Goal: Task Accomplishment & Management: Manage account settings

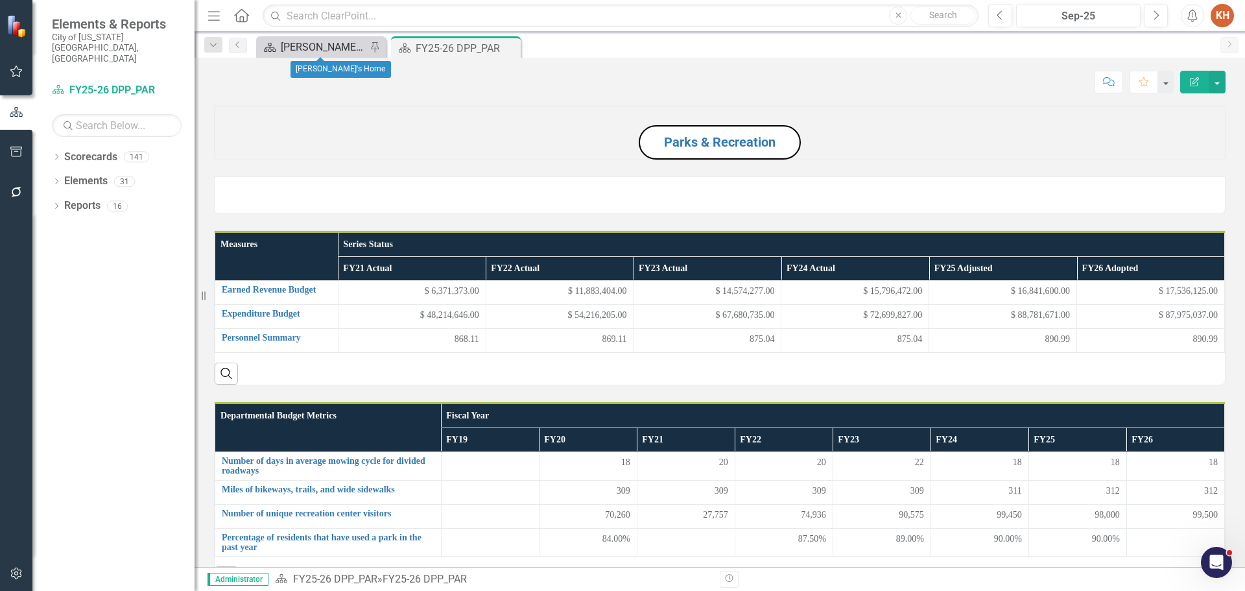
click at [291, 44] on div "[PERSON_NAME]'s Home" at bounding box center [324, 47] width 86 height 16
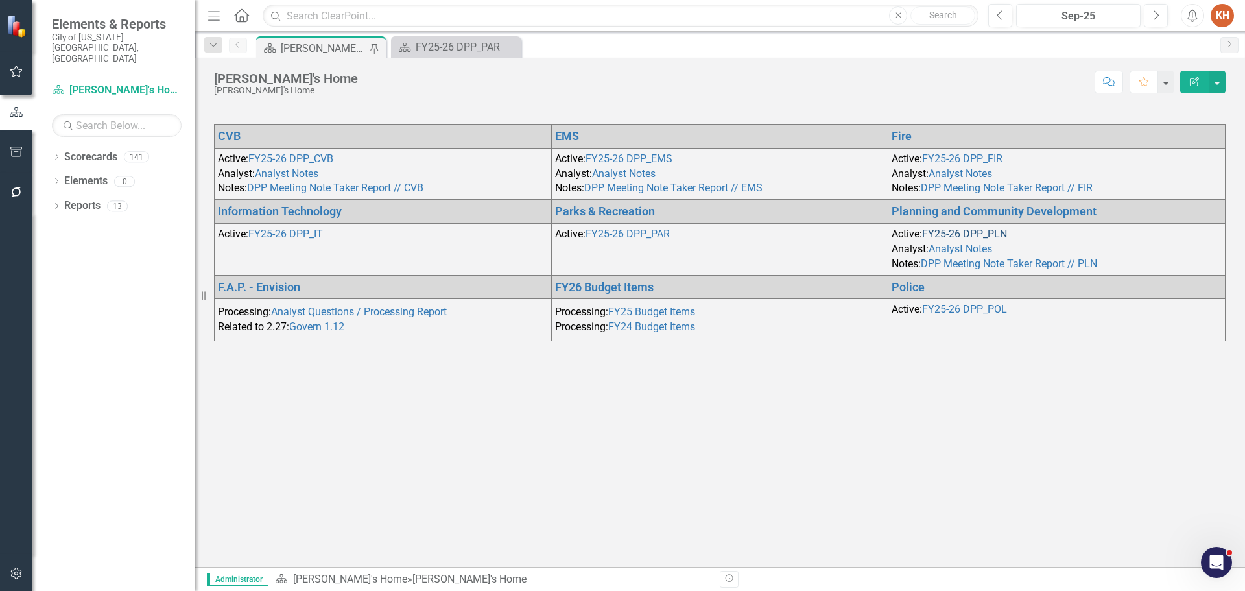
click at [944, 232] on link "FY25-26 DPP_PLN" at bounding box center [964, 234] width 85 height 12
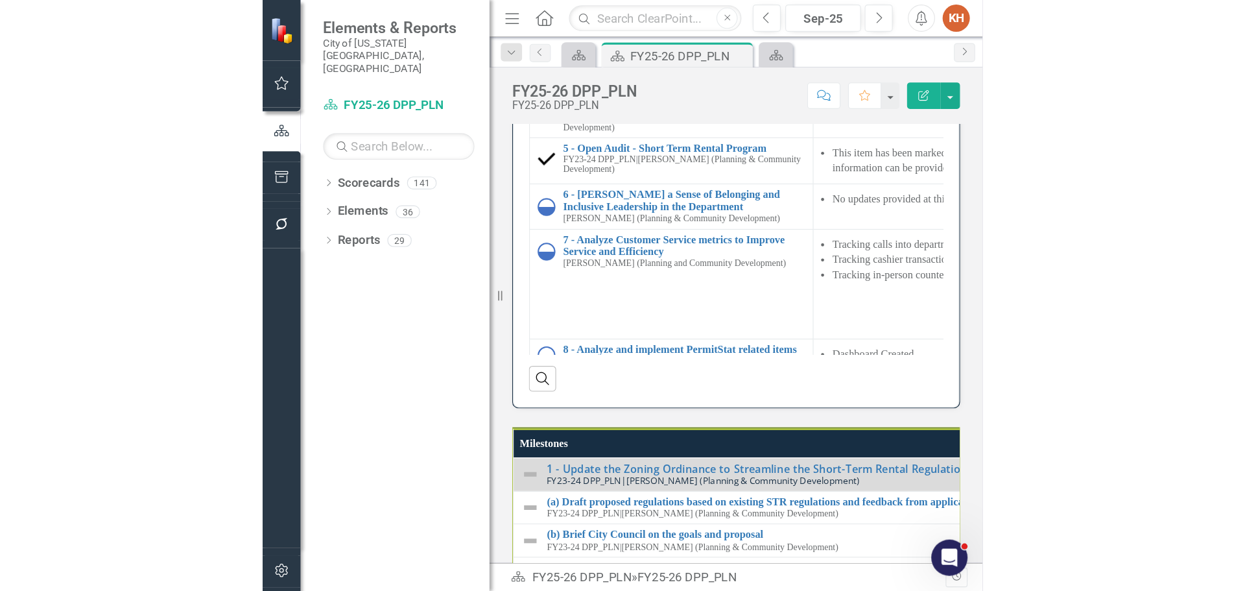
scroll to position [1406, 0]
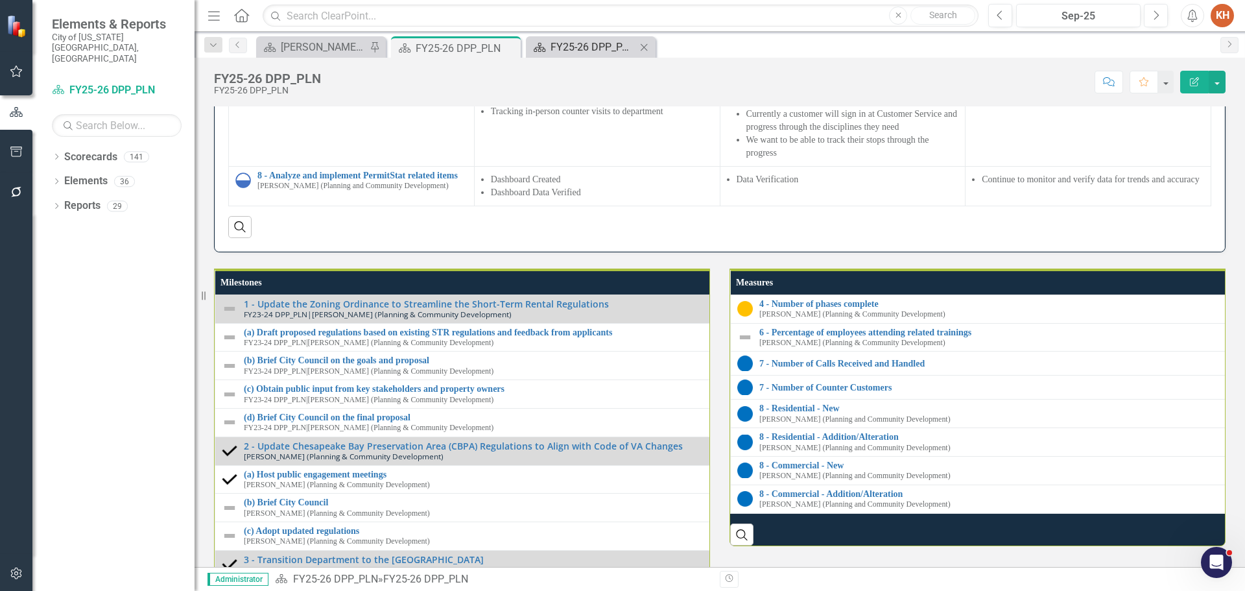
click at [587, 40] on div "FY25-26 DPP_PAR" at bounding box center [593, 47] width 86 height 16
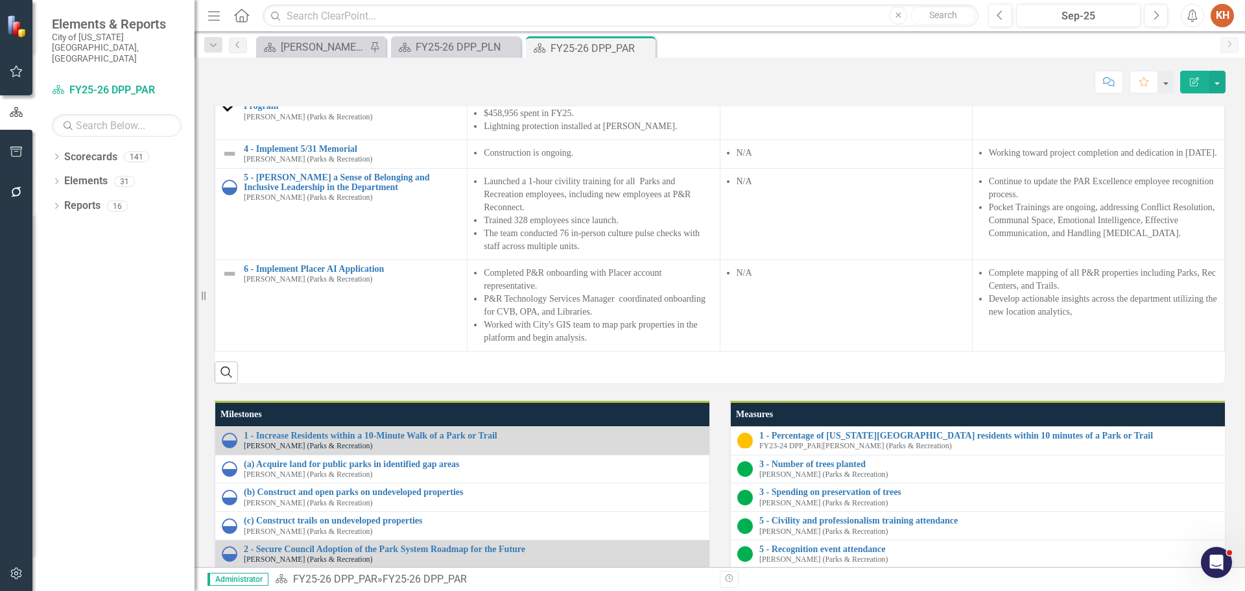
scroll to position [1037, 0]
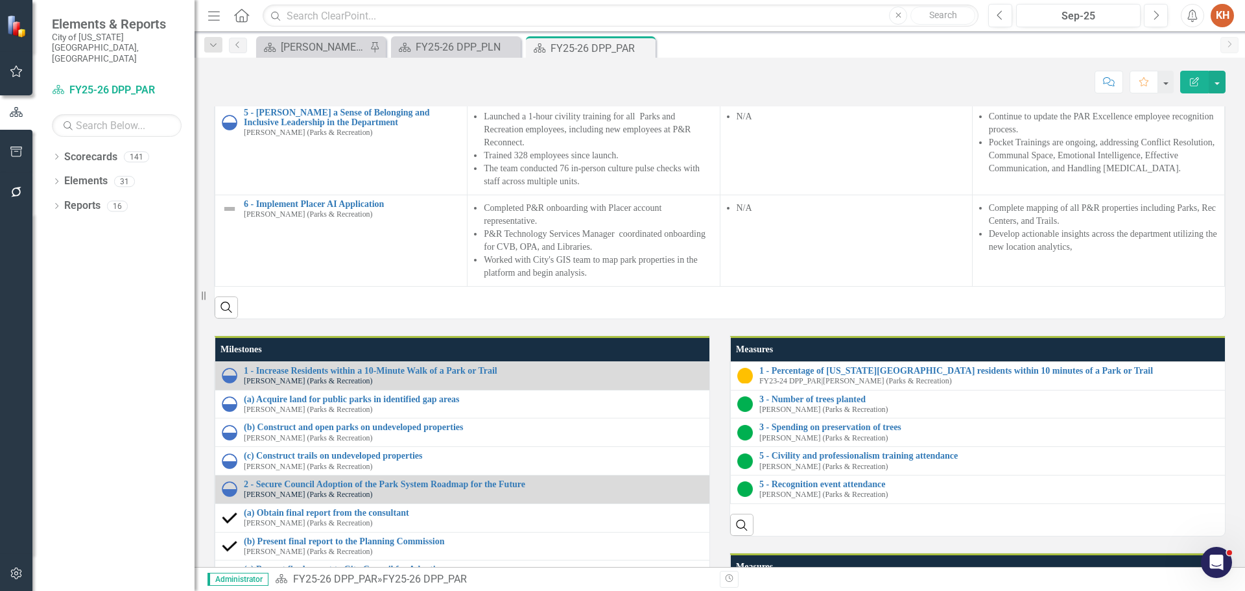
click at [360, 47] on link "3 - Implement Expansion of the Tree Mitigation Program" at bounding box center [352, 37] width 217 height 20
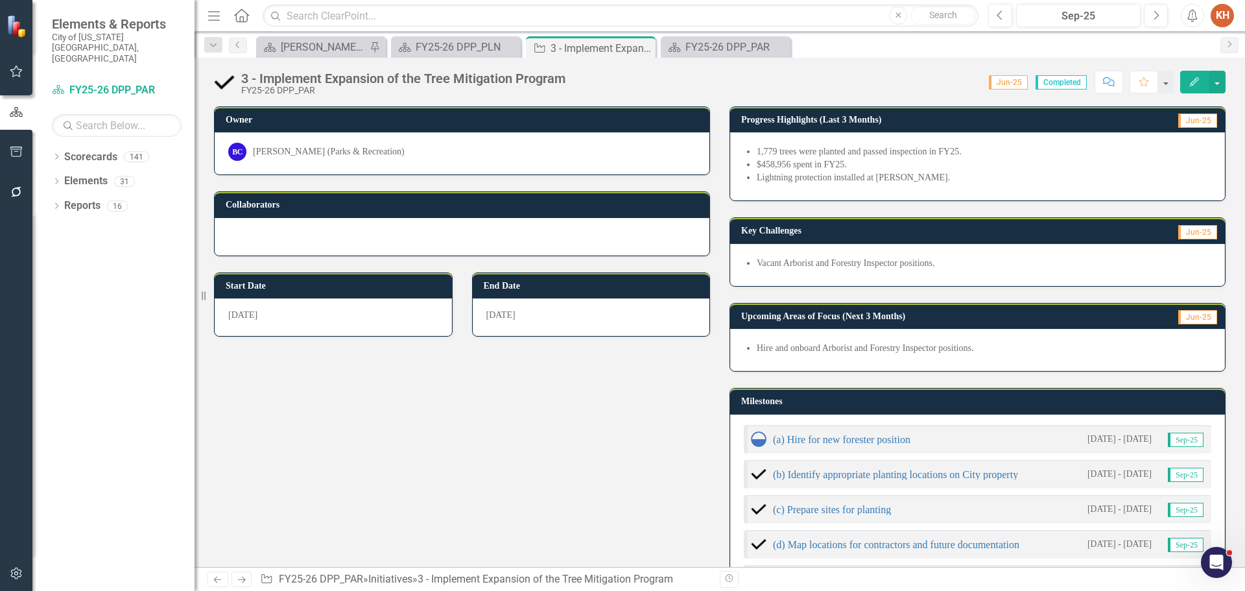
click at [328, 149] on div "[PERSON_NAME] (Parks & Recreation)" at bounding box center [329, 151] width 152 height 13
click at [329, 149] on div "[PERSON_NAME] (Parks & Recreation)" at bounding box center [329, 151] width 152 height 13
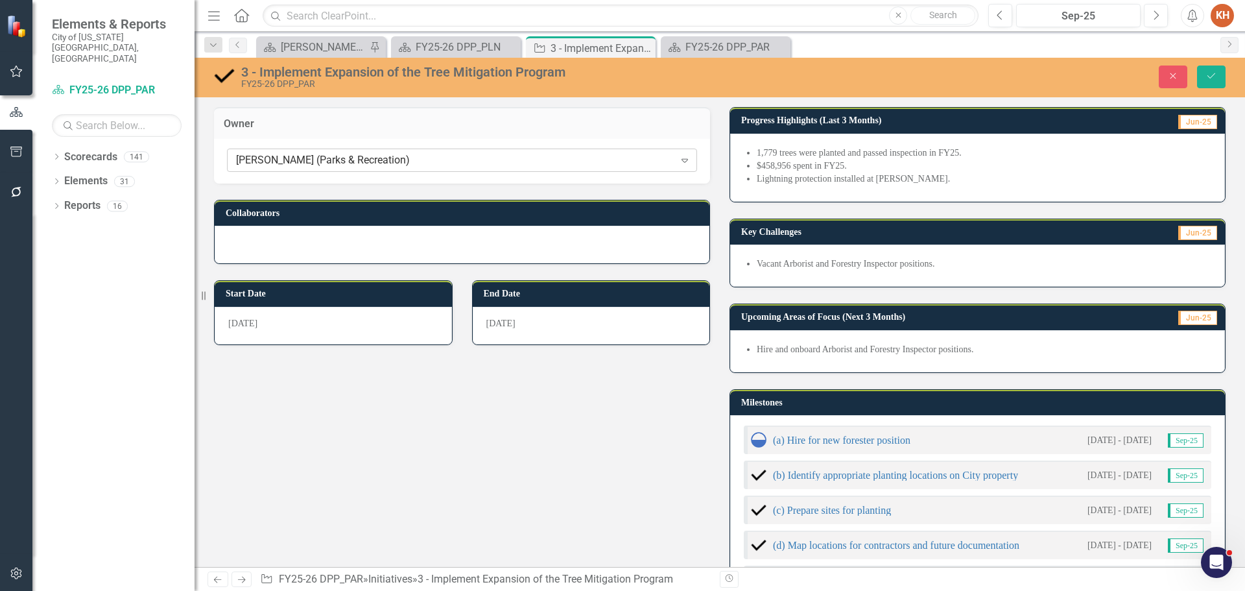
click at [334, 164] on div "[PERSON_NAME] (Parks & Recreation)" at bounding box center [455, 160] width 438 height 15
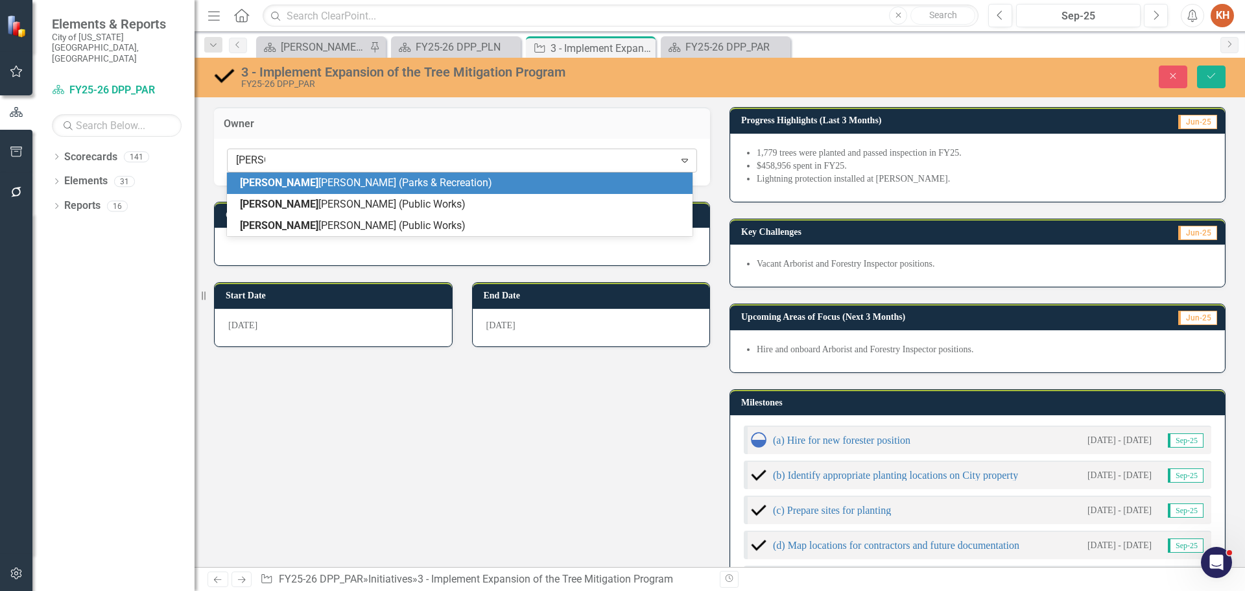
type input "frank f"
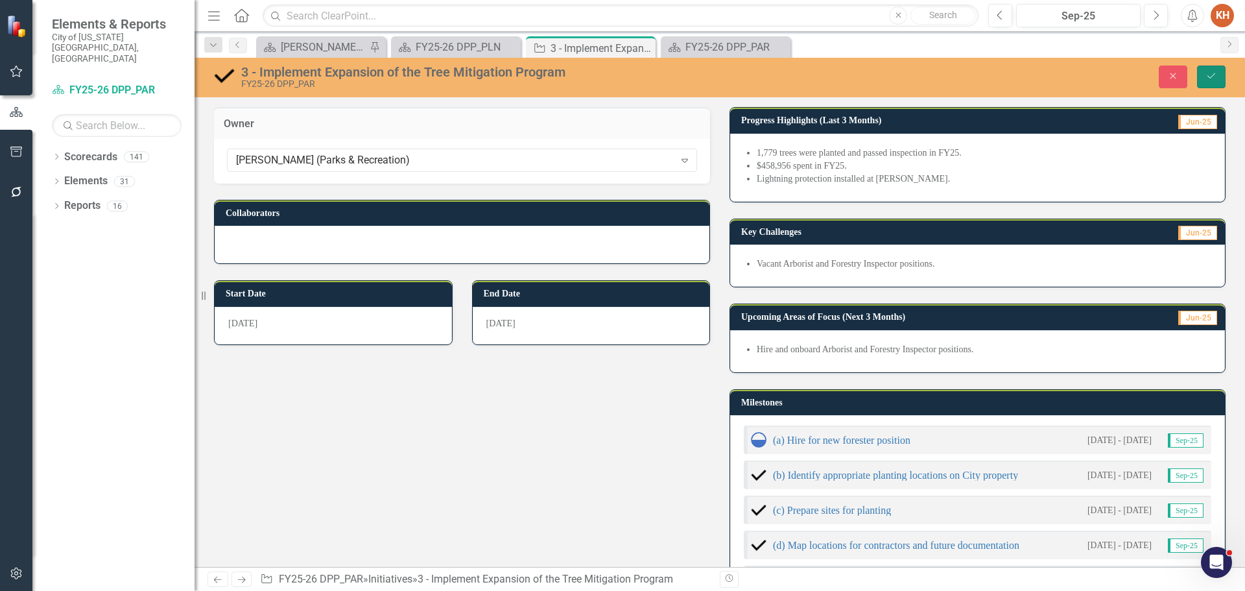
click at [1203, 71] on button "Save" at bounding box center [1211, 76] width 29 height 23
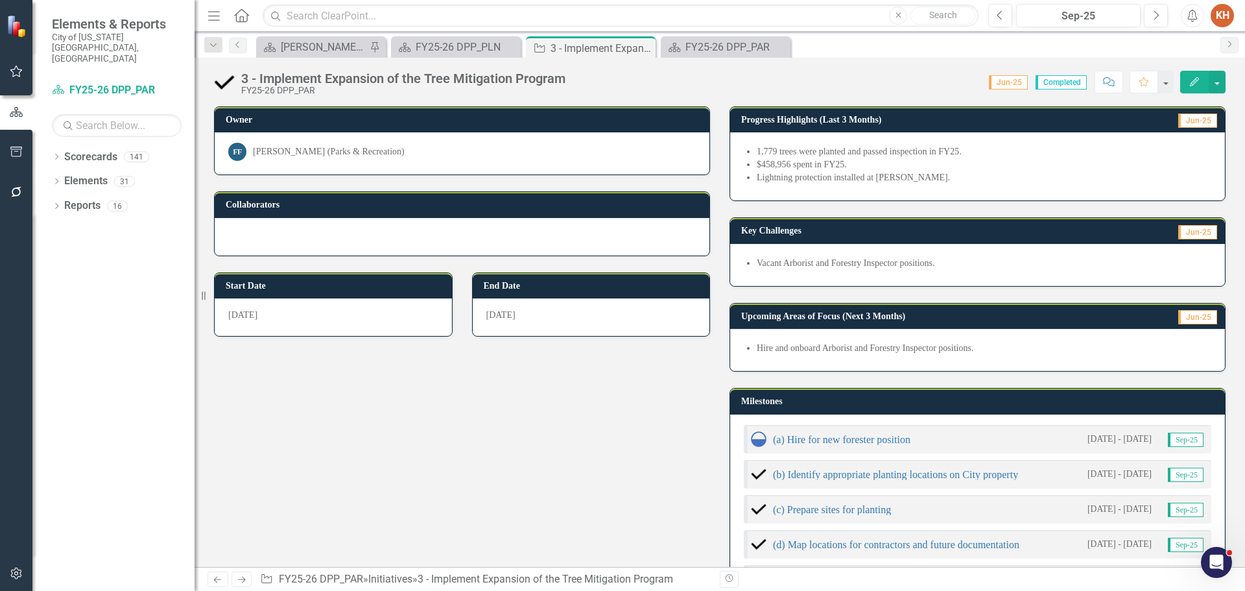
scroll to position [65, 0]
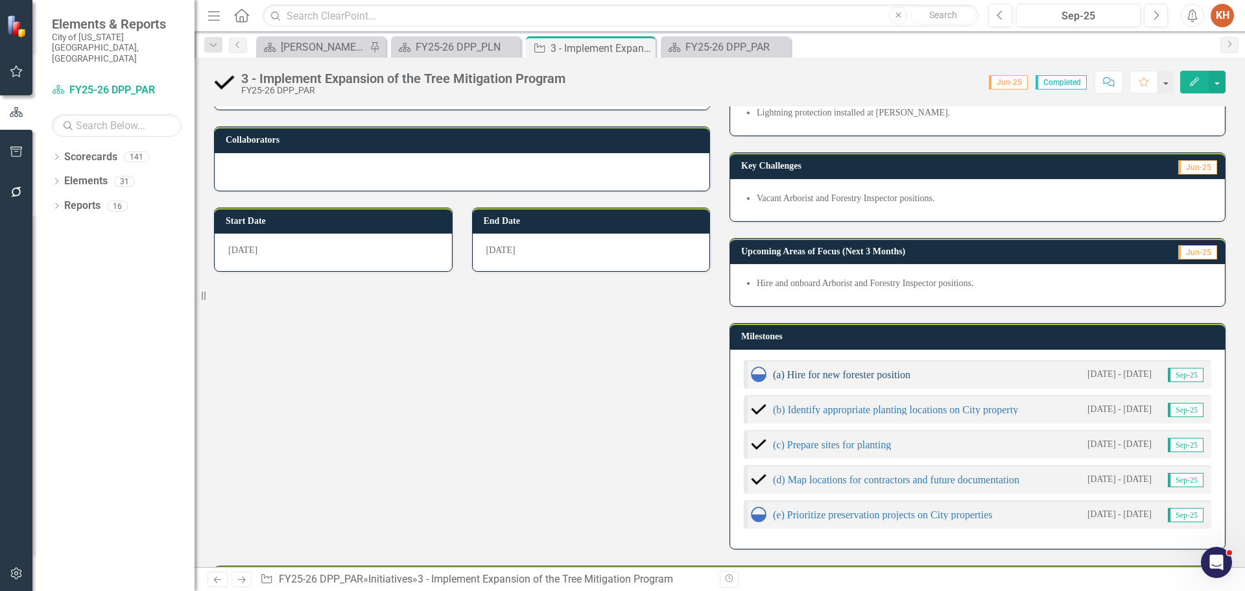
click at [823, 378] on link "(a) Hire for new forester position" at bounding box center [841, 374] width 137 height 11
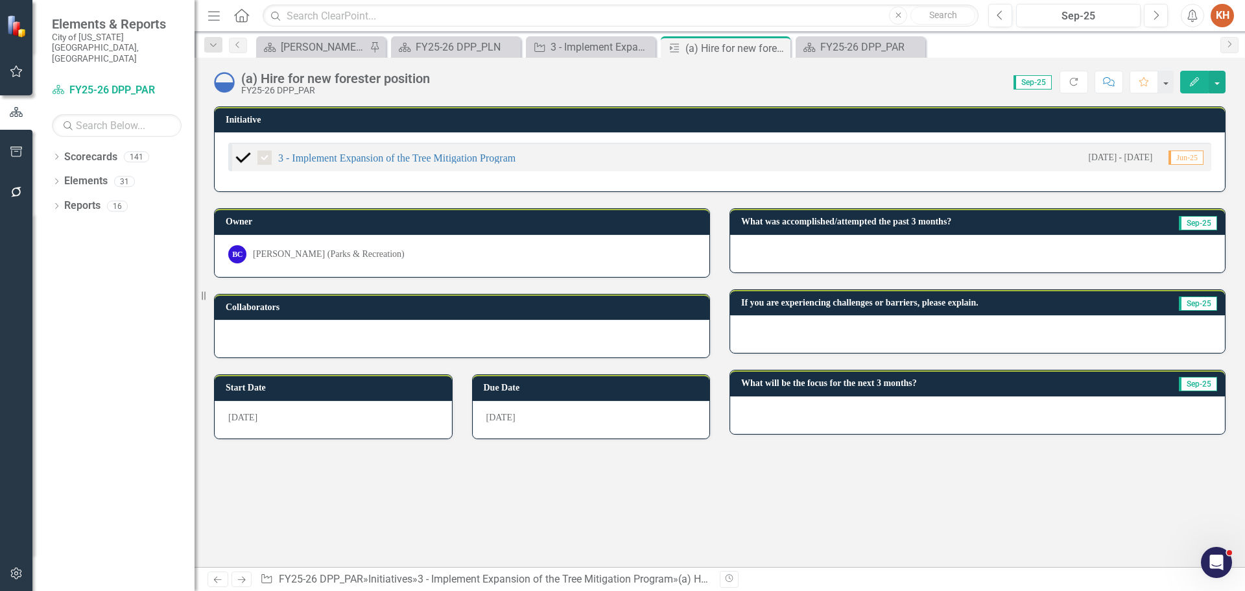
click at [353, 253] on div "[PERSON_NAME] (Parks & Recreation)" at bounding box center [329, 254] width 152 height 13
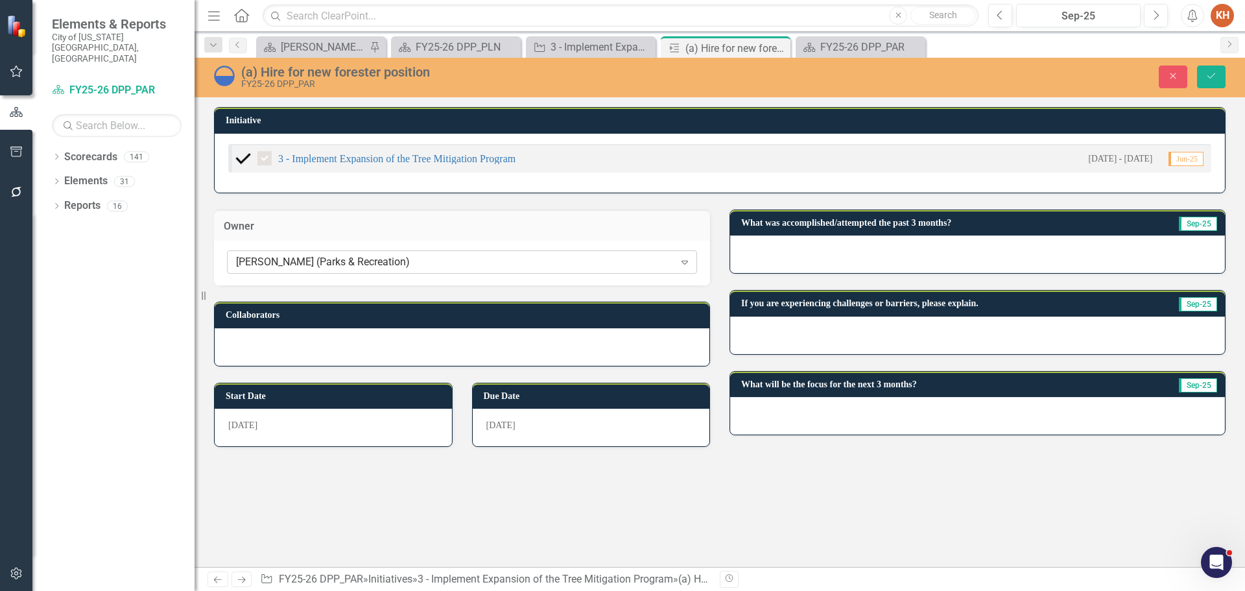
click at [355, 263] on div "[PERSON_NAME] (Parks & Recreation)" at bounding box center [455, 262] width 438 height 15
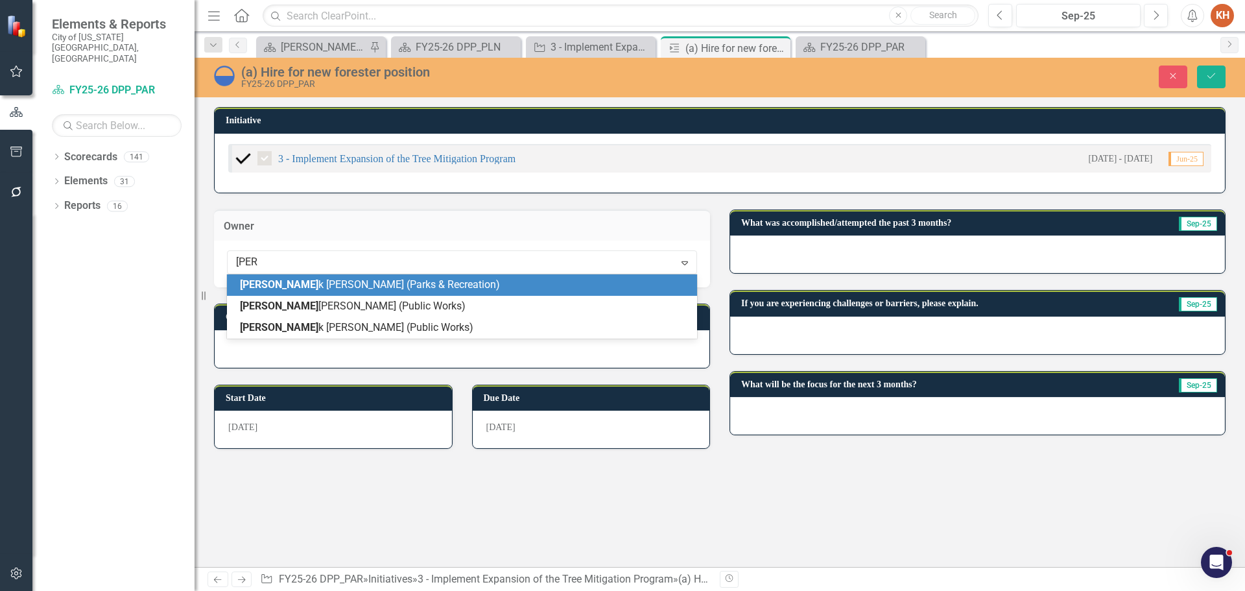
type input "frank"
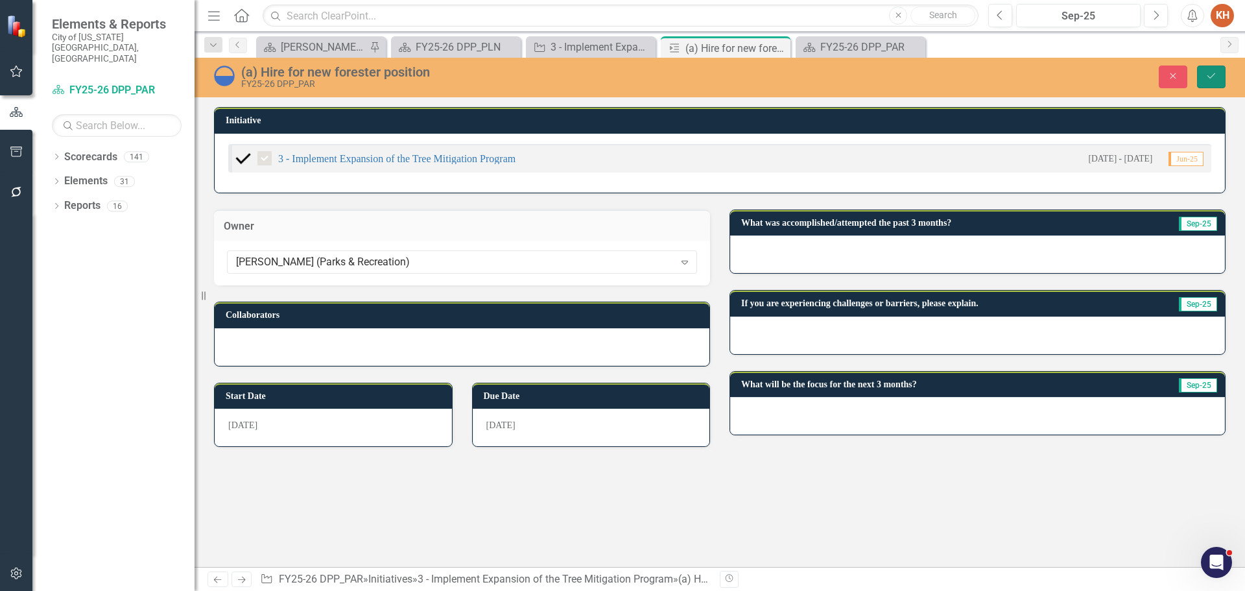
click at [1218, 79] on button "Save" at bounding box center [1211, 76] width 29 height 23
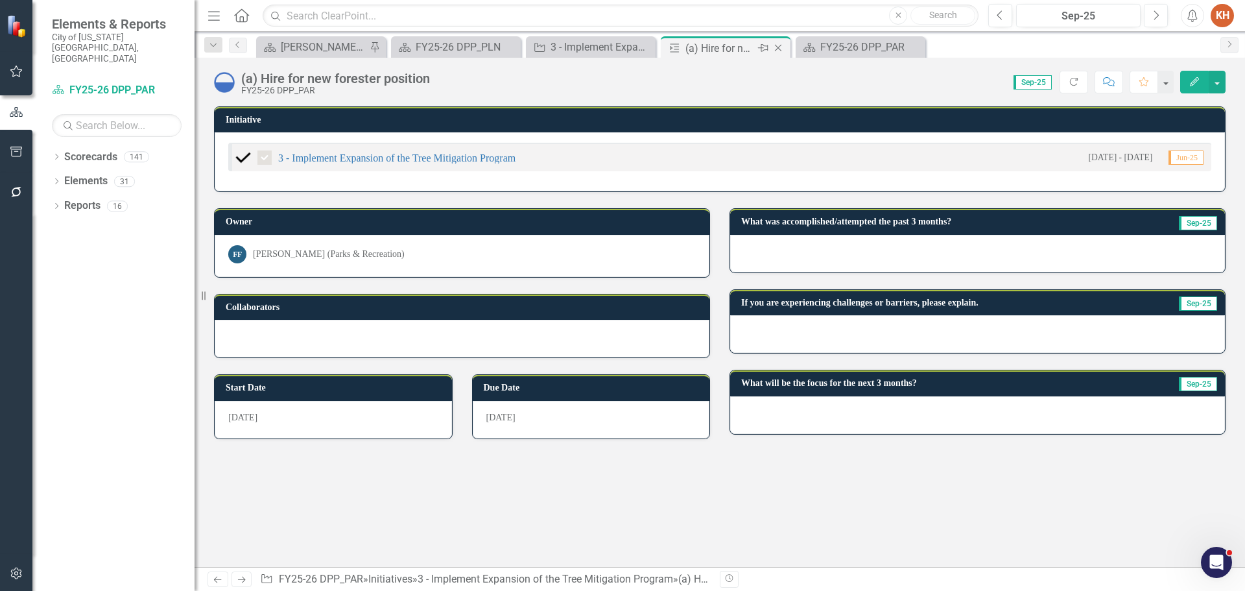
click at [773, 50] on icon "Close" at bounding box center [778, 48] width 13 height 10
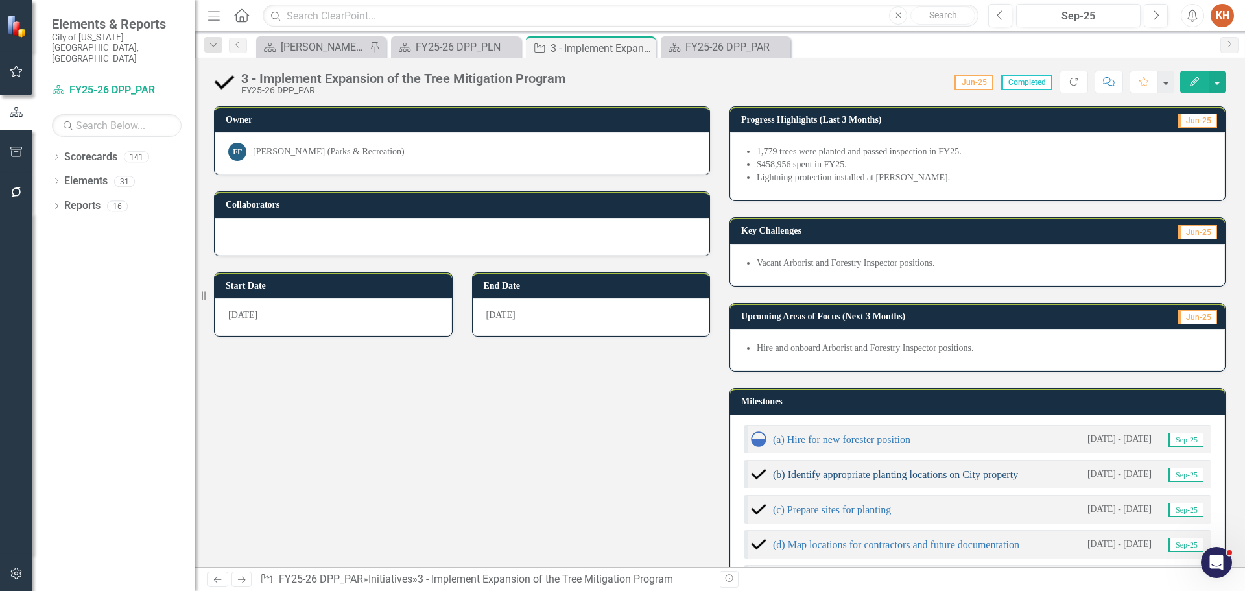
click at [835, 475] on link "(b) Identify appropriate planting locations on City property" at bounding box center [895, 474] width 245 height 11
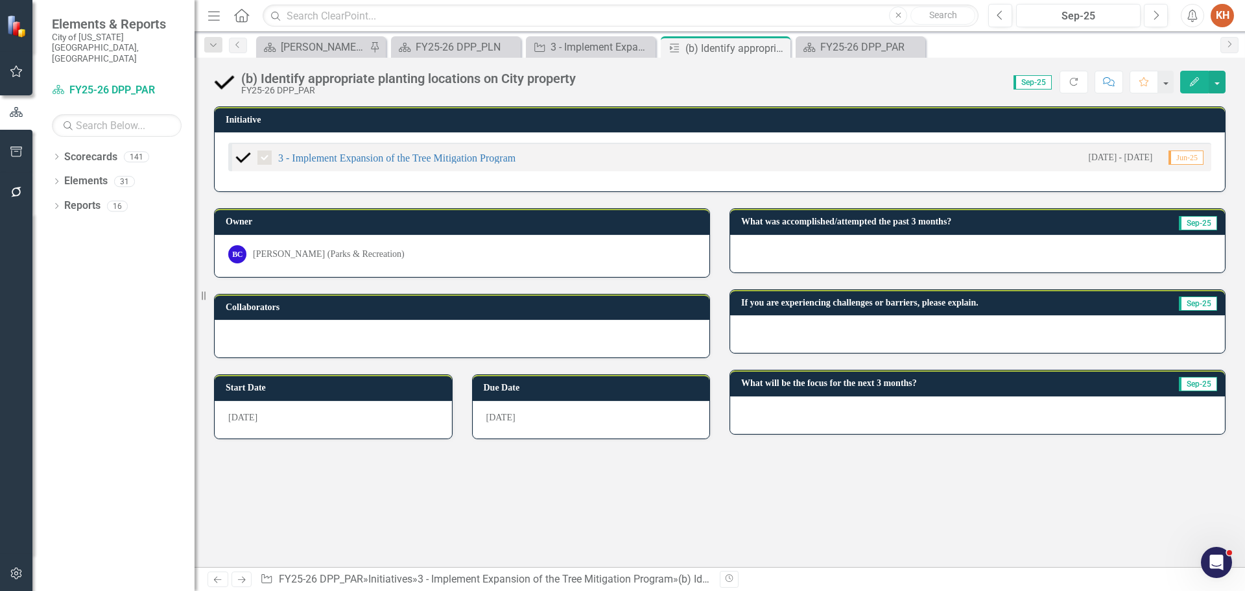
click at [327, 243] on div "BC Brooke Costanza (Parks & Recreation)" at bounding box center [462, 256] width 495 height 42
click at [328, 261] on div "BC Brooke Costanza (Parks & Recreation)" at bounding box center [461, 254] width 467 height 18
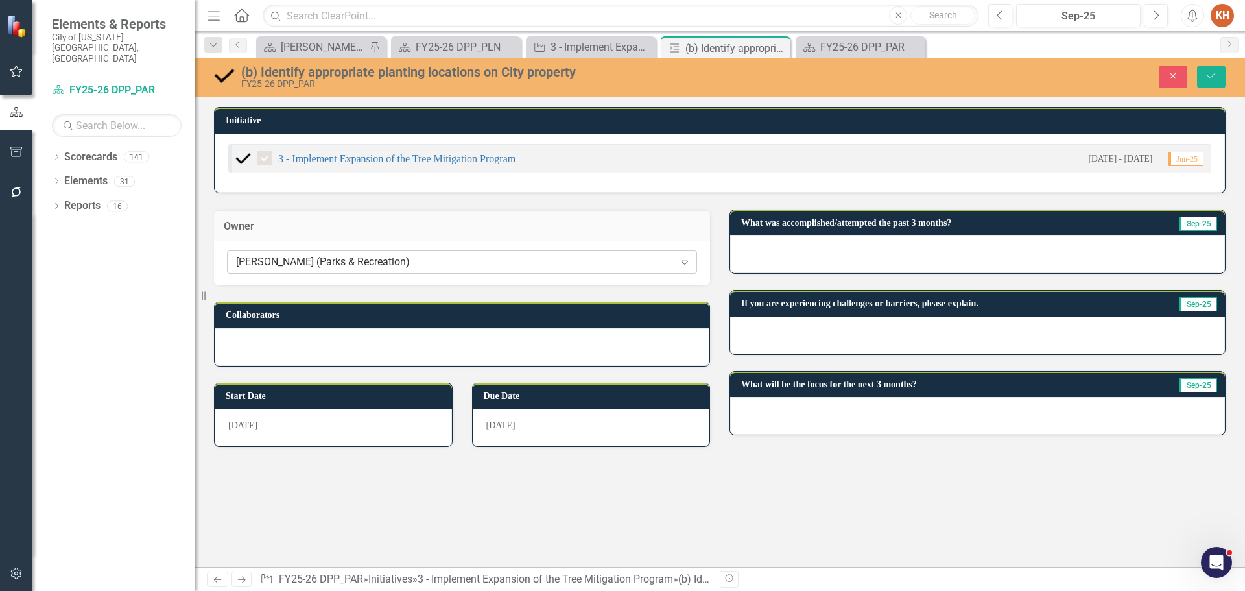
click at [333, 265] on div "[PERSON_NAME] (Parks & Recreation)" at bounding box center [455, 262] width 438 height 15
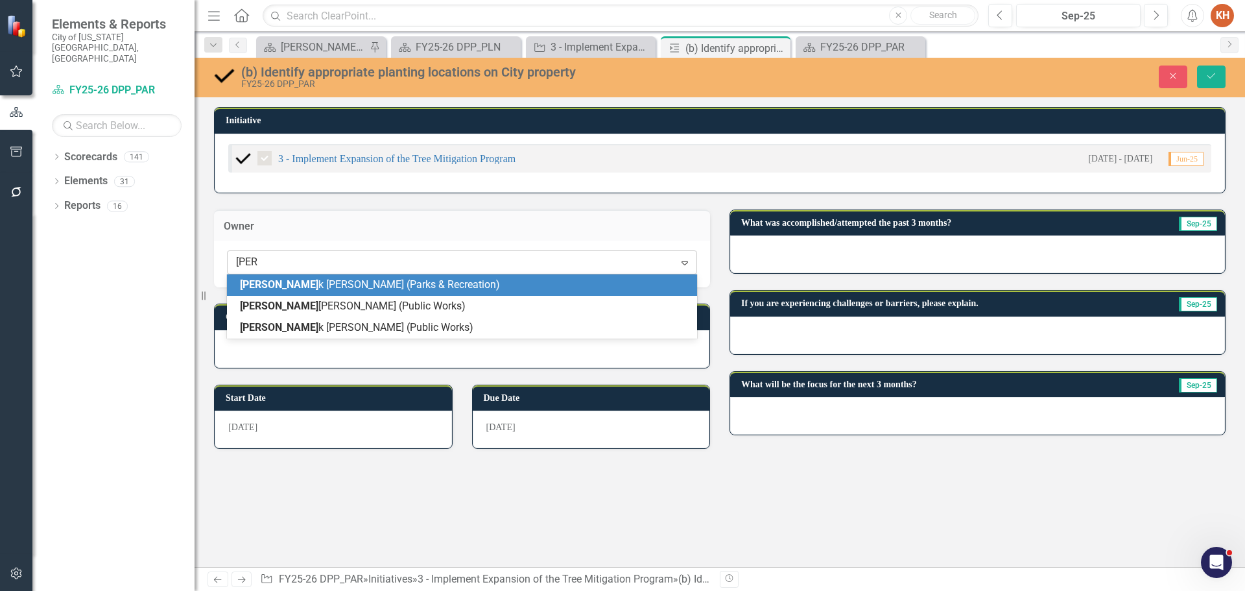
type input "frank"
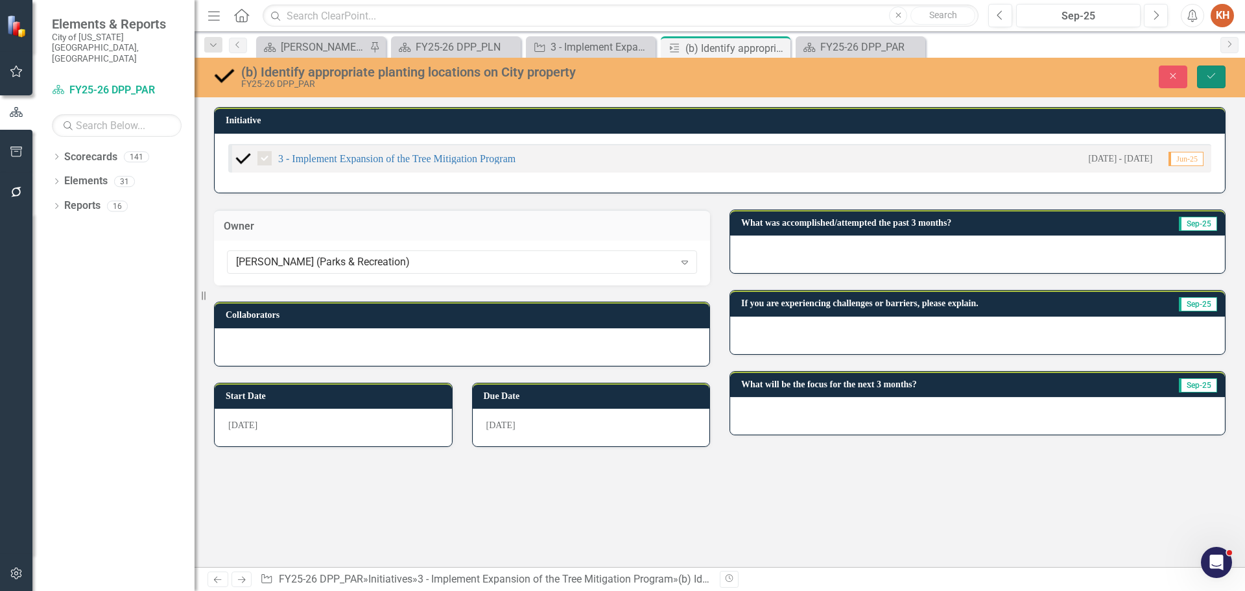
click at [1214, 77] on icon "Save" at bounding box center [1211, 75] width 12 height 9
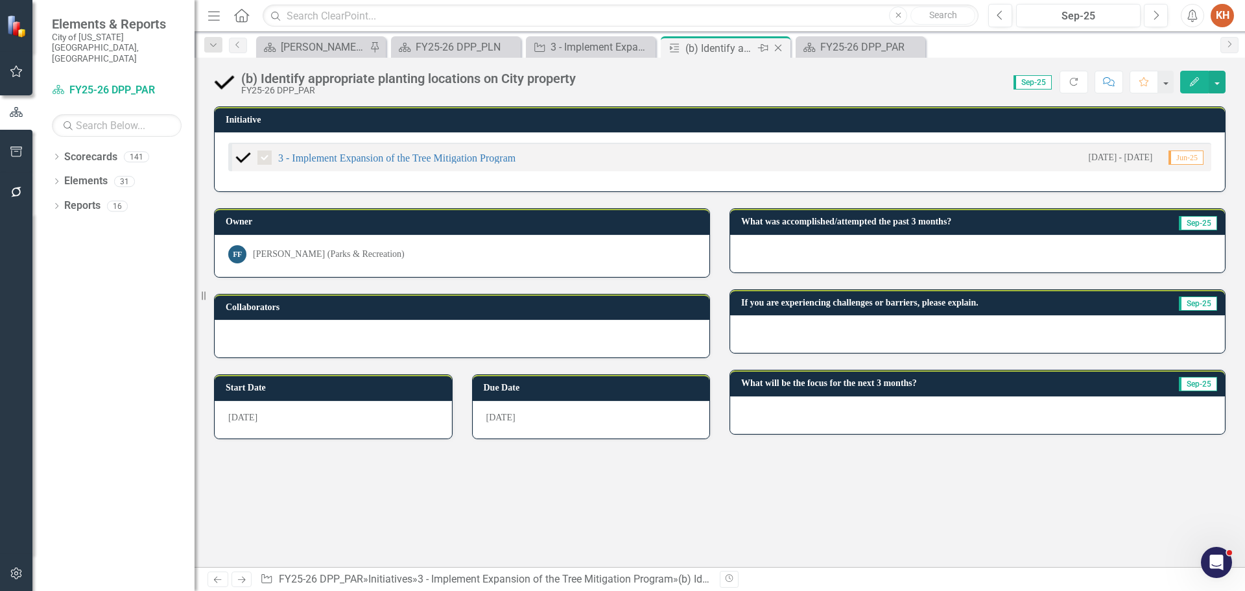
click at [779, 49] on icon at bounding box center [778, 48] width 7 height 7
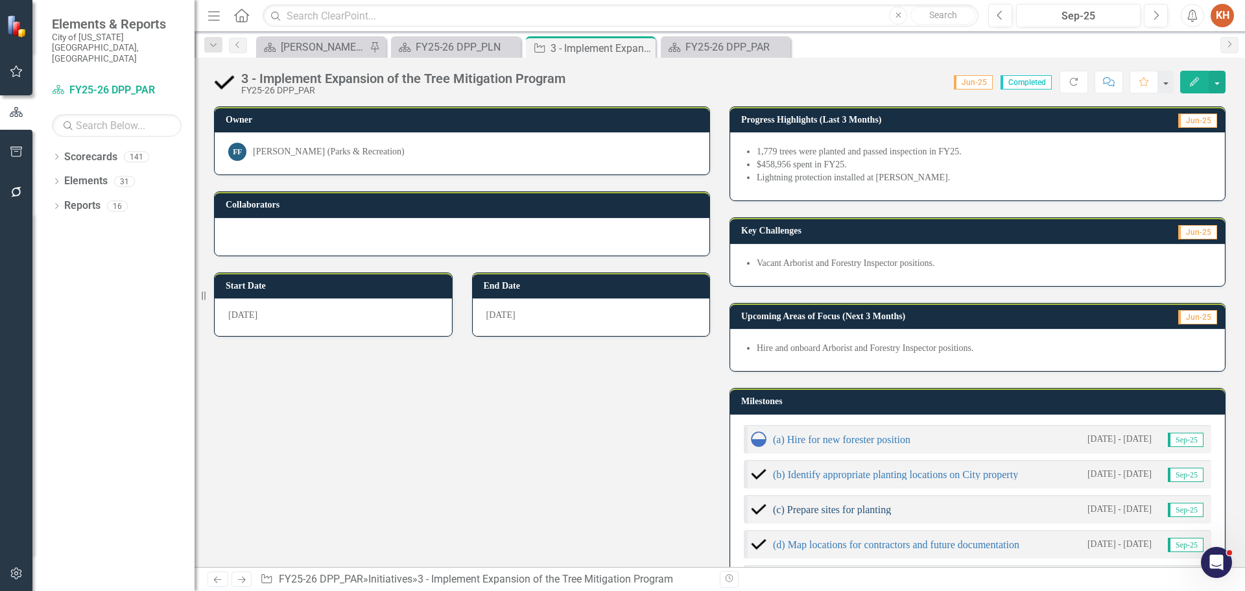
click at [855, 512] on link "(c) Prepare sites for planting" at bounding box center [832, 509] width 118 height 11
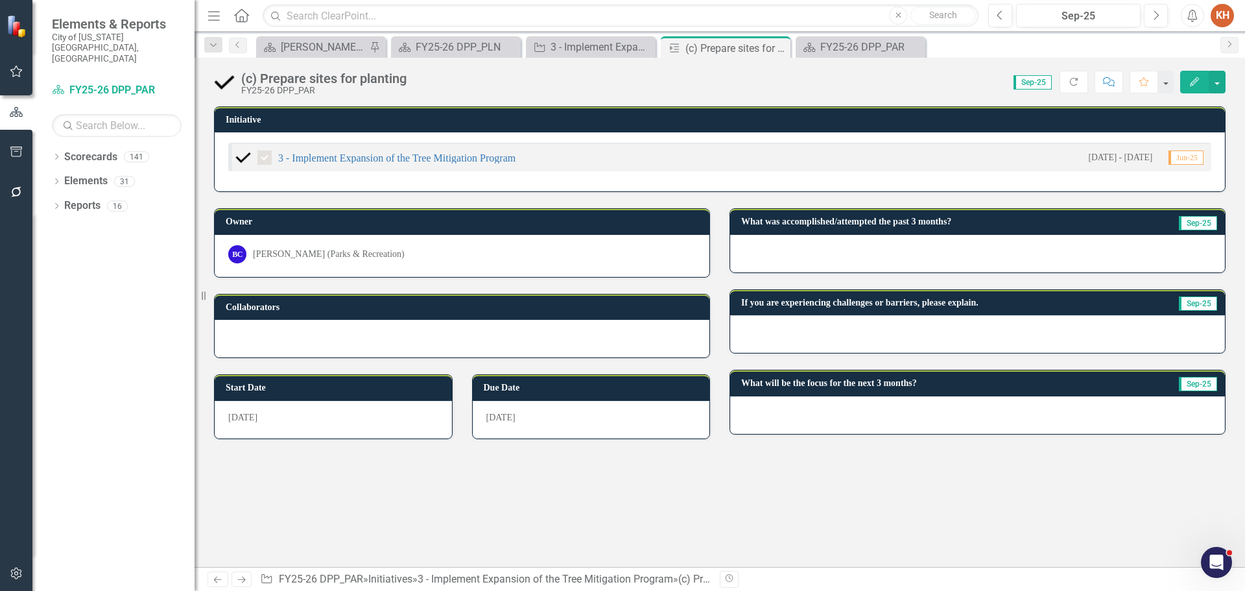
click at [368, 257] on div "[PERSON_NAME] (Parks & Recreation)" at bounding box center [329, 254] width 152 height 13
click at [368, 256] on div "[PERSON_NAME] (Parks & Recreation)" at bounding box center [329, 254] width 152 height 13
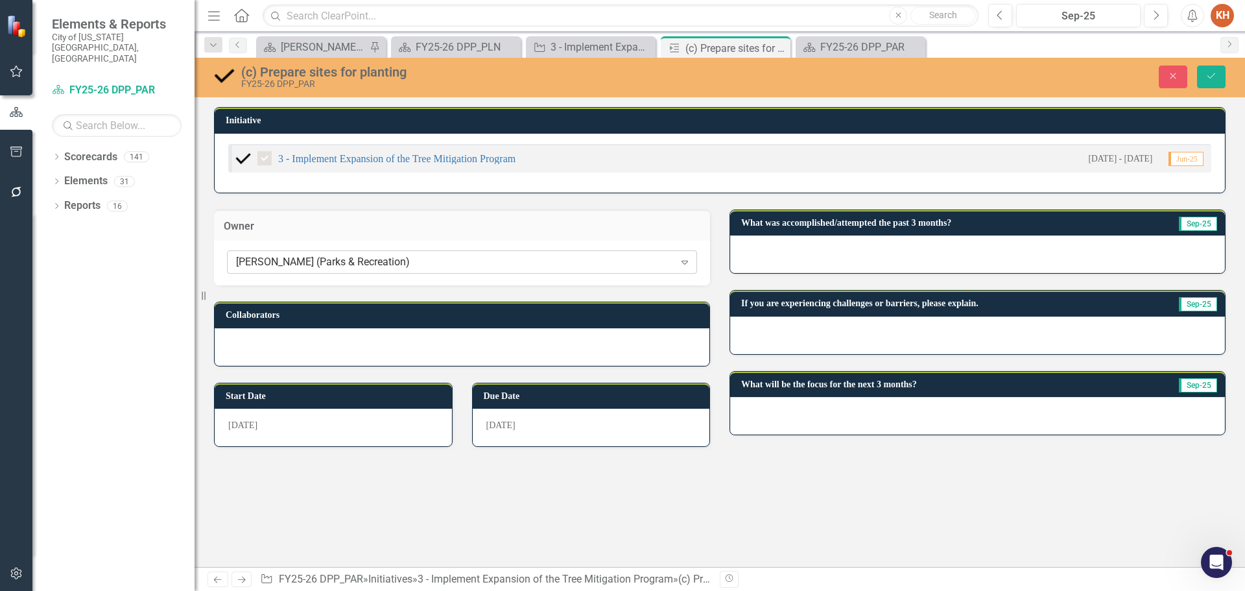
click at [375, 262] on div "[PERSON_NAME] (Parks & Recreation)" at bounding box center [455, 262] width 438 height 15
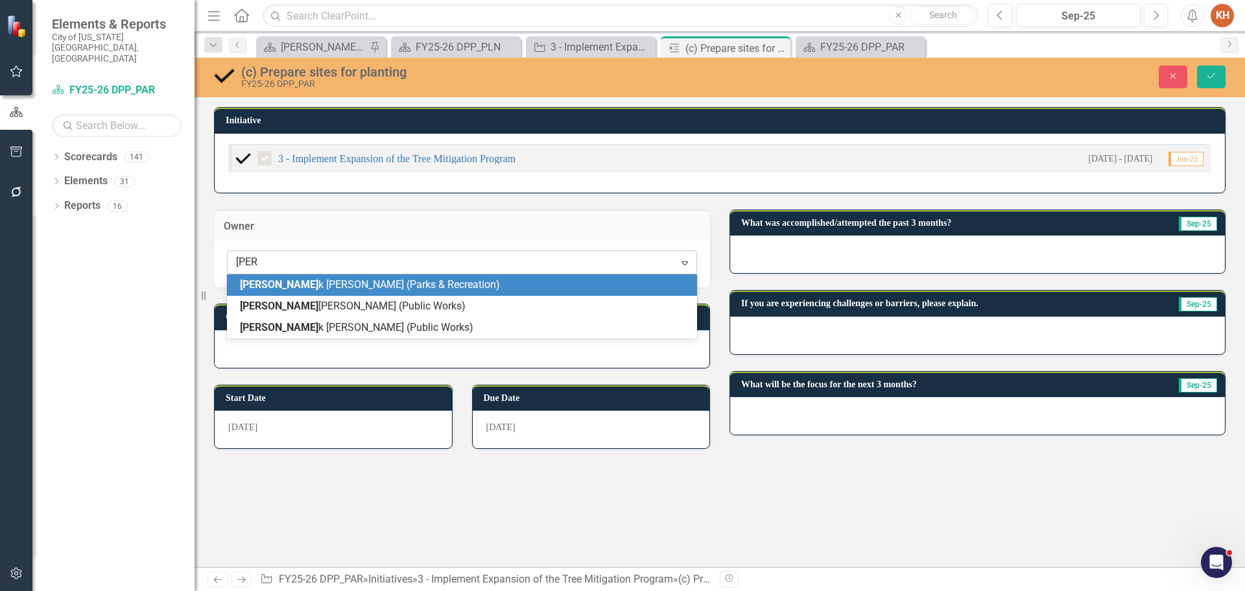
type input "frank"
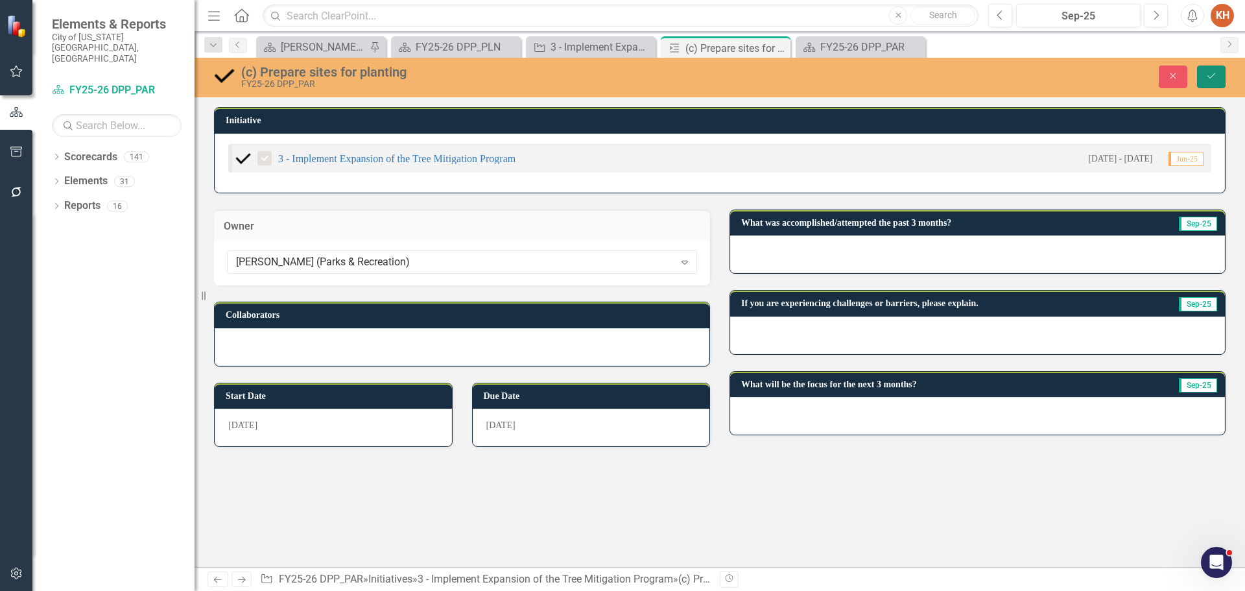
click at [1212, 80] on icon "Save" at bounding box center [1211, 75] width 12 height 9
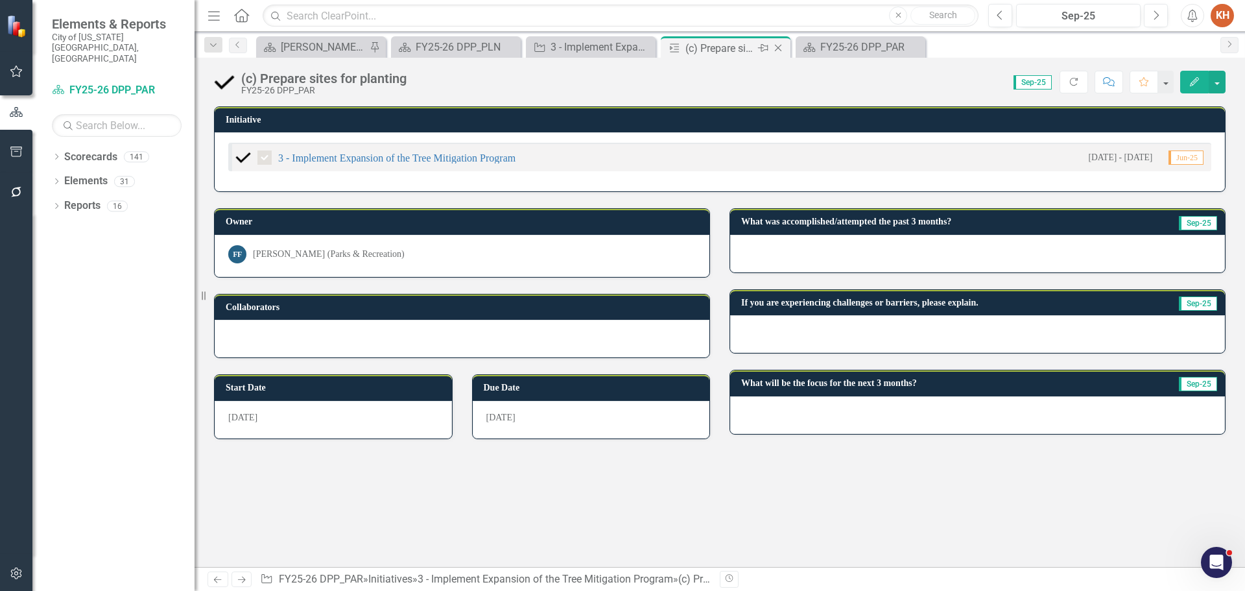
click at [778, 46] on icon "Close" at bounding box center [778, 48] width 13 height 10
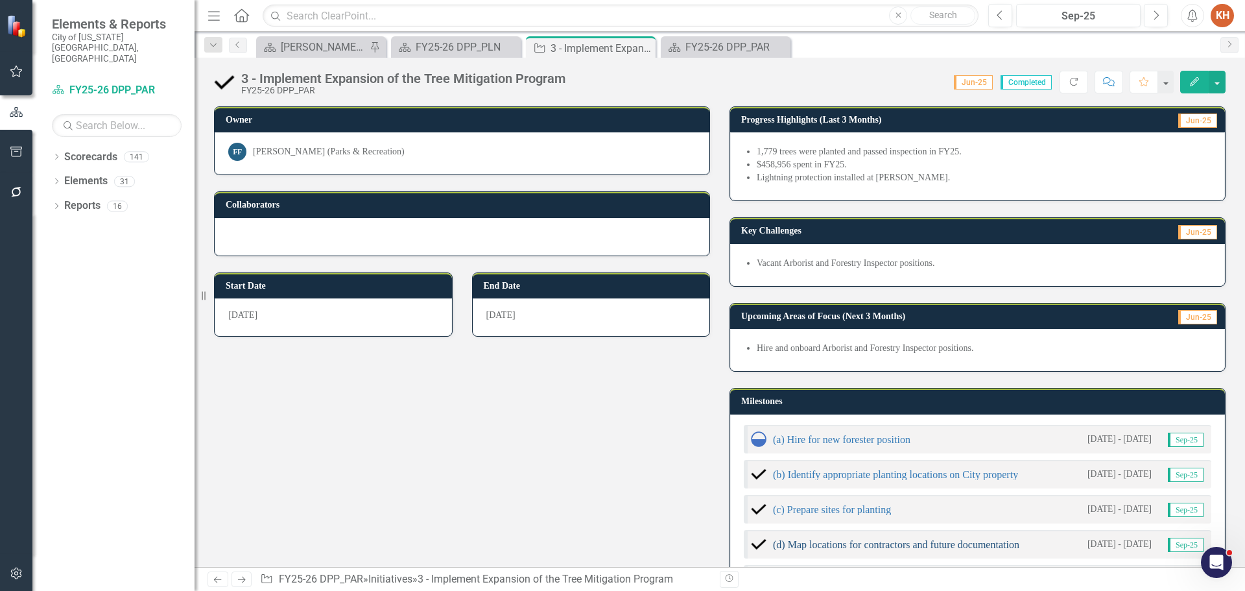
click at [952, 545] on link "(d) Map locations for contractors and future documentation" at bounding box center [896, 544] width 246 height 11
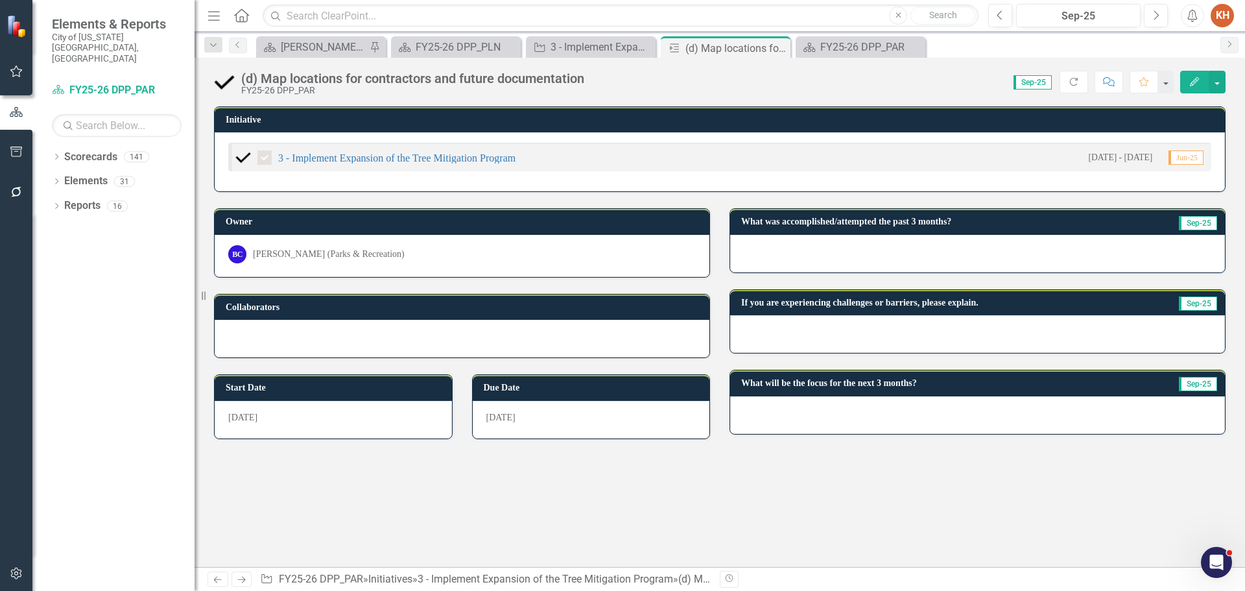
click at [342, 254] on div "[PERSON_NAME] (Parks & Recreation)" at bounding box center [329, 254] width 152 height 13
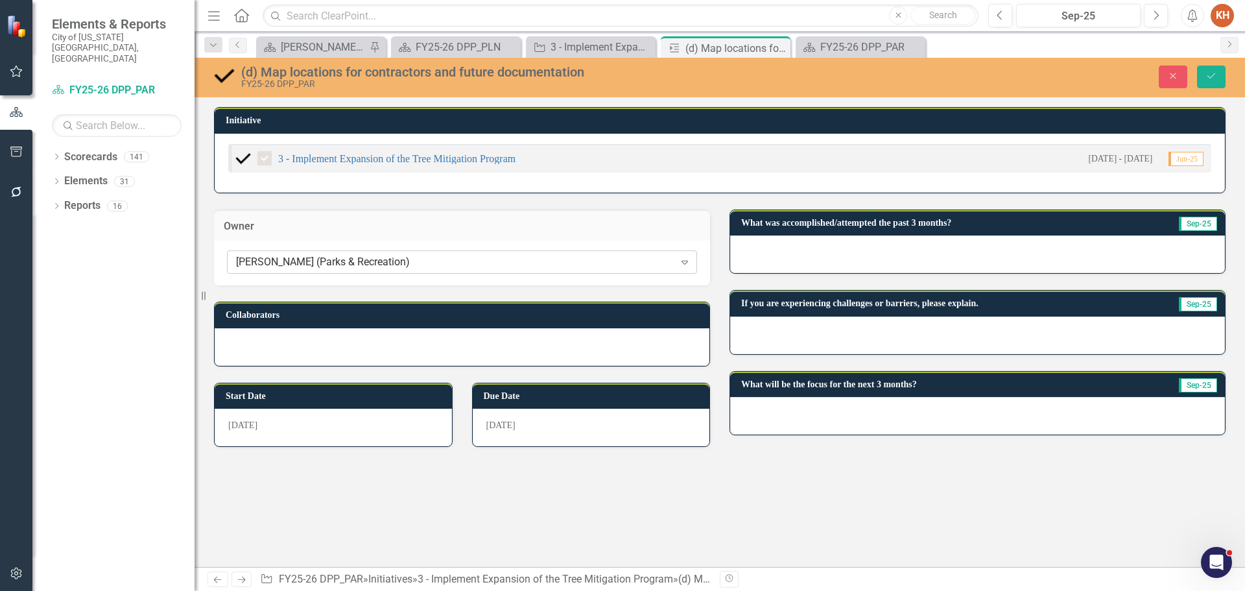
click at [342, 260] on div "[PERSON_NAME] (Parks & Recreation)" at bounding box center [455, 262] width 438 height 15
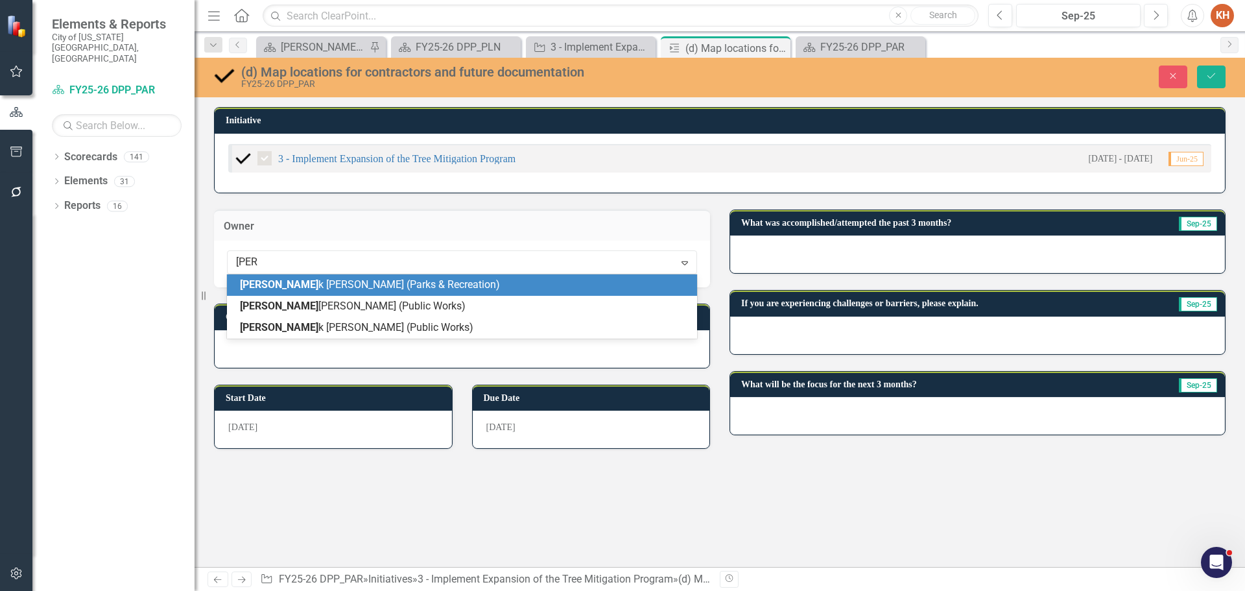
type input "frank"
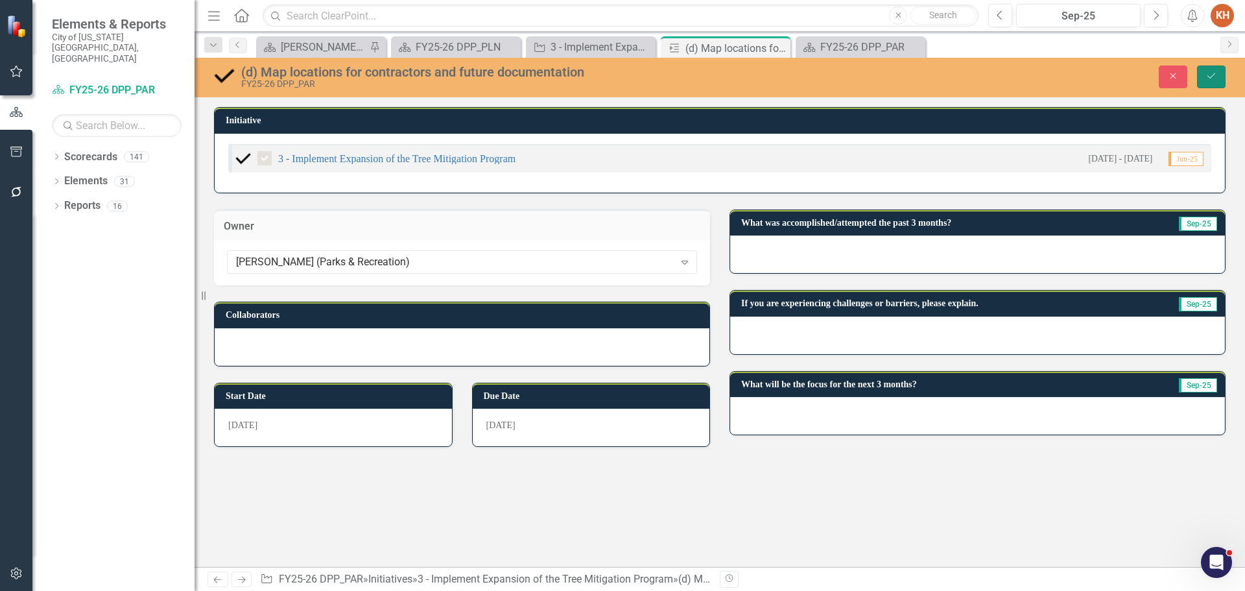
click at [1220, 81] on button "Save" at bounding box center [1211, 76] width 29 height 23
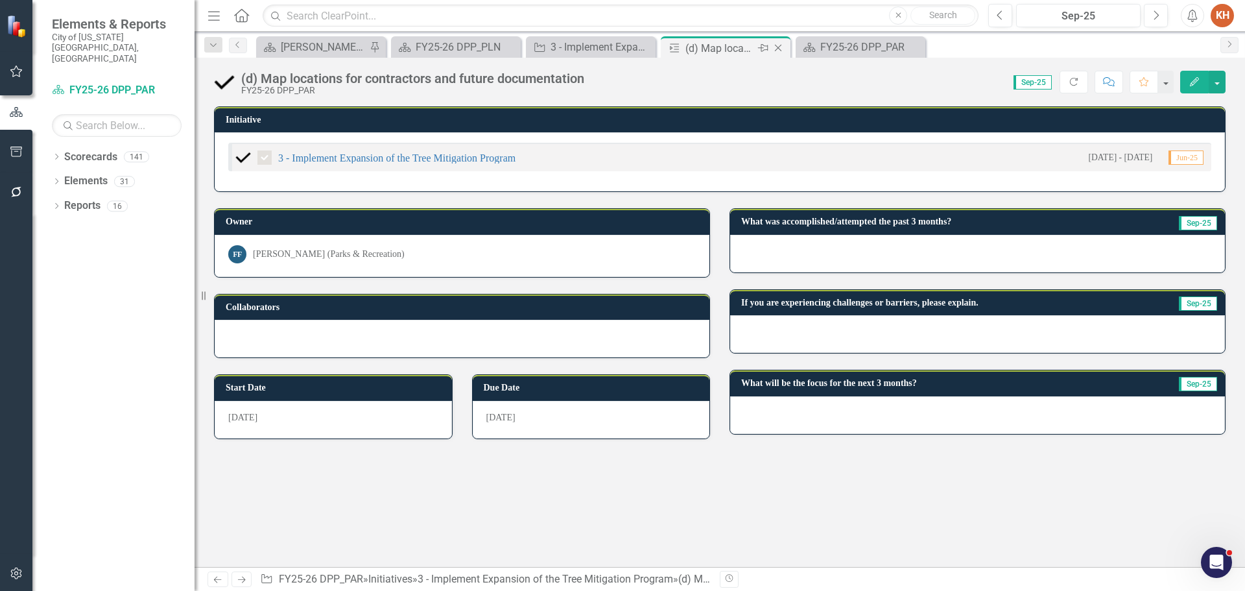
click at [781, 46] on icon "Close" at bounding box center [778, 48] width 13 height 10
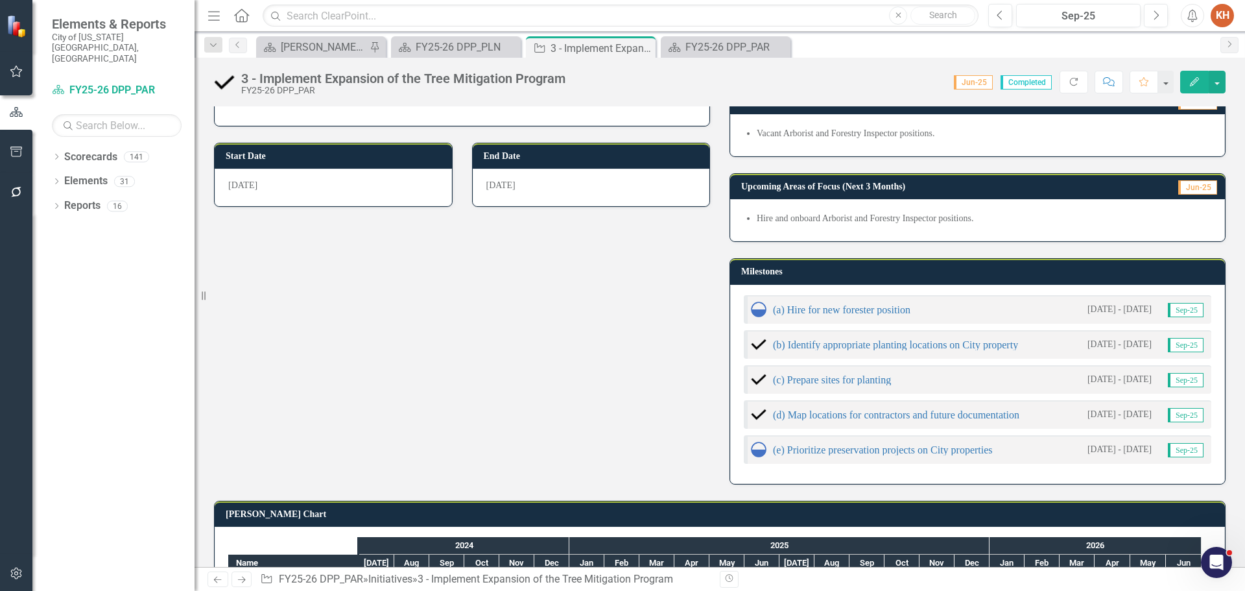
scroll to position [195, 0]
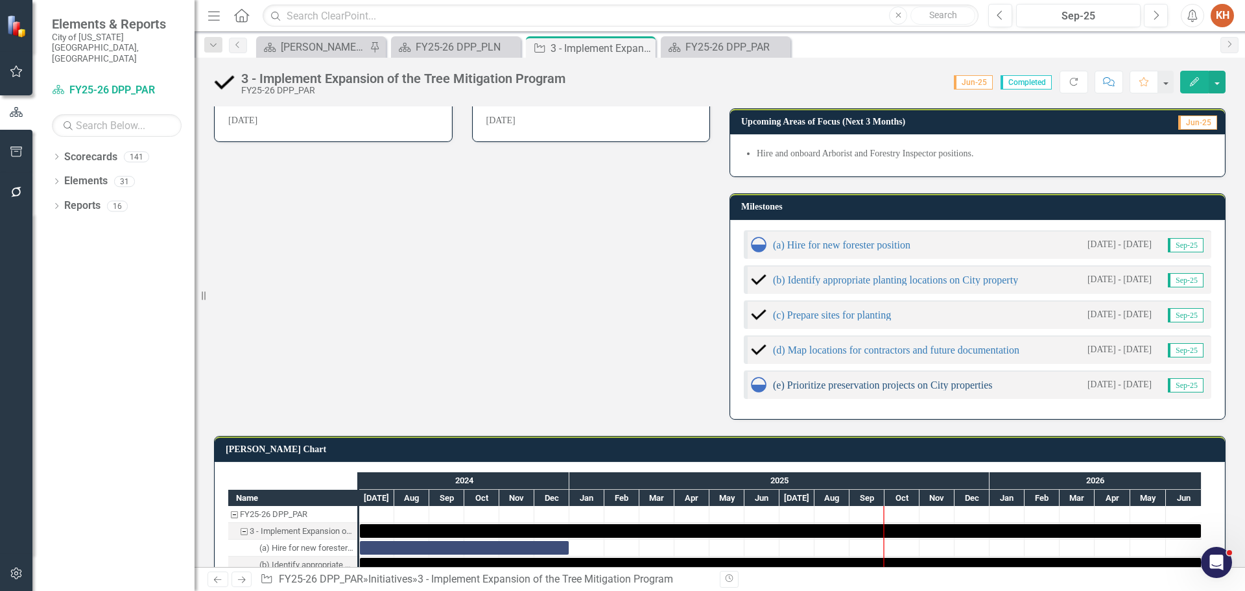
click at [863, 383] on link "(e) Prioritize preservation projects on City properties" at bounding box center [883, 384] width 220 height 11
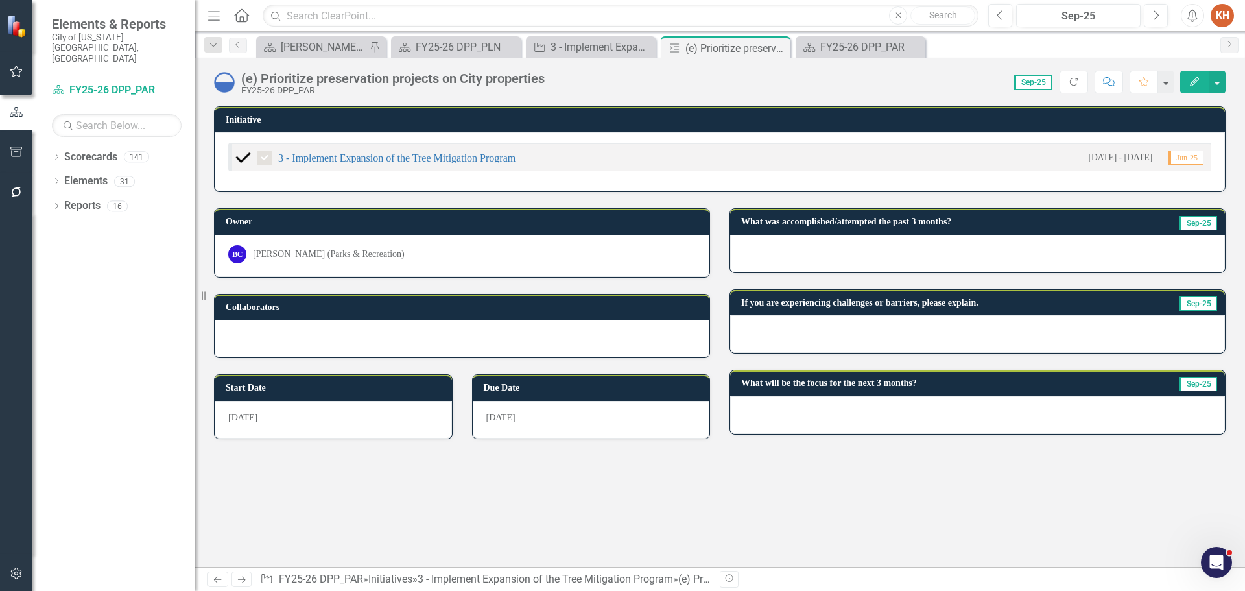
click at [363, 250] on div "[PERSON_NAME] (Parks & Recreation)" at bounding box center [329, 254] width 152 height 13
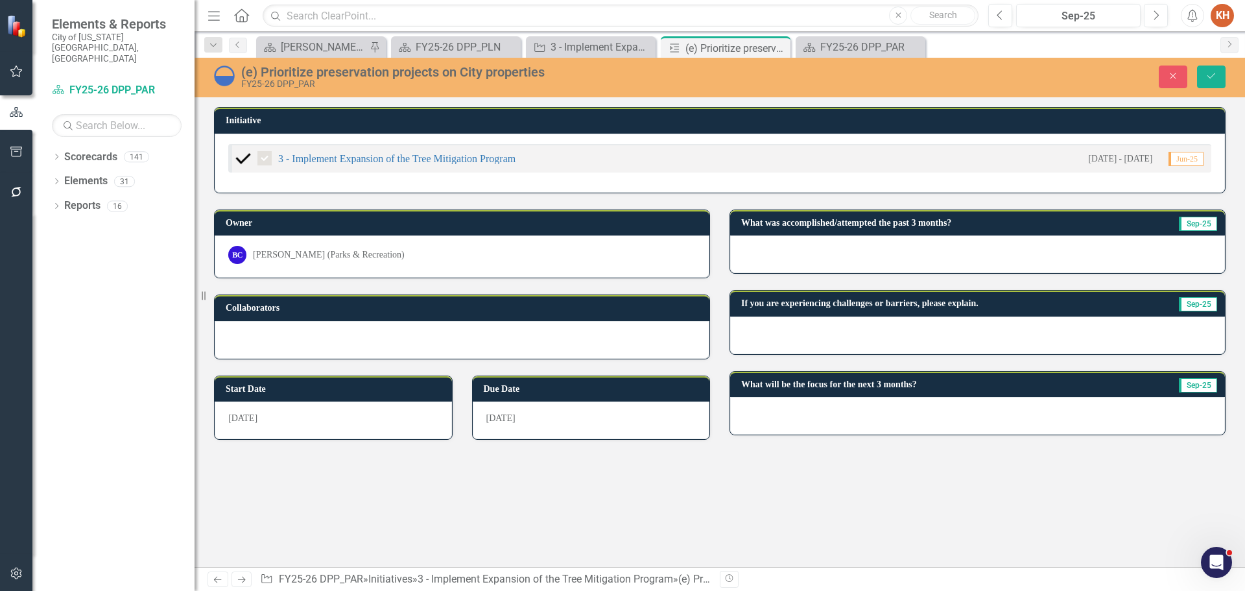
click at [358, 254] on div "[PERSON_NAME] (Parks & Recreation)" at bounding box center [329, 254] width 152 height 13
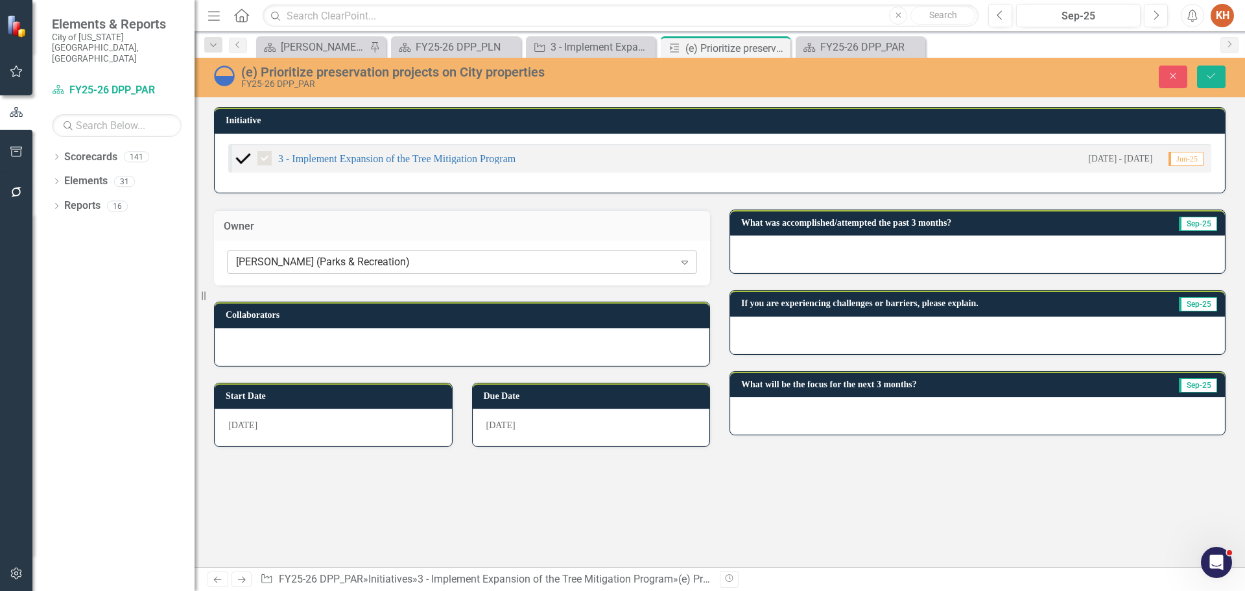
click at [360, 266] on div "[PERSON_NAME] (Parks & Recreation)" at bounding box center [455, 262] width 438 height 15
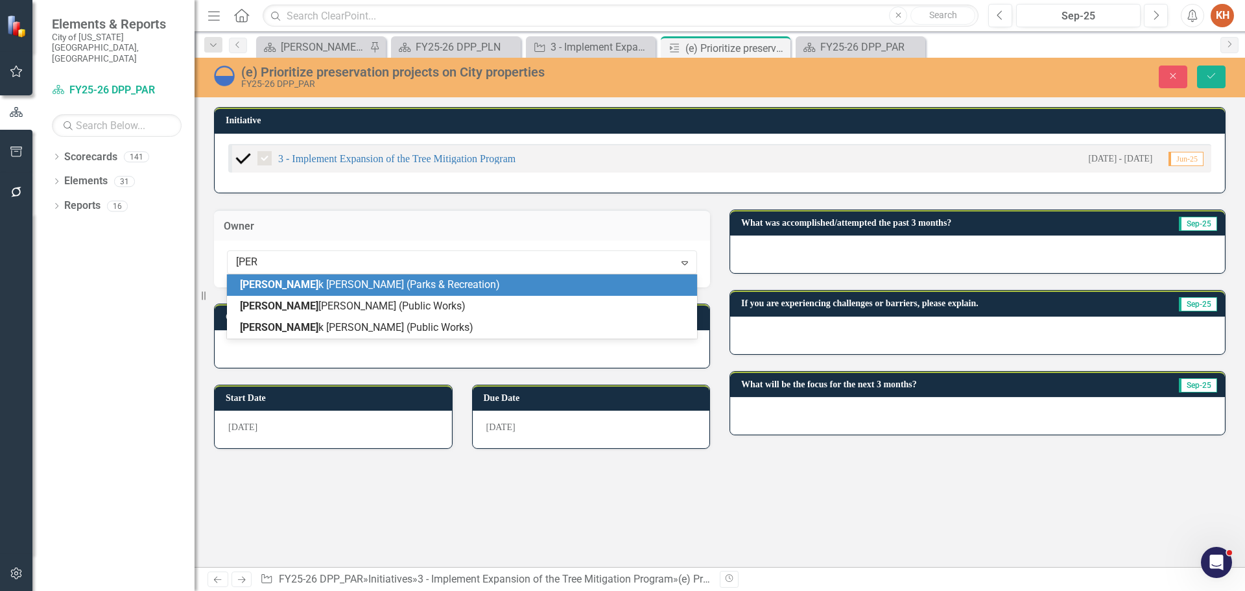
type input "frank"
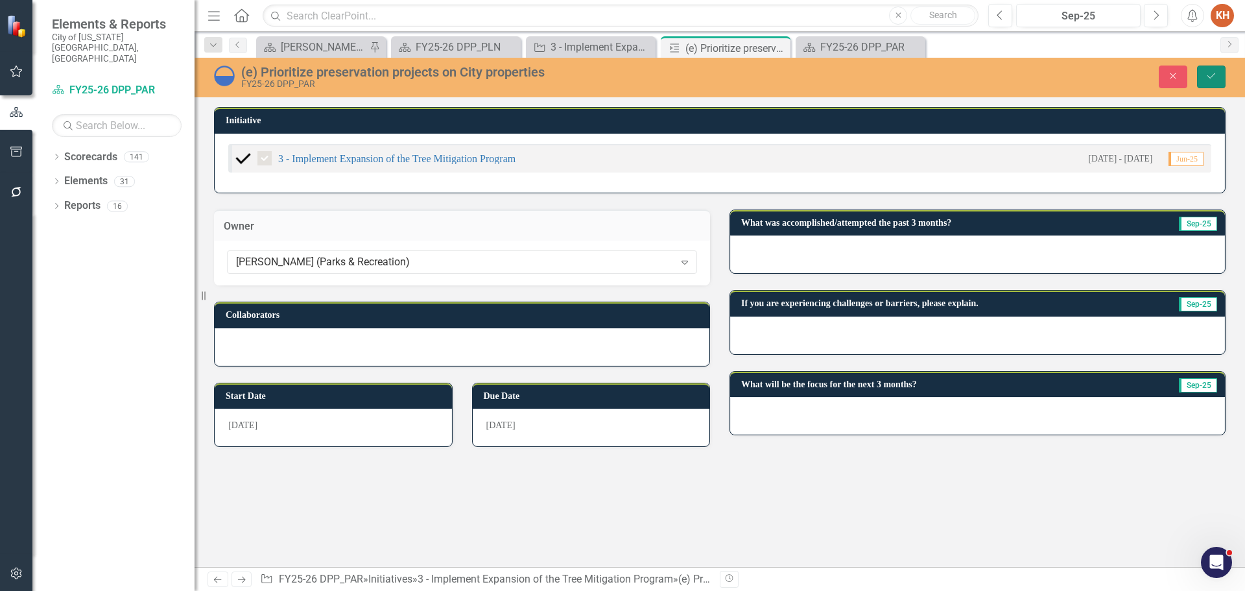
click at [1213, 76] on icon "Save" at bounding box center [1211, 75] width 12 height 9
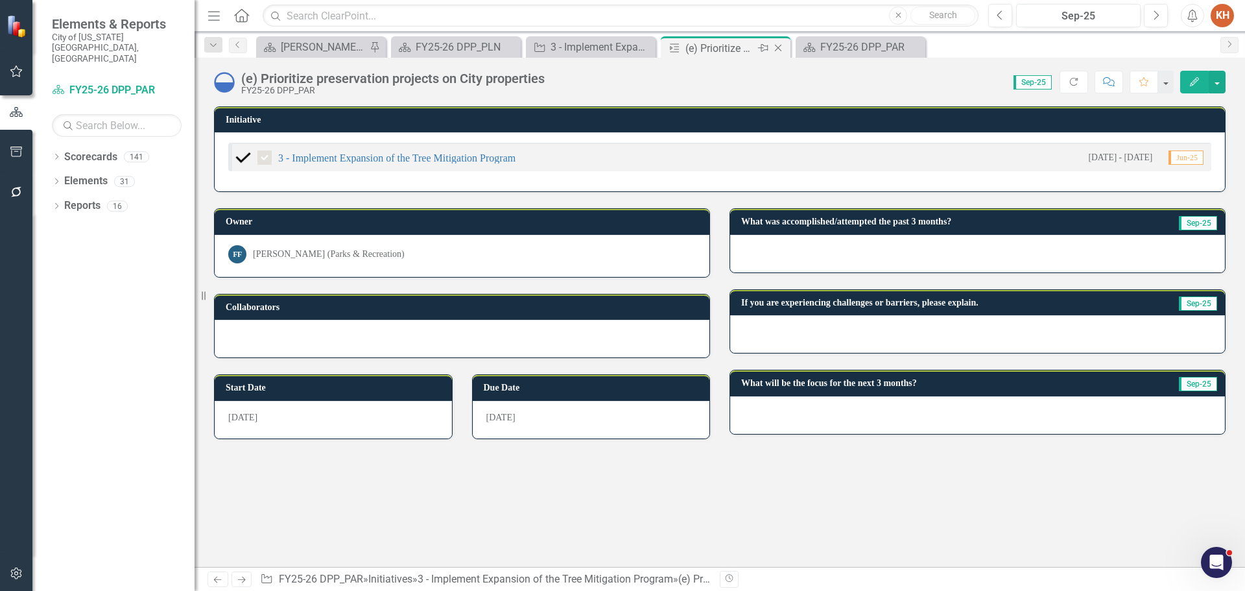
click at [779, 48] on icon "Close" at bounding box center [778, 48] width 13 height 10
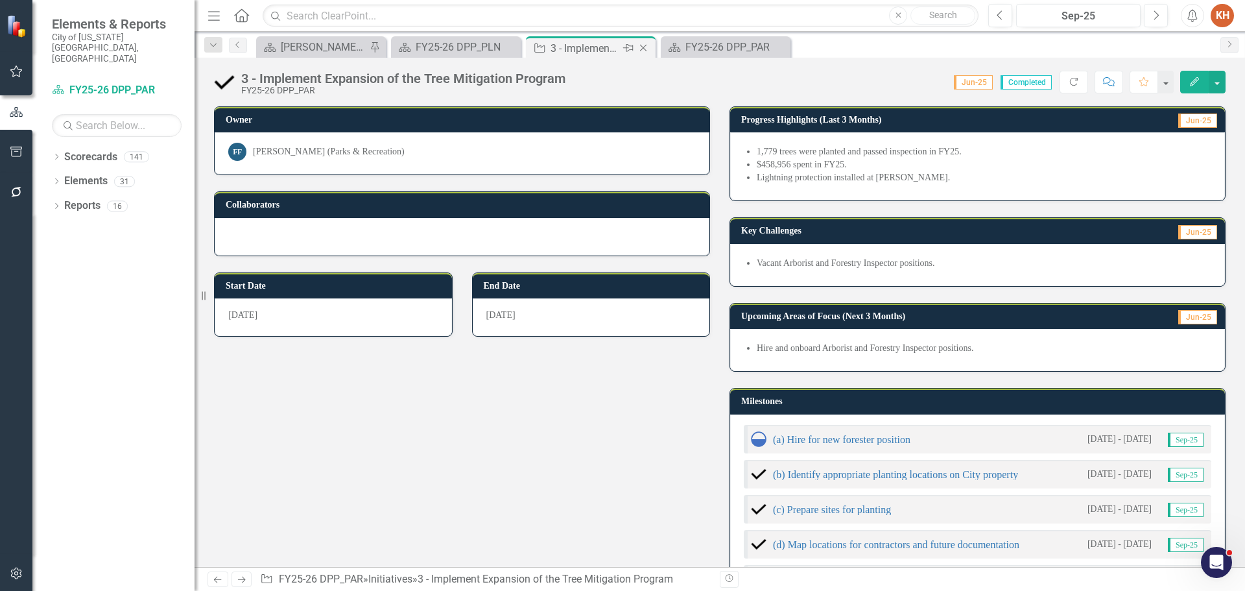
click at [641, 48] on icon "Close" at bounding box center [643, 48] width 13 height 10
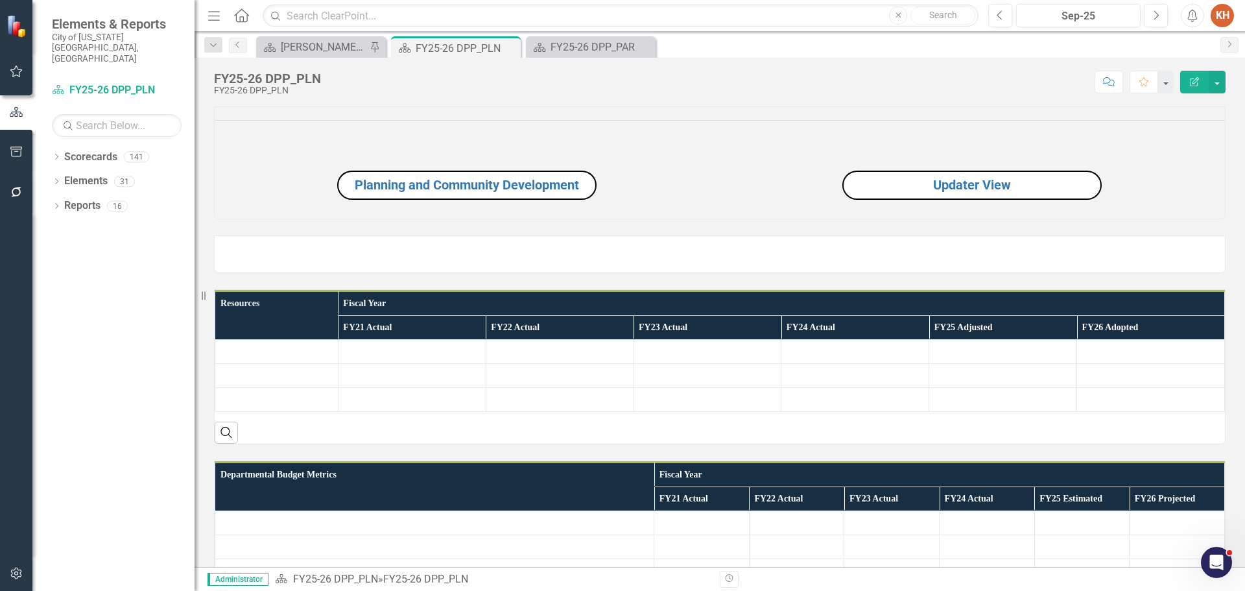
click at [0, 0] on icon "Close" at bounding box center [0, 0] width 0 height 0
click at [306, 41] on div "[PERSON_NAME]'s Home" at bounding box center [324, 47] width 86 height 16
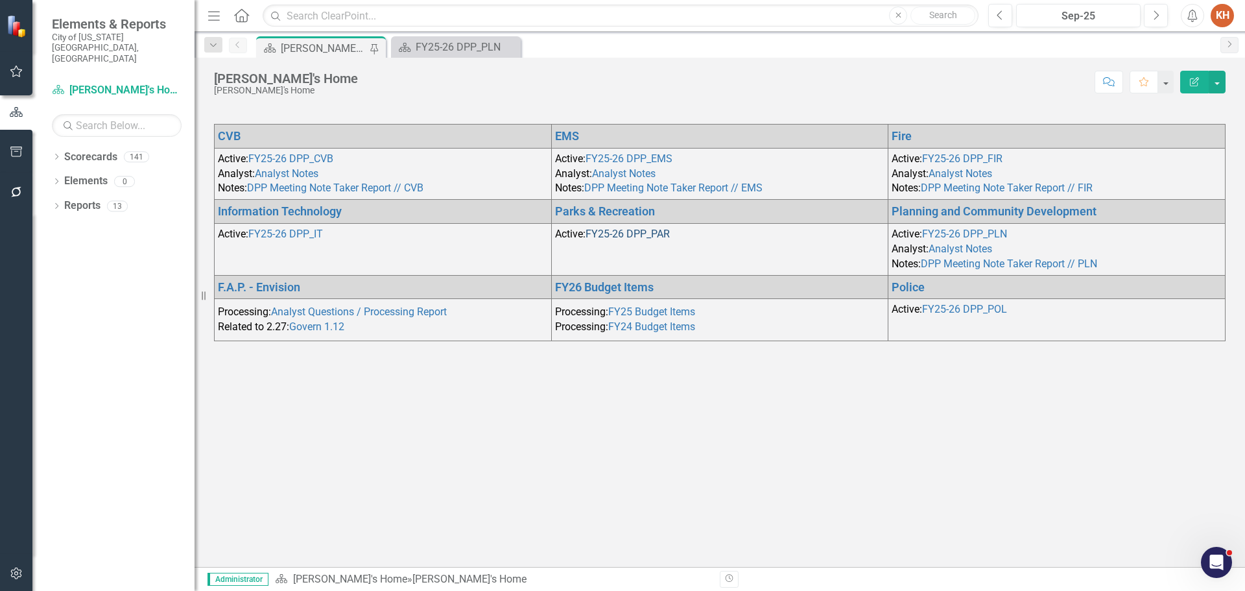
click at [633, 228] on link "FY25-26 DPP_PAR" at bounding box center [627, 234] width 84 height 12
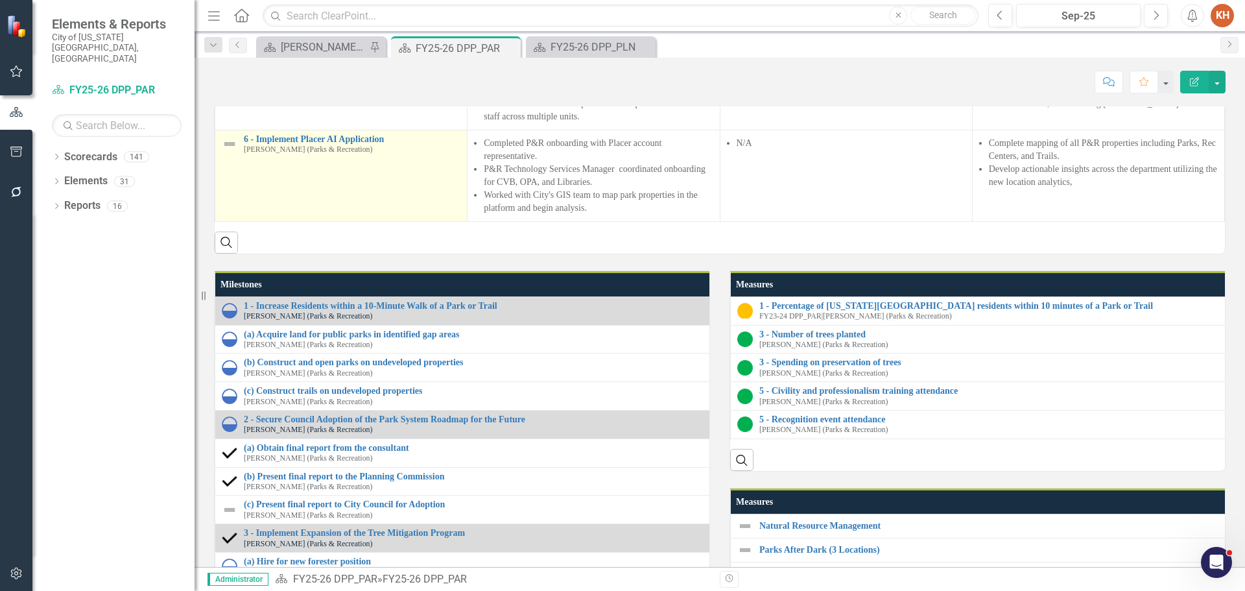
scroll to position [1167, 0]
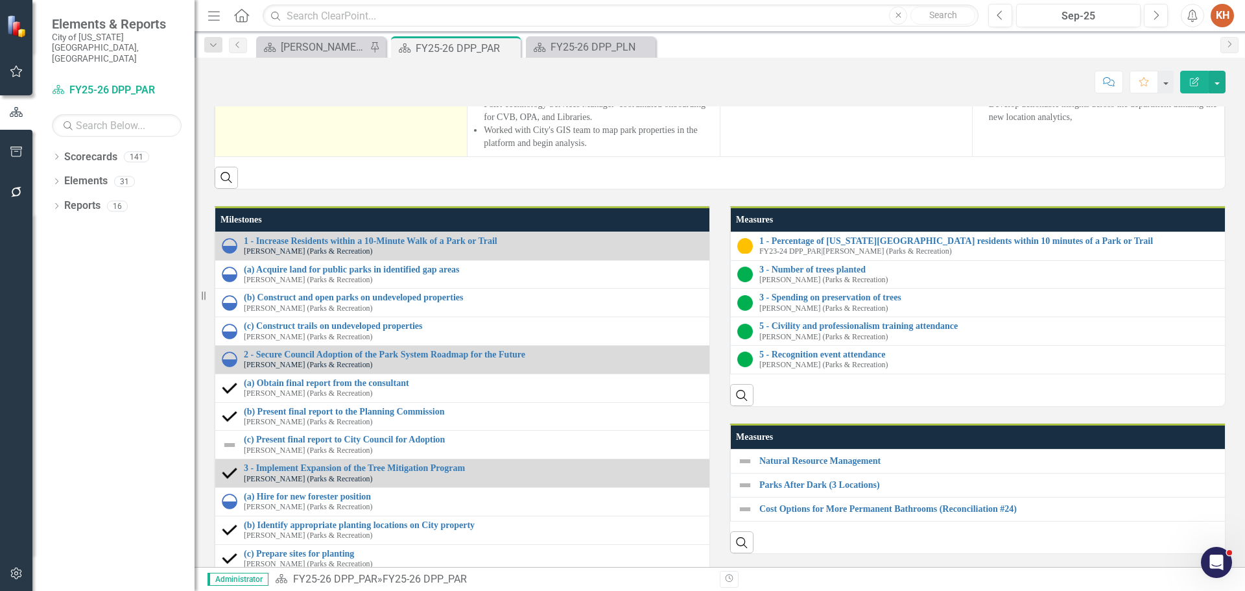
click at [361, 79] on link "6 - Implement Placer AI Application" at bounding box center [352, 74] width 217 height 10
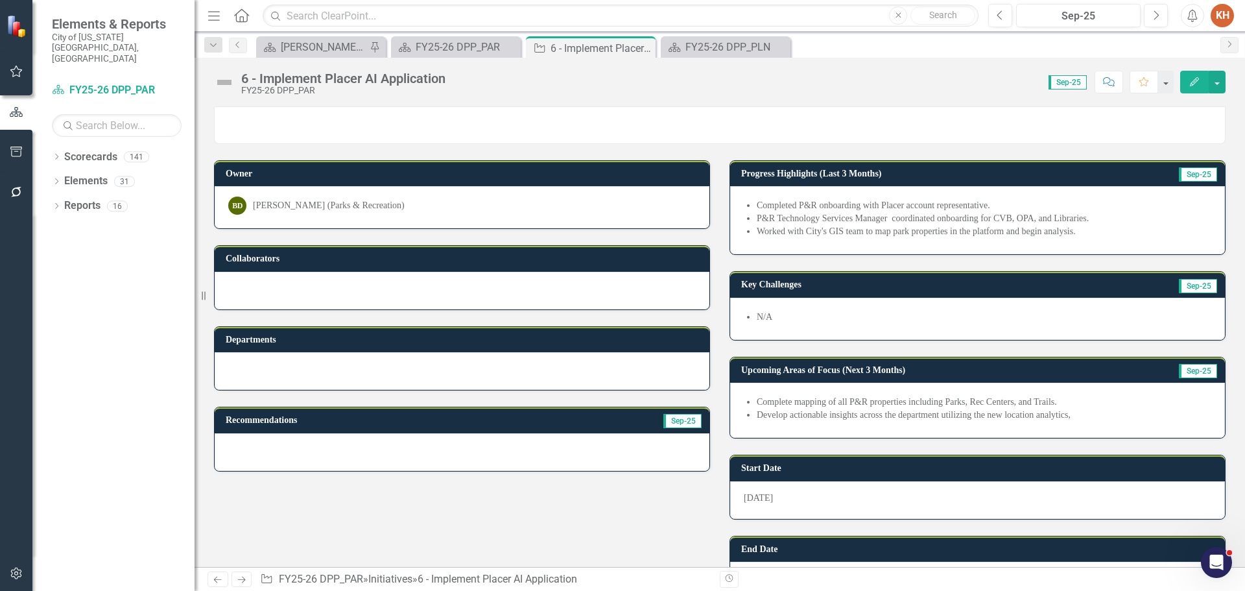
click at [222, 83] on img at bounding box center [224, 82] width 21 height 21
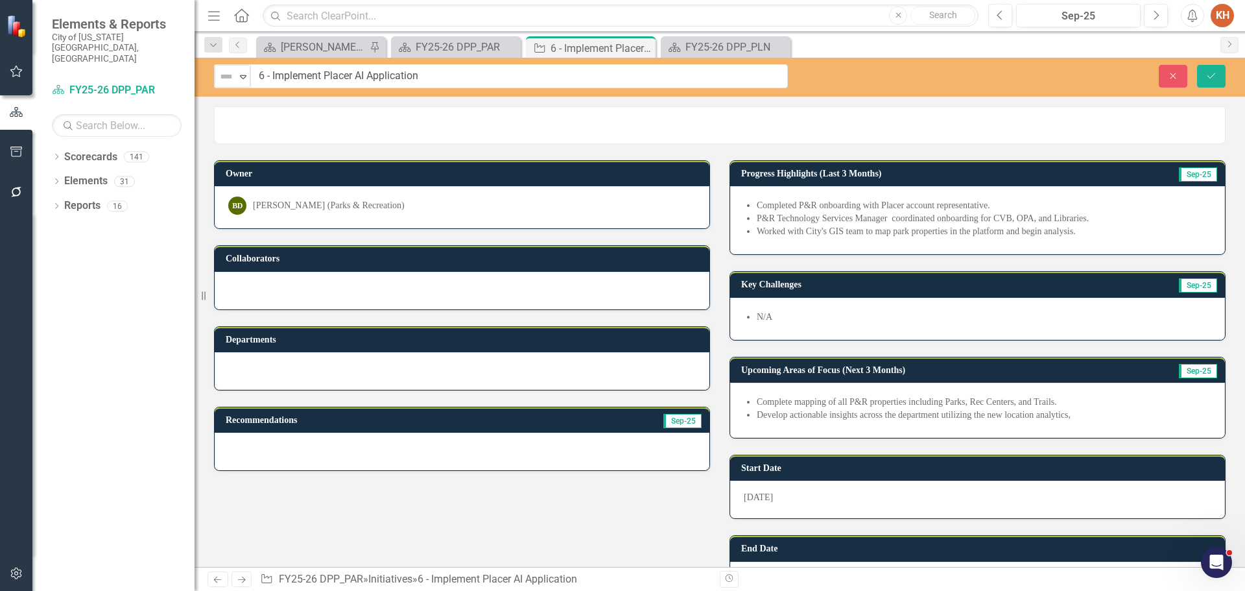
click at [229, 88] on div "Not Defined Expand" at bounding box center [232, 76] width 37 height 24
click at [231, 83] on img at bounding box center [226, 77] width 16 height 16
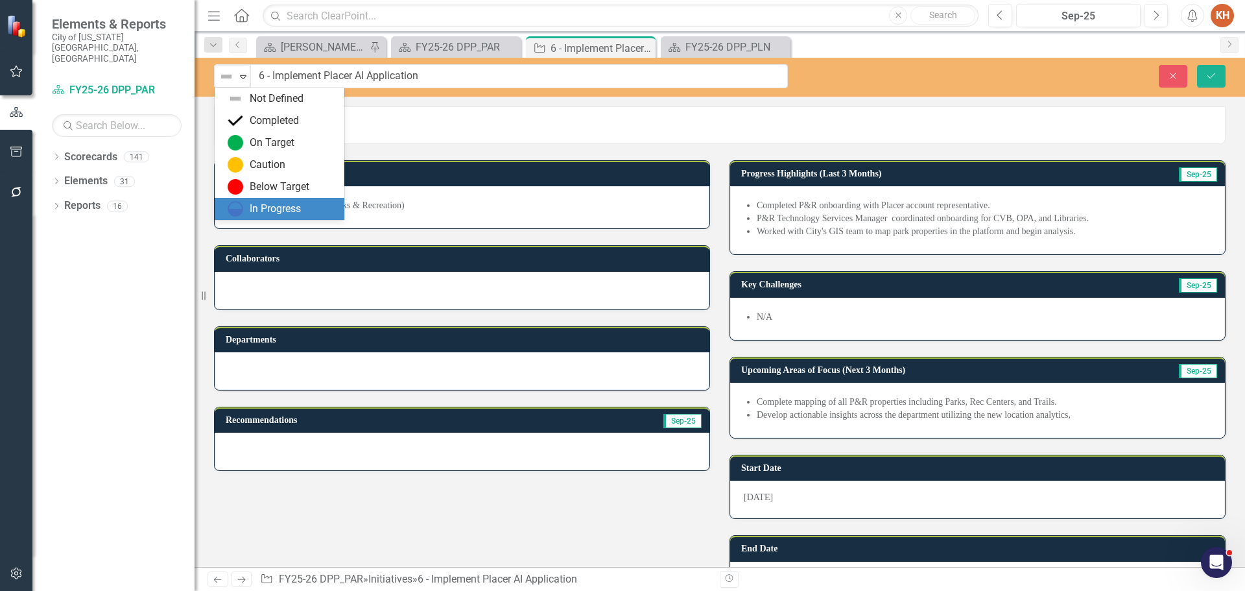
click at [267, 210] on div "In Progress" at bounding box center [275, 209] width 51 height 15
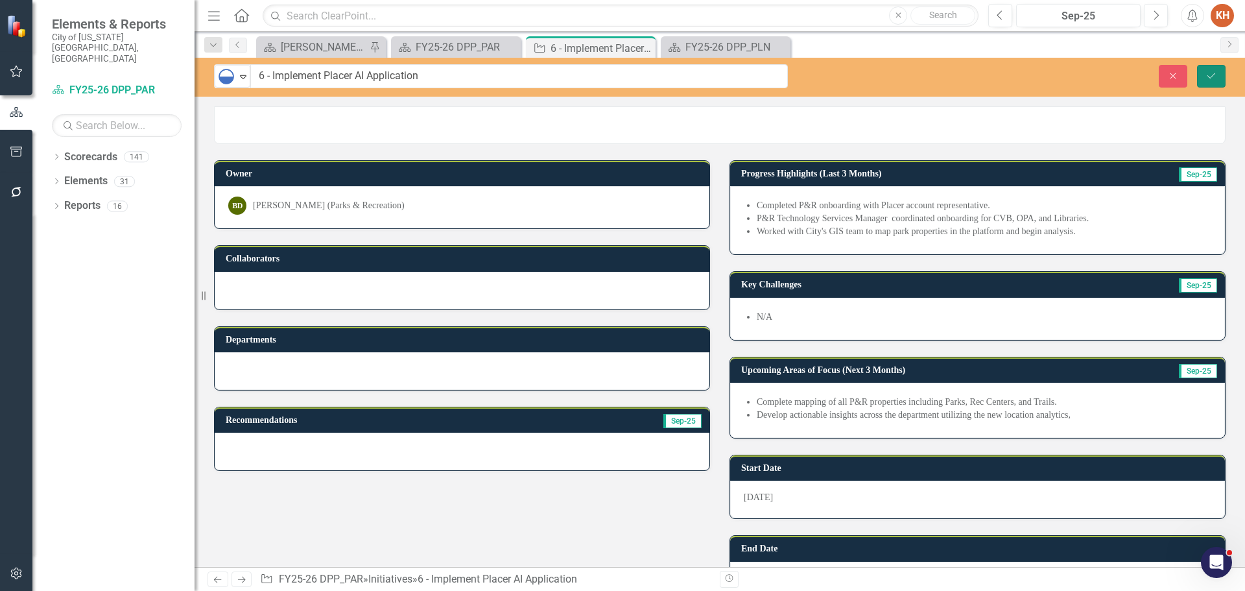
click at [1203, 72] on button "Save" at bounding box center [1211, 76] width 29 height 23
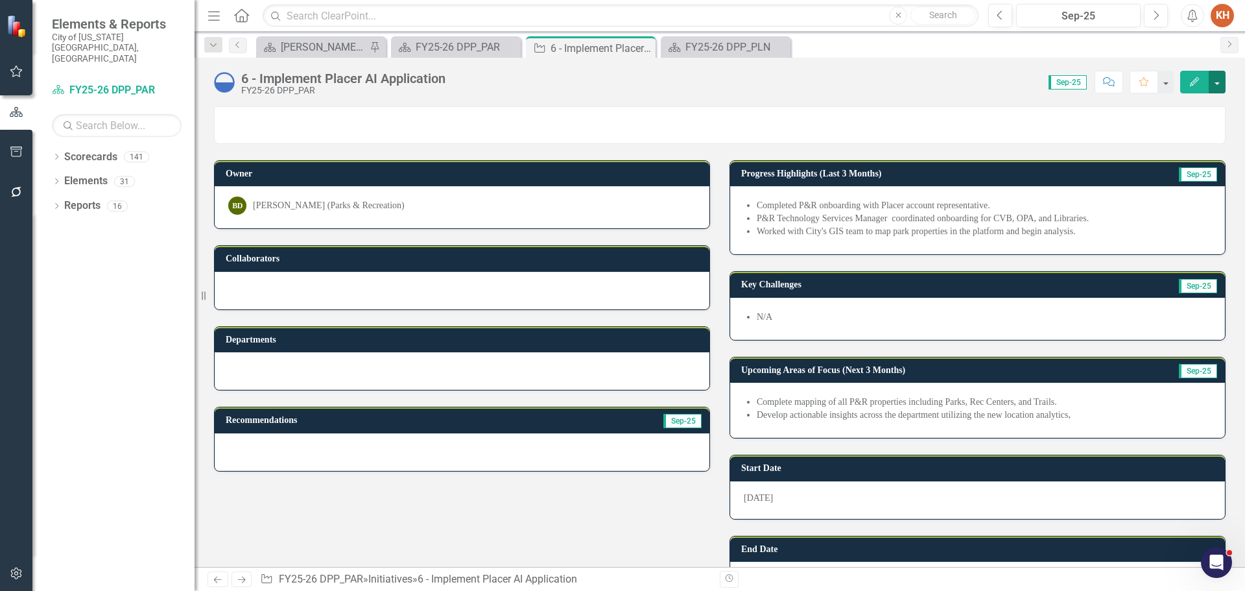
click at [1216, 82] on button "button" at bounding box center [1217, 82] width 17 height 23
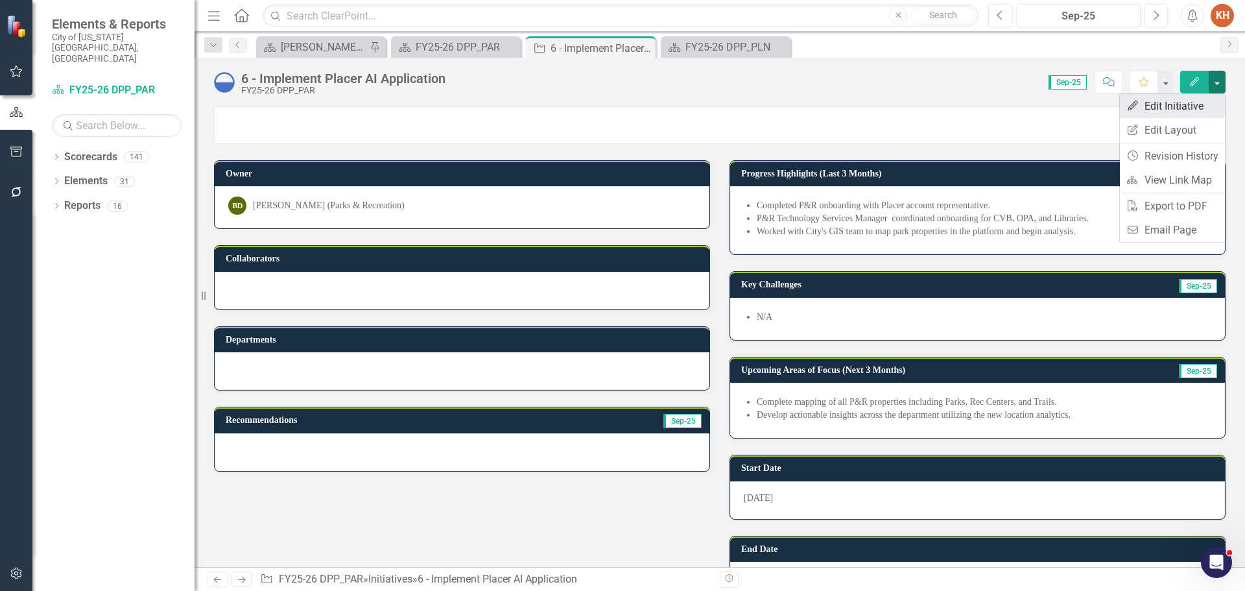
click at [1200, 106] on link "Edit Edit Initiative" at bounding box center [1172, 106] width 105 height 24
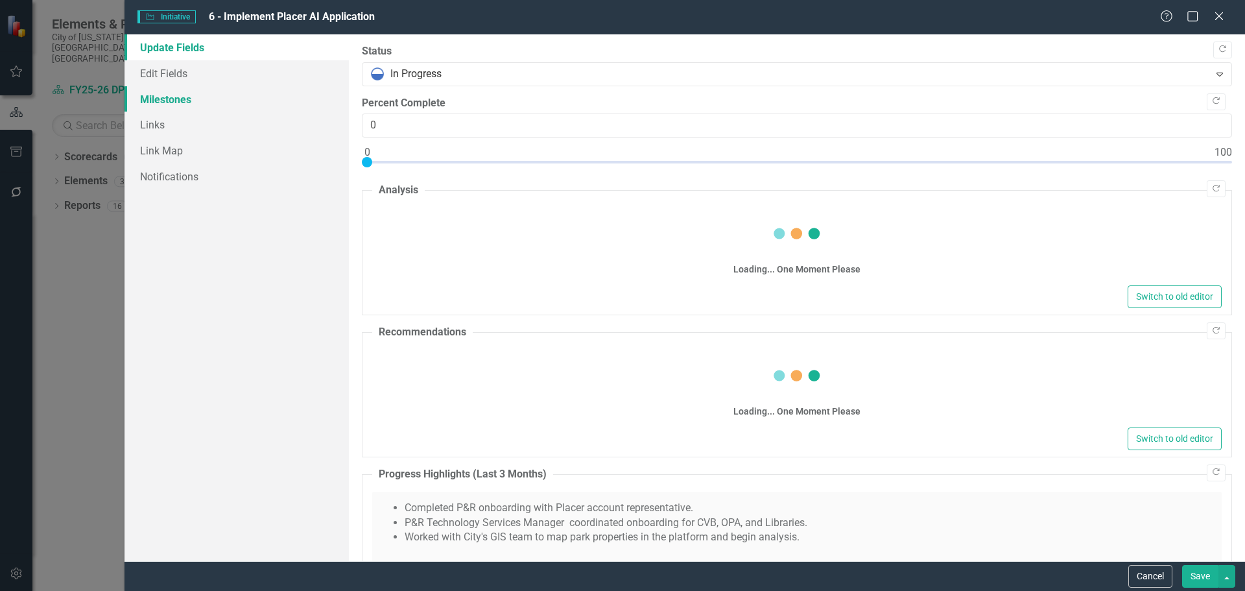
click at [169, 104] on link "Milestones" at bounding box center [236, 99] width 224 height 26
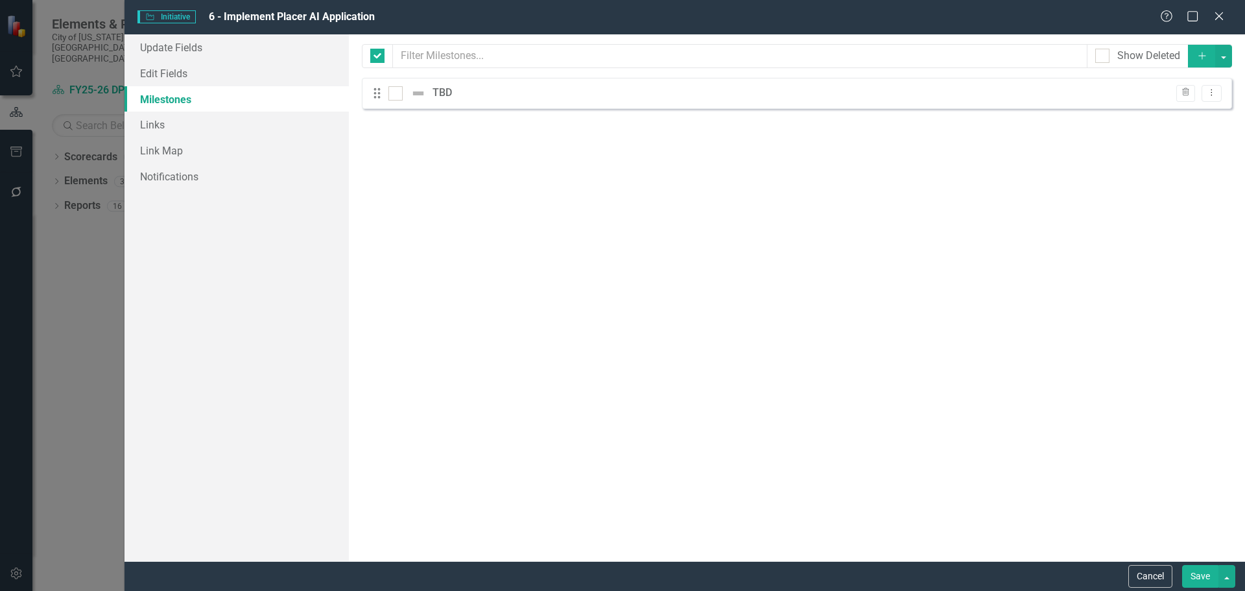
checkbox input "false"
click at [1226, 60] on button "button" at bounding box center [1223, 56] width 17 height 23
click at [1210, 102] on link "Add Multiple Add Multiple" at bounding box center [1180, 104] width 102 height 24
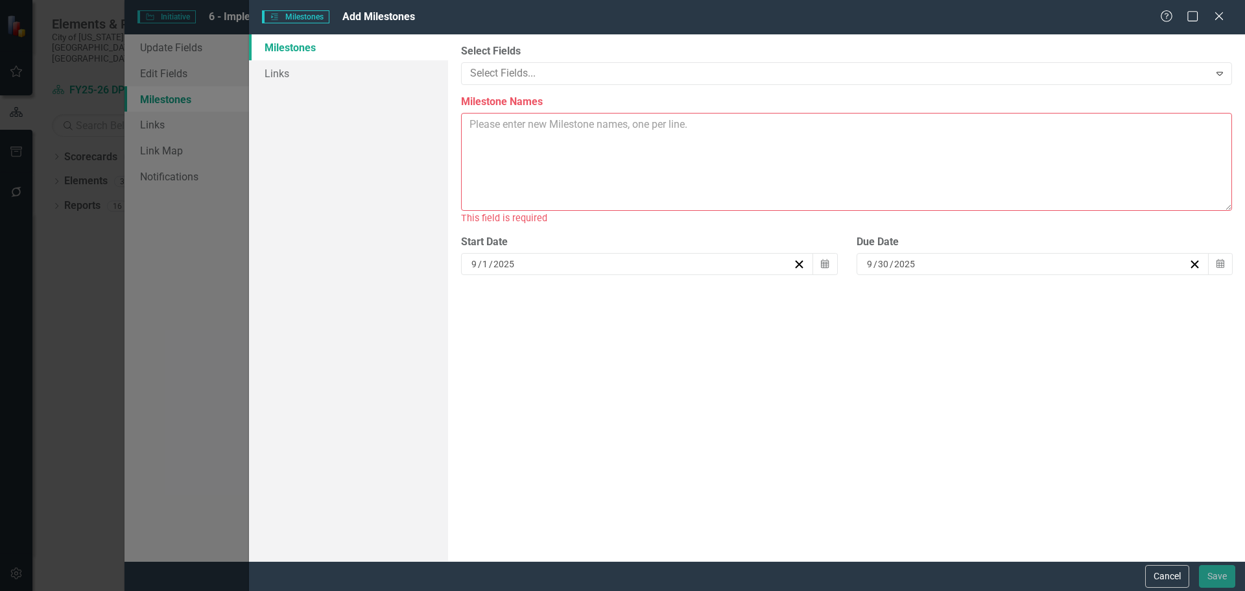
click at [589, 131] on textarea "Milestone Names" at bounding box center [846, 162] width 771 height 98
click at [1163, 572] on button "Cancel" at bounding box center [1167, 576] width 44 height 23
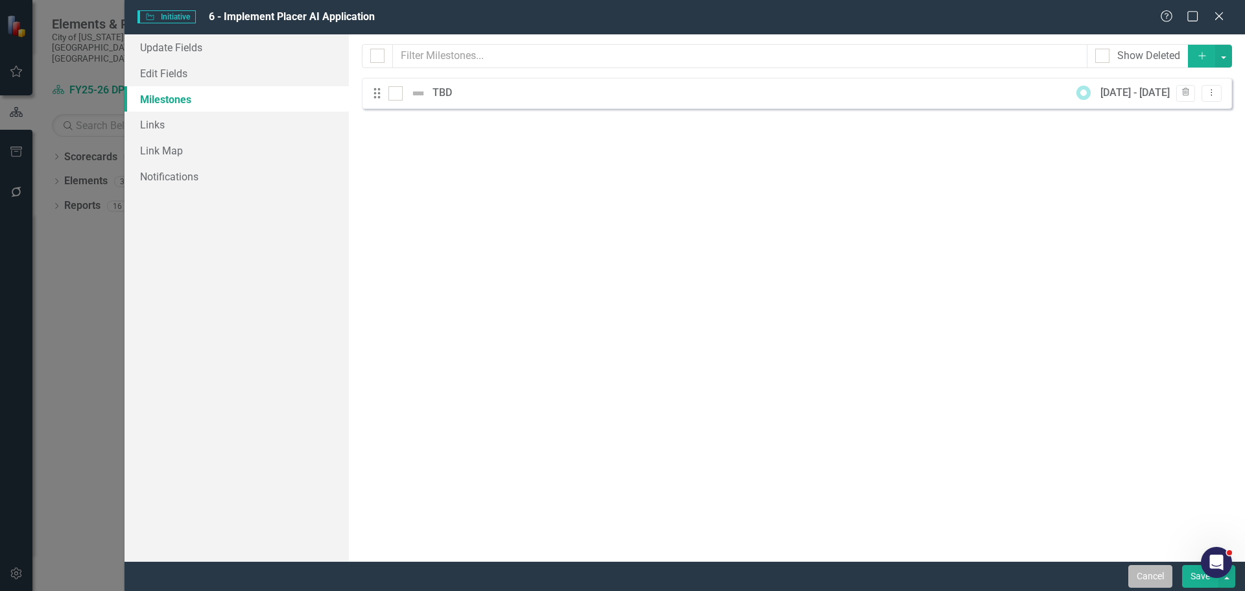
click at [1156, 573] on button "Cancel" at bounding box center [1150, 576] width 44 height 23
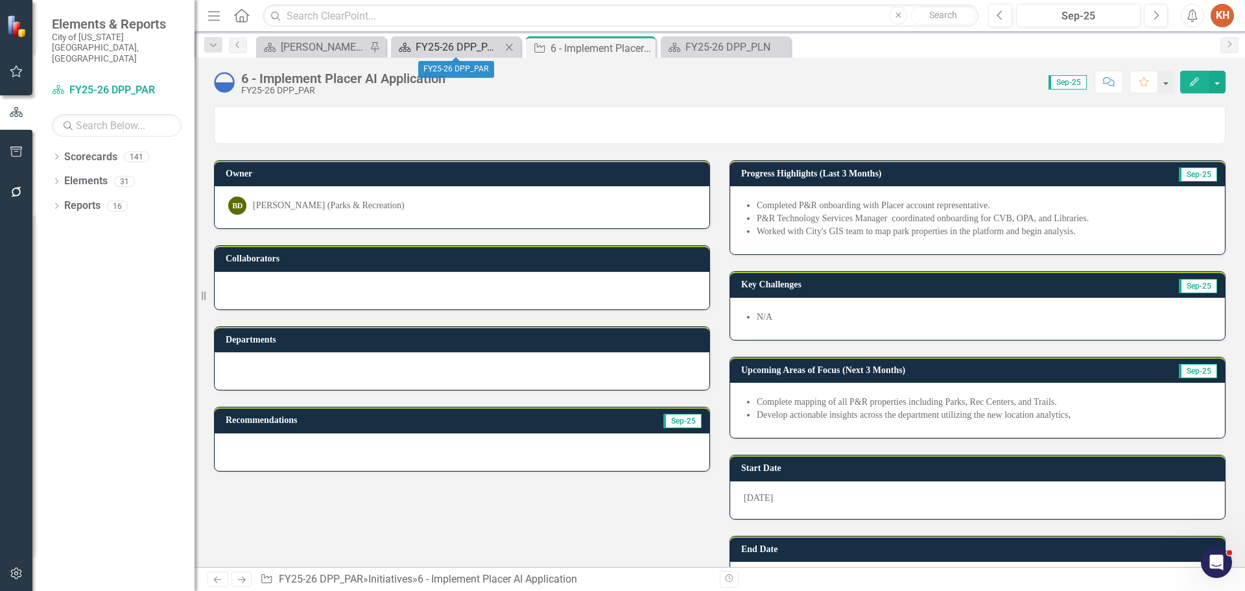
click at [486, 40] on div "FY25-26 DPP_PAR" at bounding box center [459, 47] width 86 height 16
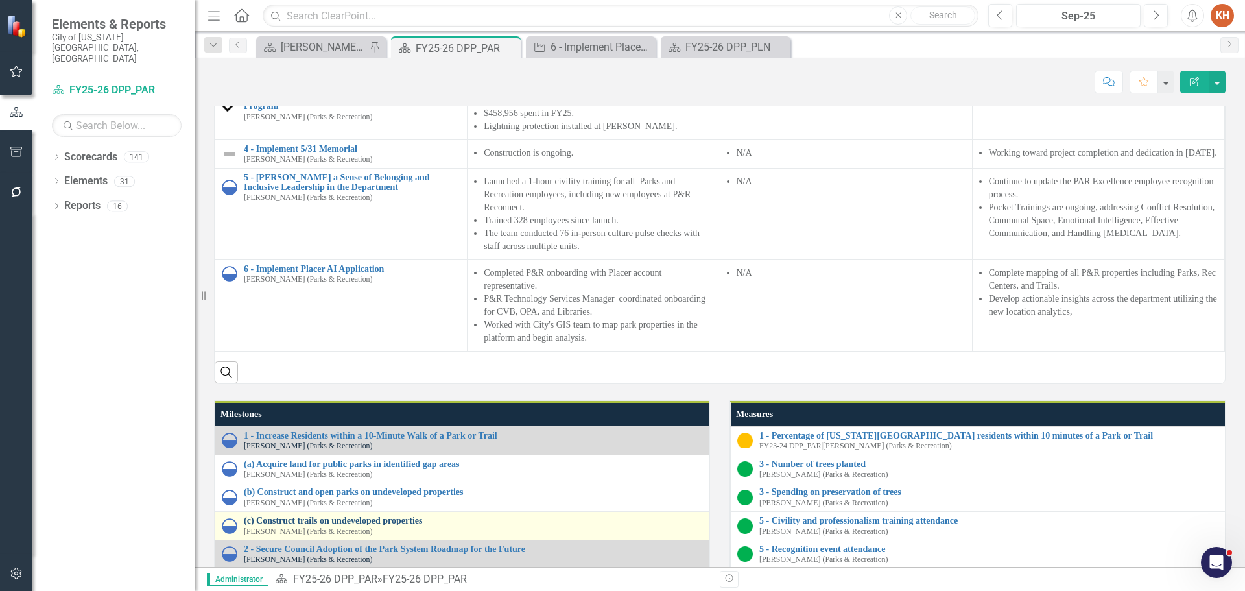
scroll to position [1500, 0]
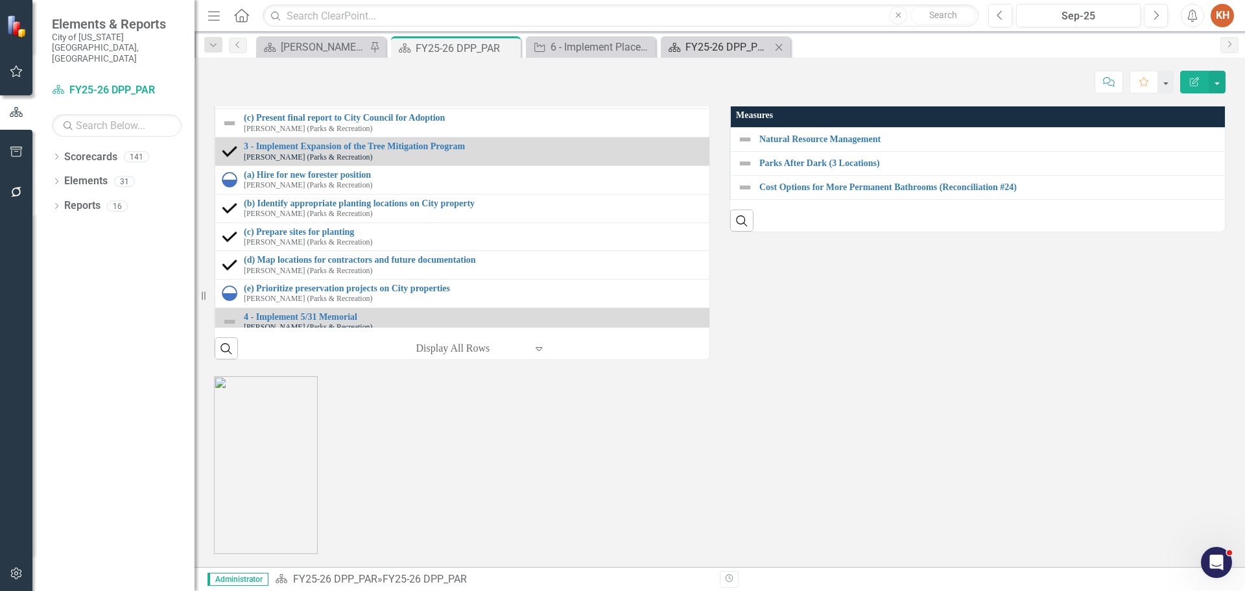
click at [718, 42] on div "FY25-26 DPP_PLN" at bounding box center [728, 47] width 86 height 16
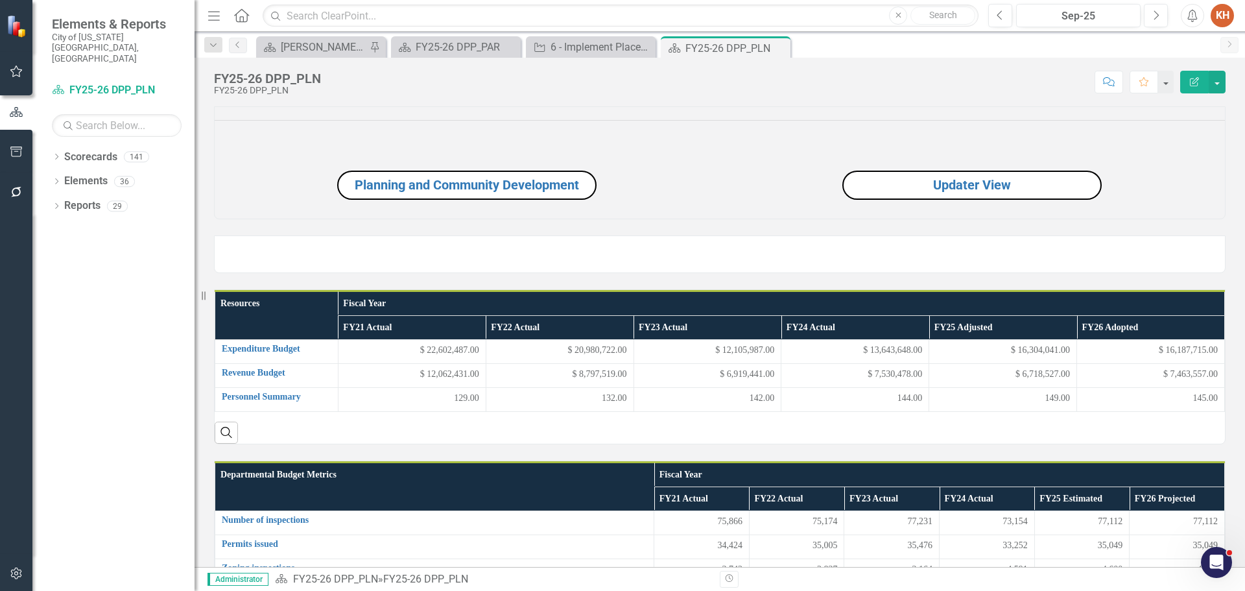
click at [0, 0] on icon "Close" at bounding box center [0, 0] width 0 height 0
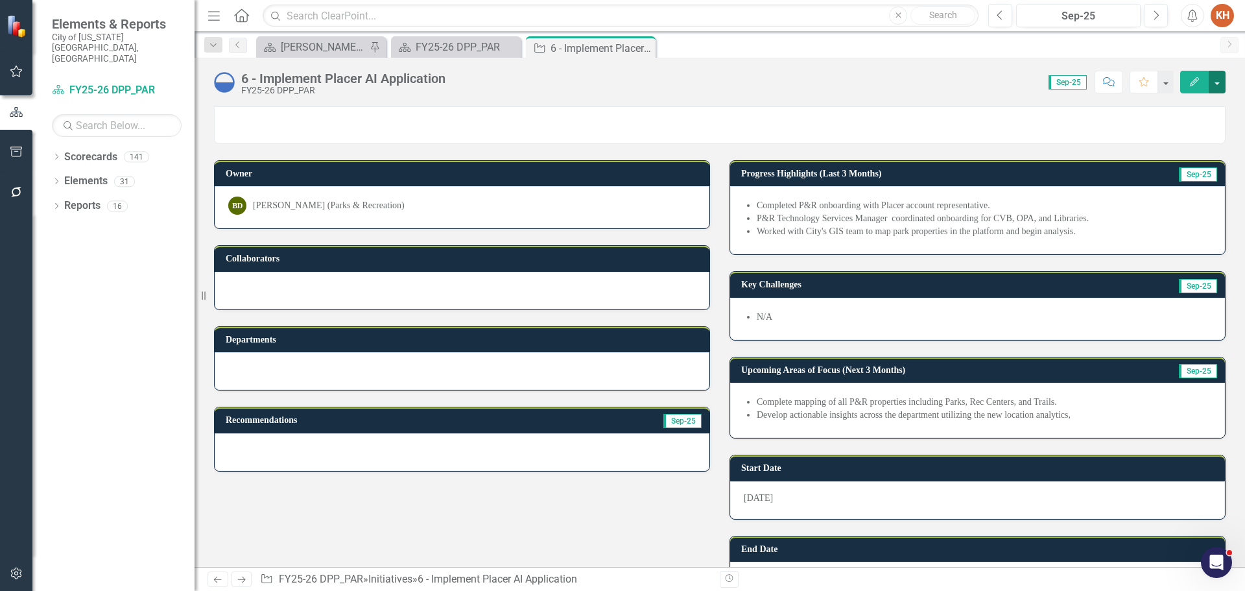
click at [1215, 85] on button "button" at bounding box center [1217, 82] width 17 height 23
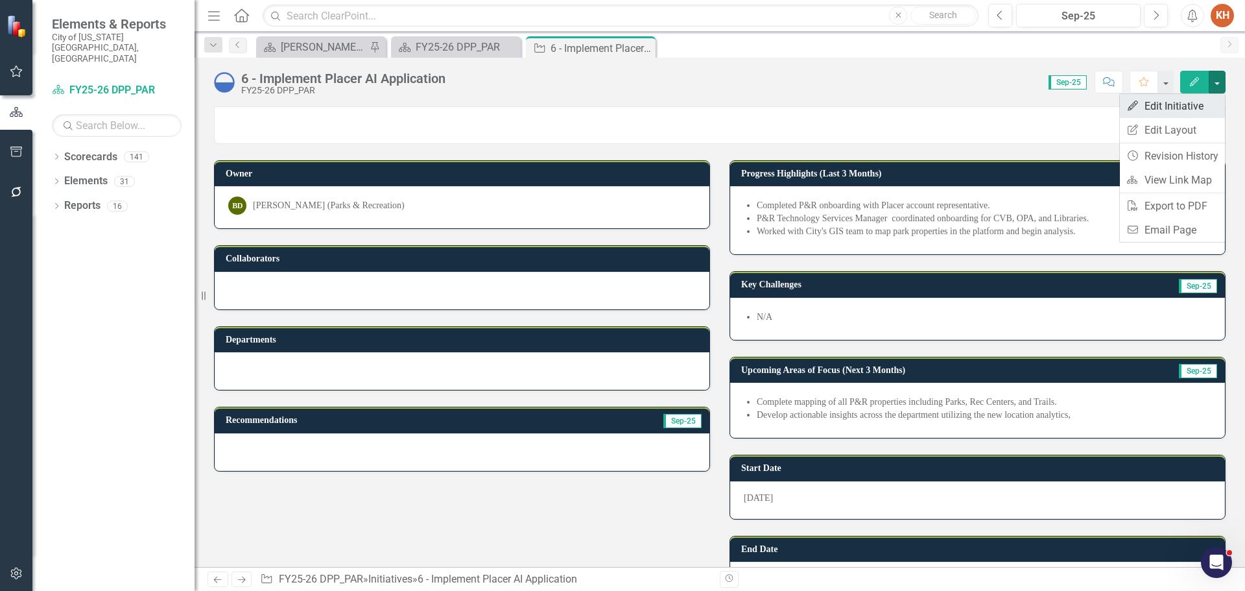
click at [1186, 106] on link "Edit Edit Initiative" at bounding box center [1172, 106] width 105 height 24
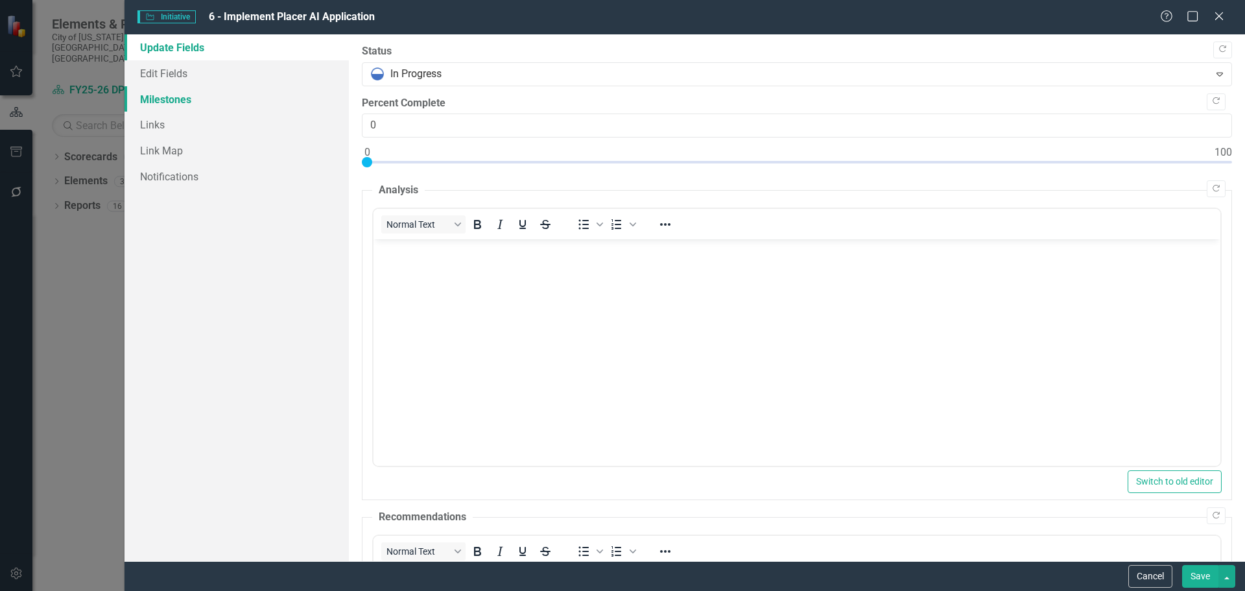
click at [178, 99] on link "Milestones" at bounding box center [236, 99] width 224 height 26
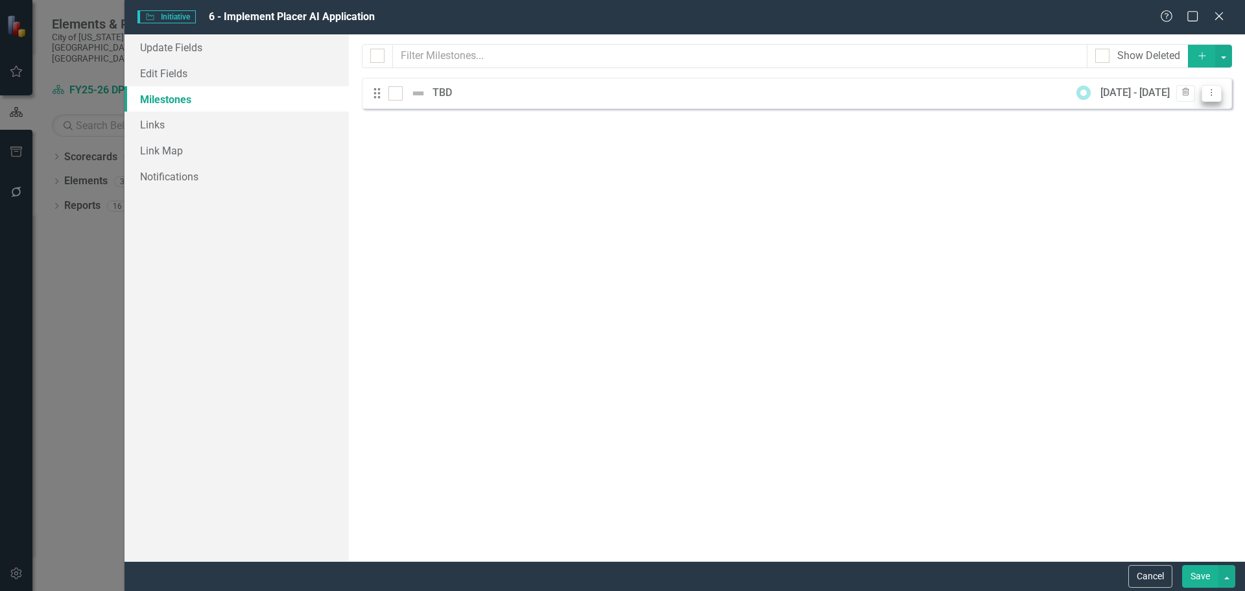
click at [1213, 91] on icon "Dropdown Menu" at bounding box center [1211, 92] width 11 height 8
click at [1166, 160] on link "Trash Delete Milestone" at bounding box center [1160, 162] width 122 height 24
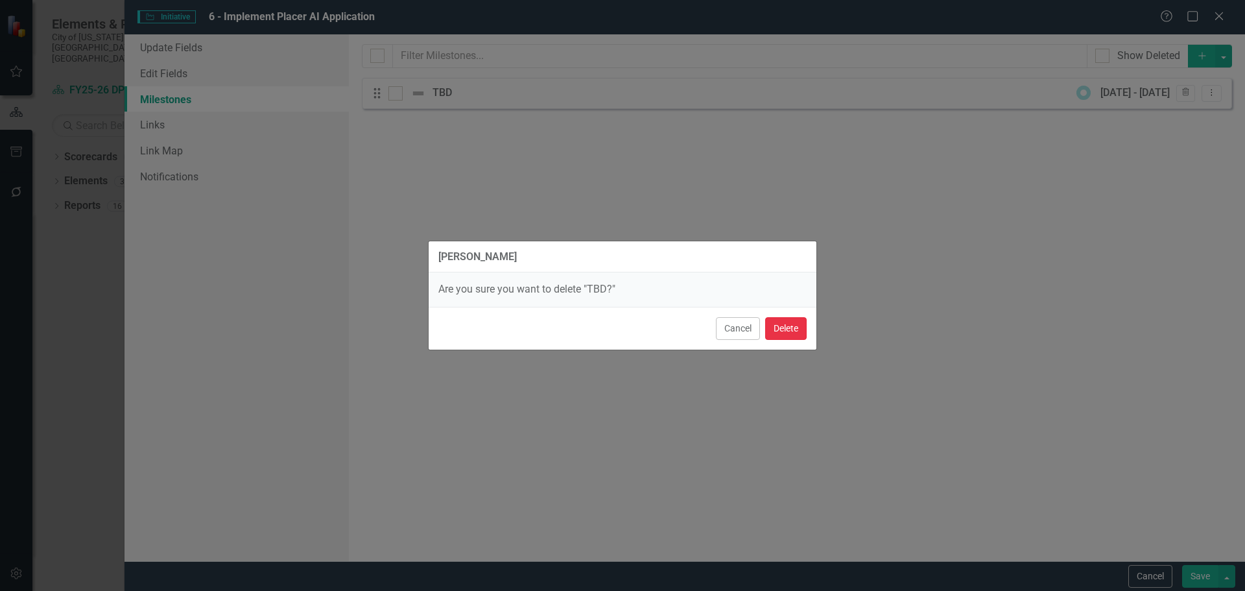
click at [782, 318] on button "Delete" at bounding box center [785, 328] width 41 height 23
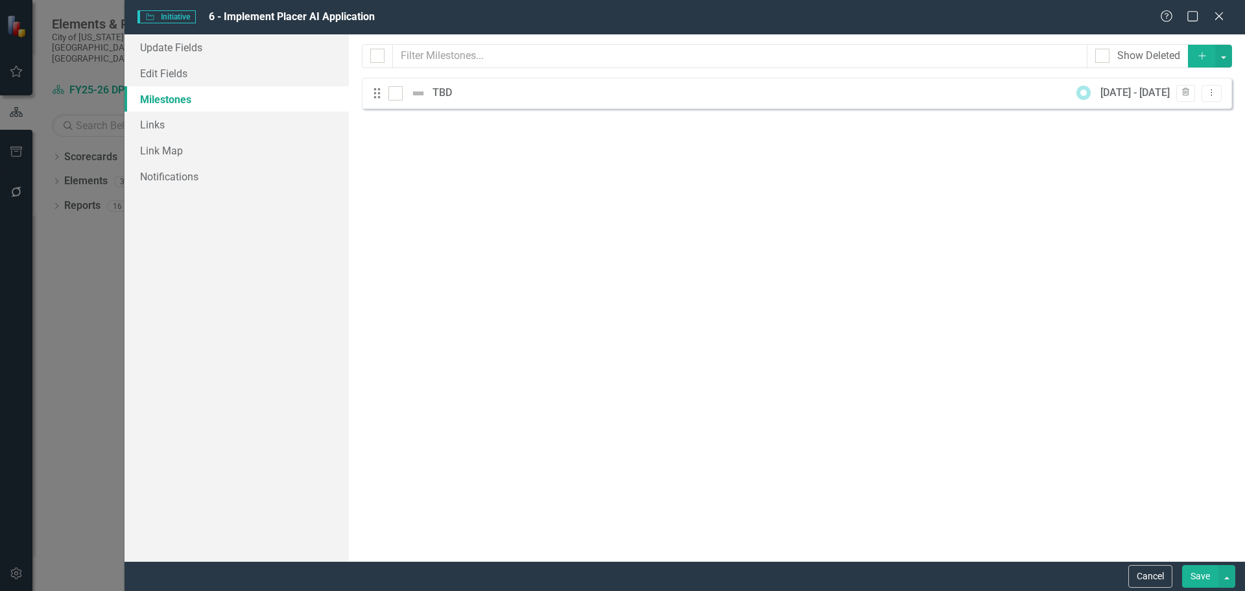
click at [785, 327] on div "Delete Milestone Are you sure you want to delete "TBD?" Cancel Delete" at bounding box center [622, 263] width 389 height 591
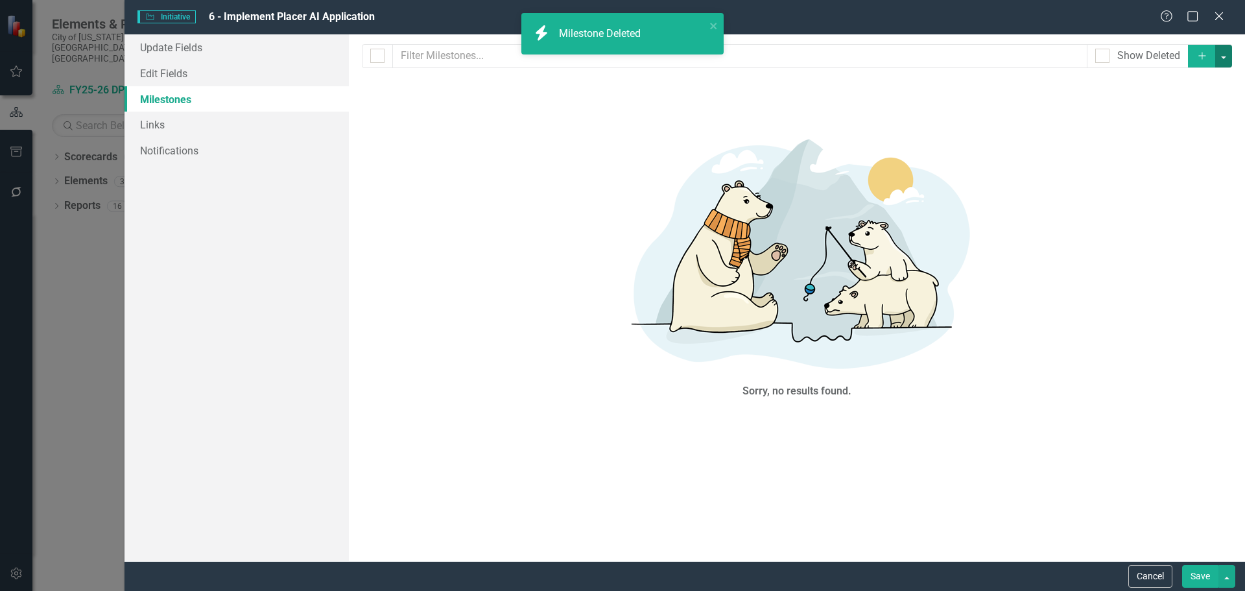
click at [1223, 53] on button "button" at bounding box center [1223, 56] width 17 height 23
click at [1187, 105] on link "Add Multiple Add Multiple" at bounding box center [1180, 104] width 102 height 24
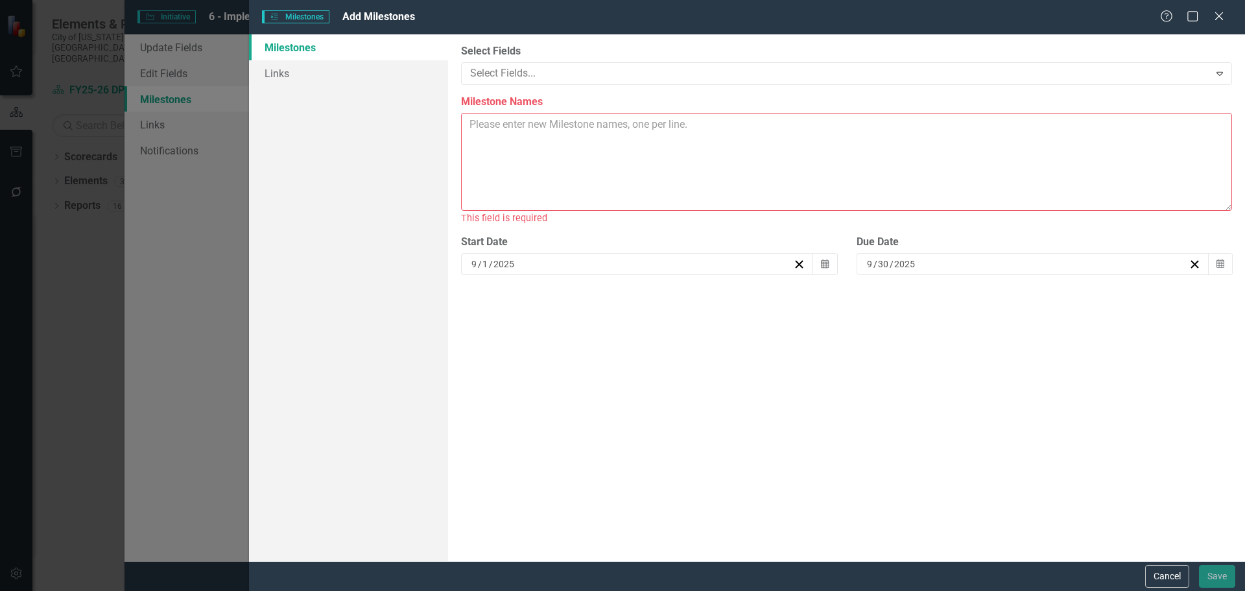
click at [627, 145] on textarea "Milestone Names" at bounding box center [846, 162] width 771 height 98
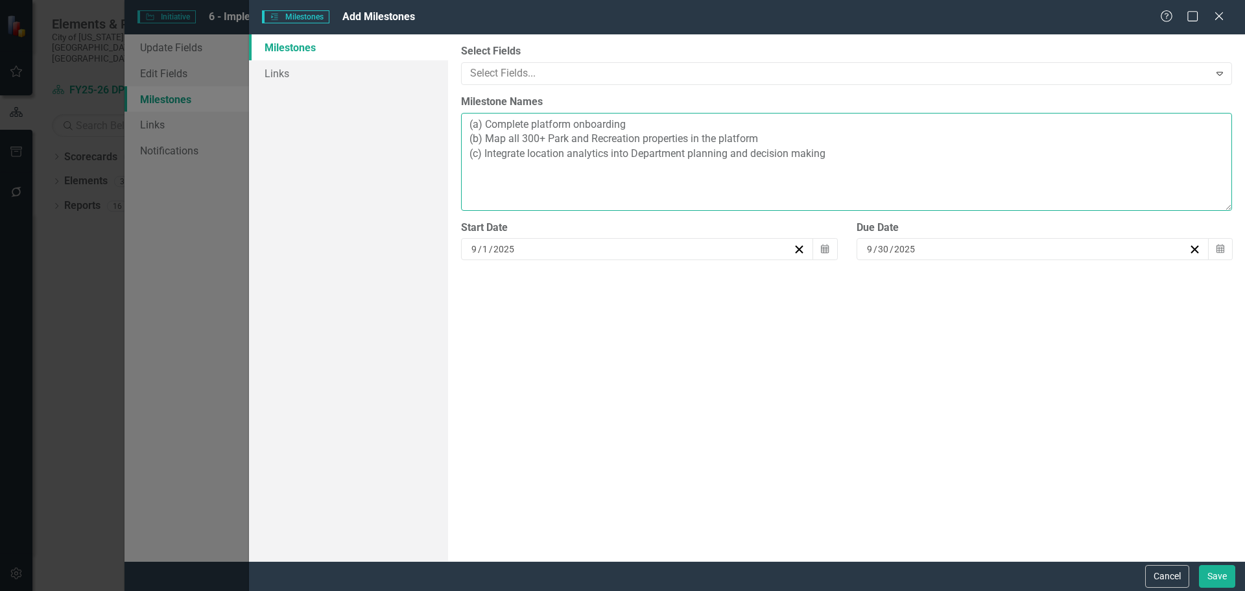
type textarea "(a) Complete platform onboarding (b) Map all 300+ Park and Recreation propertie…"
click at [949, 250] on div "9 / 30 / 2025" at bounding box center [1027, 248] width 324 height 13
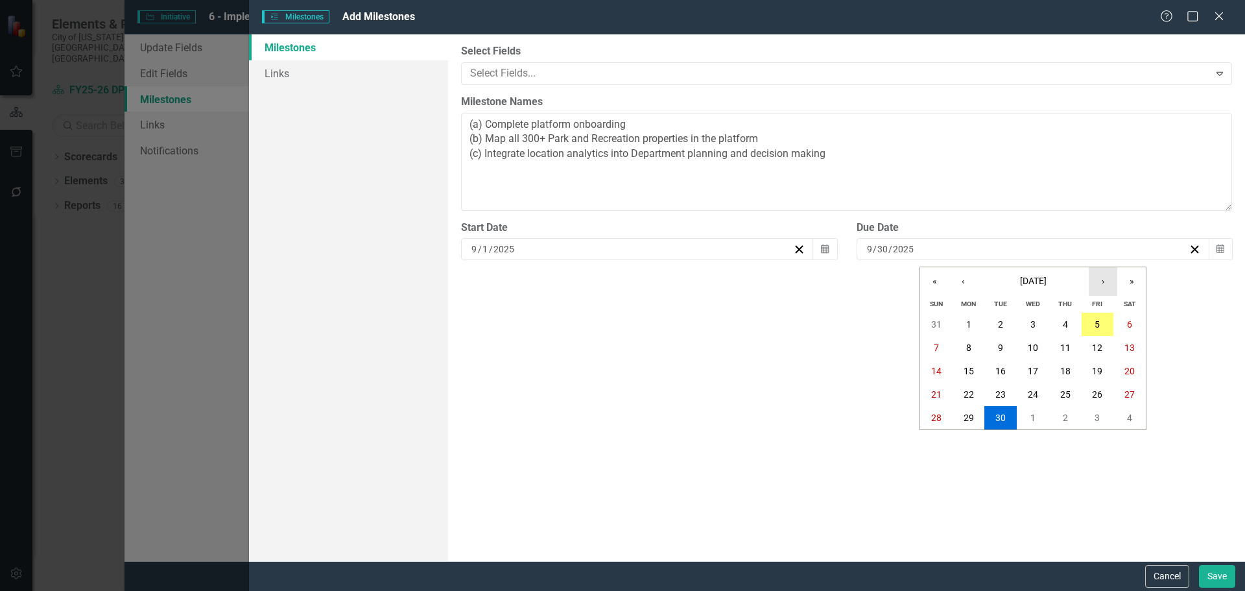
click at [1100, 285] on button "›" at bounding box center [1103, 281] width 29 height 29
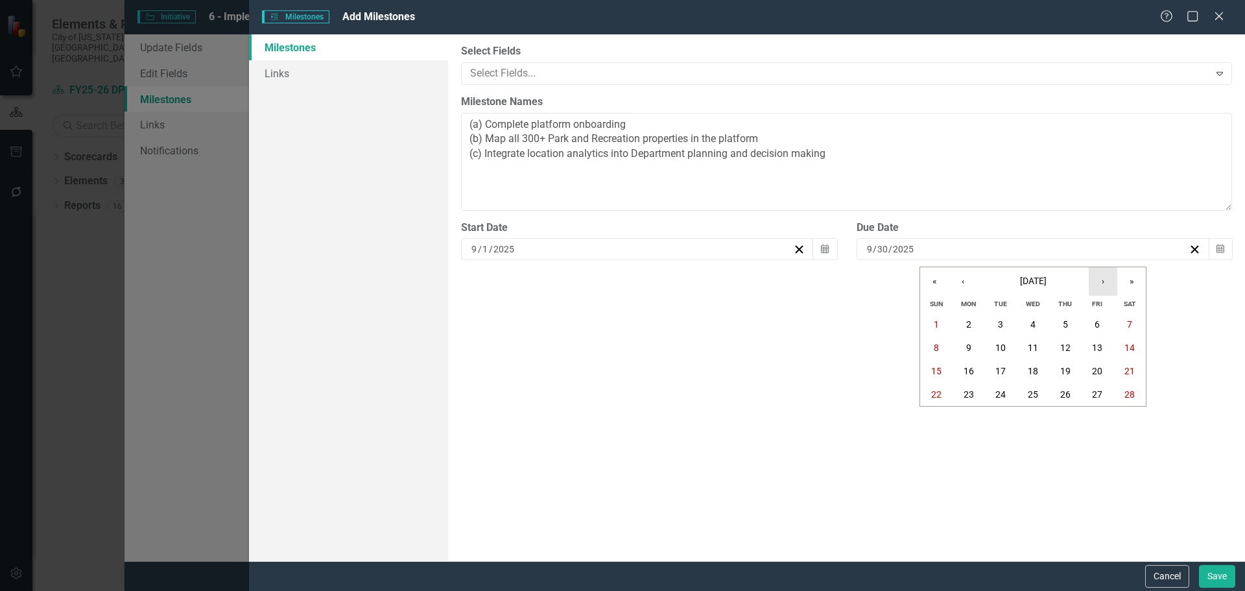
click at [1100, 285] on button "›" at bounding box center [1103, 281] width 29 height 29
click at [1003, 411] on button "30" at bounding box center [1000, 417] width 32 height 23
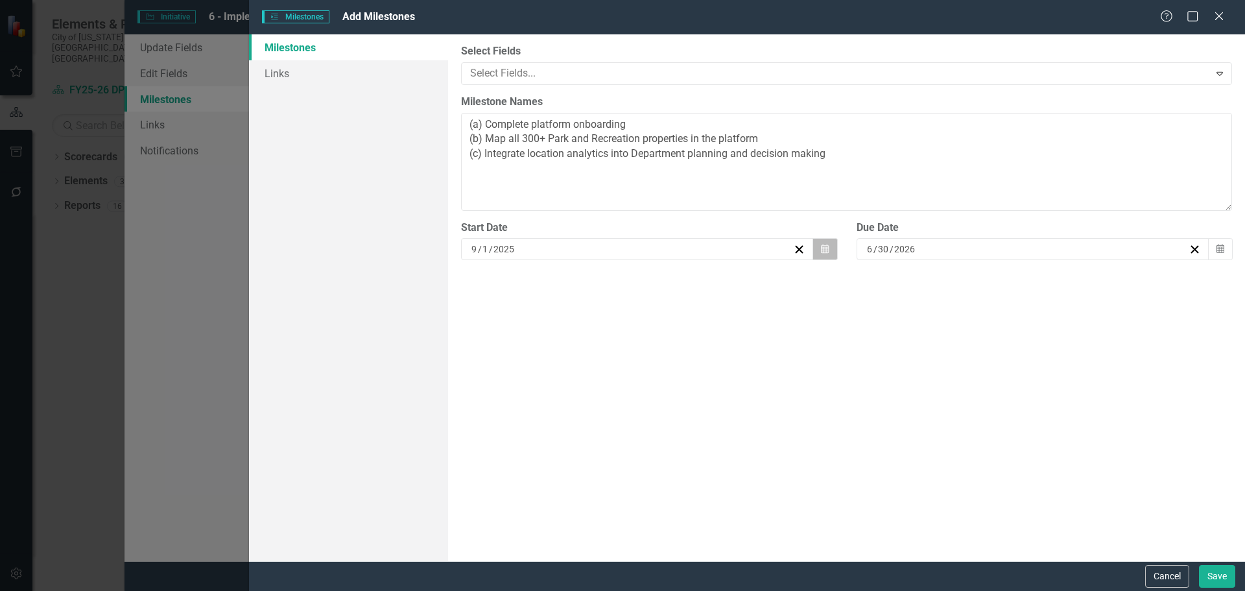
click at [823, 251] on icon "button" at bounding box center [825, 248] width 8 height 9
click at [890, 359] on div "ClearPoint Can Do More! How ClearPoint Can Help Close Enterprise plans can auto…" at bounding box center [846, 297] width 797 height 526
click at [1216, 576] on button "Save" at bounding box center [1217, 576] width 36 height 23
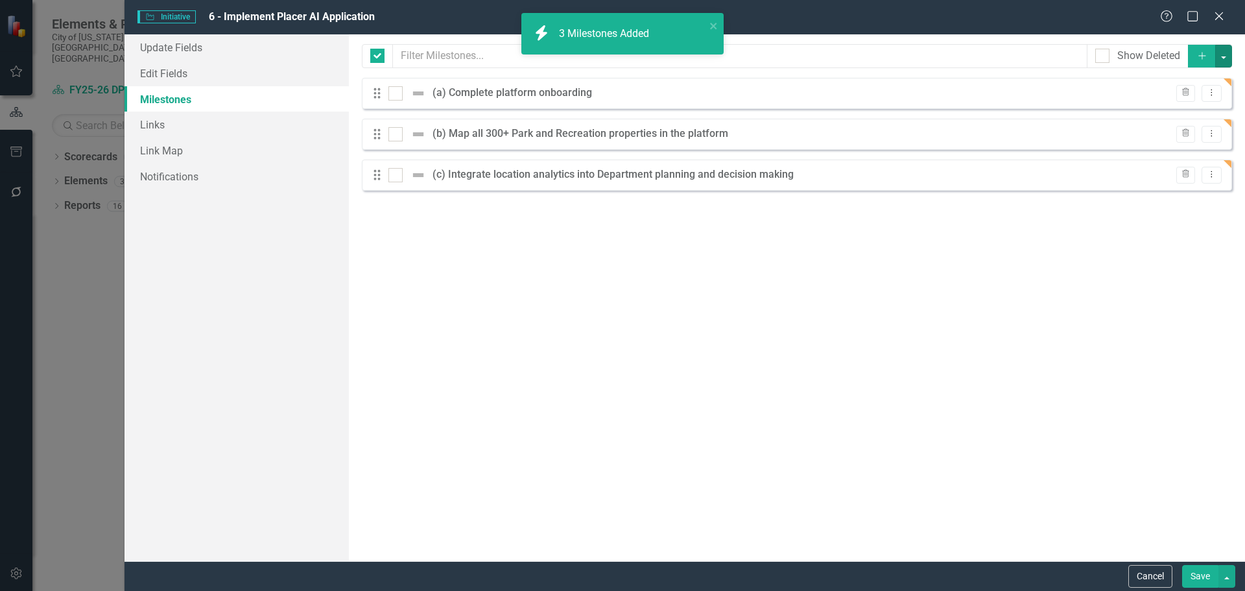
checkbox input "false"
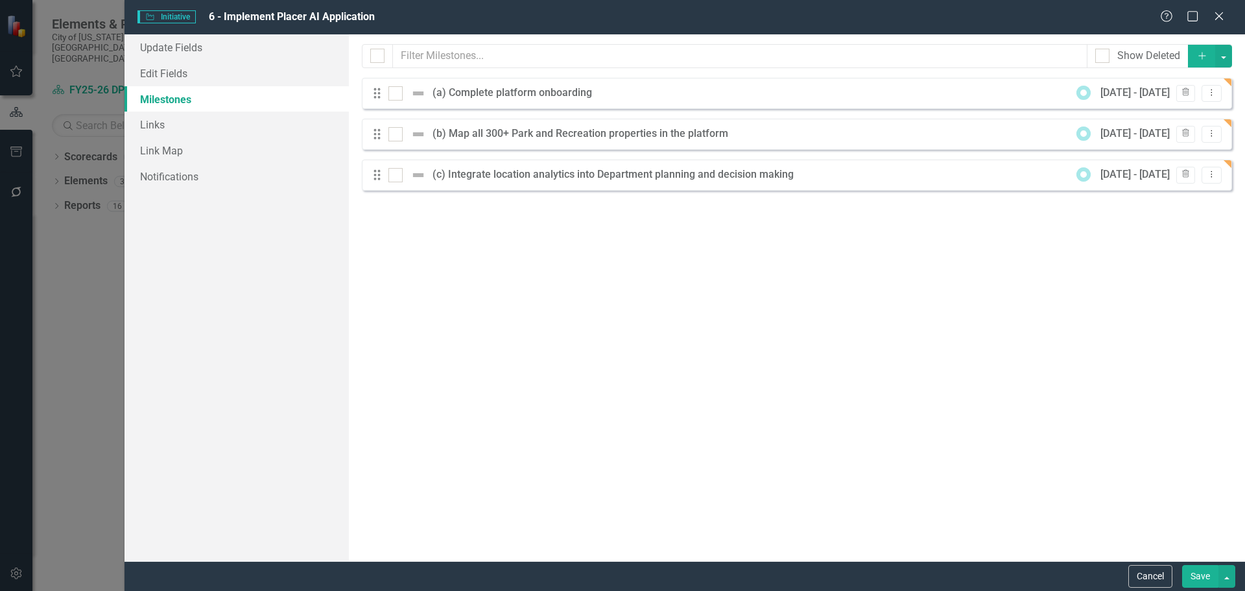
click at [1200, 575] on button "Save" at bounding box center [1200, 576] width 36 height 23
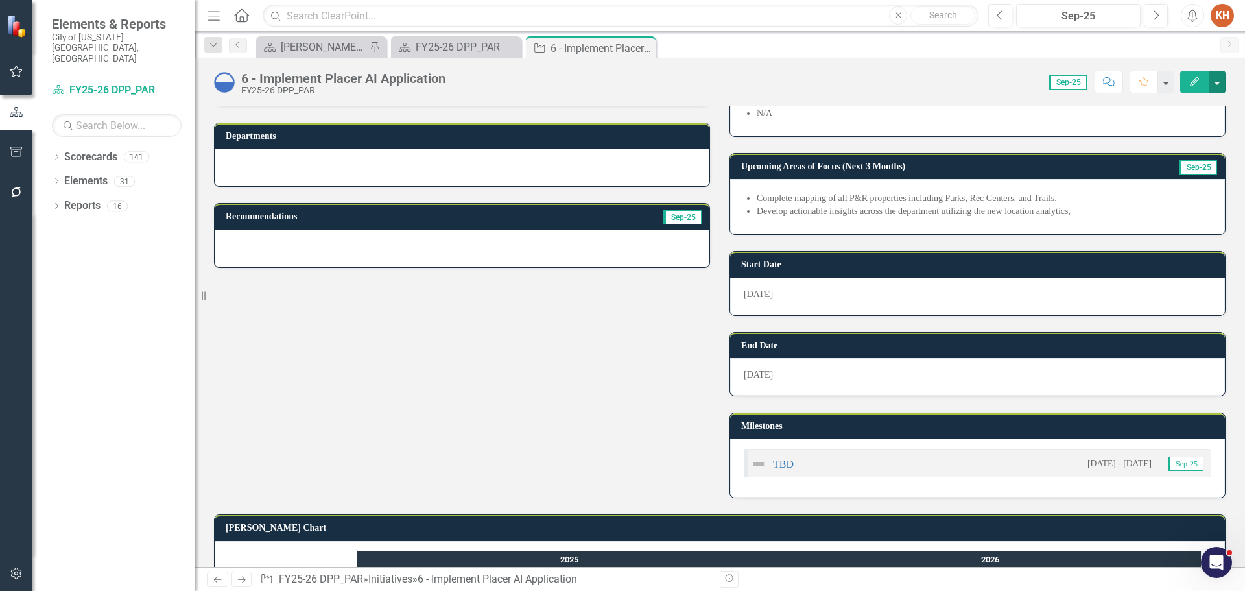
scroll to position [268, 0]
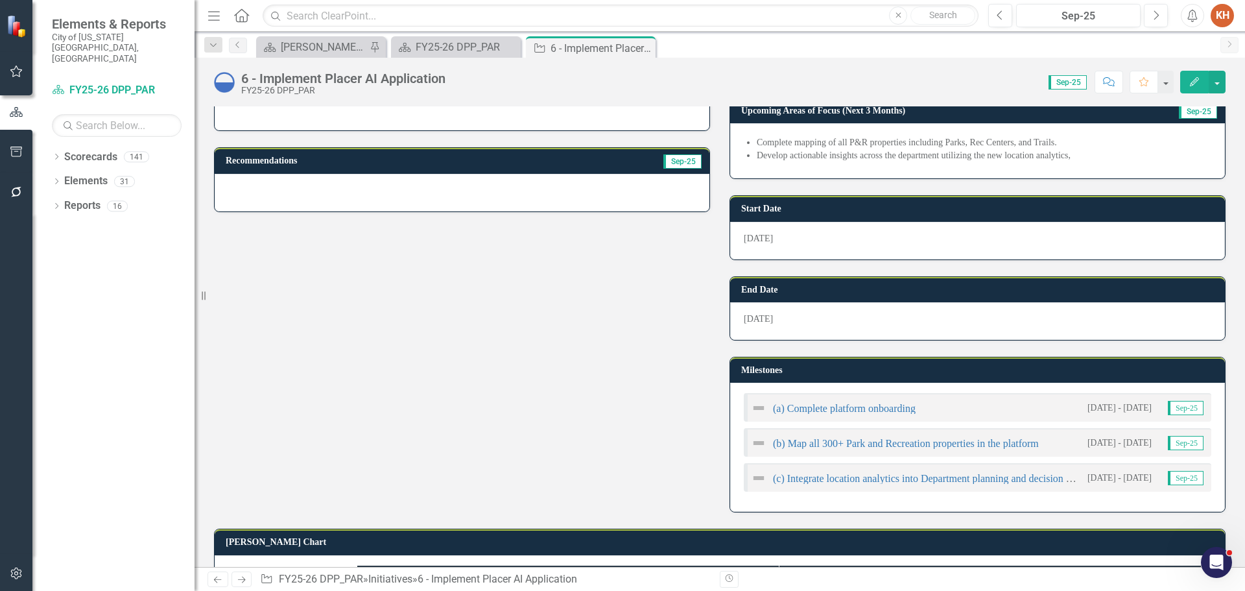
scroll to position [324, 0]
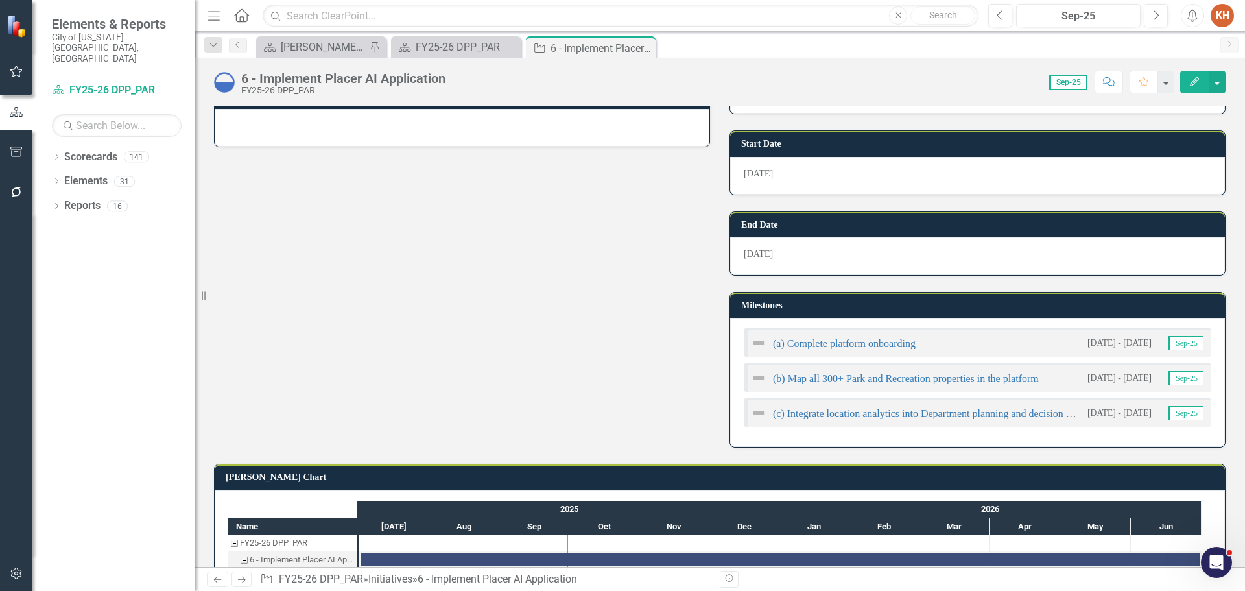
click at [751, 343] on img at bounding box center [759, 343] width 16 height 16
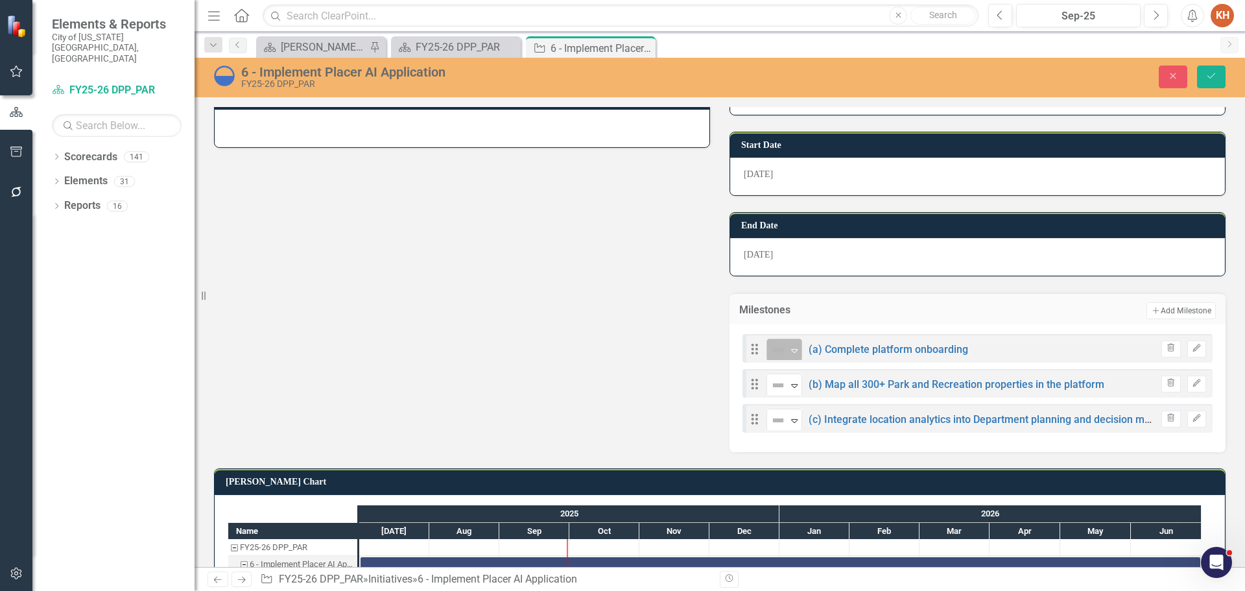
click at [770, 355] on img at bounding box center [778, 350] width 16 height 16
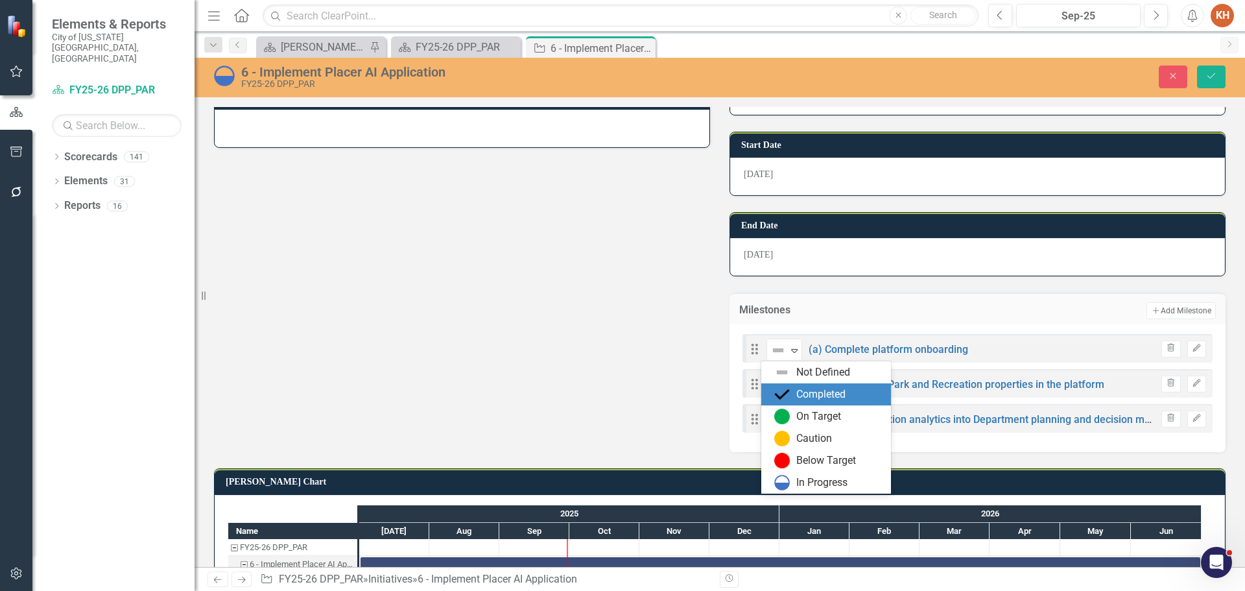
click at [790, 397] on img at bounding box center [782, 394] width 16 height 16
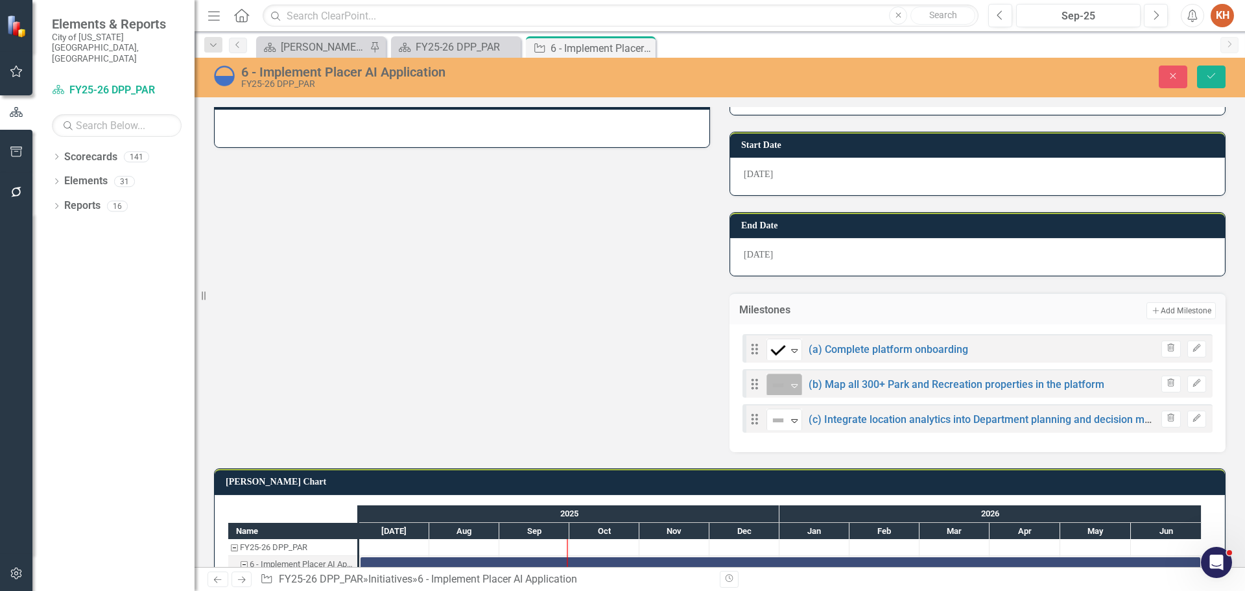
click at [779, 386] on img at bounding box center [778, 385] width 16 height 16
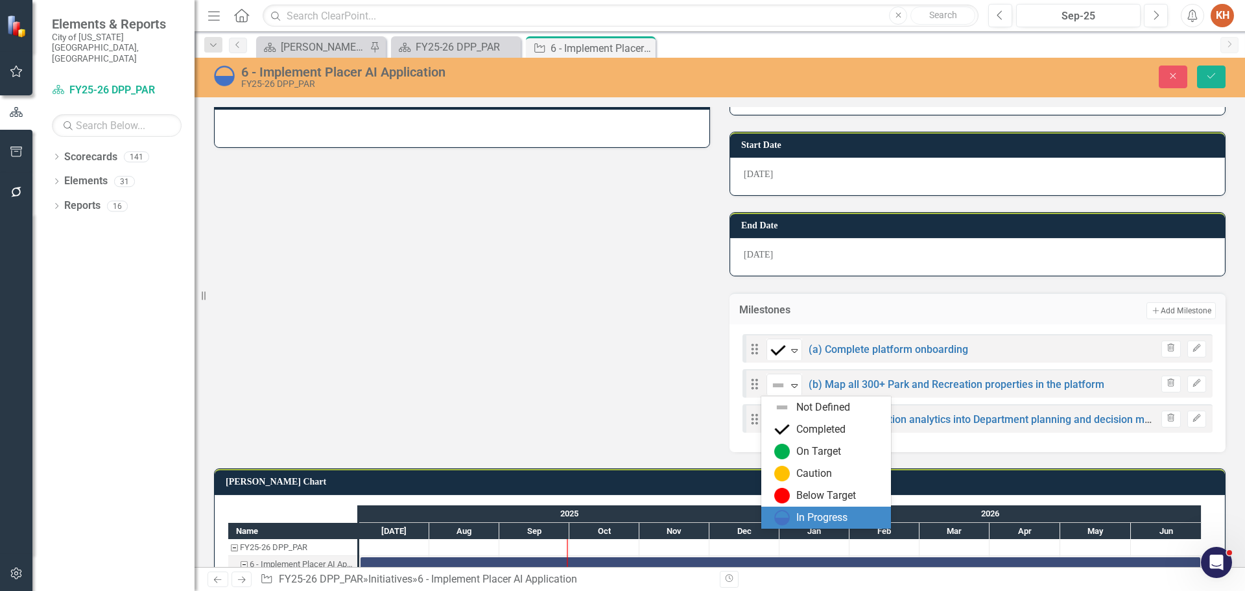
click at [807, 515] on div "In Progress" at bounding box center [821, 517] width 51 height 15
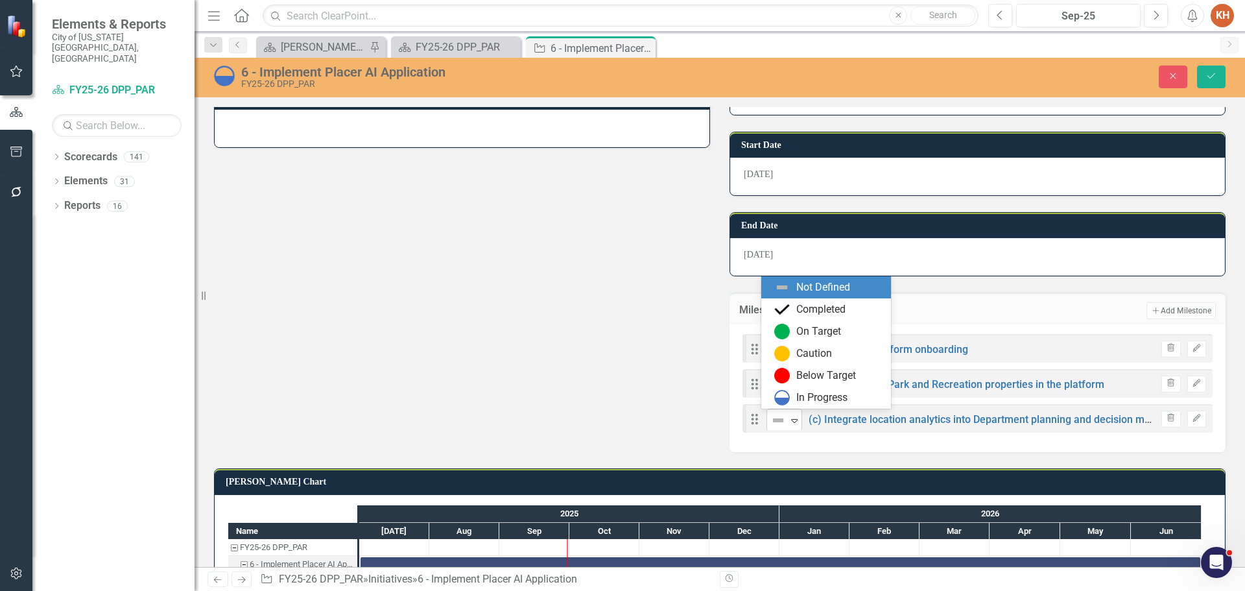
click at [788, 418] on icon "Expand" at bounding box center [794, 420] width 13 height 10
click at [789, 404] on img at bounding box center [782, 398] width 16 height 16
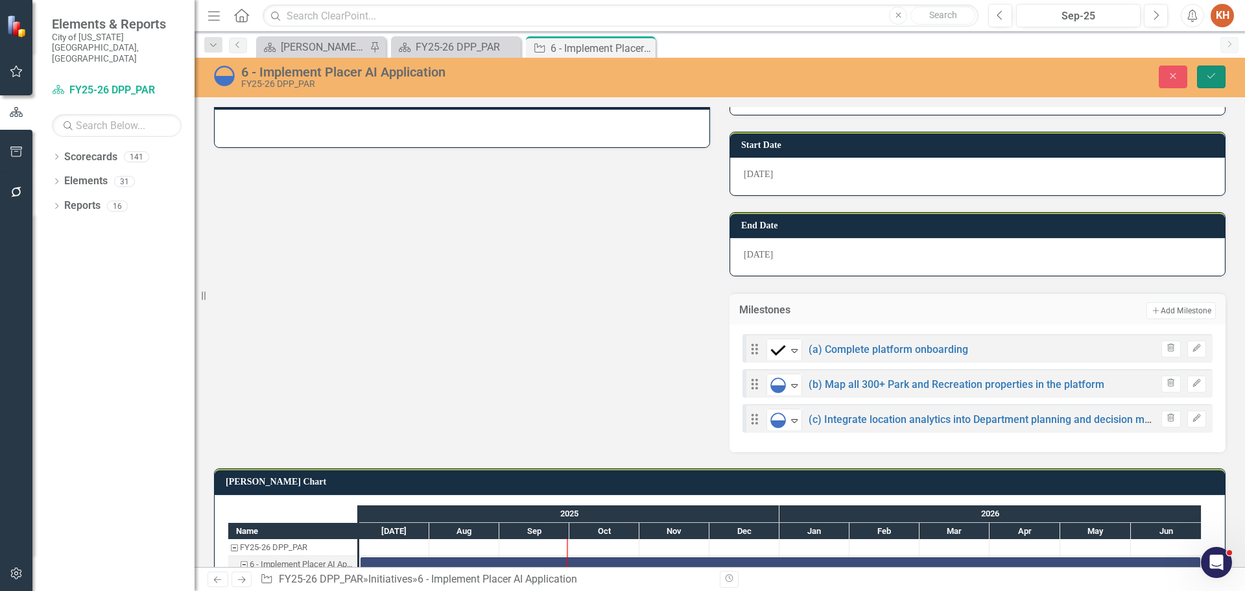
click at [1207, 78] on icon "Save" at bounding box center [1211, 75] width 12 height 9
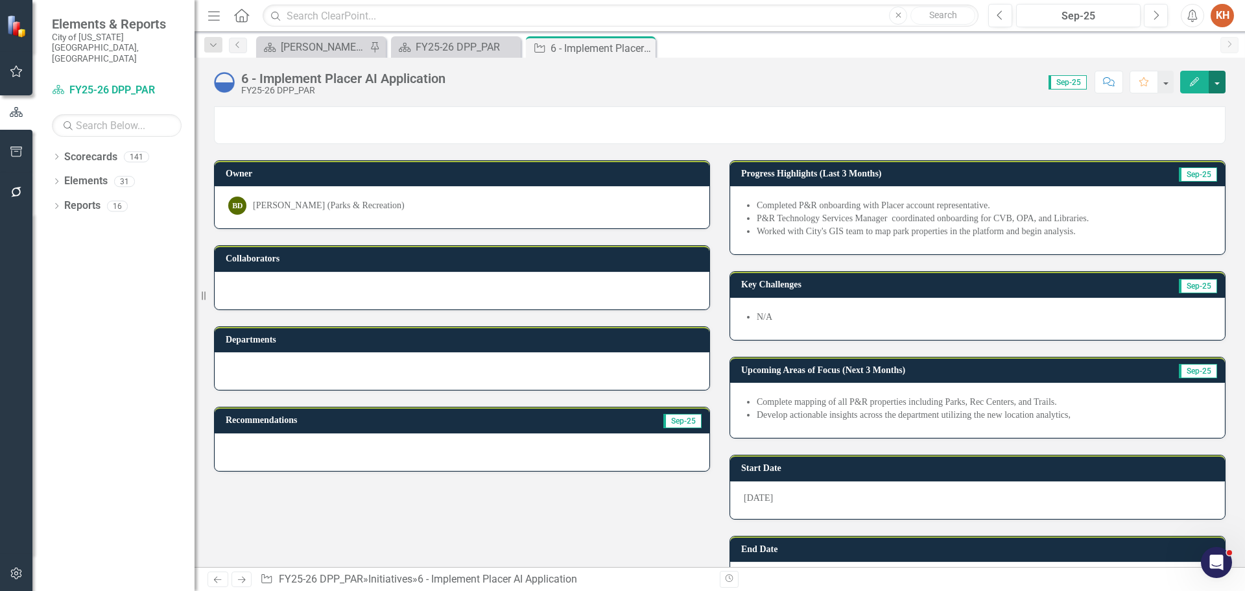
click at [1221, 87] on button "button" at bounding box center [1217, 82] width 17 height 23
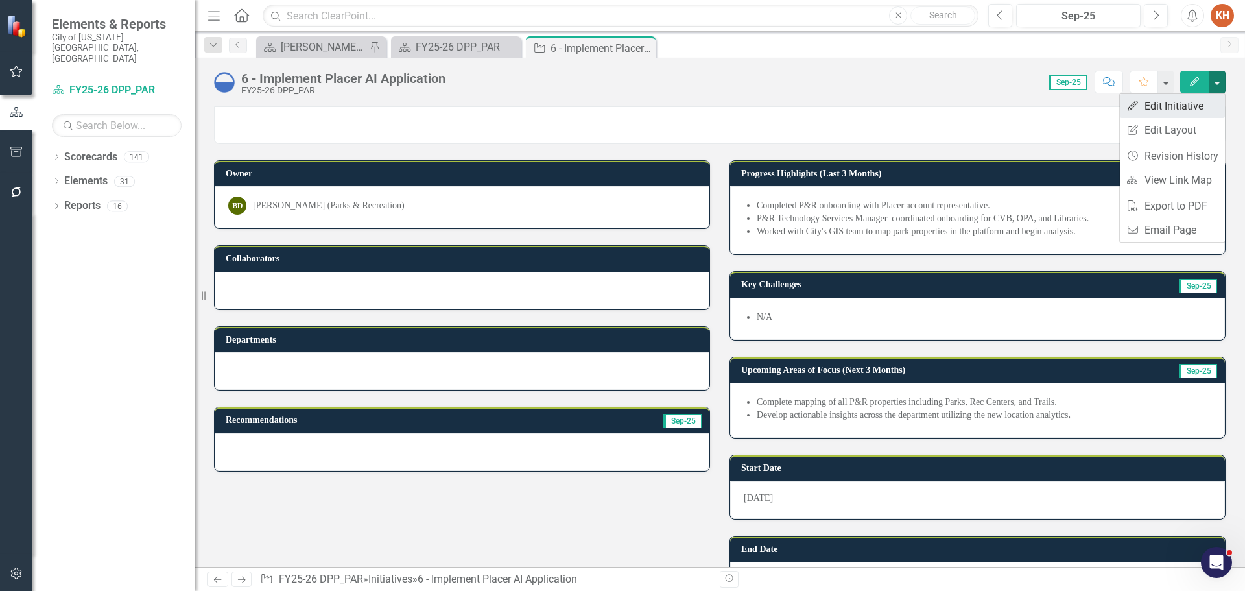
click at [1191, 113] on link "Edit Edit Initiative" at bounding box center [1172, 106] width 105 height 24
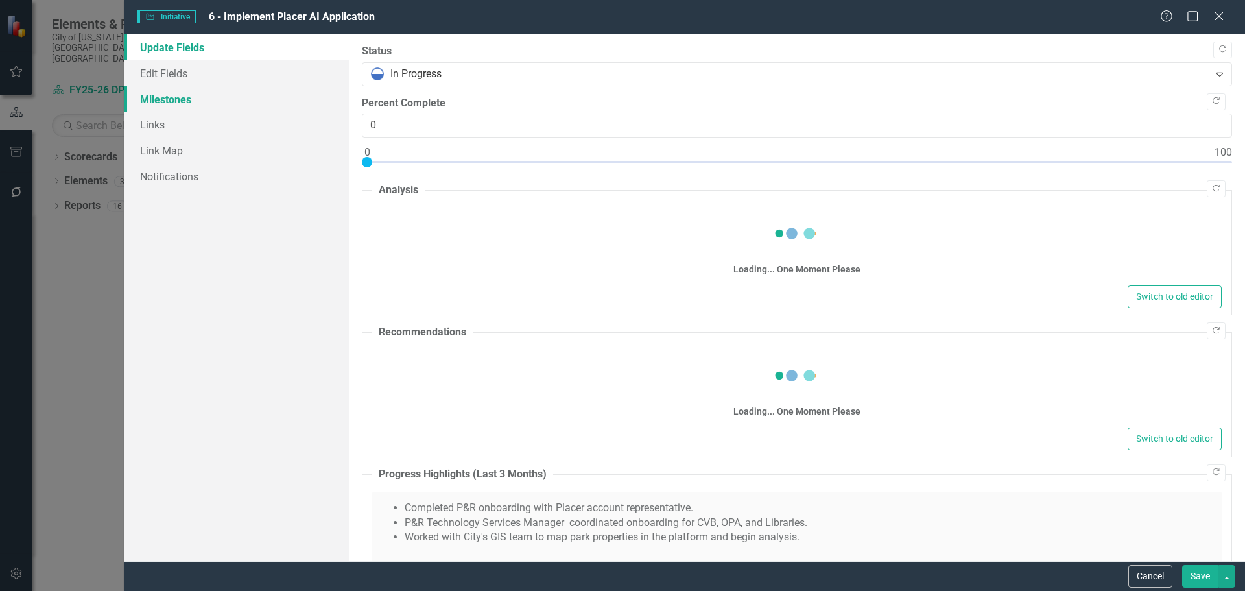
click at [179, 104] on link "Milestones" at bounding box center [236, 99] width 224 height 26
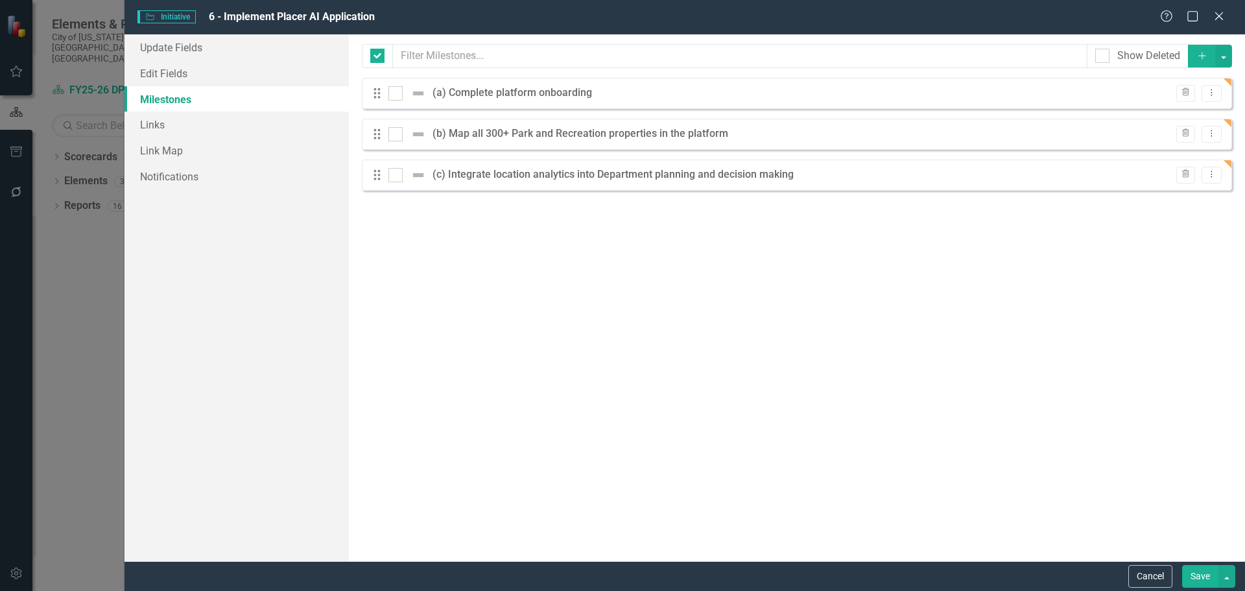
checkbox input "false"
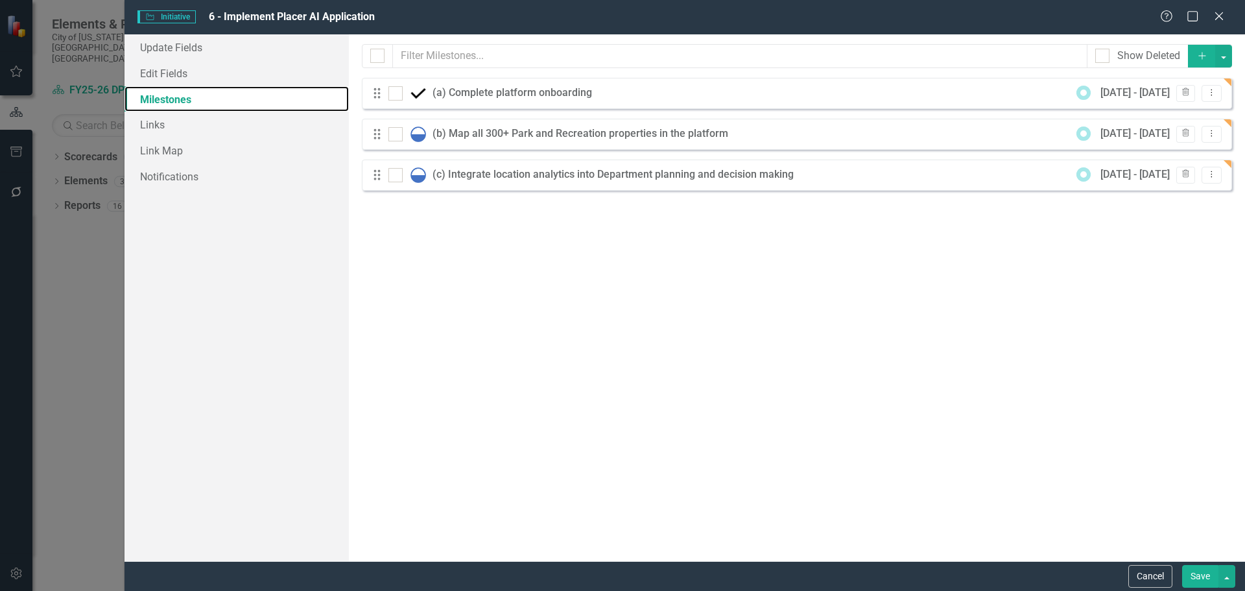
scroll to position [0, 0]
click at [1211, 93] on icon "Dropdown Menu" at bounding box center [1211, 92] width 11 height 8
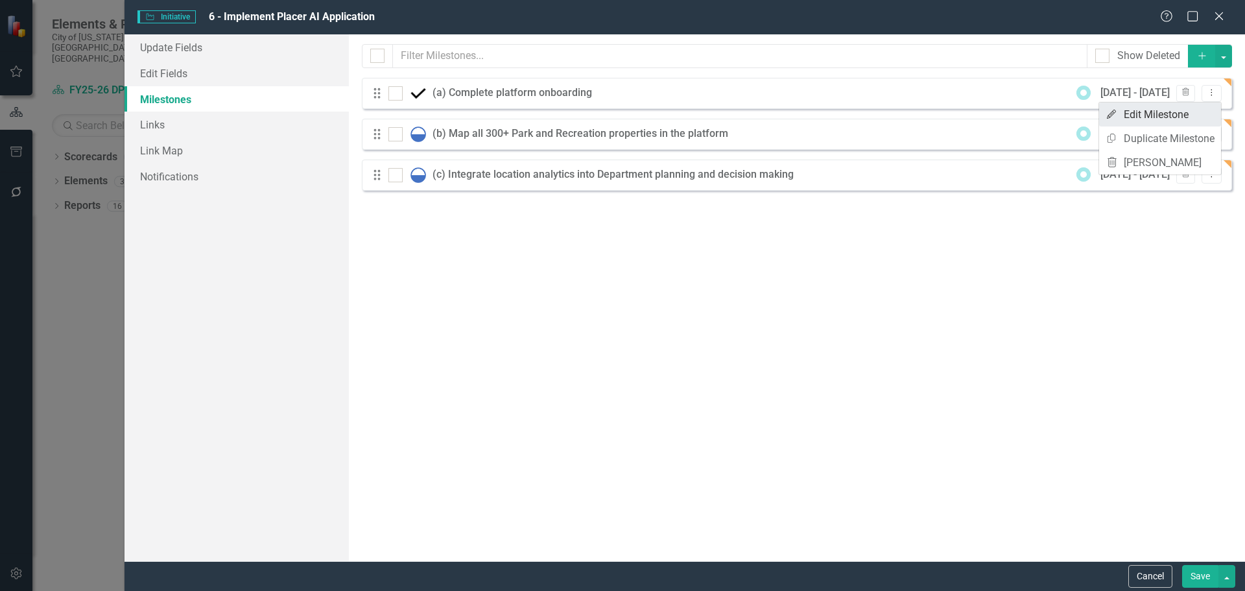
click at [1163, 110] on link "Edit Edit Milestone" at bounding box center [1160, 114] width 122 height 24
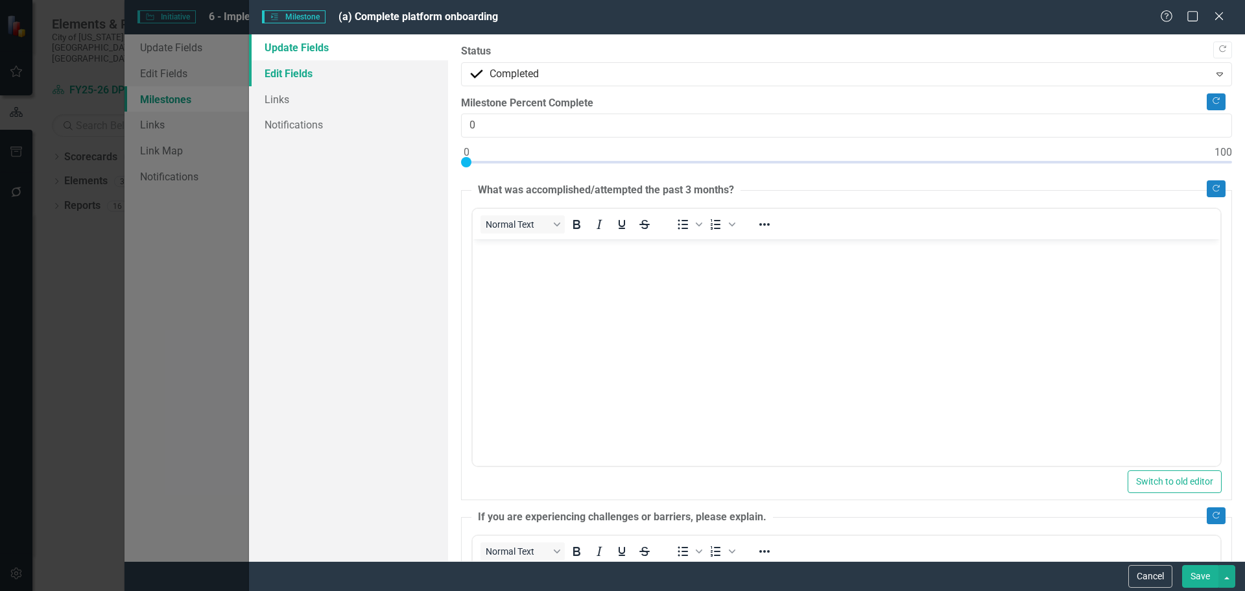
click at [320, 70] on link "Edit Fields" at bounding box center [348, 73] width 199 height 26
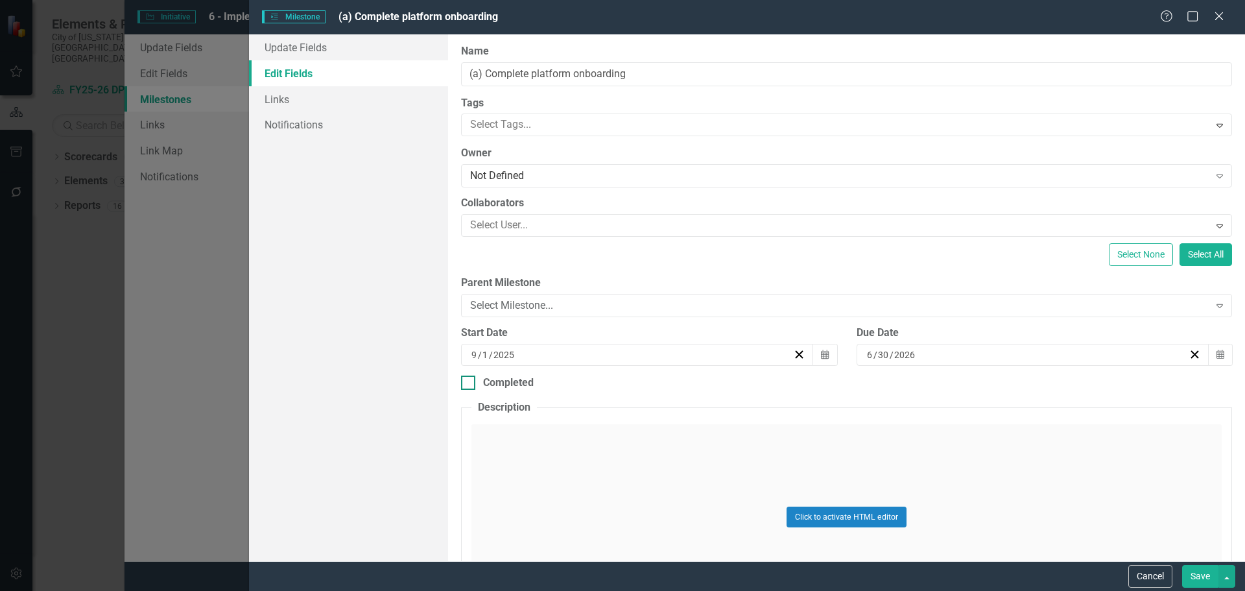
click at [468, 378] on input "Completed" at bounding box center [465, 379] width 8 height 8
checkbox input "true"
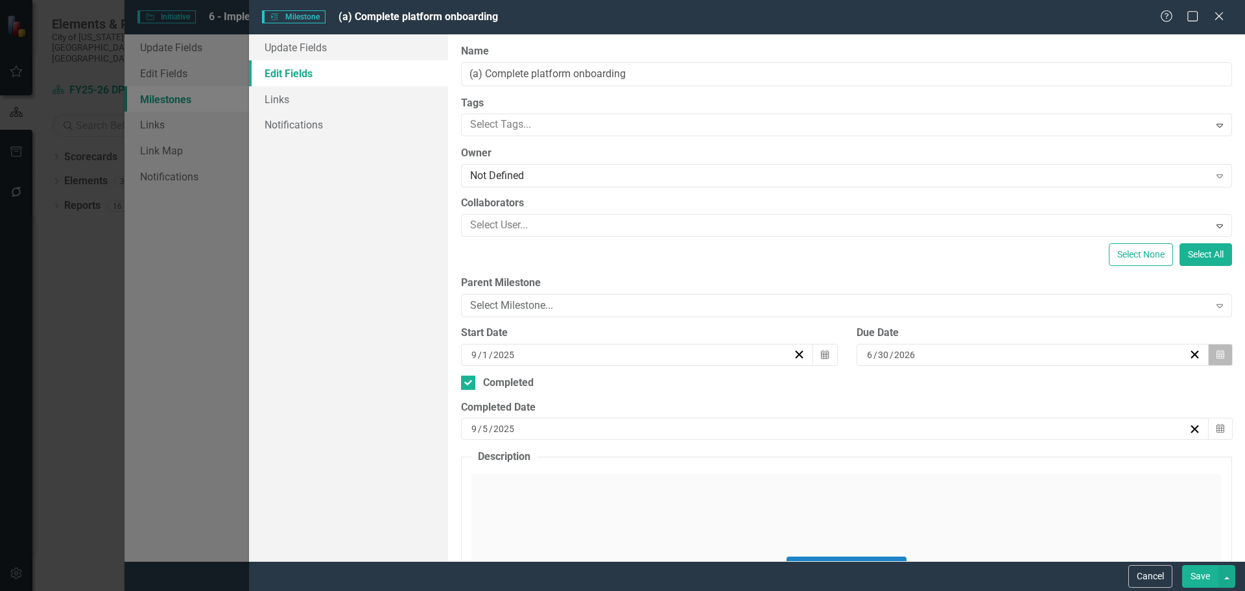
click at [1216, 356] on icon "Calendar" at bounding box center [1220, 354] width 8 height 9
click at [956, 385] on button "‹" at bounding box center [955, 387] width 29 height 29
click at [956, 384] on button "‹" at bounding box center [955, 387] width 29 height 29
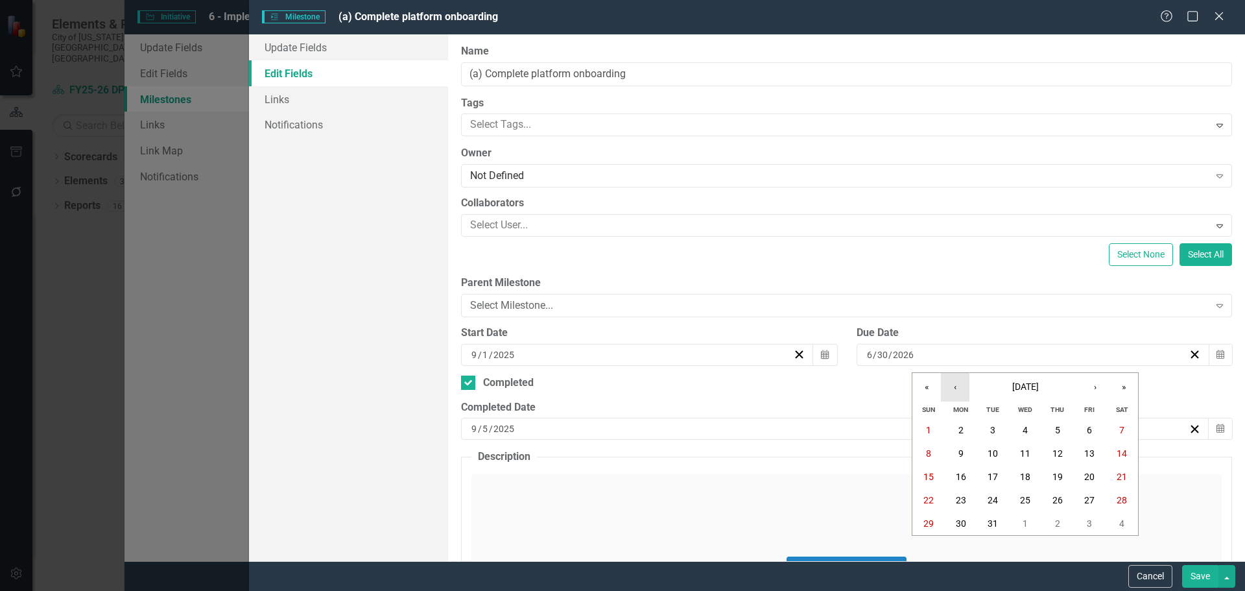
click at [956, 384] on button "‹" at bounding box center [955, 387] width 29 height 29
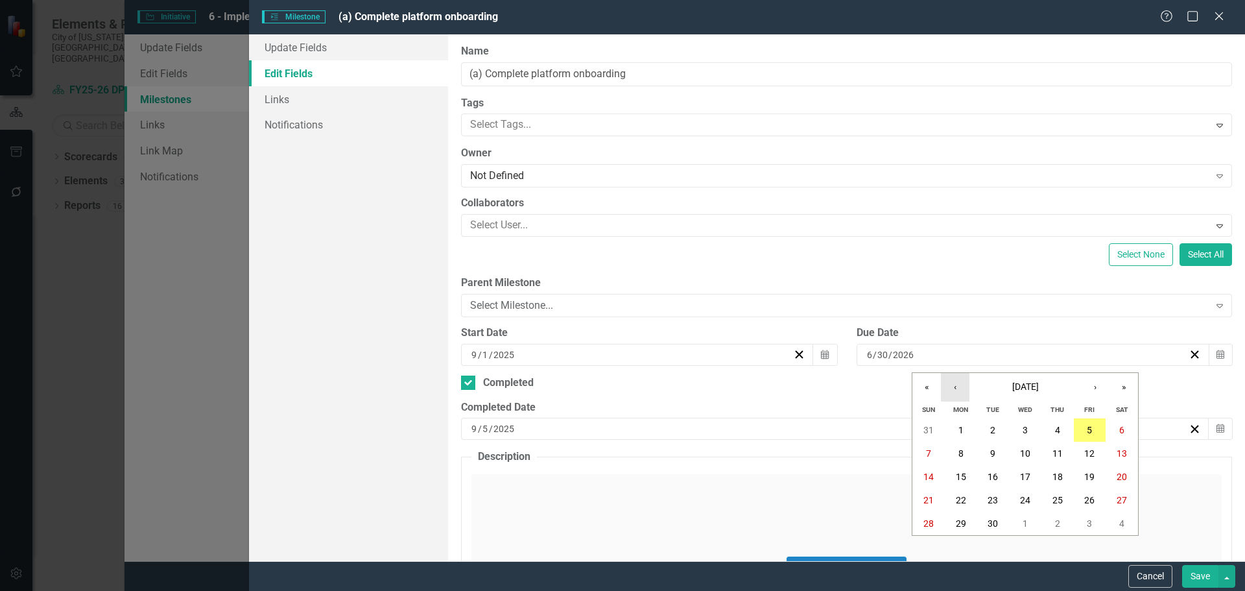
click at [957, 384] on button "‹" at bounding box center [955, 387] width 29 height 29
click at [1096, 388] on button "›" at bounding box center [1095, 387] width 29 height 29
click at [967, 427] on button "1" at bounding box center [961, 429] width 32 height 23
click at [1196, 576] on button "Save" at bounding box center [1200, 576] width 36 height 23
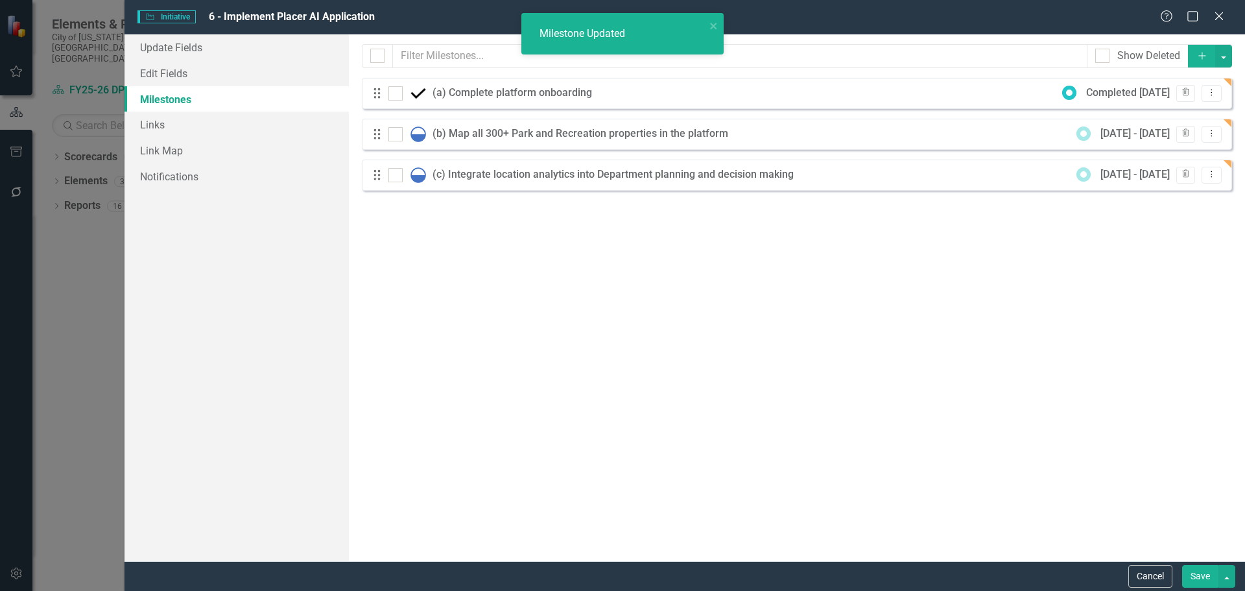
click at [1196, 574] on button "Save" at bounding box center [1200, 576] width 36 height 23
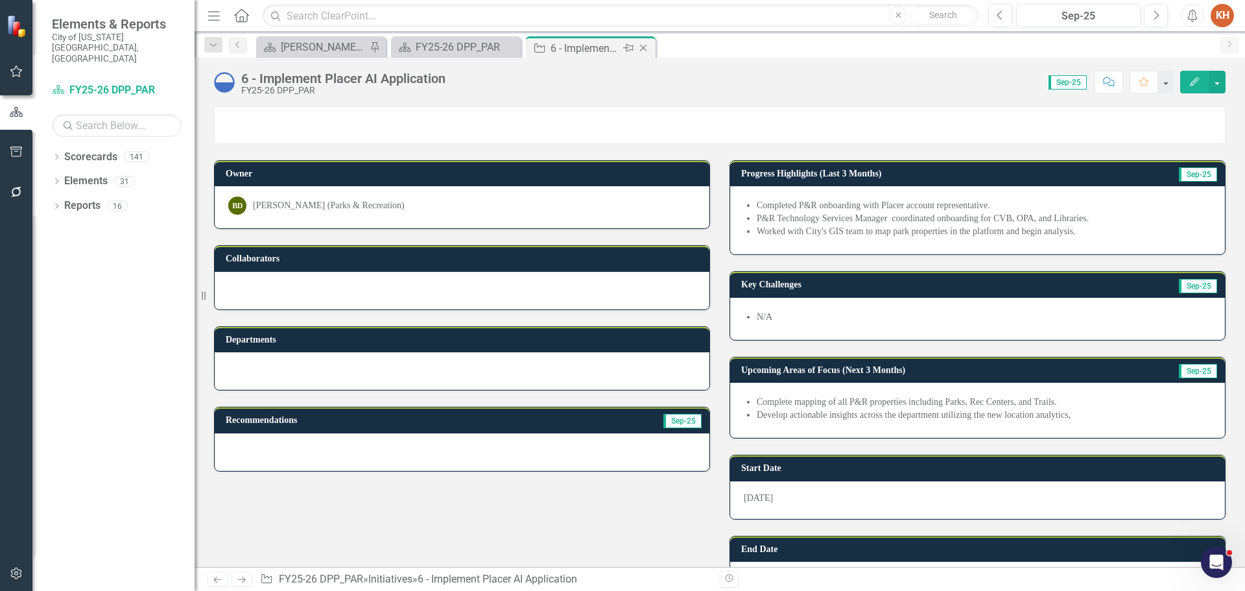
click at [644, 47] on icon at bounding box center [643, 48] width 7 height 7
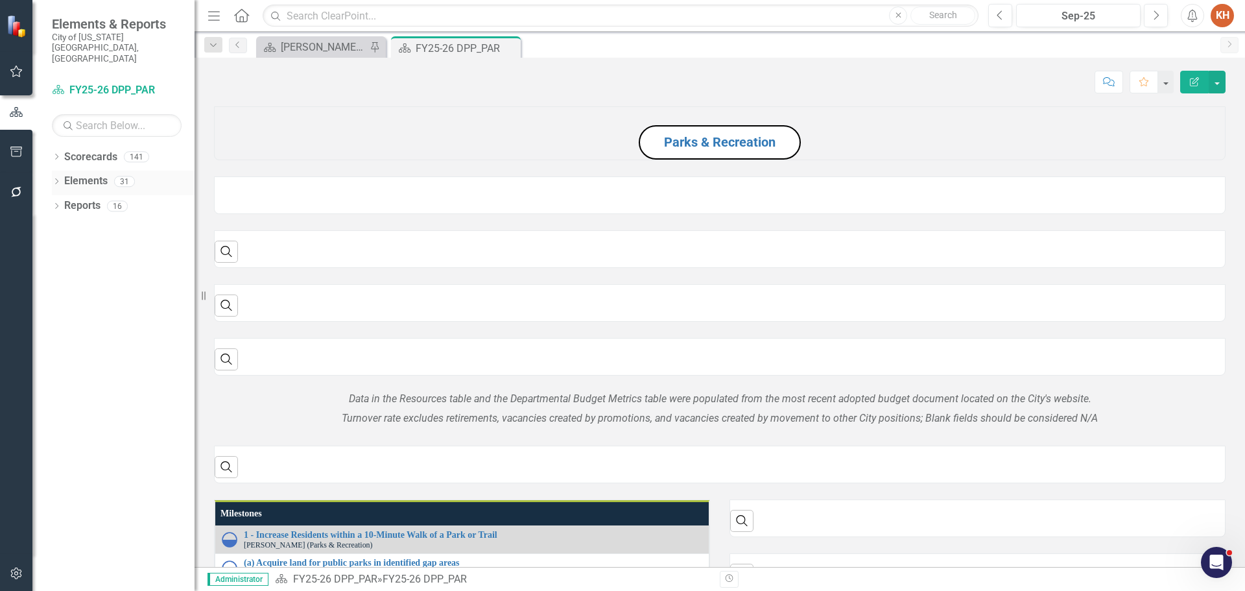
click at [85, 174] on link "Elements" at bounding box center [85, 181] width 43 height 15
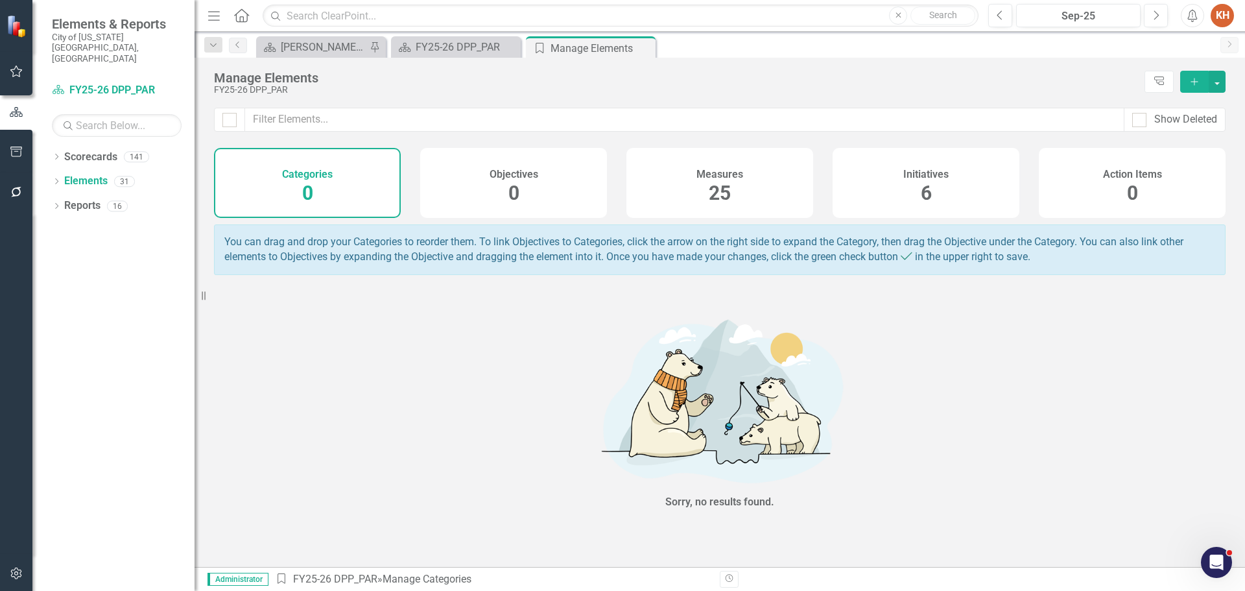
click at [726, 185] on span "25" at bounding box center [720, 193] width 22 height 23
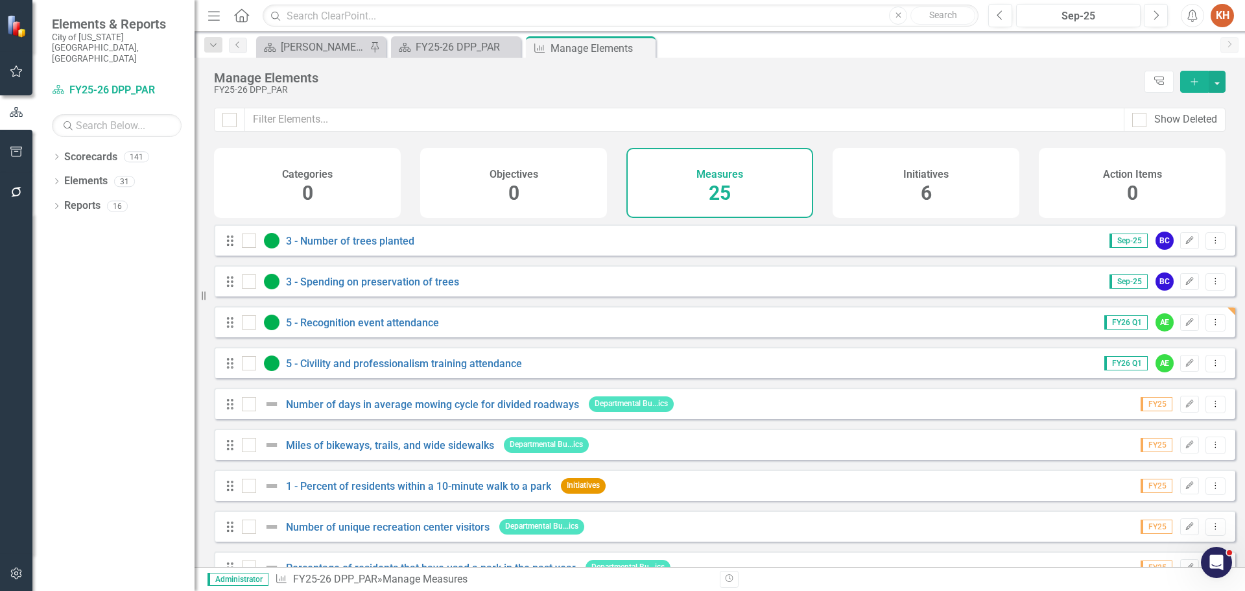
click at [1197, 79] on icon "Add" at bounding box center [1194, 81] width 12 height 9
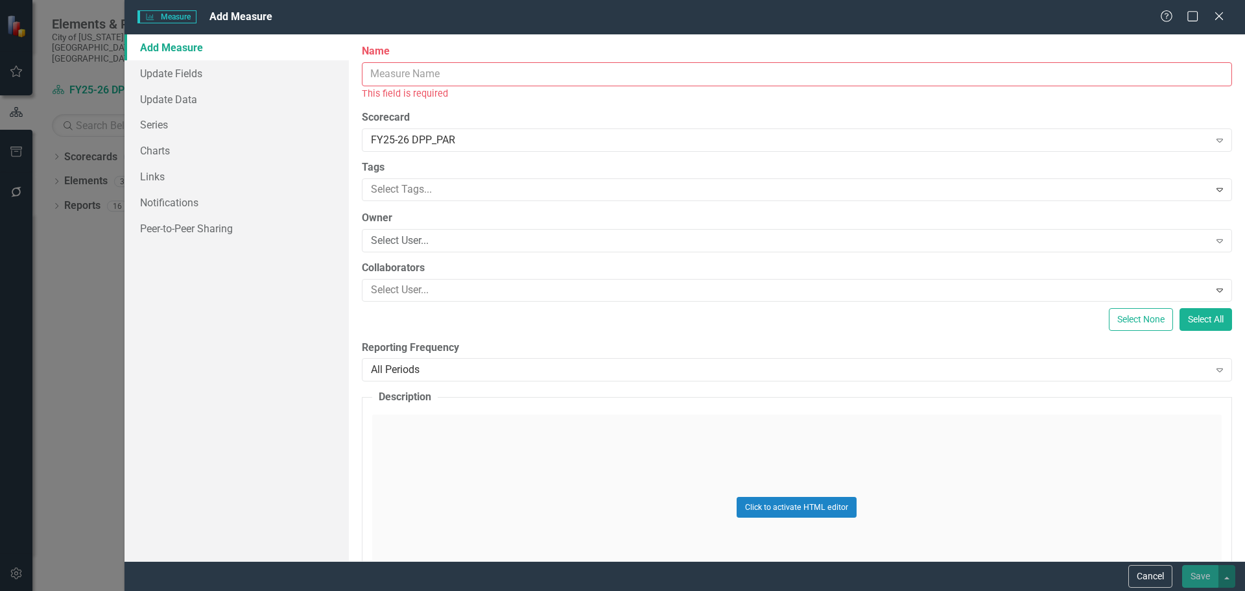
click at [472, 73] on input "Name" at bounding box center [797, 74] width 870 height 24
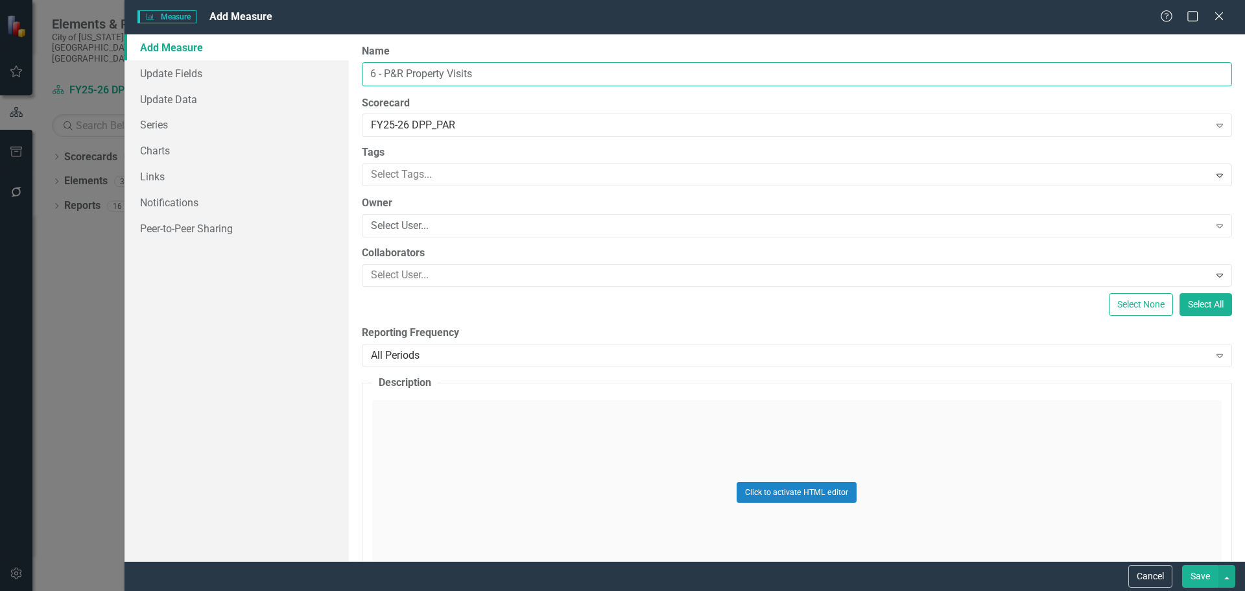
type input "6 - P&R Property Visits"
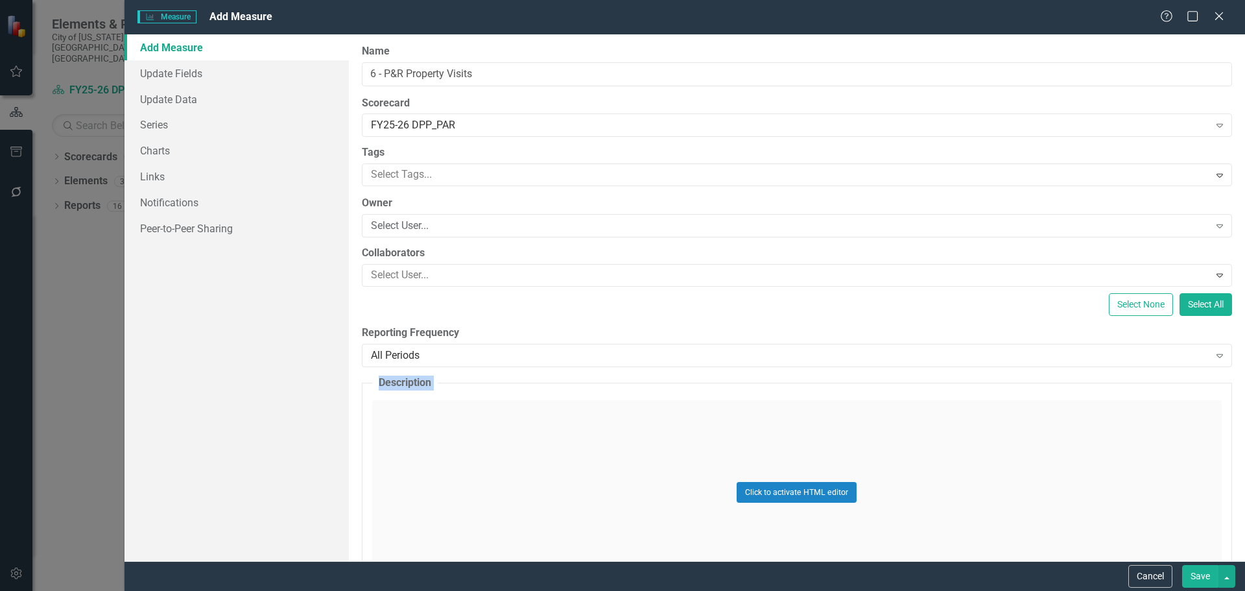
drag, startPoint x: 1017, startPoint y: 424, endPoint x: 1070, endPoint y: 460, distance: 63.8
click at [1061, 455] on div "ClearPoint Can Do More! How ClearPoint Can Help Close Enterprise plans can auto…" at bounding box center [797, 297] width 896 height 526
click at [432, 358] on div "All Periods" at bounding box center [790, 355] width 838 height 15
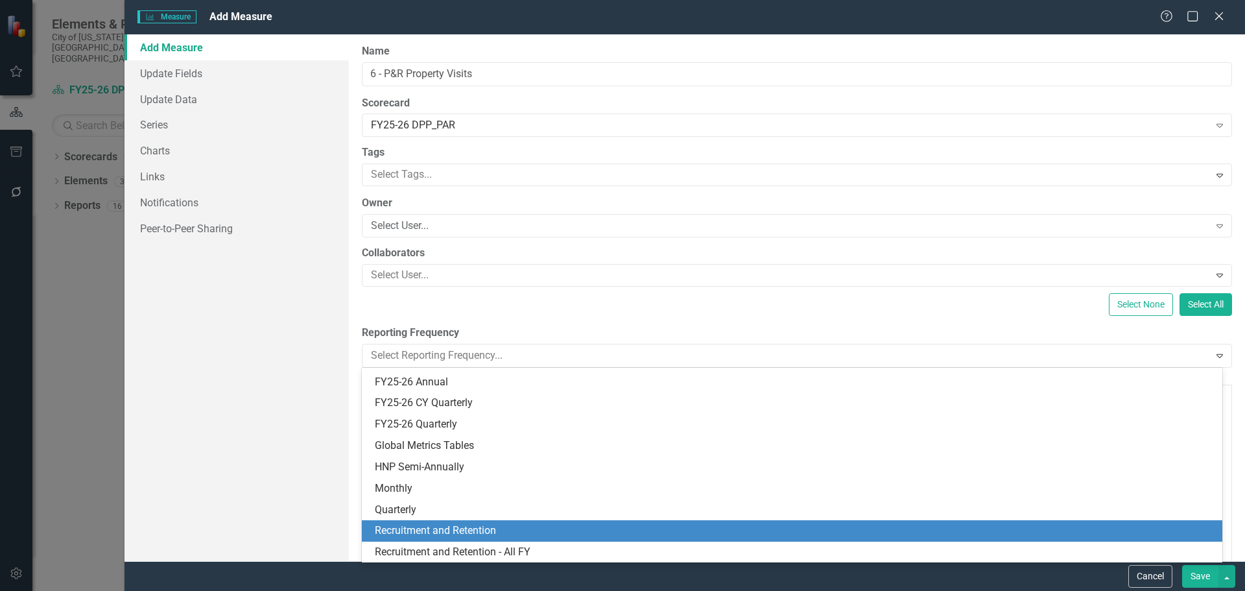
scroll to position [208, 0]
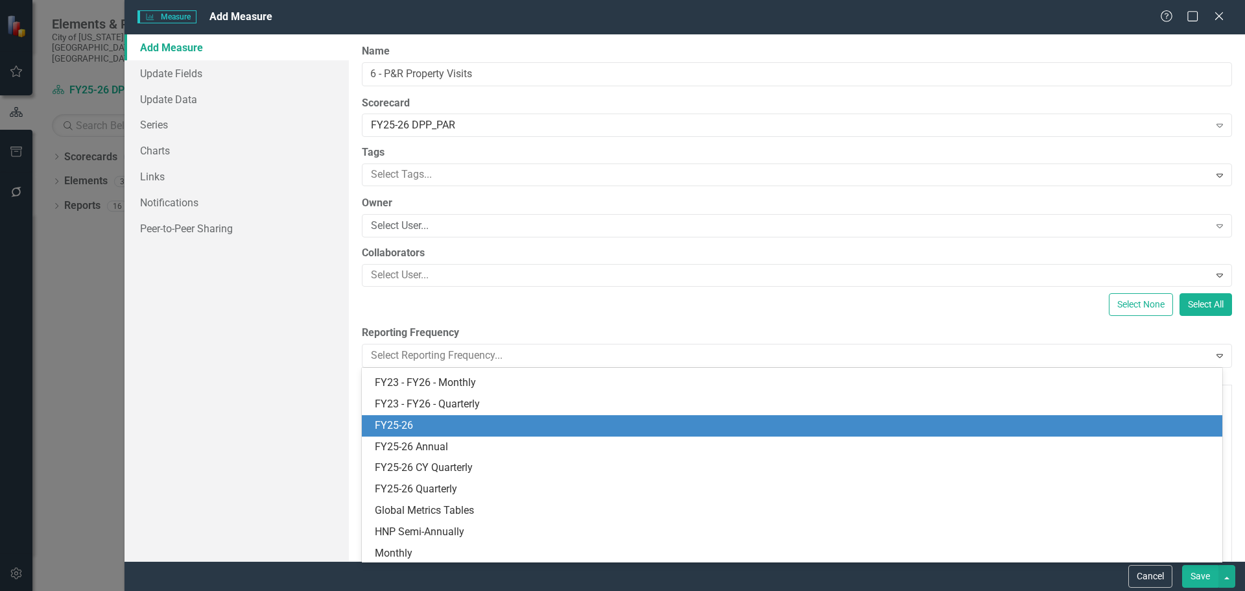
click at [502, 427] on div "FY25-26" at bounding box center [795, 425] width 840 height 15
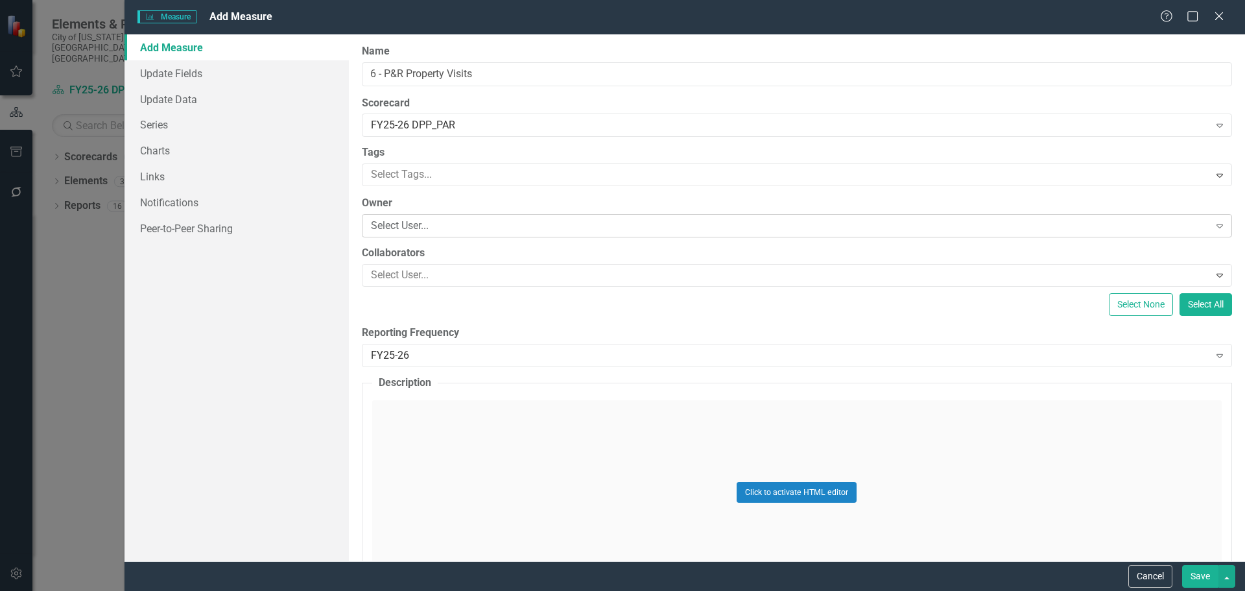
click at [441, 221] on div "Select User..." at bounding box center [790, 225] width 838 height 15
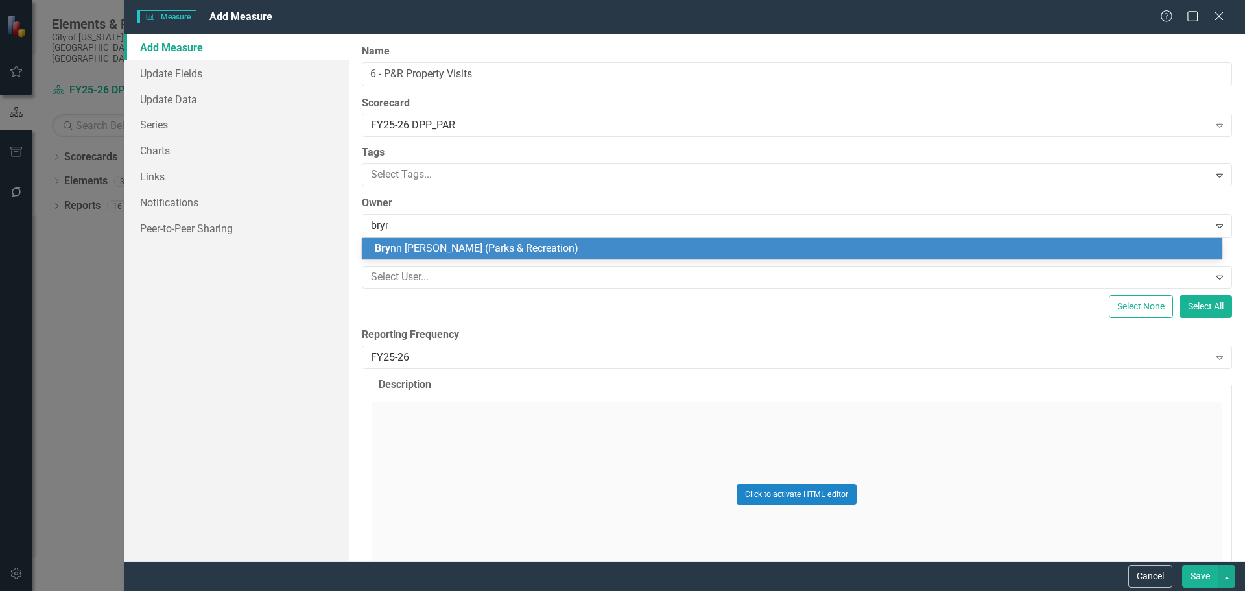
type input "brynn"
click at [447, 251] on span "[PERSON_NAME] (Parks & Recreation)" at bounding box center [501, 248] width 252 height 12
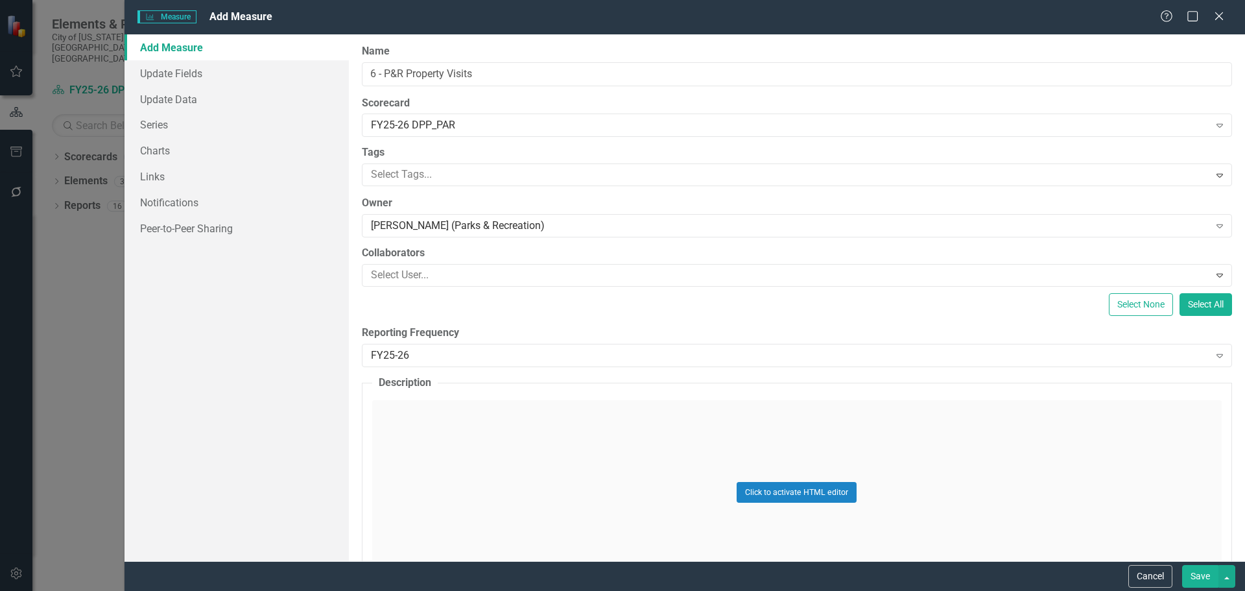
click at [1205, 571] on button "Save" at bounding box center [1200, 576] width 36 height 23
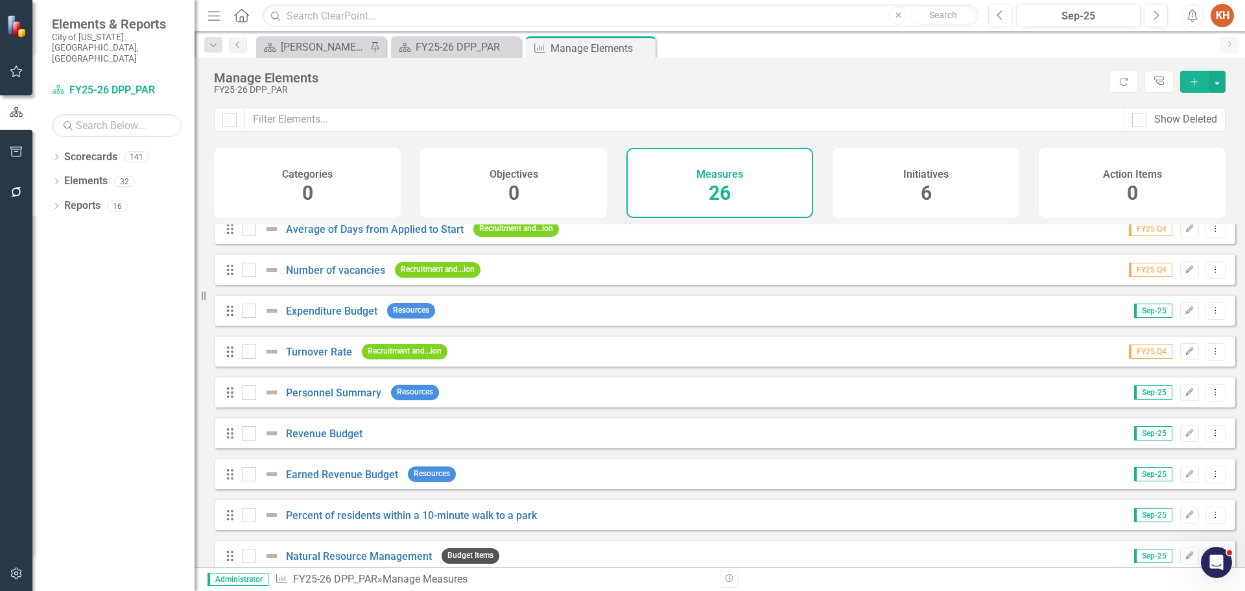
scroll to position [729, 0]
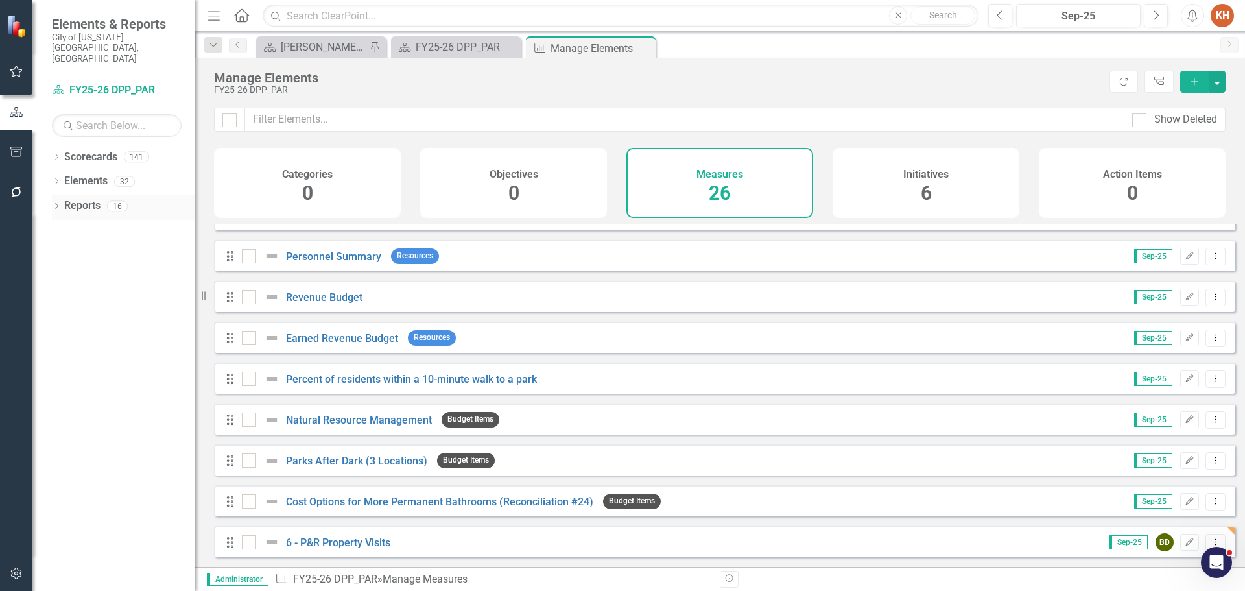
click at [82, 198] on link "Reports" at bounding box center [82, 205] width 36 height 15
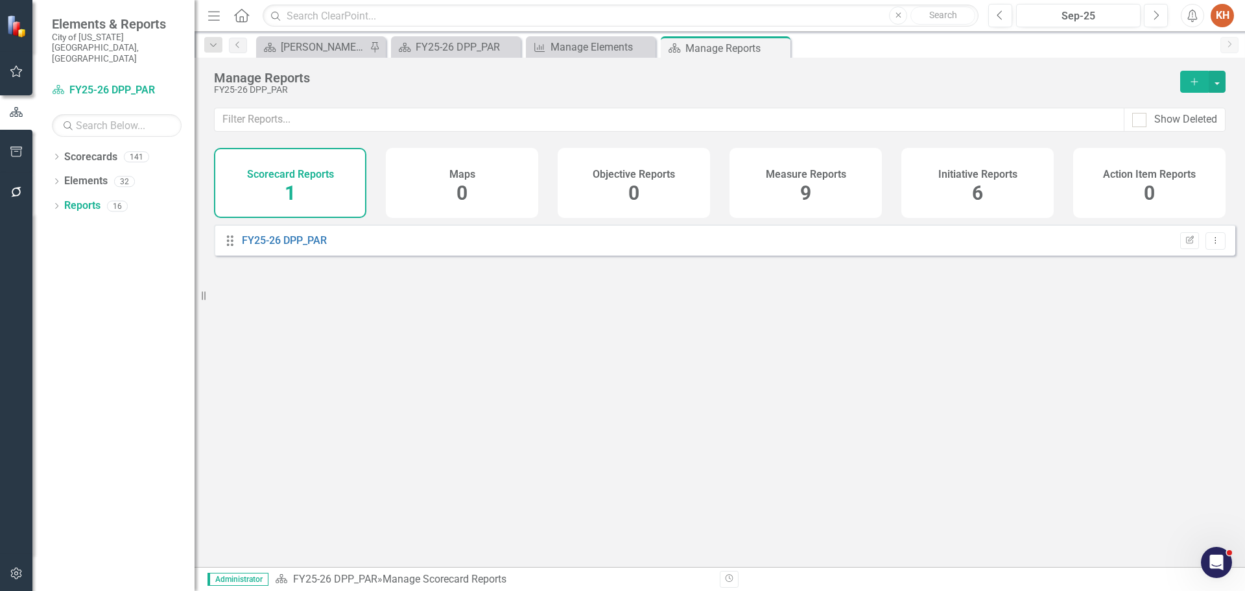
click at [799, 177] on h4 "Measure Reports" at bounding box center [806, 175] width 80 height 12
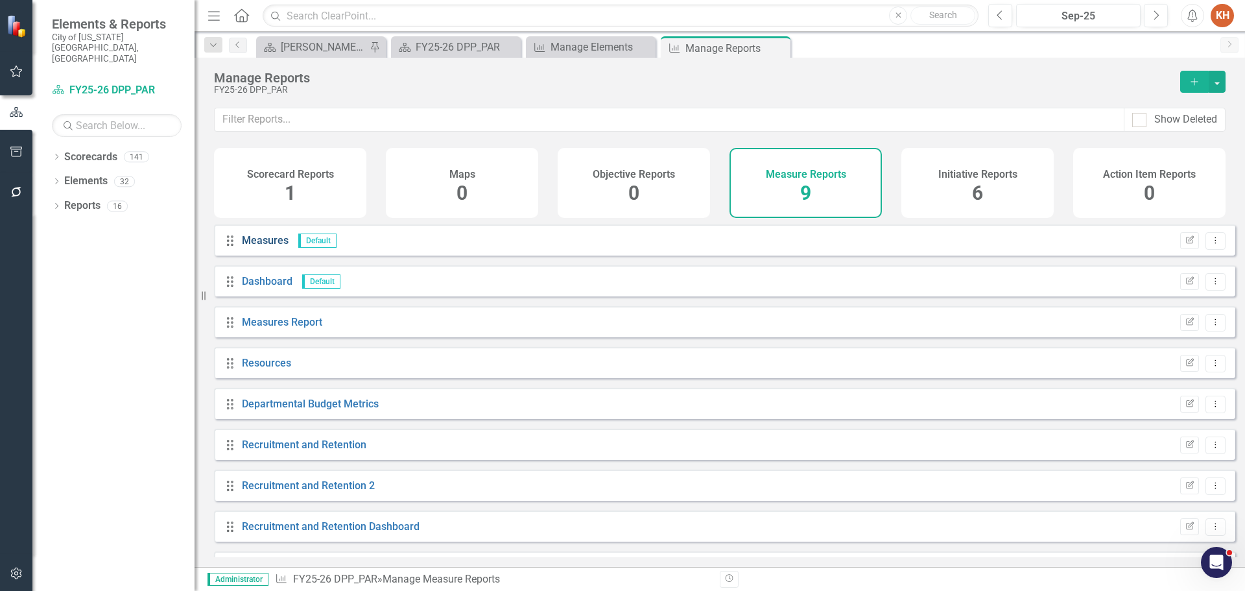
click at [270, 246] on link "Measures" at bounding box center [265, 240] width 47 height 12
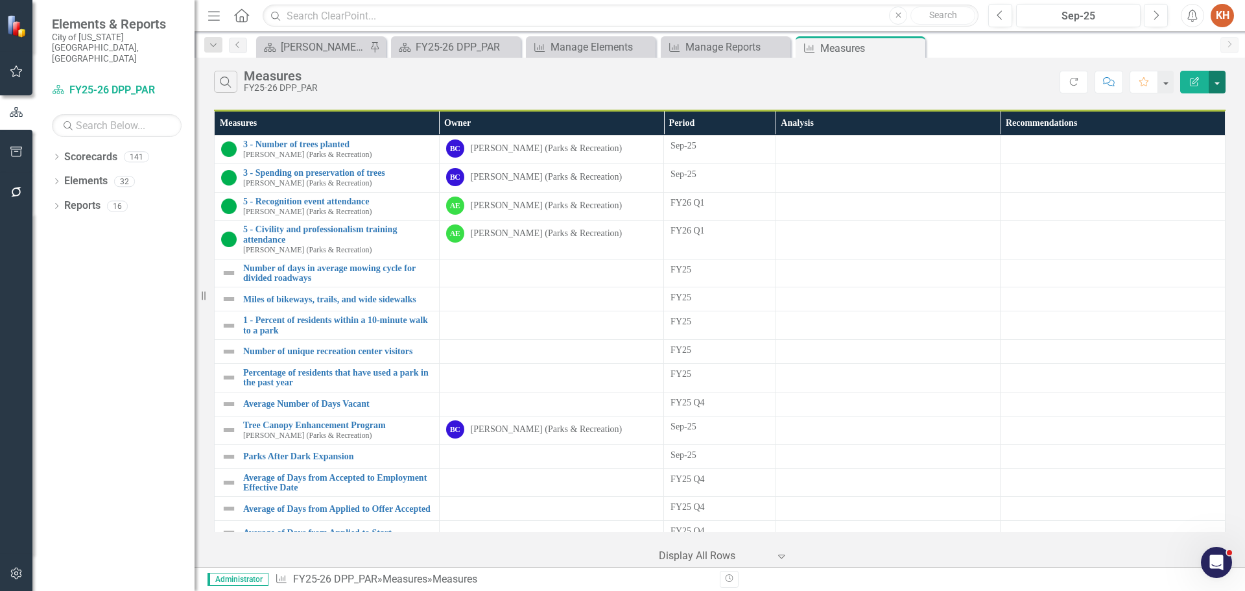
click at [1220, 79] on button "button" at bounding box center [1217, 82] width 17 height 23
click at [942, 89] on div "Search Measures FY25-26 DPP_PAR" at bounding box center [636, 82] width 845 height 22
click at [914, 49] on icon at bounding box center [913, 48] width 7 height 7
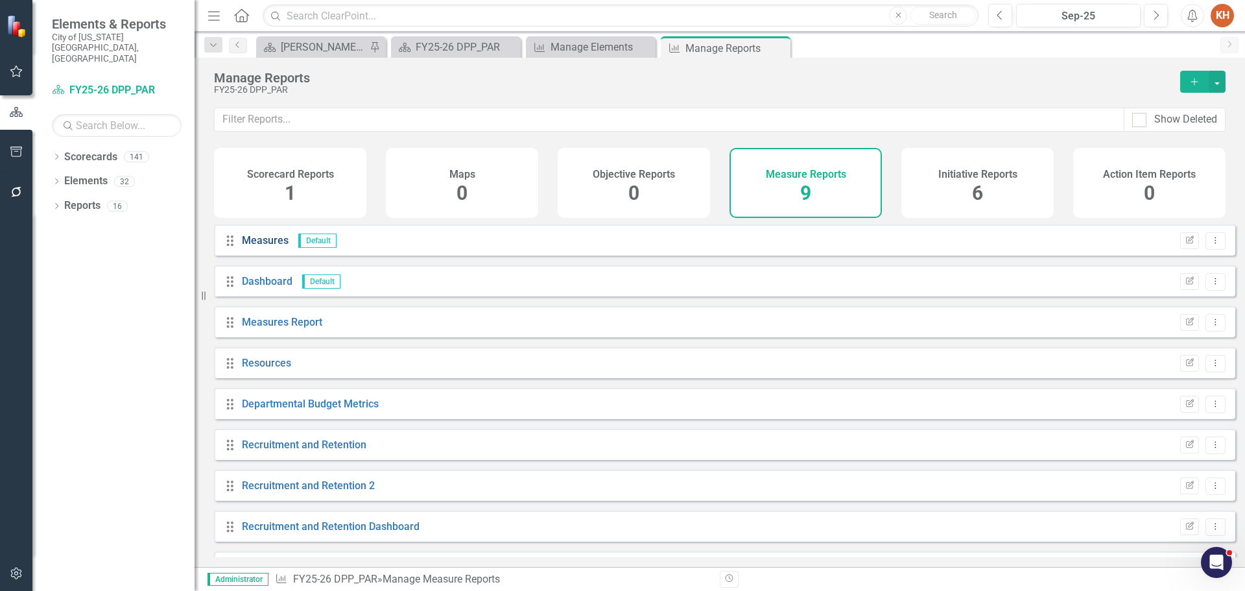
click at [263, 246] on link "Measures" at bounding box center [265, 240] width 47 height 12
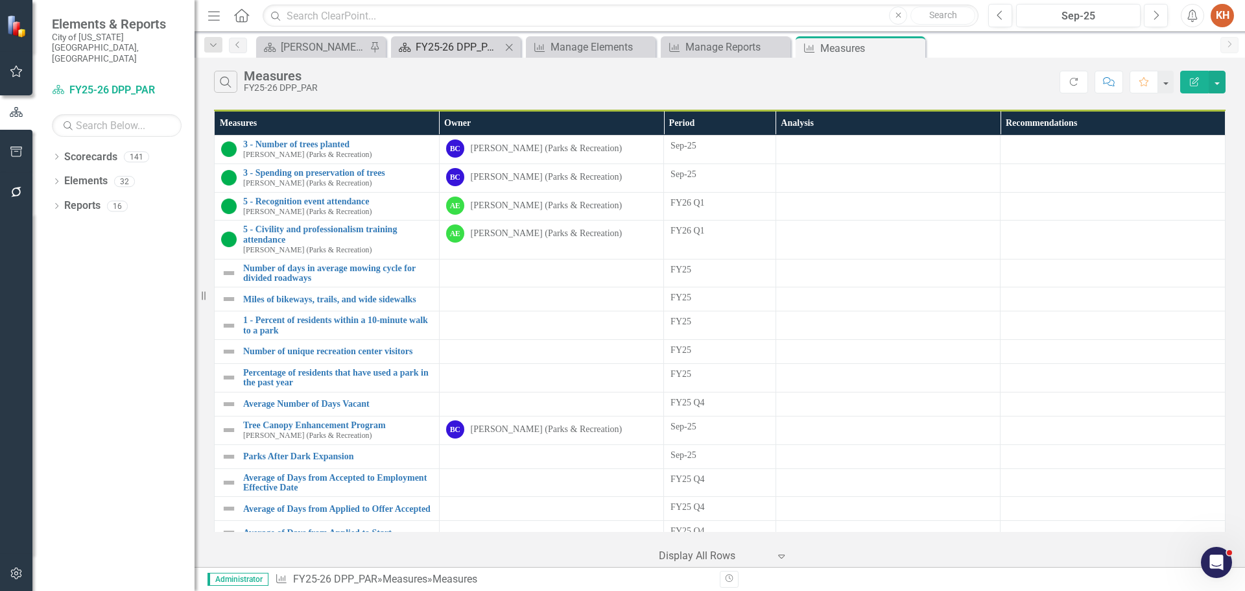
click at [462, 47] on div "FY25-26 DPP_PAR" at bounding box center [459, 47] width 86 height 16
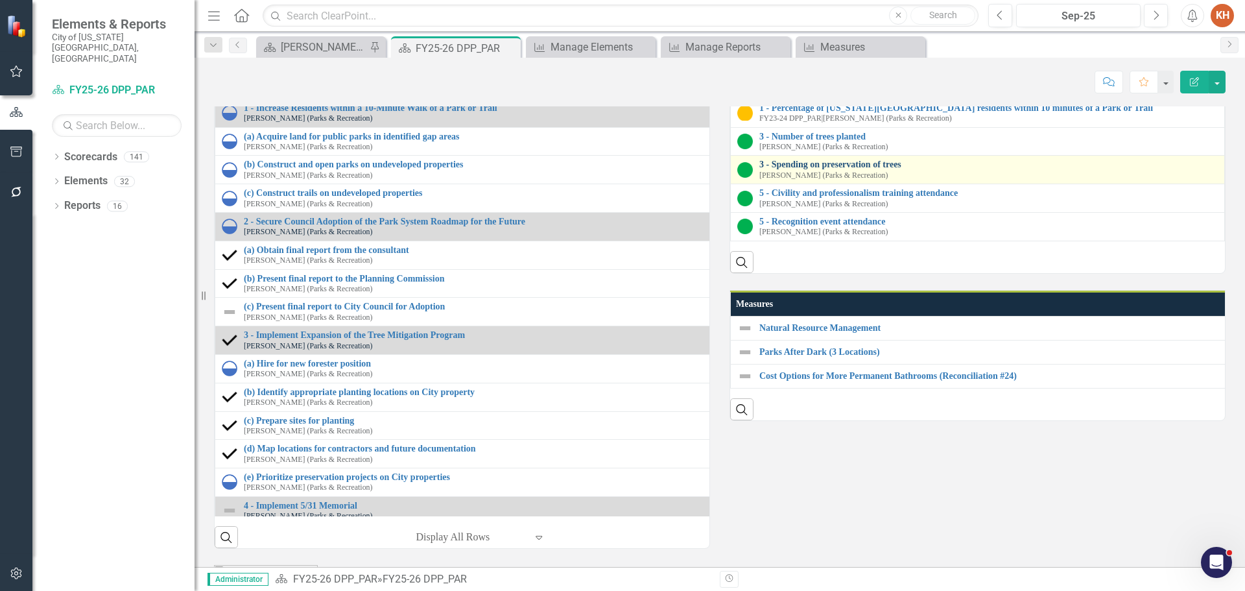
scroll to position [1365, 0]
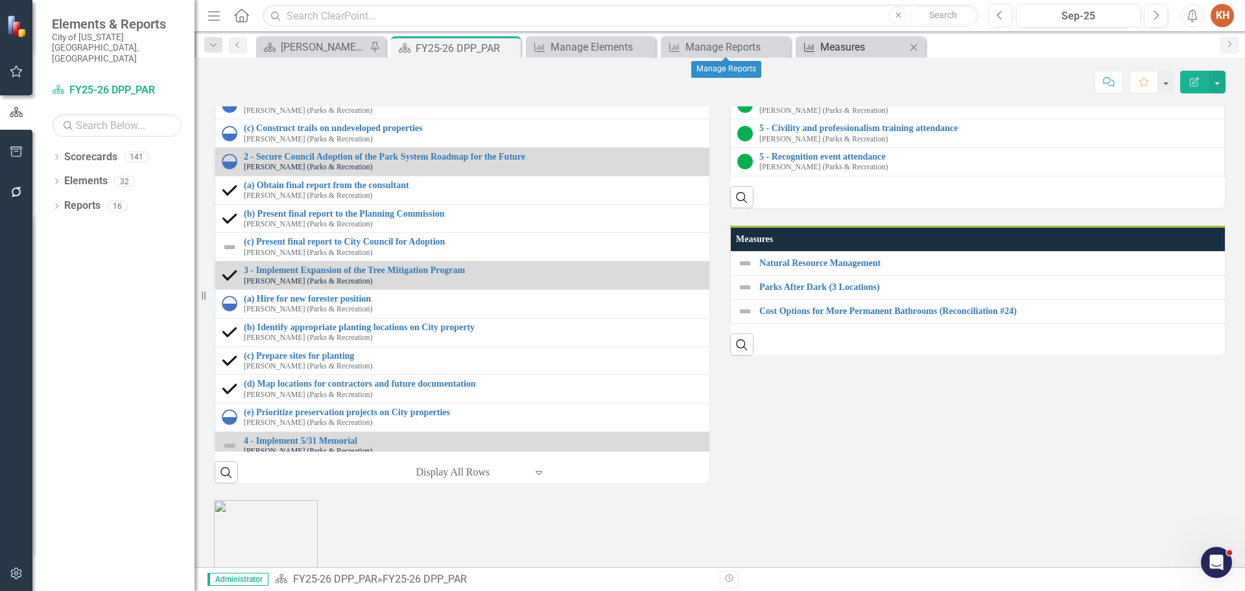
click at [826, 49] on div "Measures" at bounding box center [863, 47] width 86 height 16
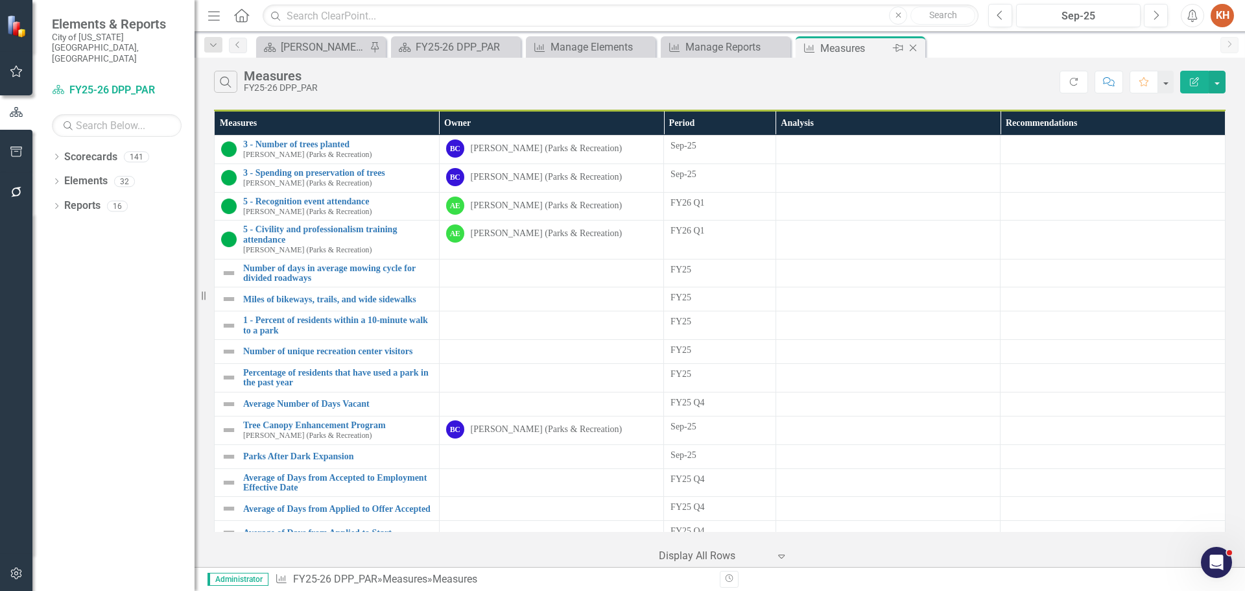
click at [911, 51] on icon "Close" at bounding box center [912, 48] width 13 height 10
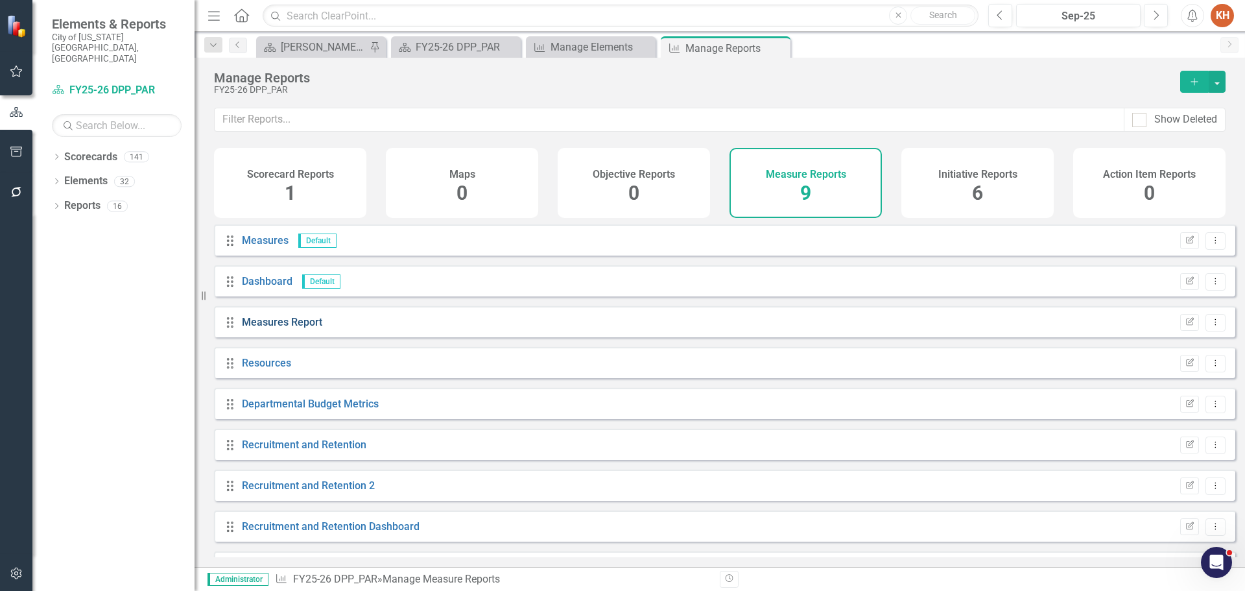
click at [280, 328] on link "Measures Report" at bounding box center [282, 322] width 80 height 12
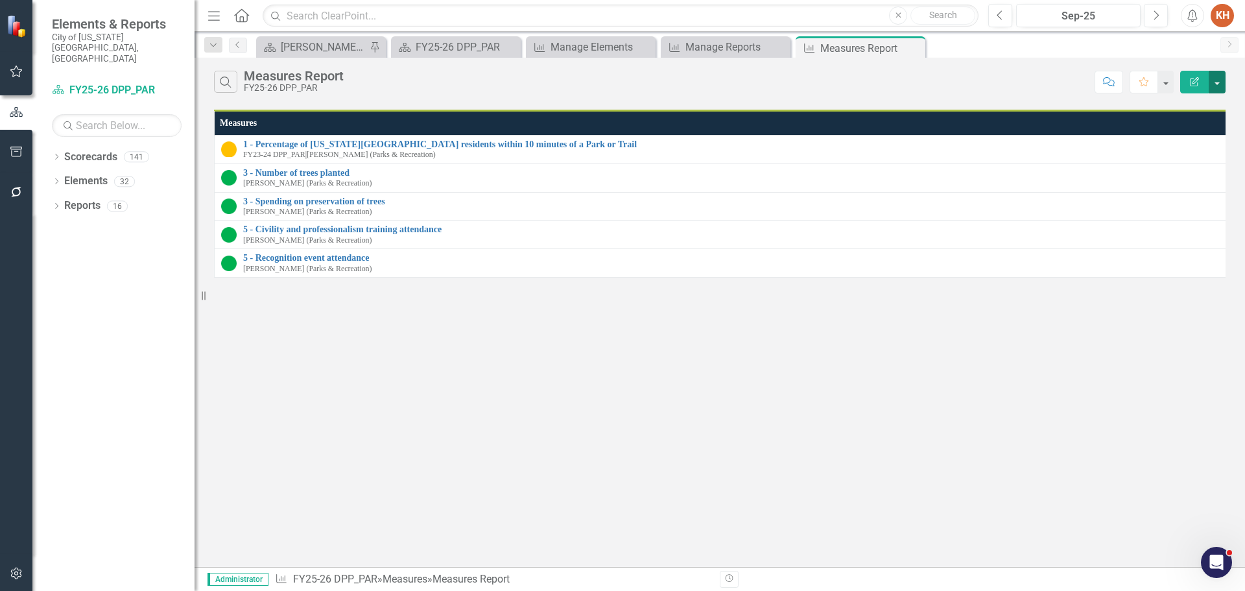
click at [1213, 82] on button "button" at bounding box center [1217, 82] width 17 height 23
click at [1179, 111] on link "Edit Report Edit Report" at bounding box center [1173, 106] width 102 height 24
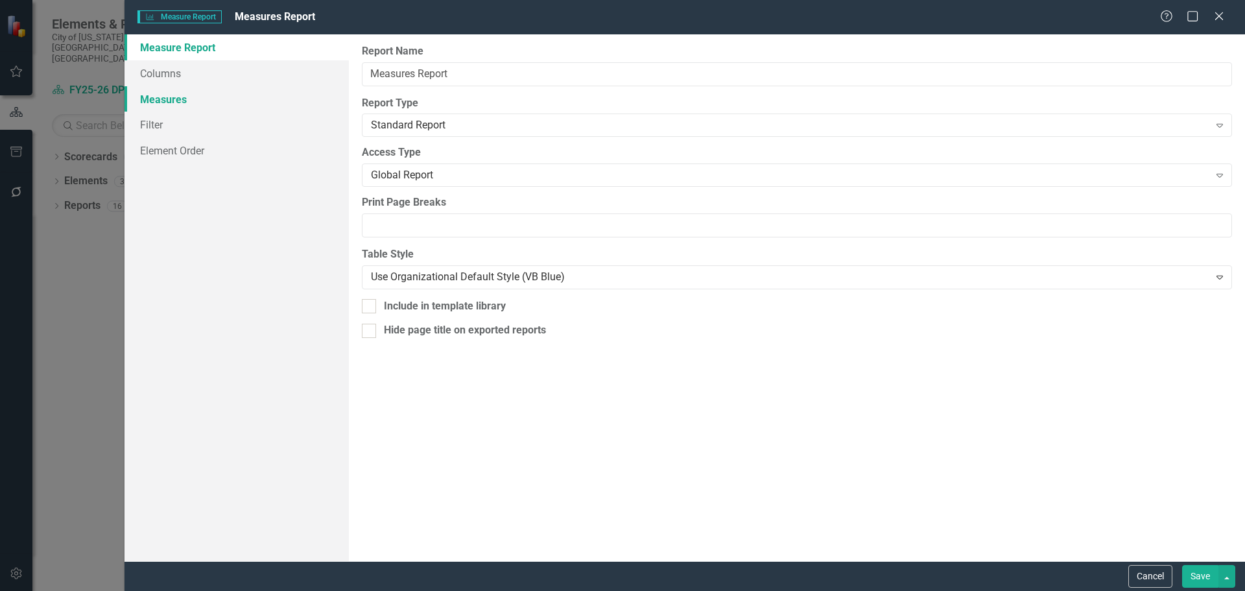
click at [186, 101] on link "Measures" at bounding box center [236, 99] width 224 height 26
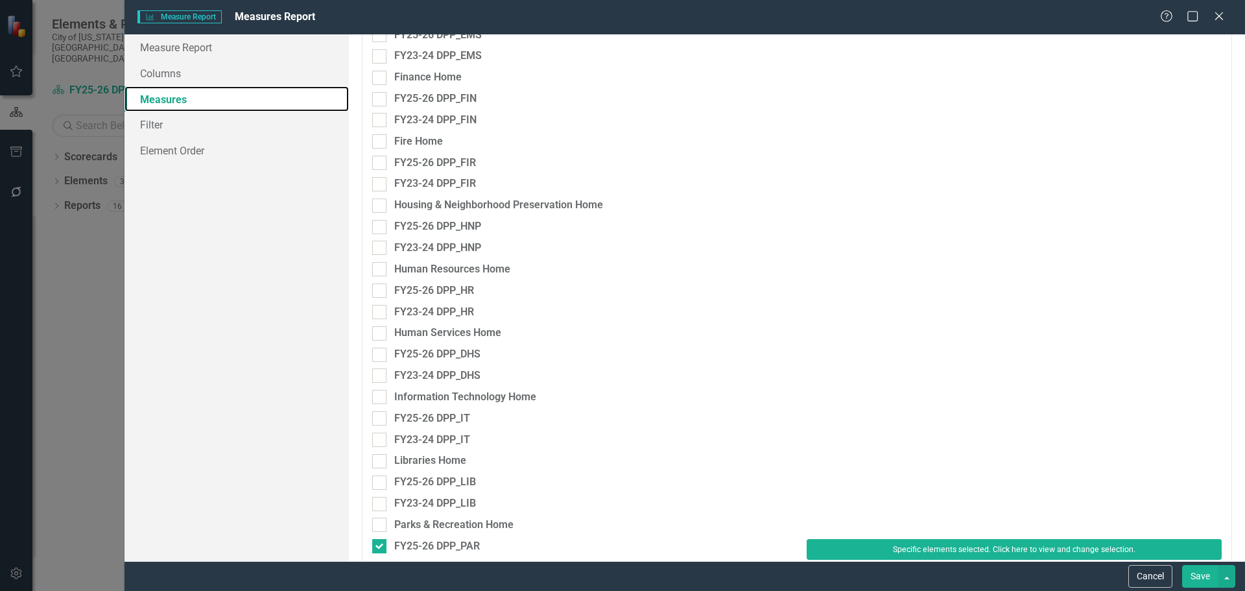
scroll to position [1556, 0]
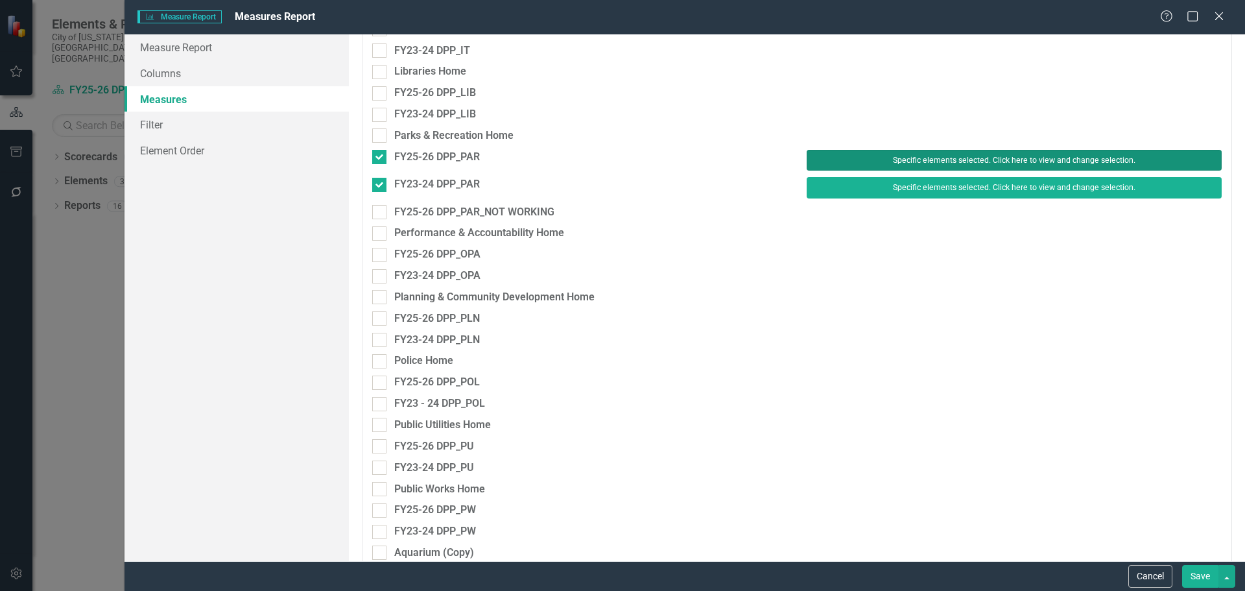
click at [927, 158] on button "Specific elements selected. Click here to view and change selection." at bounding box center [1014, 160] width 415 height 21
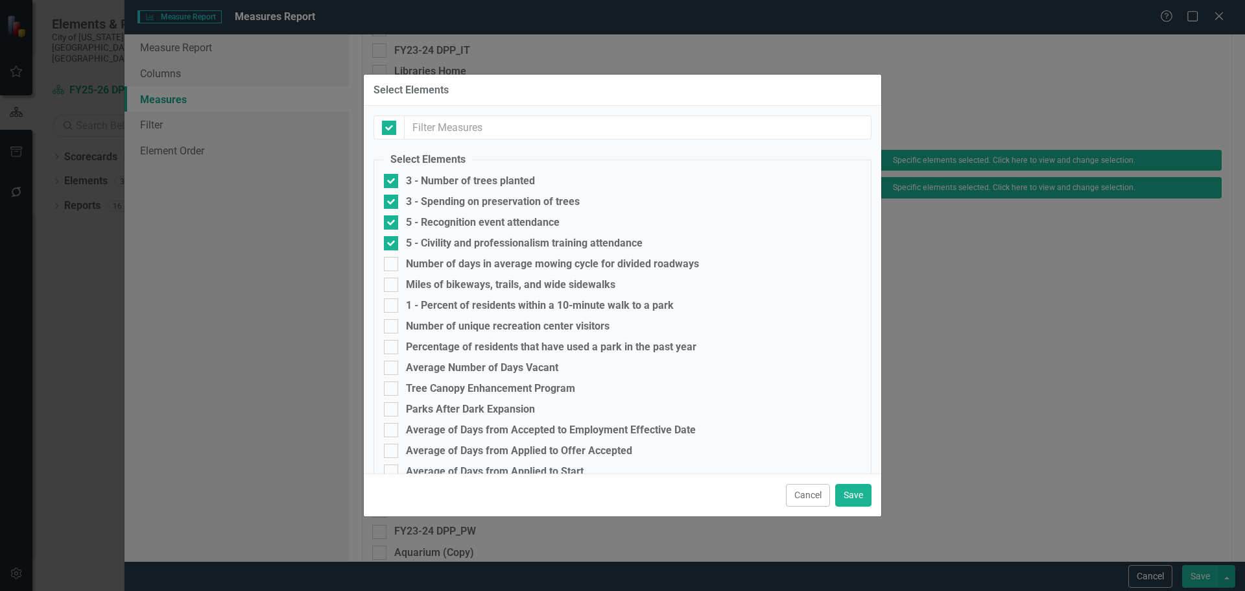
checkbox input "false"
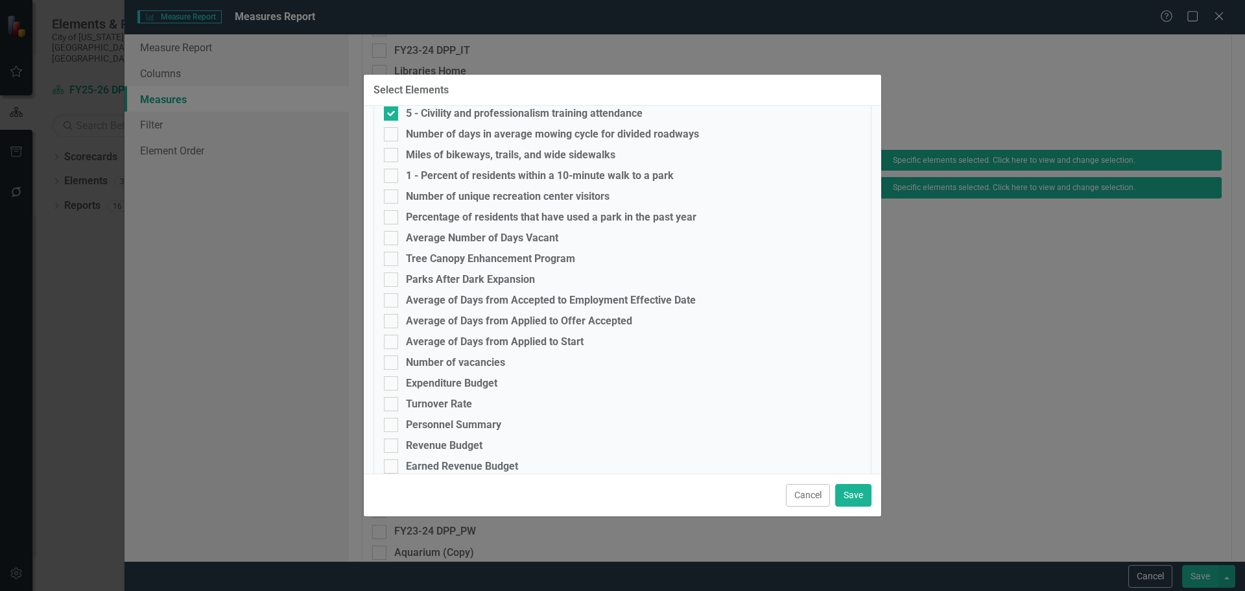
scroll to position [250, 0]
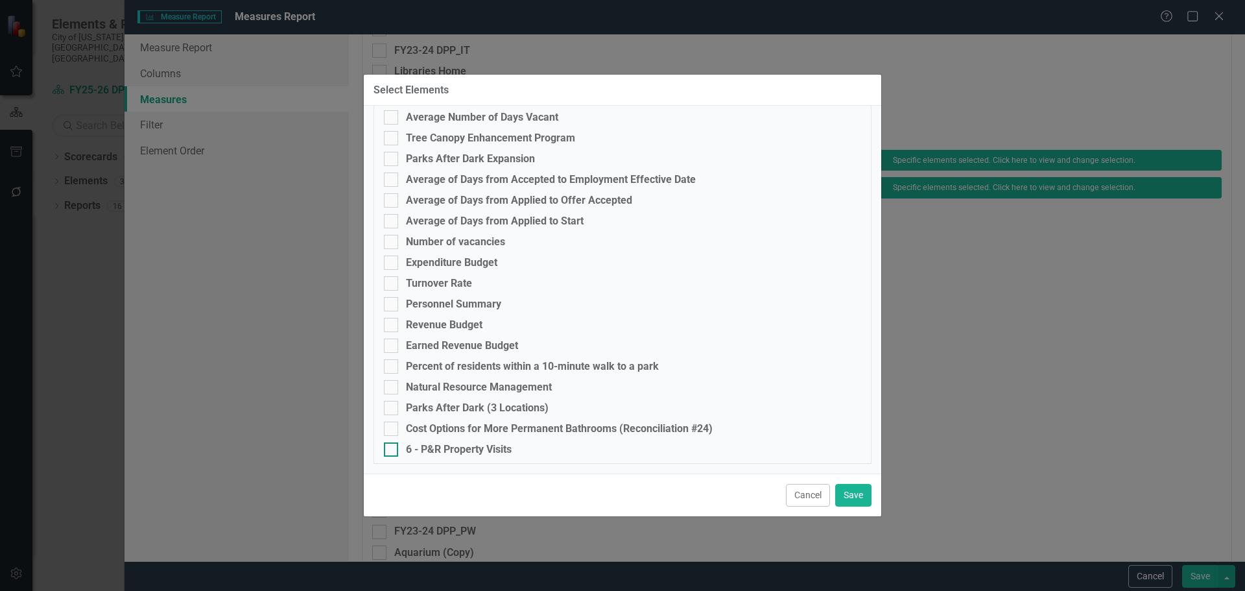
click at [393, 447] on div at bounding box center [391, 449] width 14 height 14
click at [392, 447] on input "6 - P&R Property Visits" at bounding box center [388, 446] width 8 height 8
checkbox input "true"
click at [860, 498] on button "Save" at bounding box center [853, 495] width 36 height 23
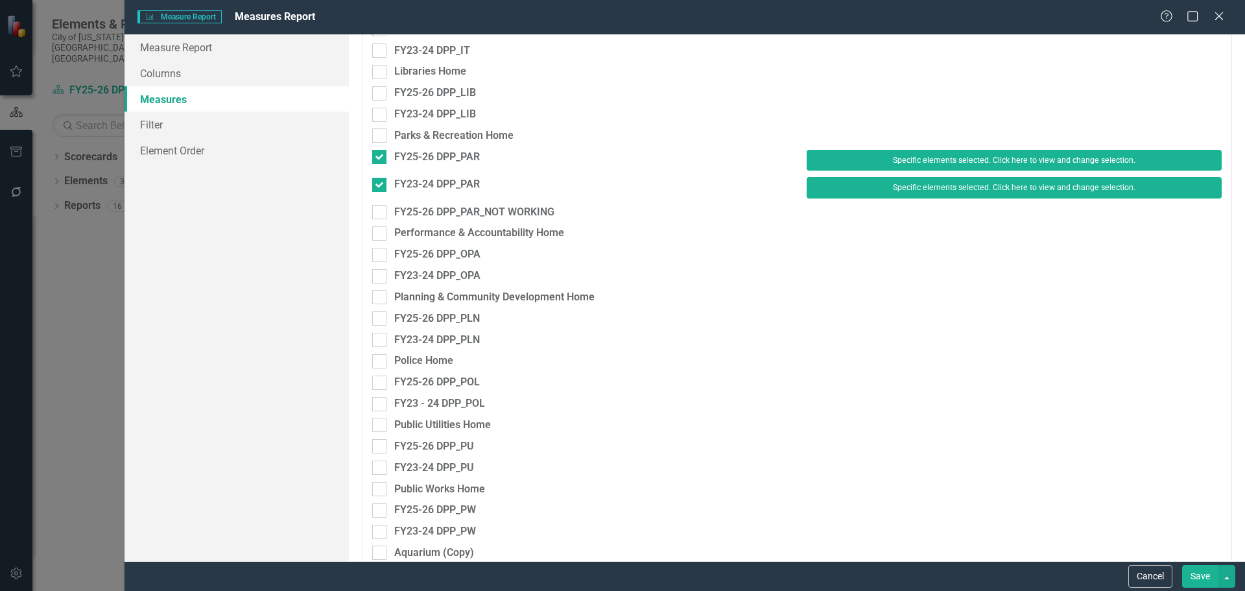
click at [1210, 579] on button "Save" at bounding box center [1200, 576] width 36 height 23
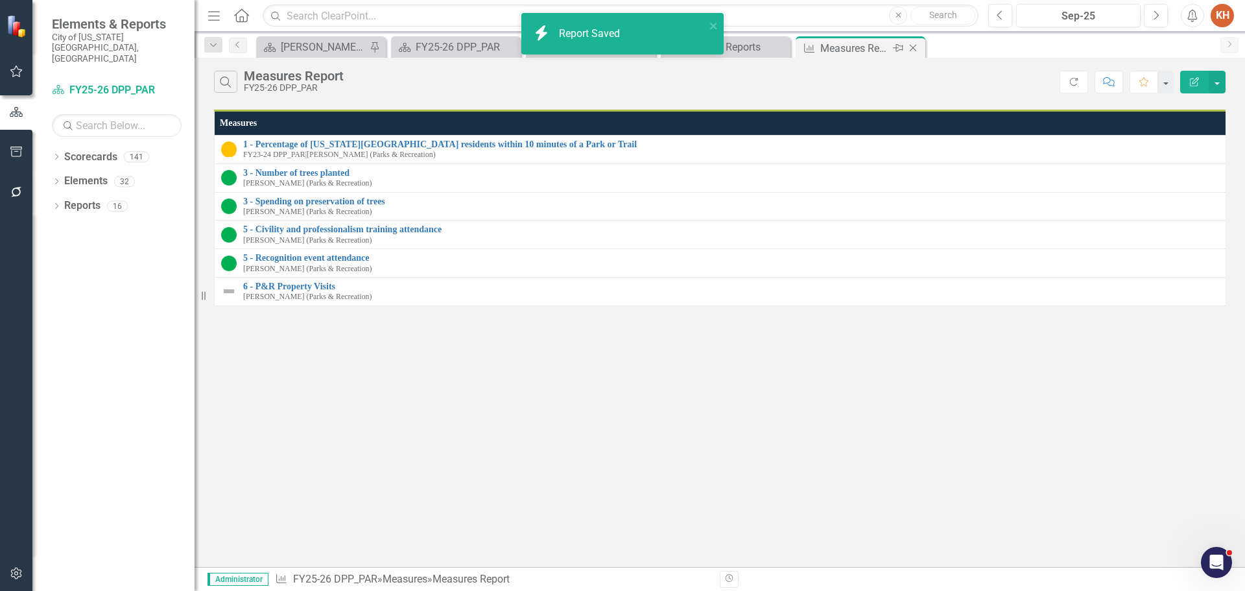
click at [908, 44] on icon "Close" at bounding box center [912, 48] width 13 height 10
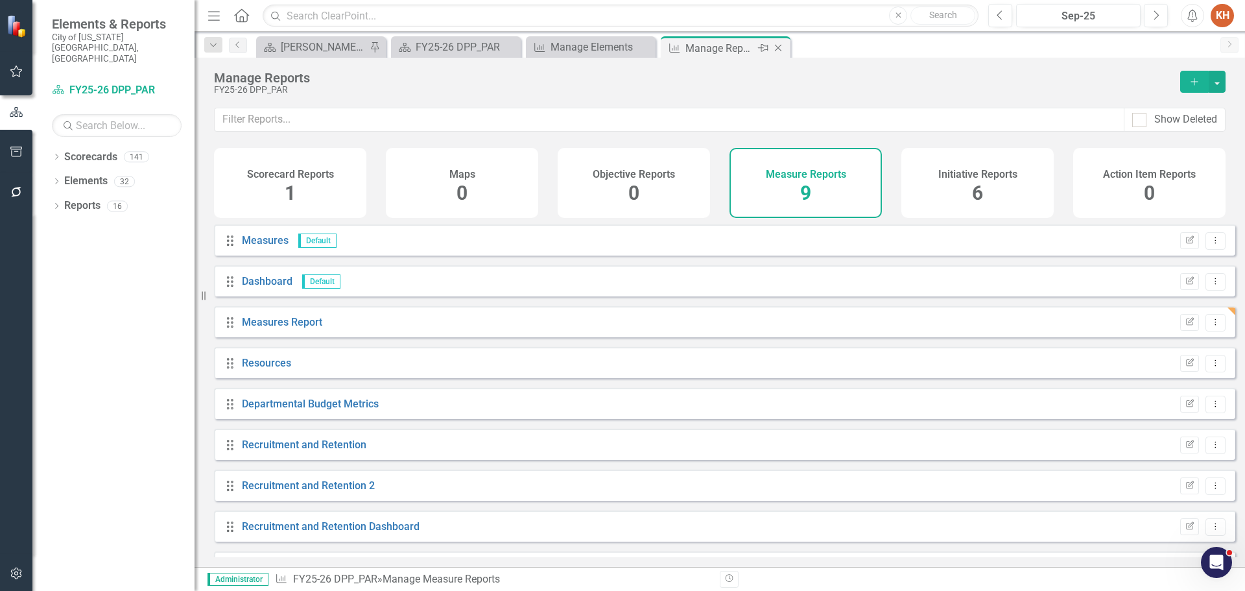
click at [778, 45] on icon "Close" at bounding box center [778, 48] width 13 height 10
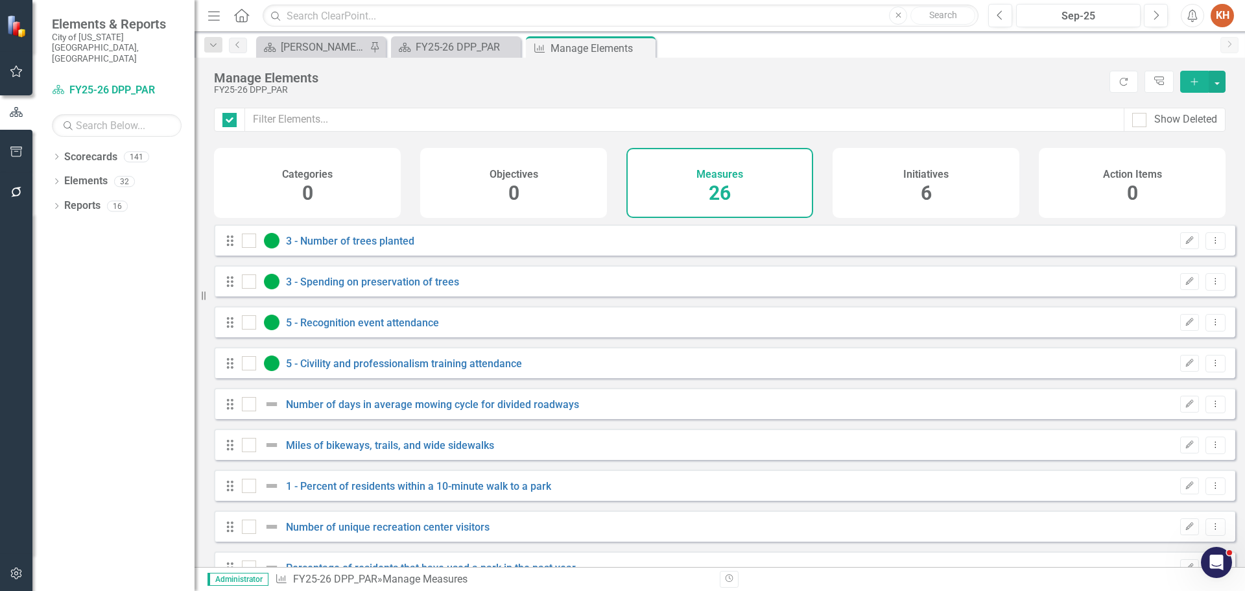
checkbox input "false"
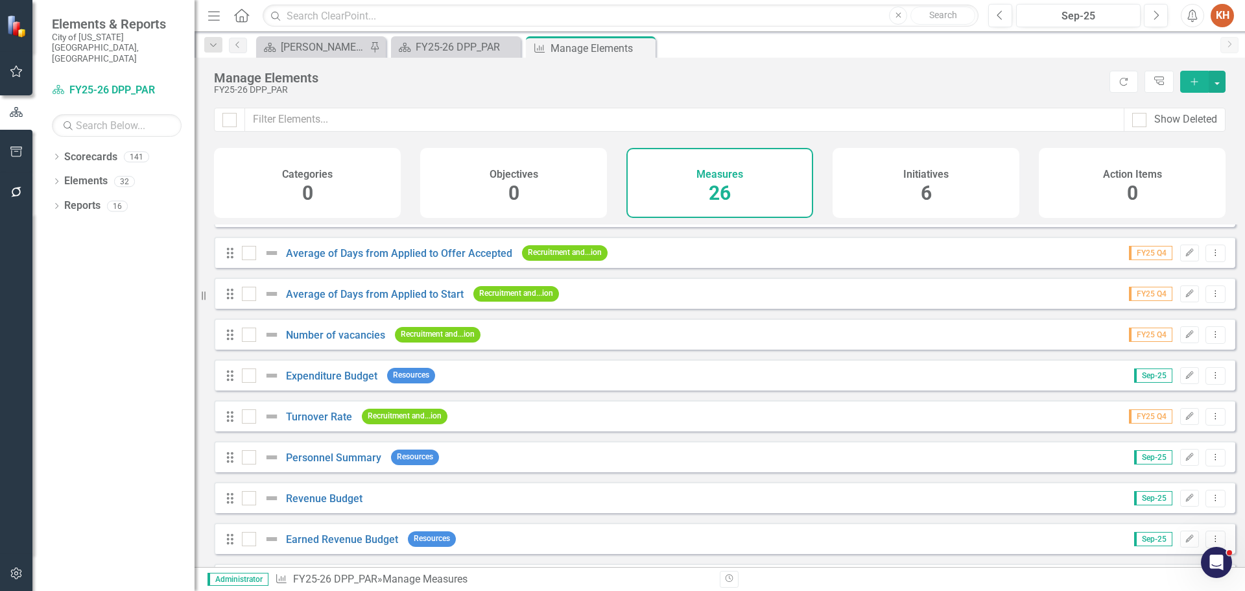
scroll to position [729, 0]
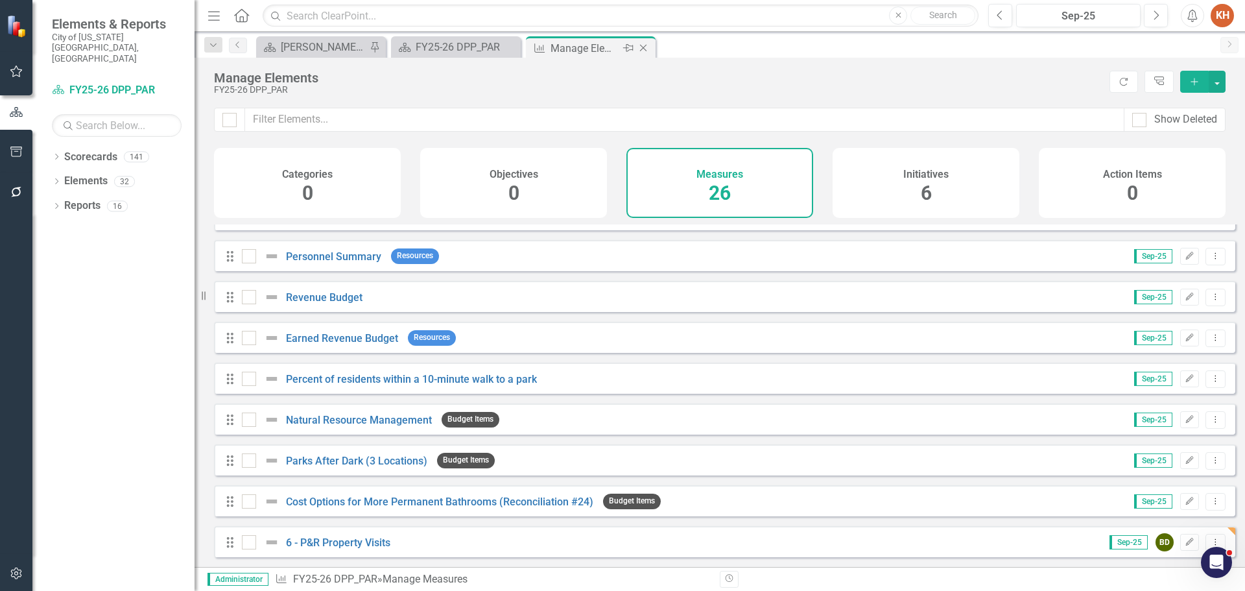
click at [641, 47] on icon "Close" at bounding box center [643, 48] width 13 height 10
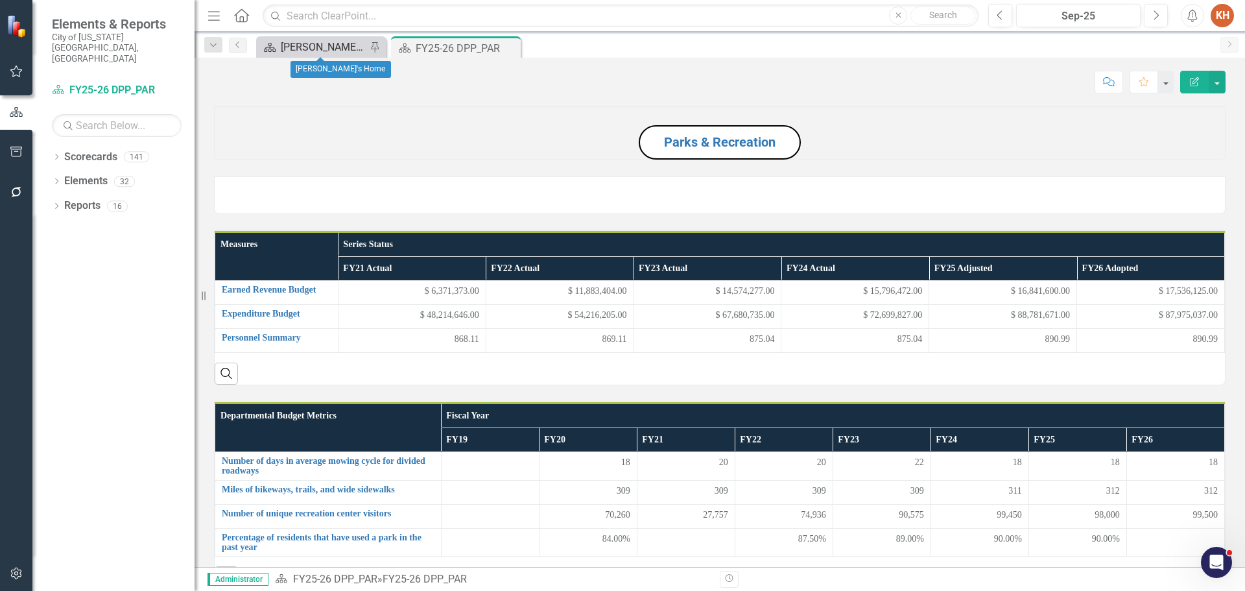
click at [298, 46] on div "[PERSON_NAME]'s Home" at bounding box center [324, 47] width 86 height 16
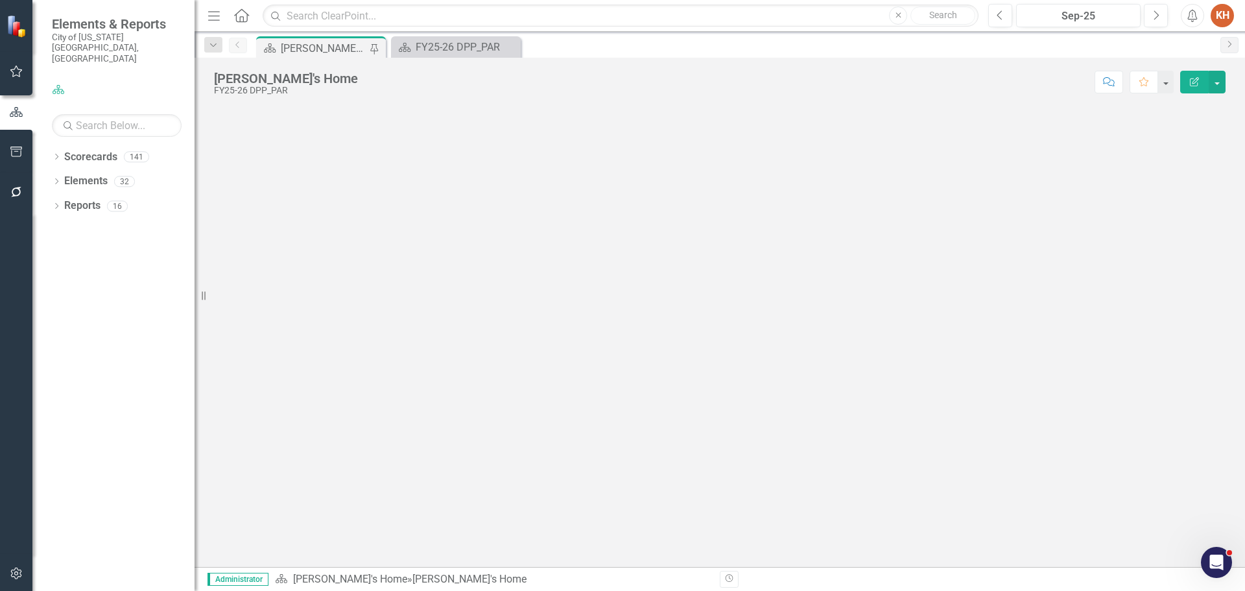
click at [303, 49] on div "[PERSON_NAME]'s Home" at bounding box center [324, 48] width 86 height 16
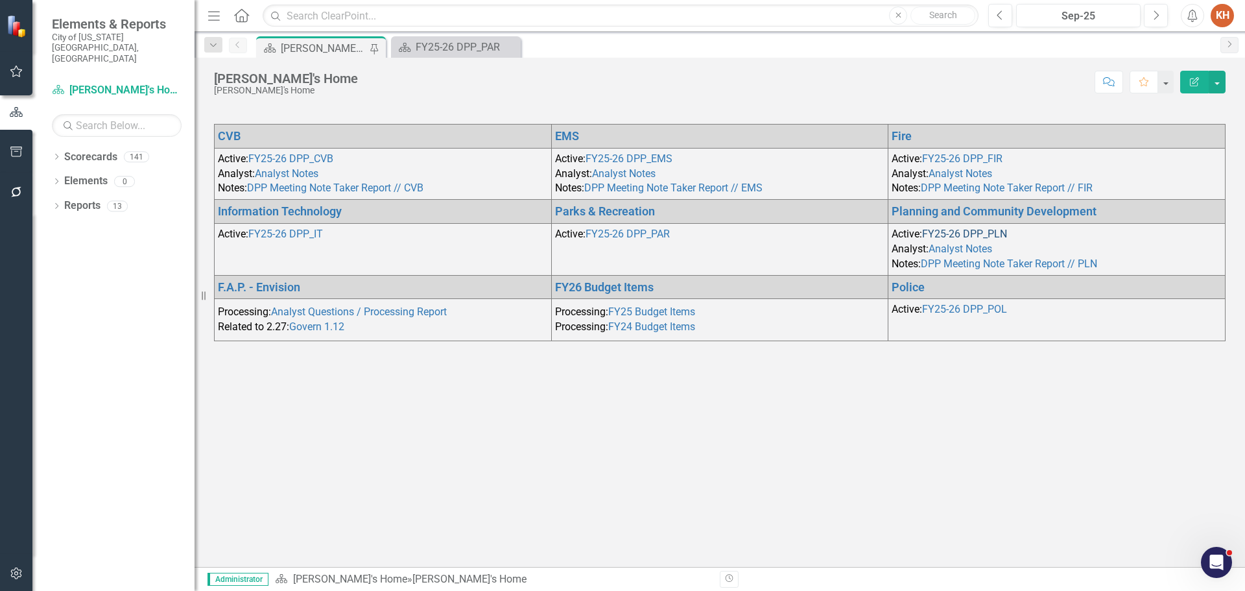
click at [958, 234] on link "FY25-26 DPP_PLN" at bounding box center [964, 234] width 85 height 12
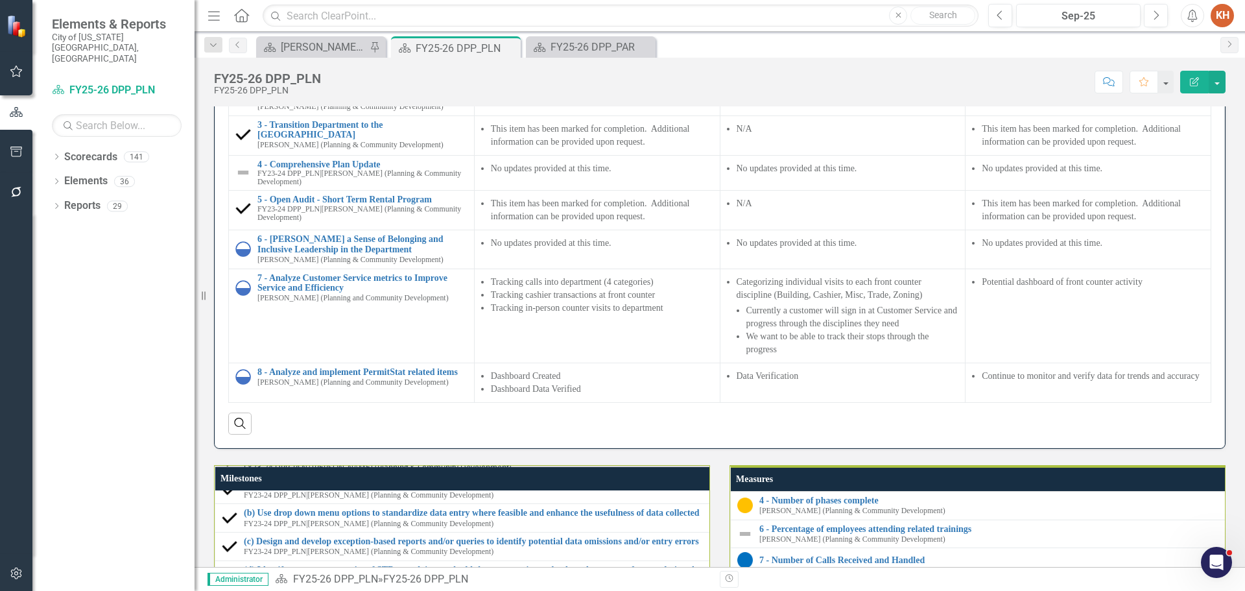
scroll to position [820, 0]
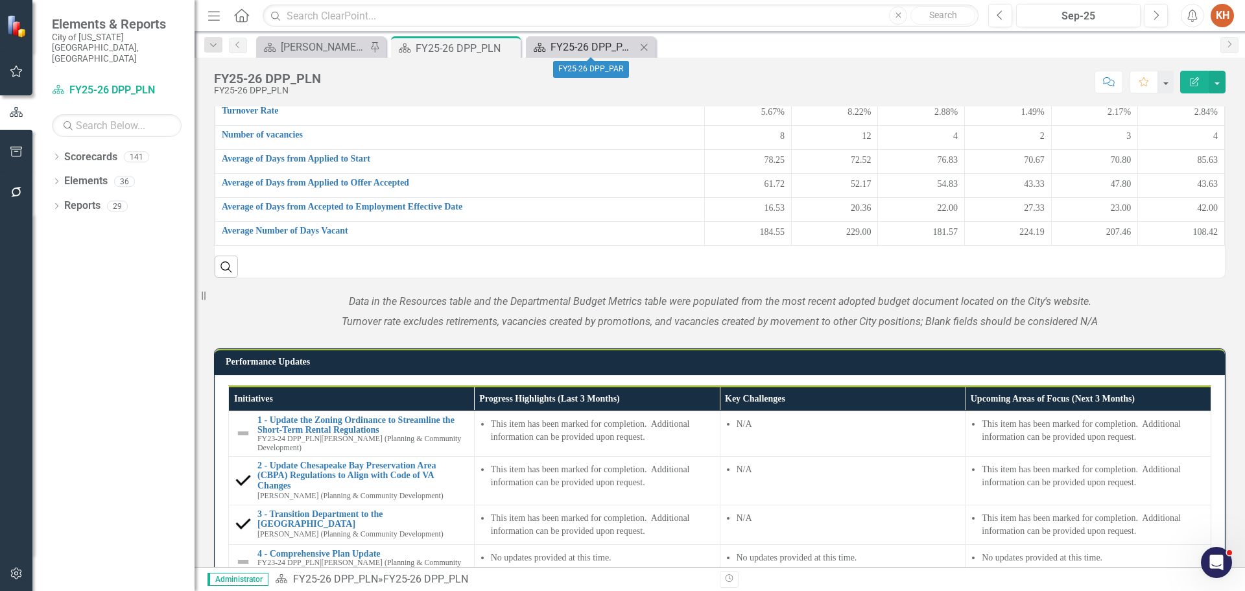
click at [592, 52] on div "FY25-26 DPP_PAR" at bounding box center [593, 47] width 86 height 16
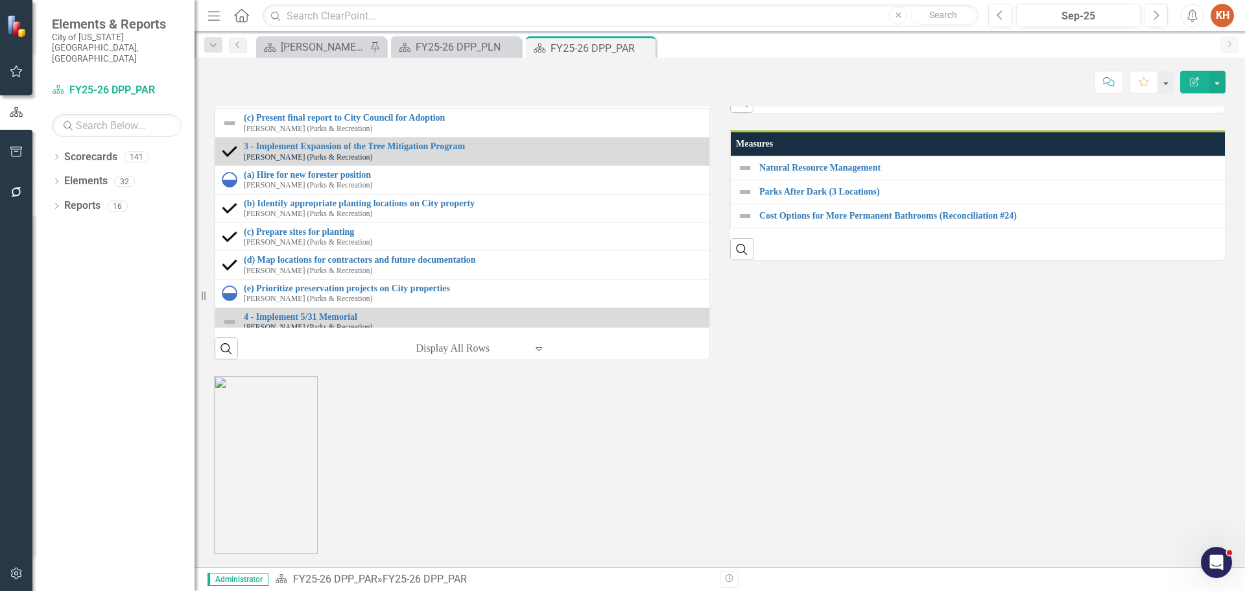
scroll to position [1556, 0]
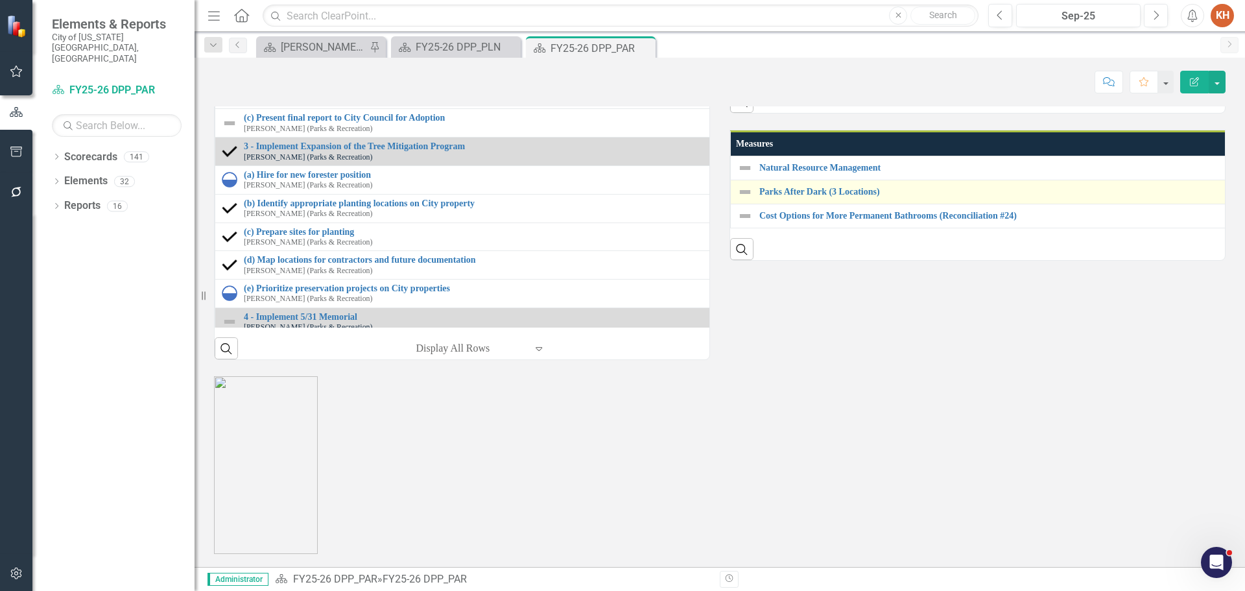
click at [741, 200] on img at bounding box center [745, 192] width 16 height 16
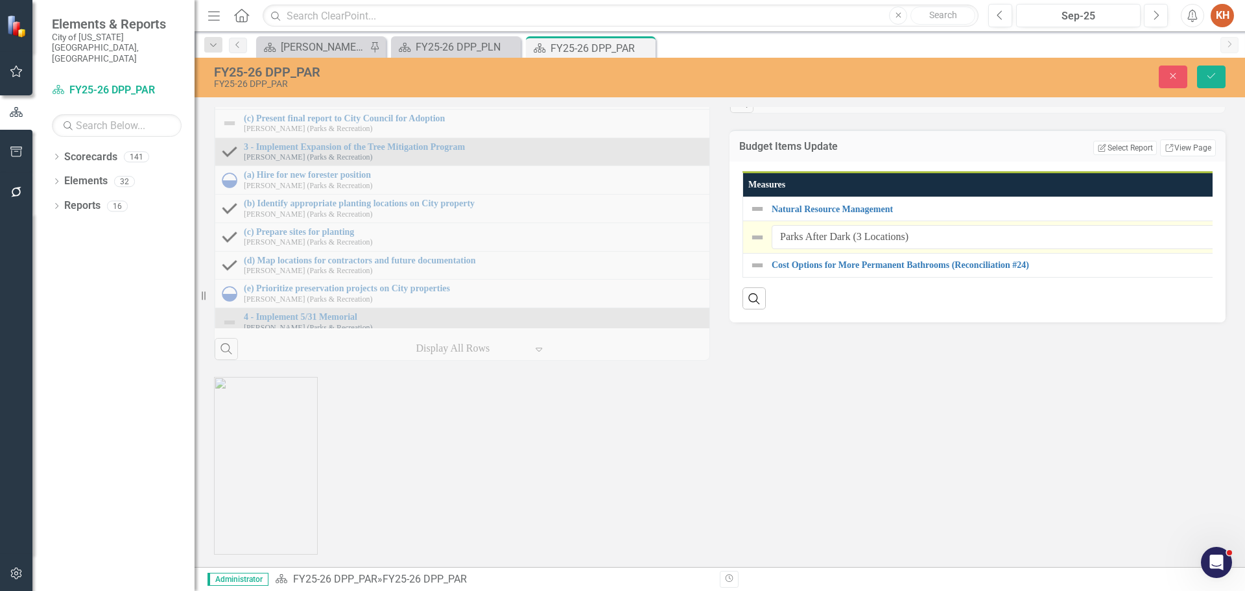
click at [753, 245] on img at bounding box center [758, 238] width 16 height 16
click at [1168, 77] on icon "Close" at bounding box center [1173, 75] width 12 height 9
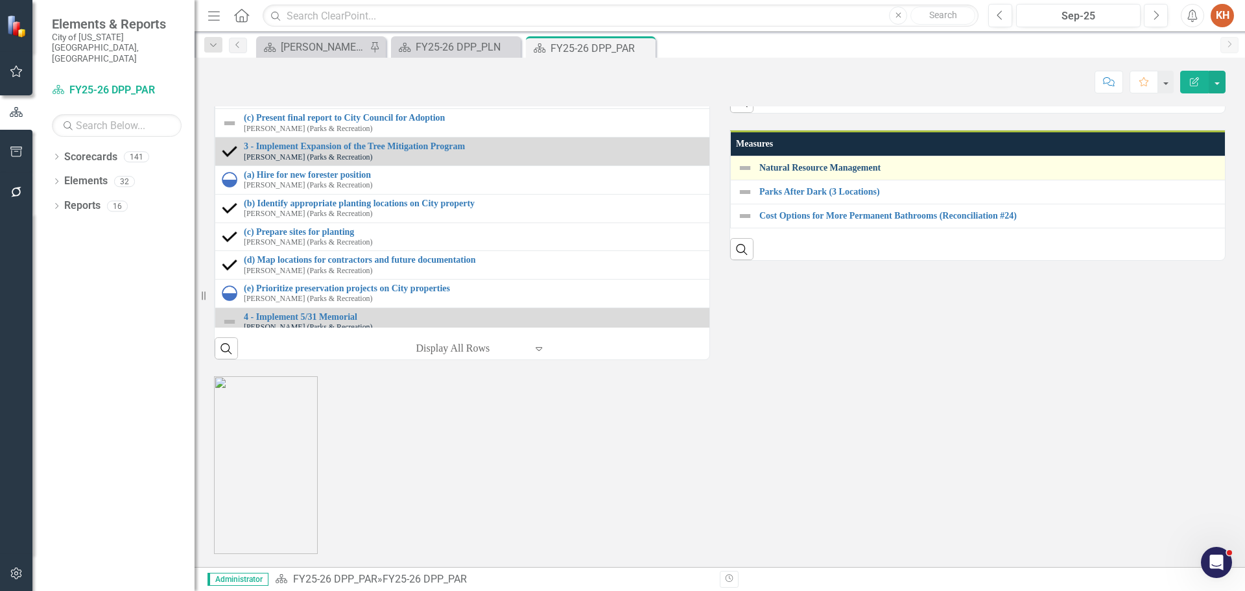
click at [840, 172] on link "Natural Resource Management" at bounding box center [1246, 168] width 974 height 10
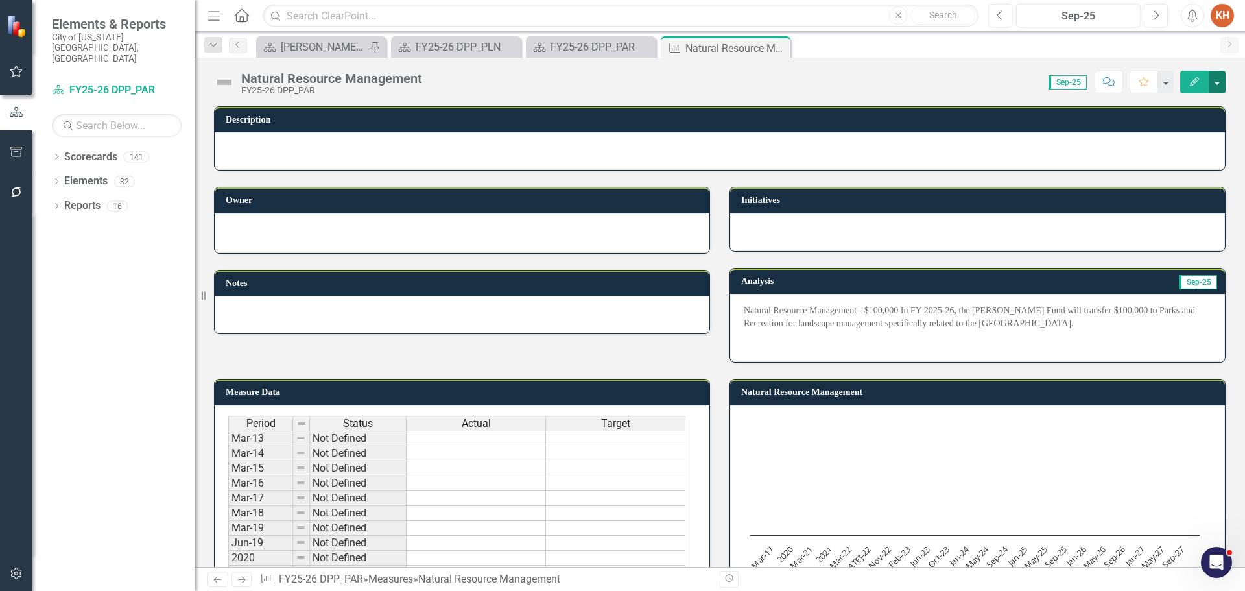
click at [1222, 82] on button "button" at bounding box center [1217, 82] width 17 height 23
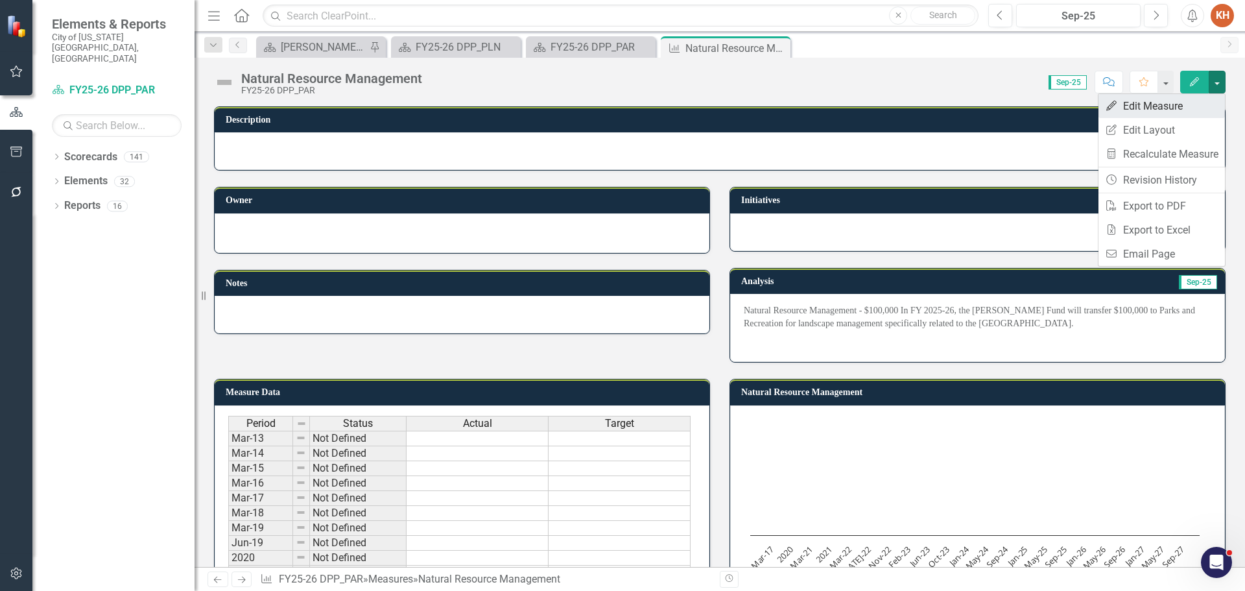
click at [1178, 112] on link "Edit Edit Measure" at bounding box center [1161, 106] width 126 height 24
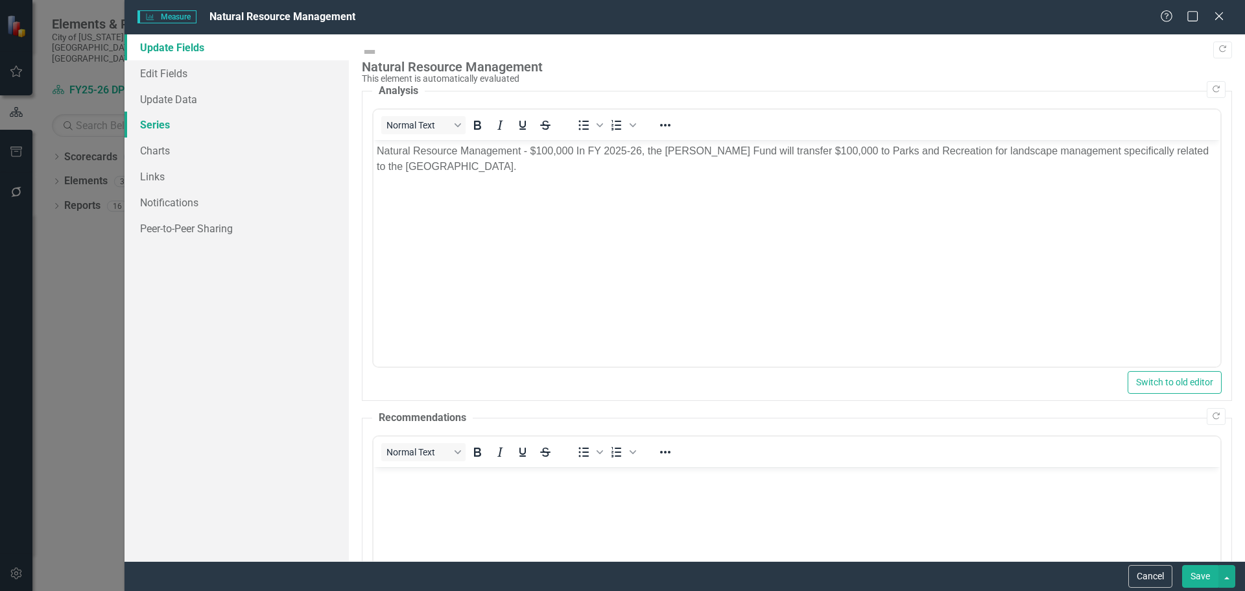
click at [174, 131] on link "Series" at bounding box center [236, 125] width 224 height 26
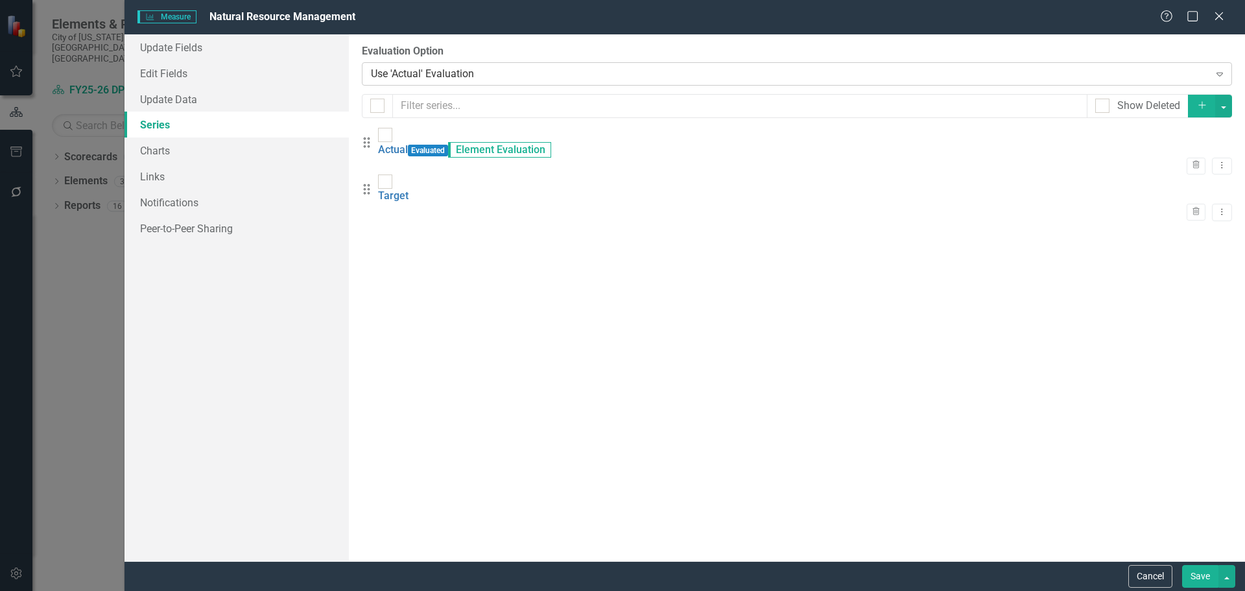
click at [459, 71] on div "Use 'Actual' Evaluation" at bounding box center [790, 73] width 838 height 15
click at [456, 590] on div "Manual Evaluation" at bounding box center [625, 601] width 1224 height 15
click at [1189, 565] on button "Save" at bounding box center [1200, 576] width 36 height 23
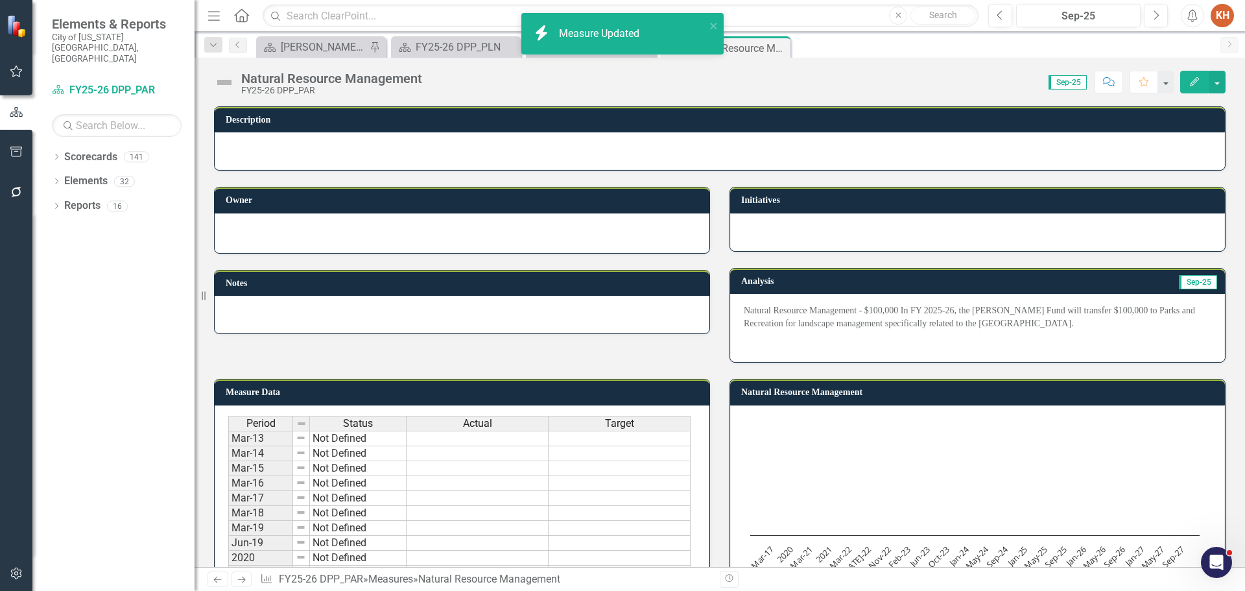
click at [0, 0] on icon "Close" at bounding box center [0, 0] width 0 height 0
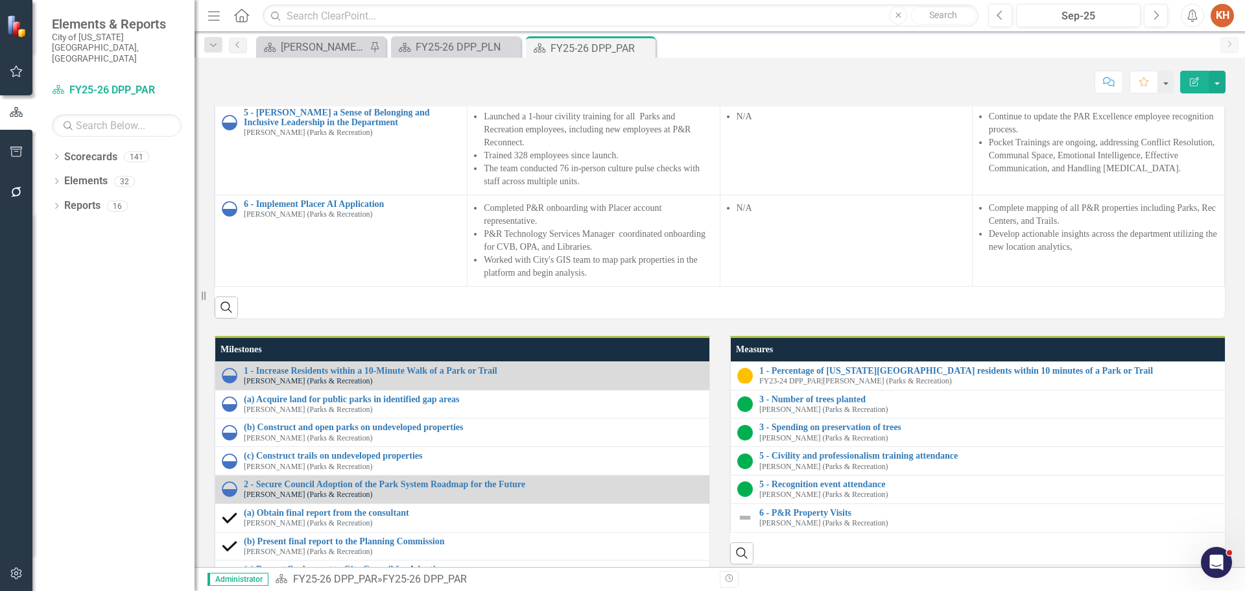
scroll to position [1751, 0]
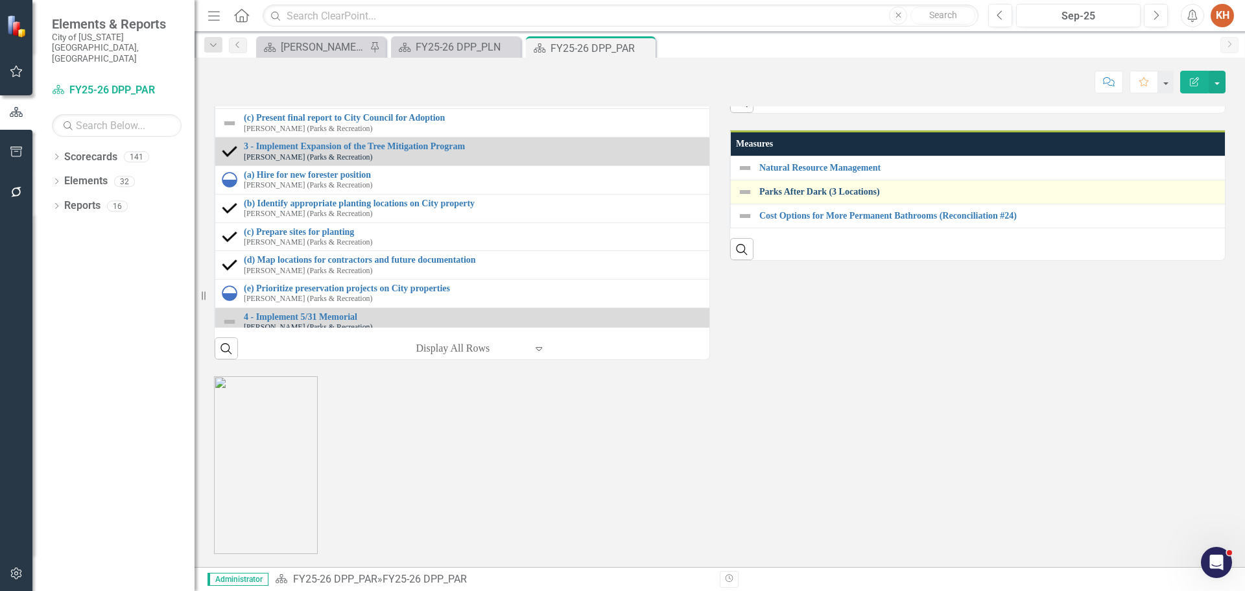
click at [833, 196] on link "Parks After Dark (3 Locations)" at bounding box center [1247, 192] width 976 height 10
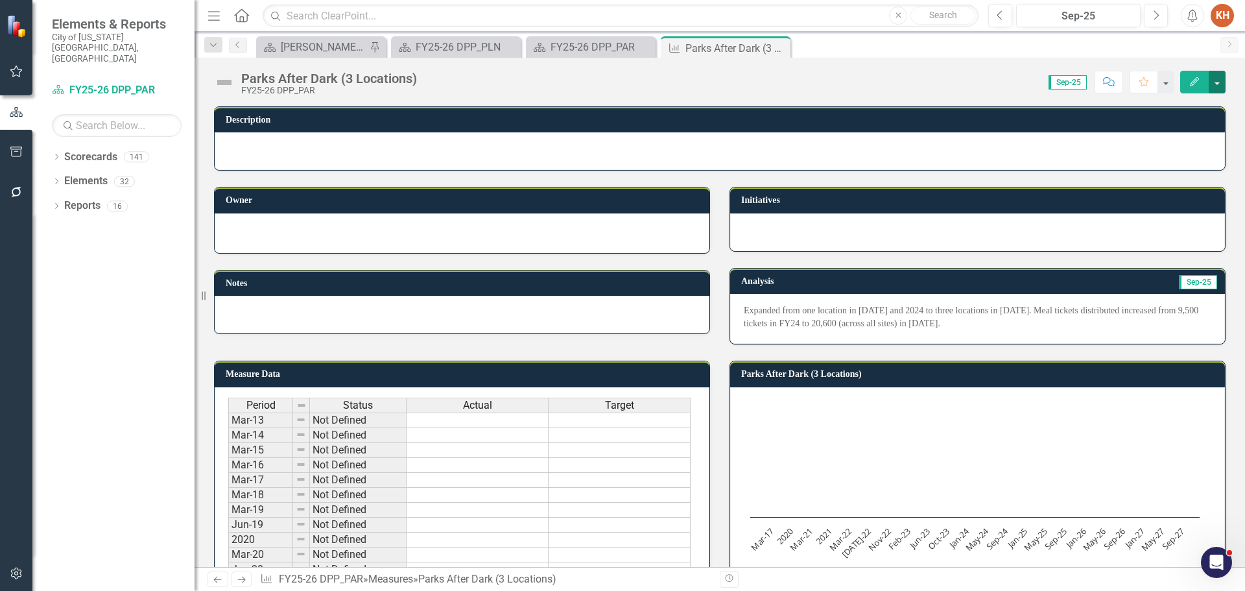
click at [1218, 80] on button "button" at bounding box center [1217, 82] width 17 height 23
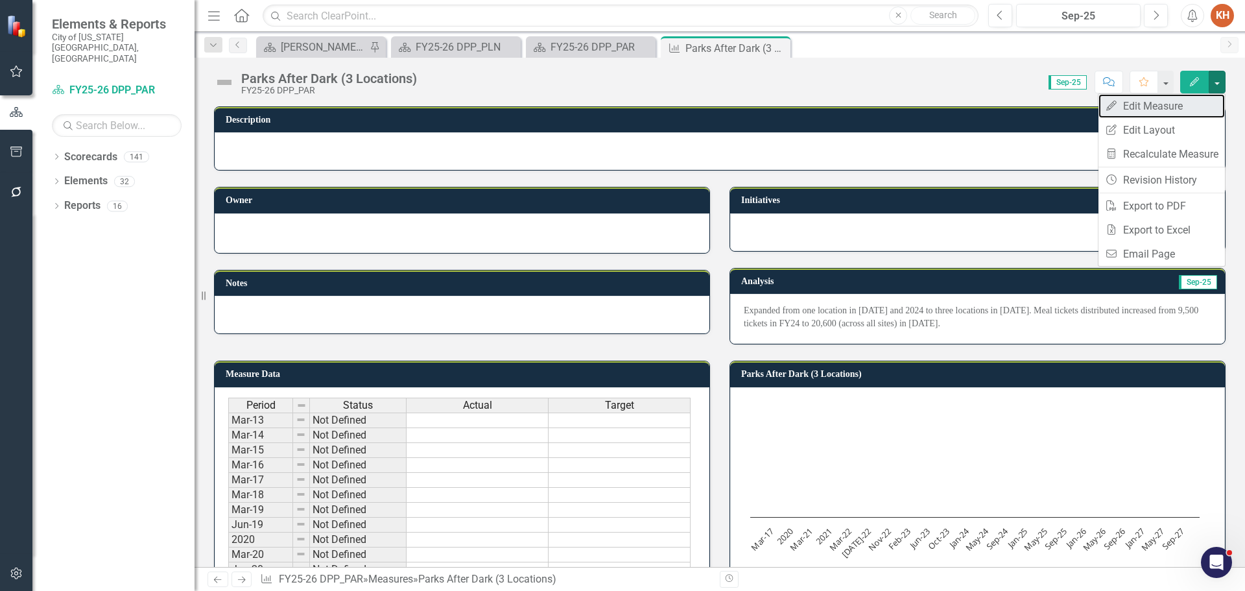
click at [1175, 102] on link "Edit Edit Measure" at bounding box center [1161, 106] width 126 height 24
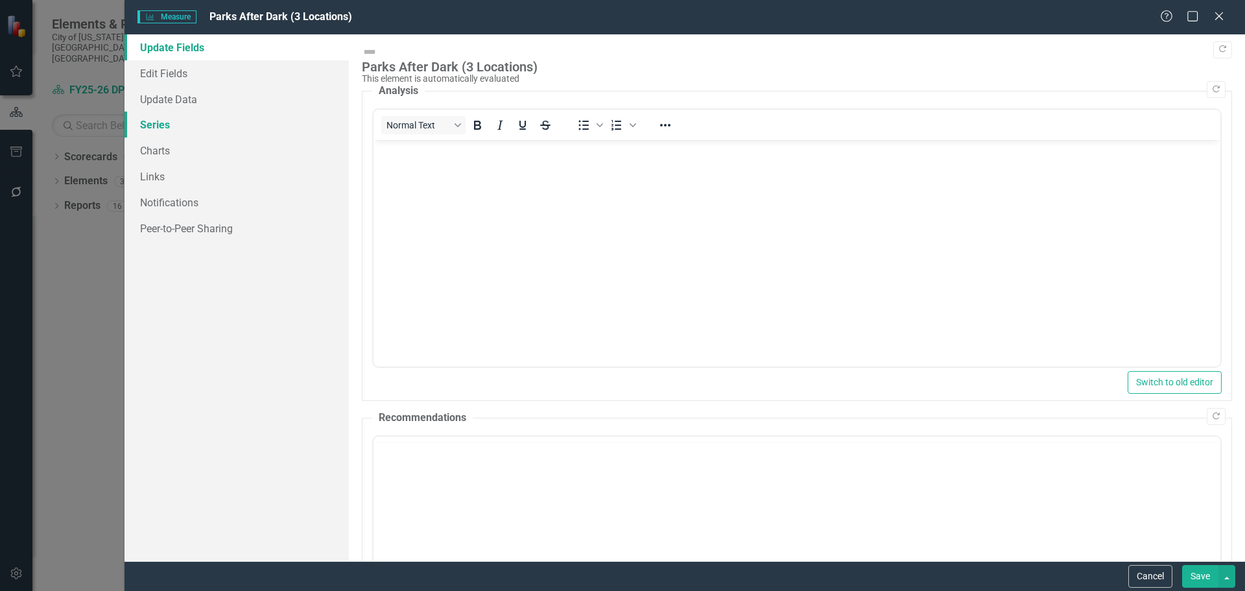
drag, startPoint x: 183, startPoint y: 123, endPoint x: 211, endPoint y: 112, distance: 29.7
click at [183, 122] on link "Series" at bounding box center [236, 125] width 224 height 26
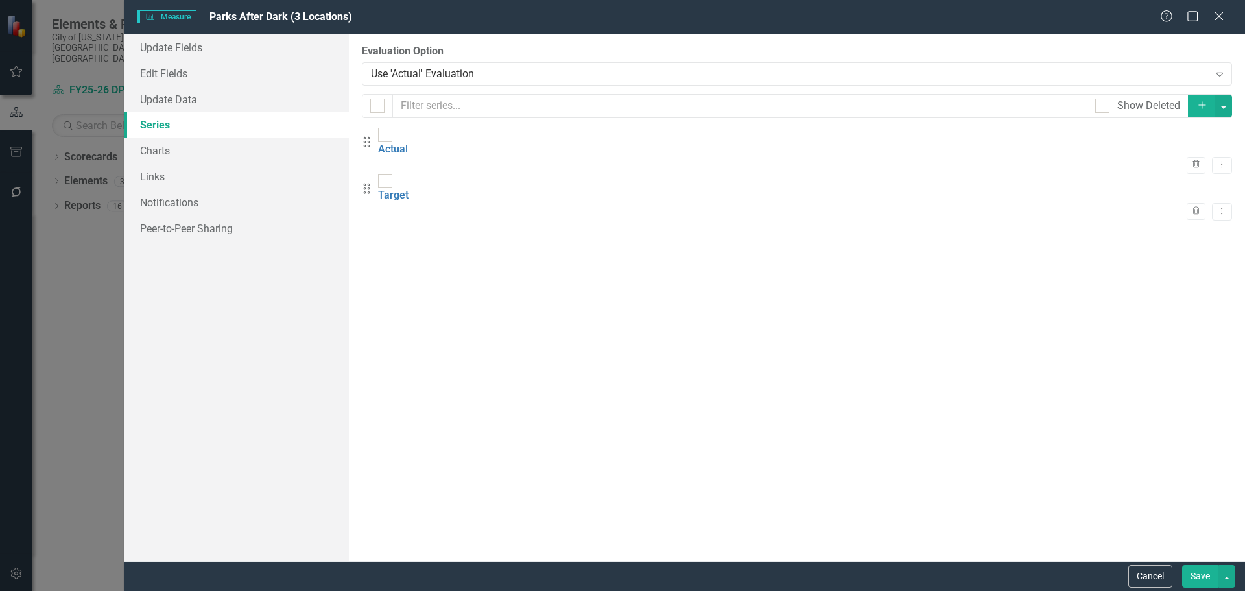
click at [457, 73] on div "Use 'Actual' Evaluation" at bounding box center [790, 73] width 838 height 15
click at [444, 590] on div "Manual Evaluation" at bounding box center [625, 601] width 1224 height 15
click at [1200, 573] on button "Save" at bounding box center [1200, 576] width 36 height 23
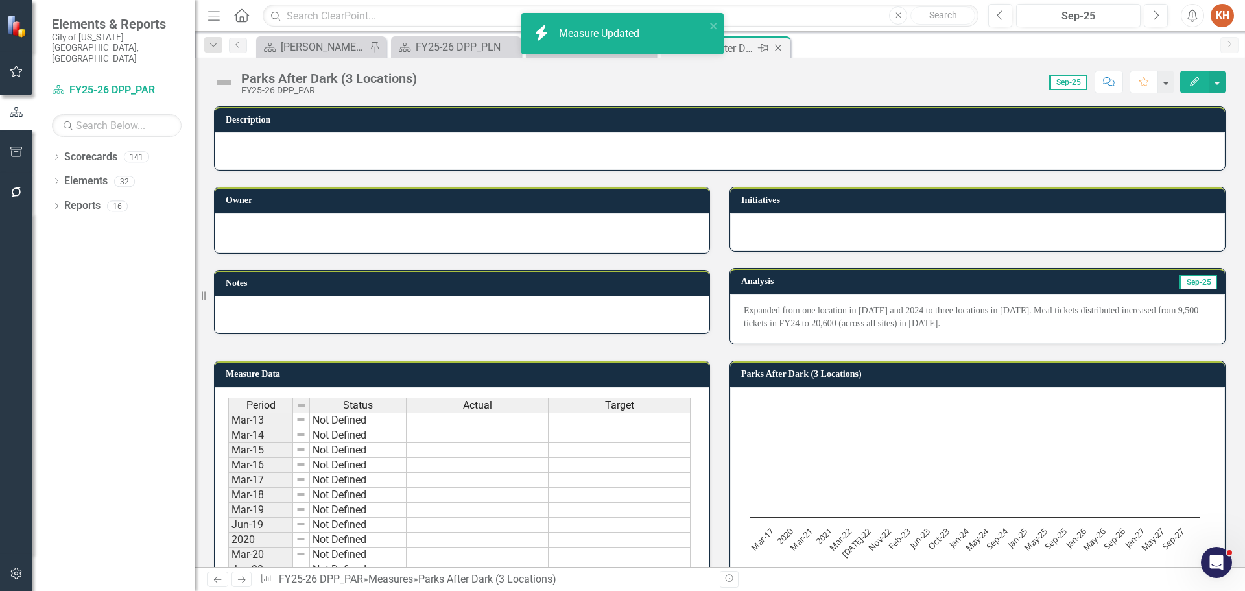
click at [779, 48] on icon "Close" at bounding box center [778, 48] width 13 height 10
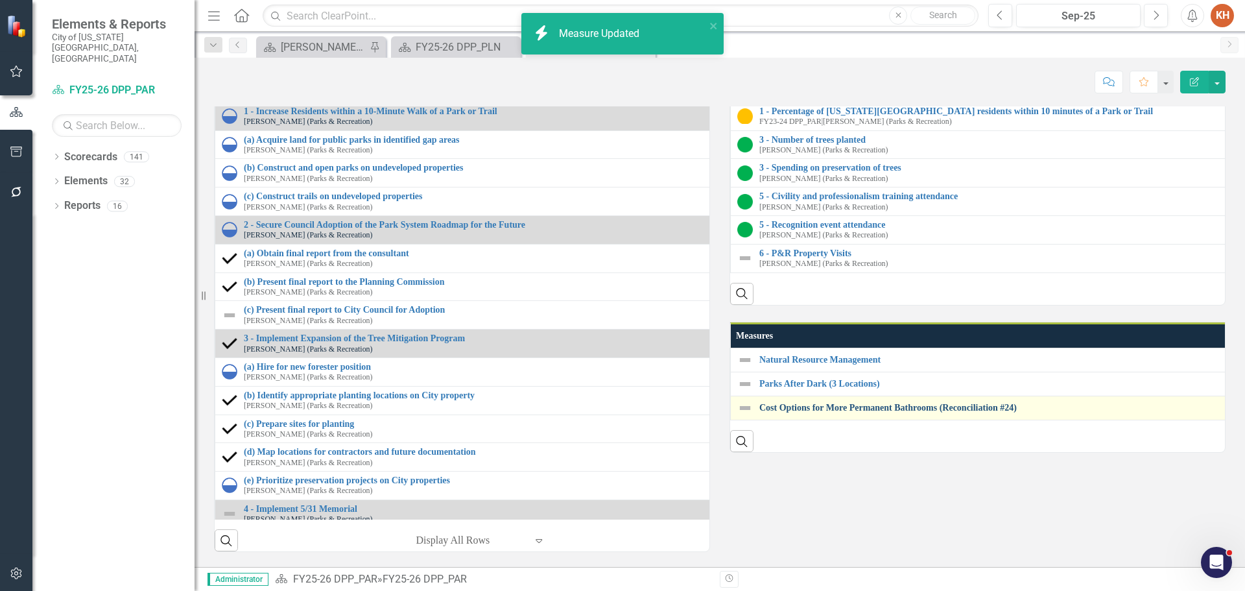
scroll to position [1556, 0]
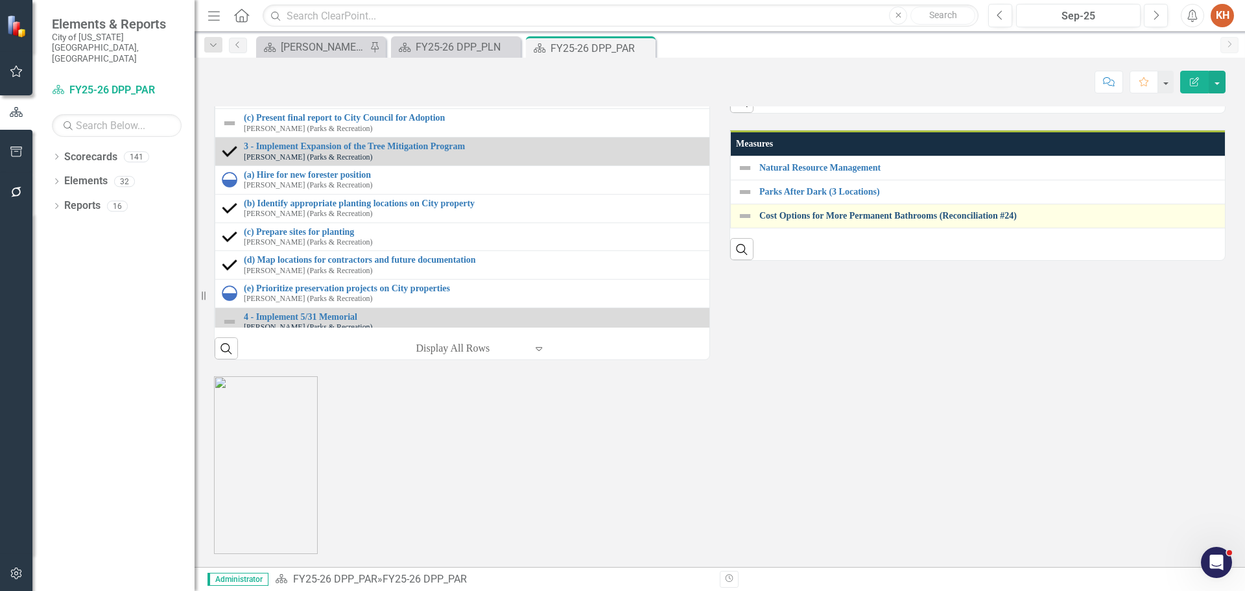
click at [863, 220] on link "Cost Options for More Permanent Bathrooms (Reconciliation #24)" at bounding box center [1247, 216] width 976 height 10
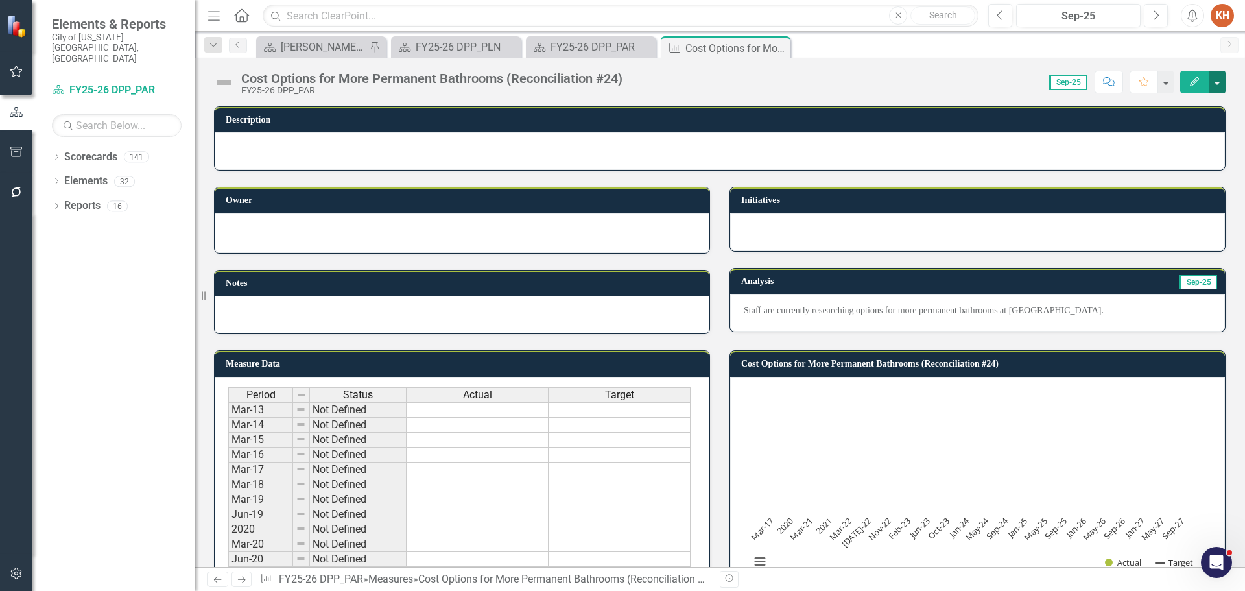
click at [1223, 83] on button "button" at bounding box center [1217, 82] width 17 height 23
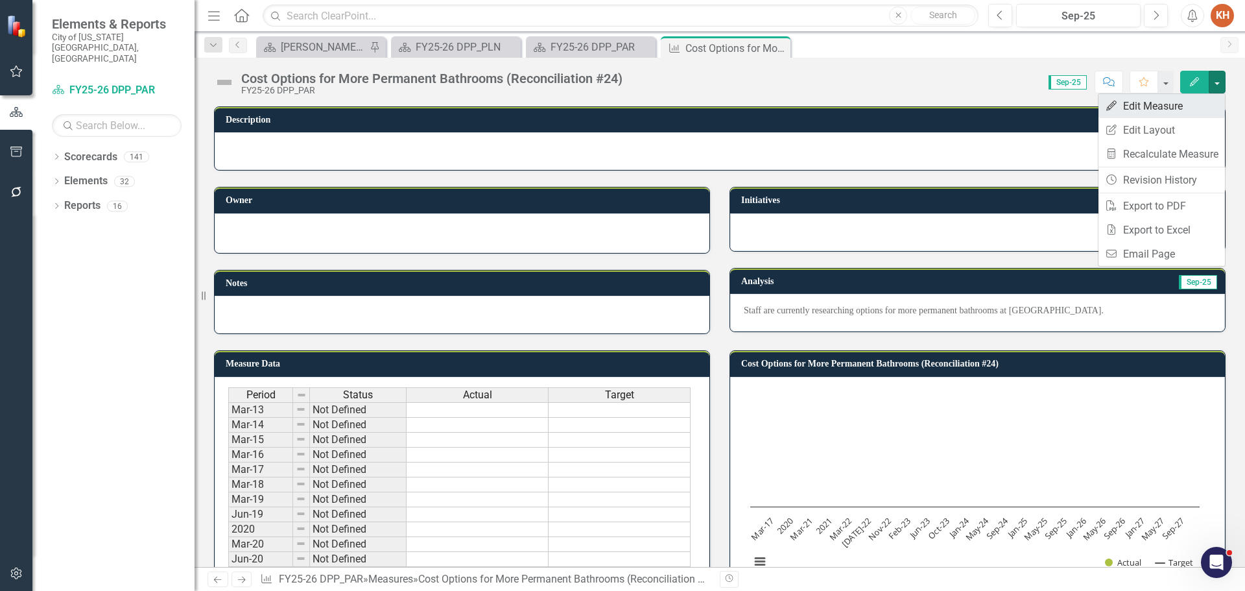
click at [1182, 108] on link "Edit Edit Measure" at bounding box center [1161, 106] width 126 height 24
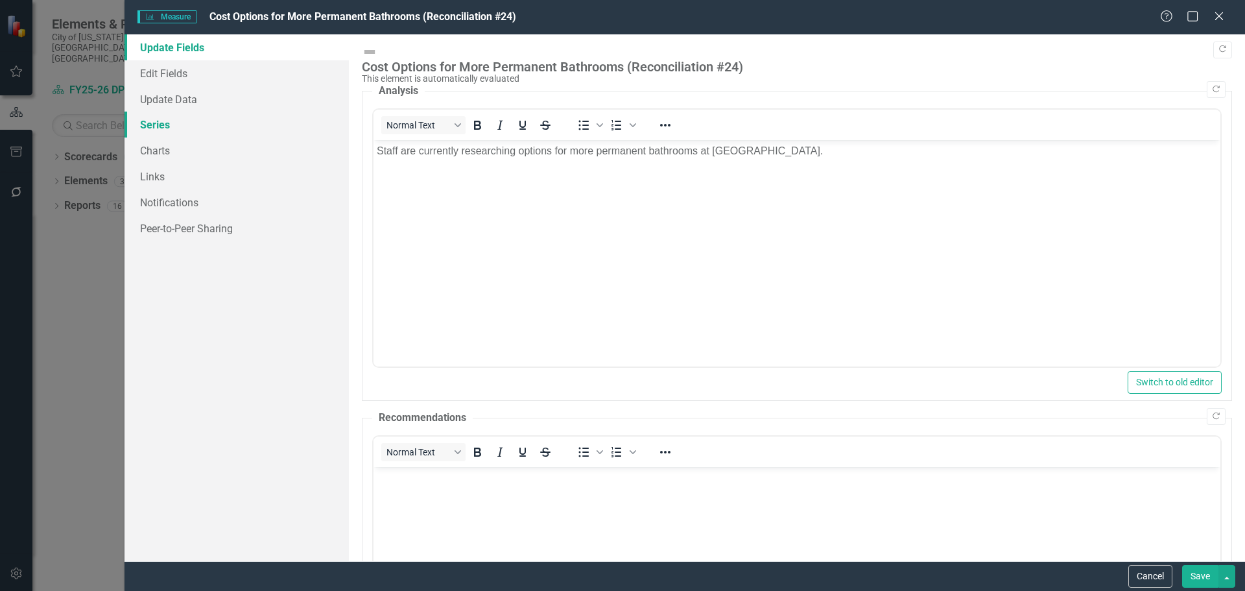
click at [178, 130] on link "Series" at bounding box center [236, 125] width 224 height 26
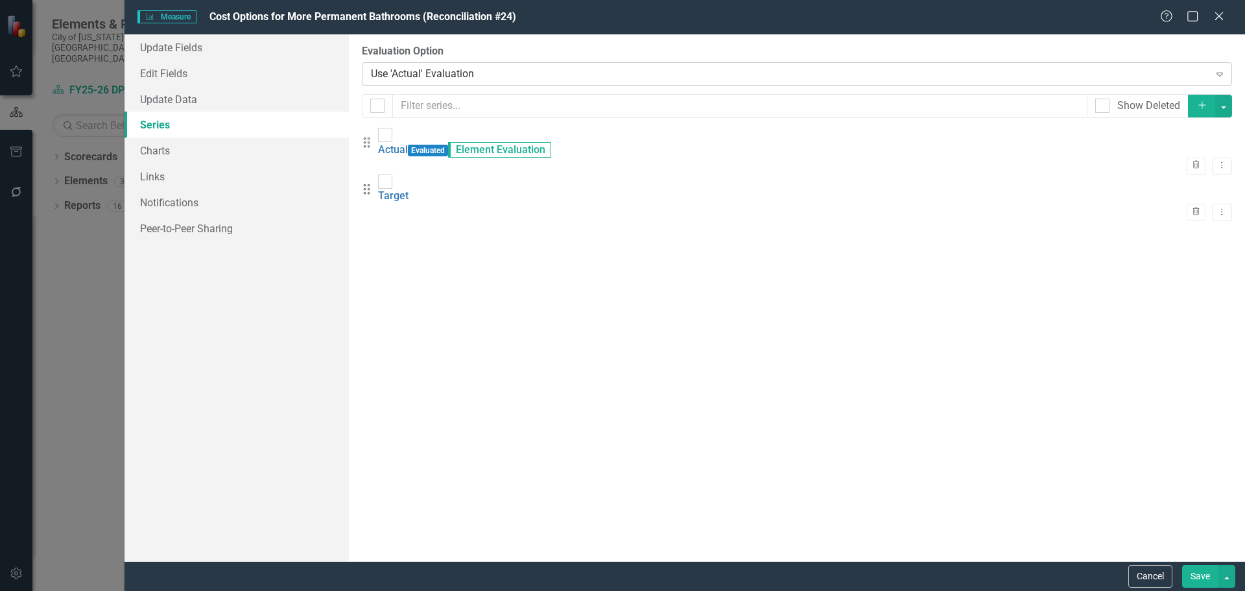
click at [462, 69] on div "Use 'Actual' Evaluation" at bounding box center [790, 73] width 838 height 15
click at [476, 590] on div "Manual Evaluation" at bounding box center [625, 601] width 1224 height 15
click at [1196, 575] on button "Save" at bounding box center [1200, 576] width 36 height 23
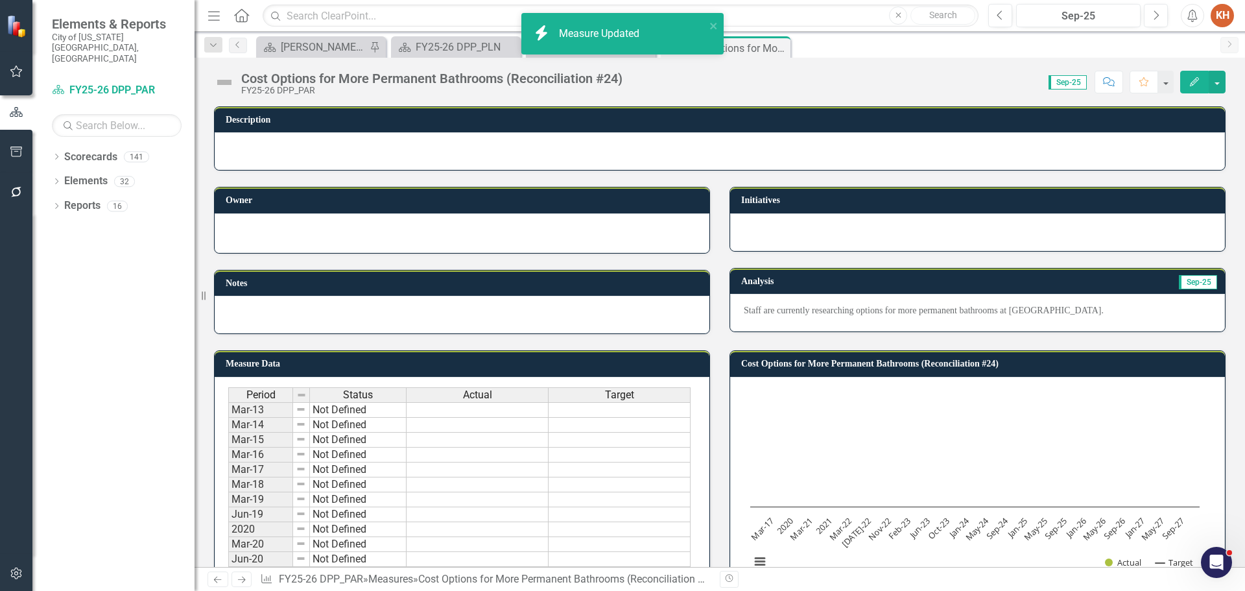
click at [0, 0] on icon "Close" at bounding box center [0, 0] width 0 height 0
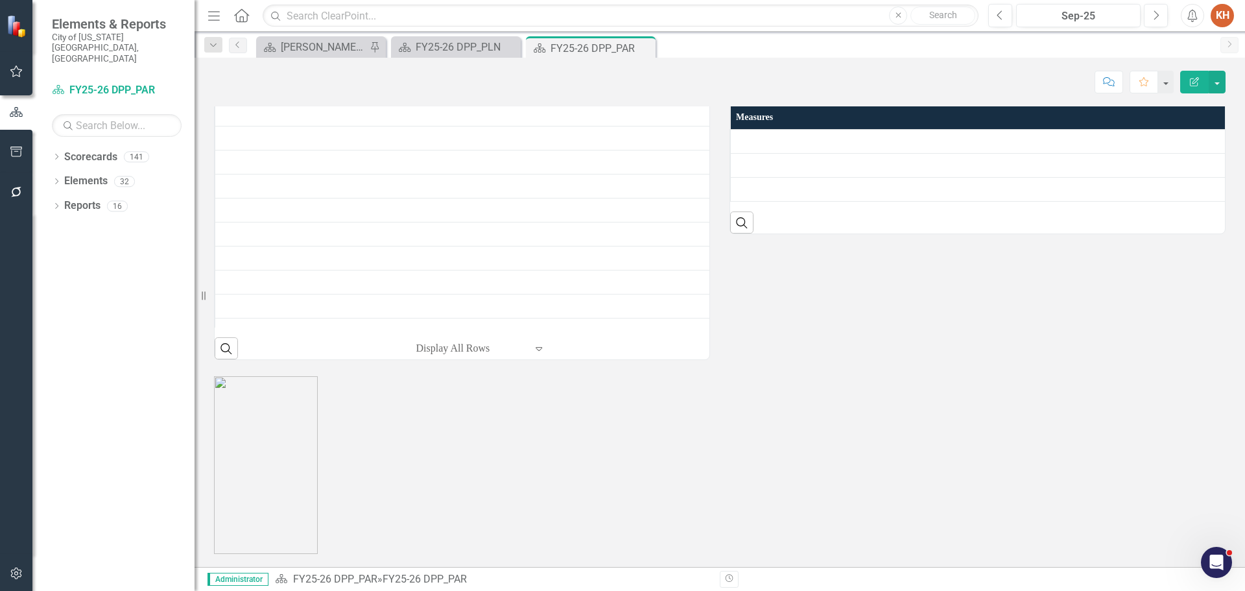
scroll to position [1751, 0]
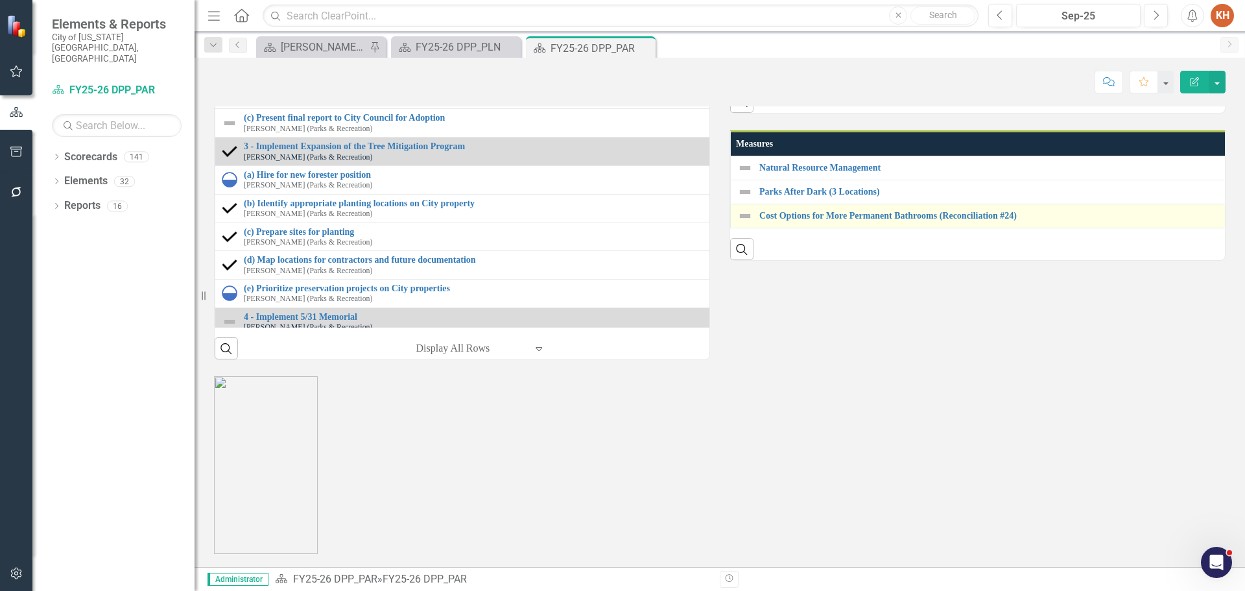
click at [741, 224] on img at bounding box center [745, 216] width 16 height 16
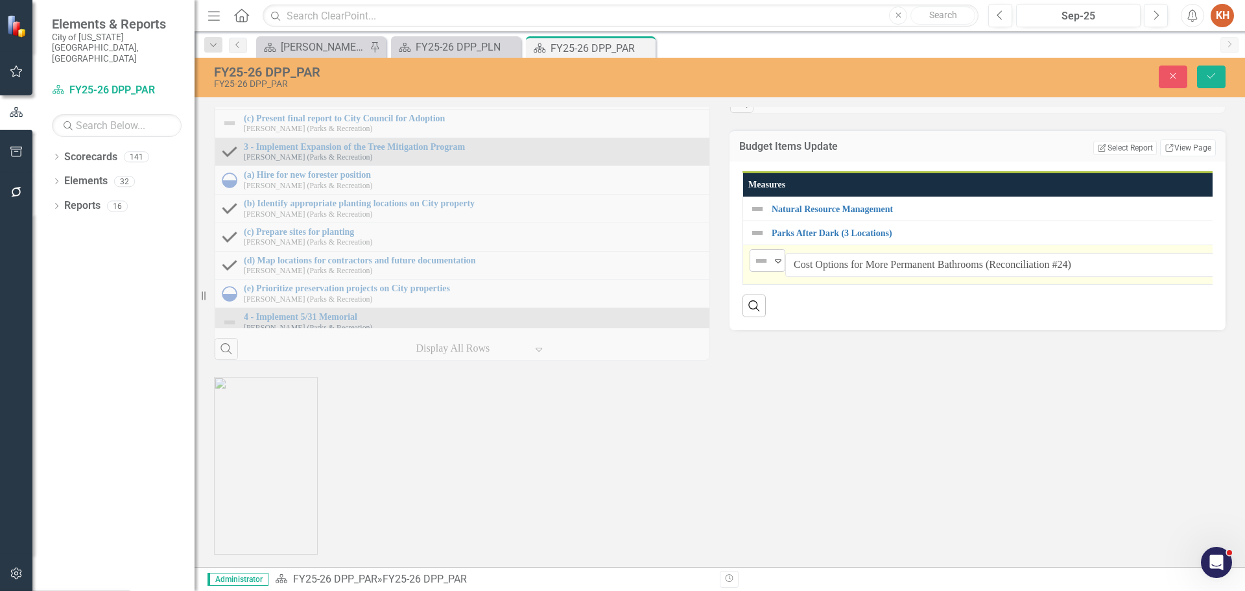
click at [760, 268] on img at bounding box center [761, 261] width 16 height 16
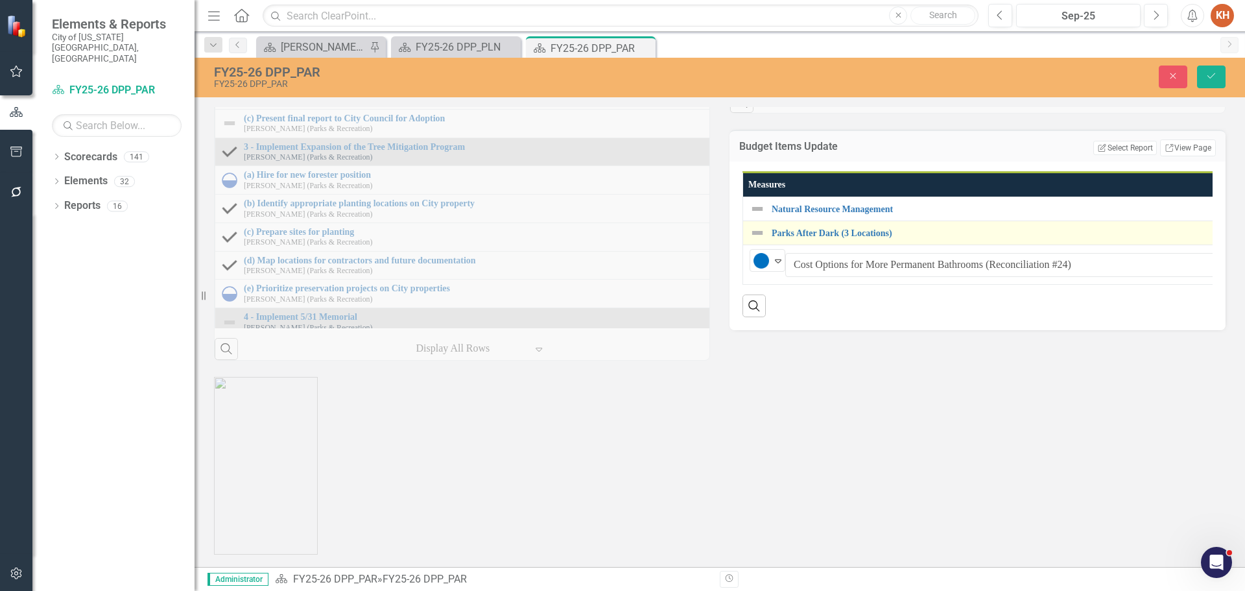
click at [753, 239] on img at bounding box center [758, 233] width 16 height 16
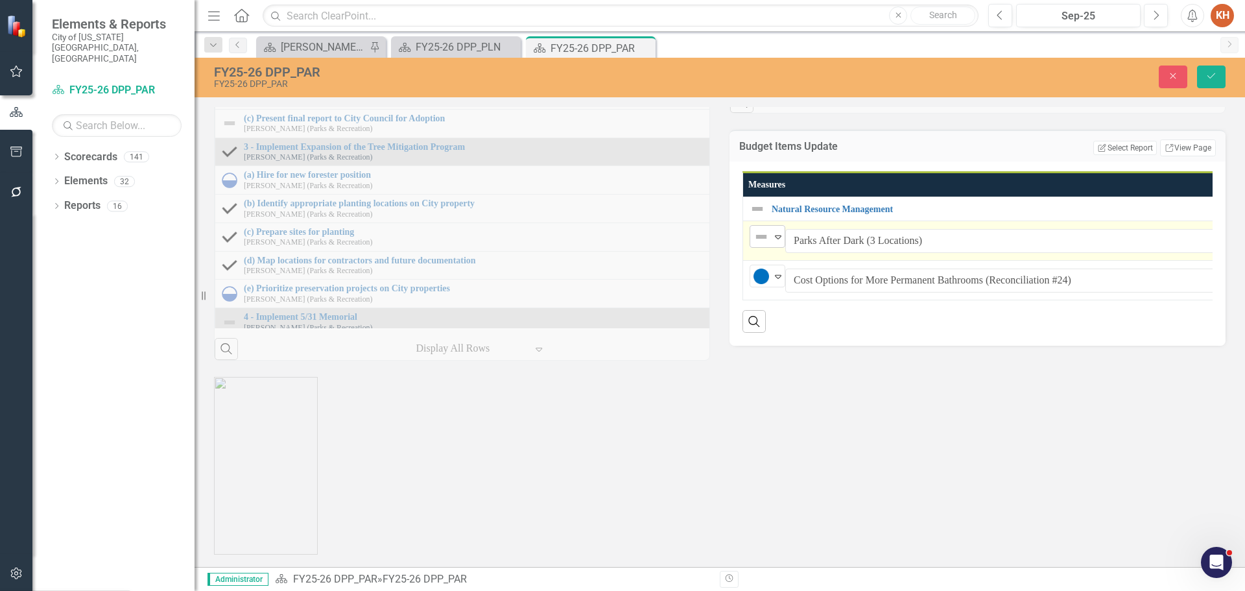
click at [757, 244] on img at bounding box center [761, 237] width 16 height 16
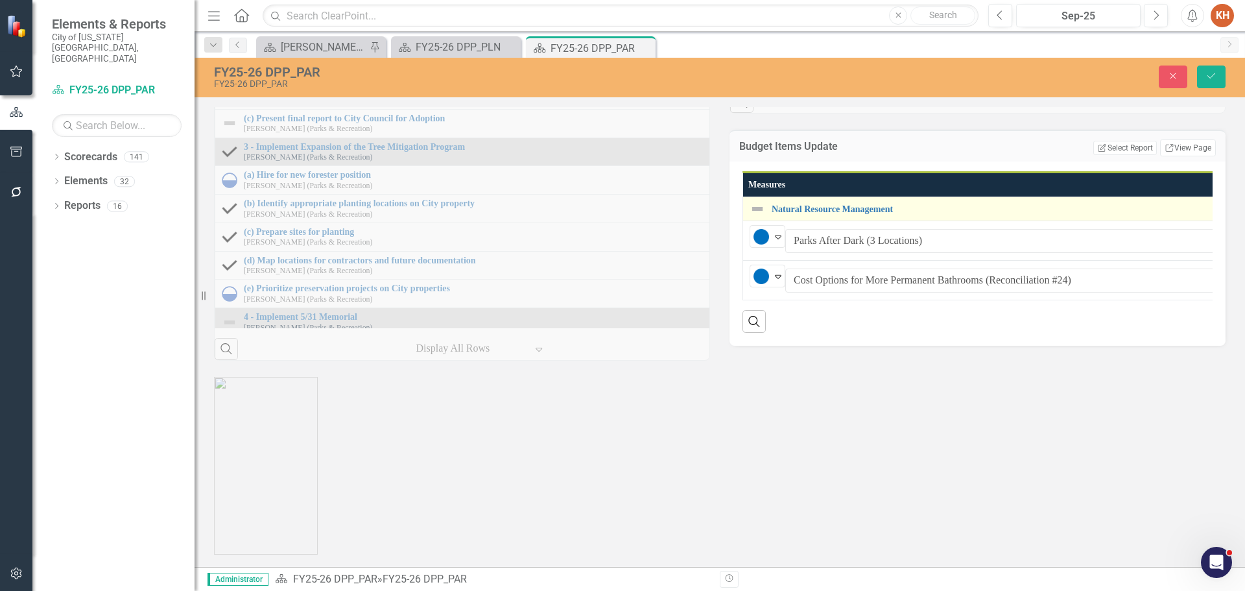
click at [759, 217] on img at bounding box center [758, 209] width 16 height 16
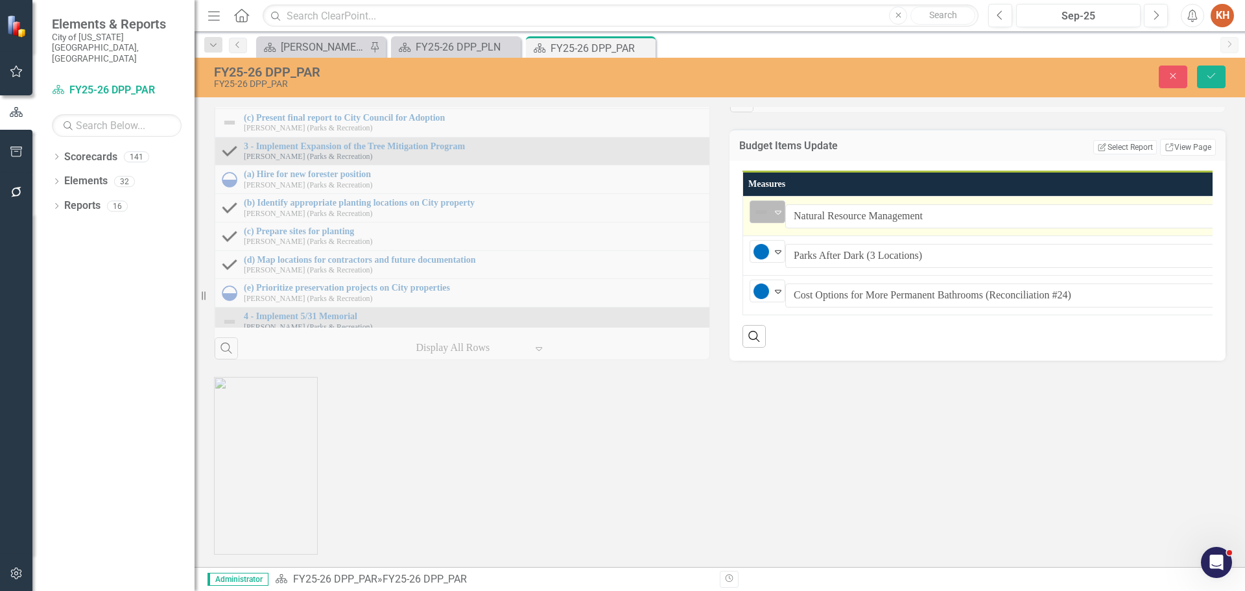
click at [756, 220] on img at bounding box center [761, 212] width 16 height 16
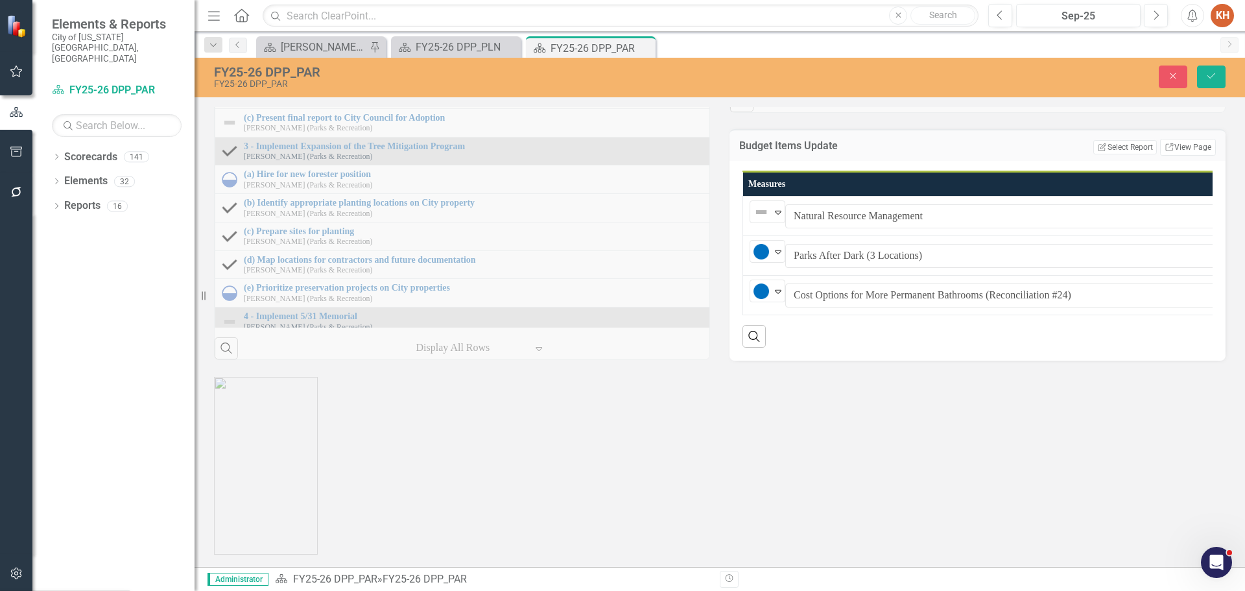
click at [1216, 66] on button "Save" at bounding box center [1211, 76] width 29 height 23
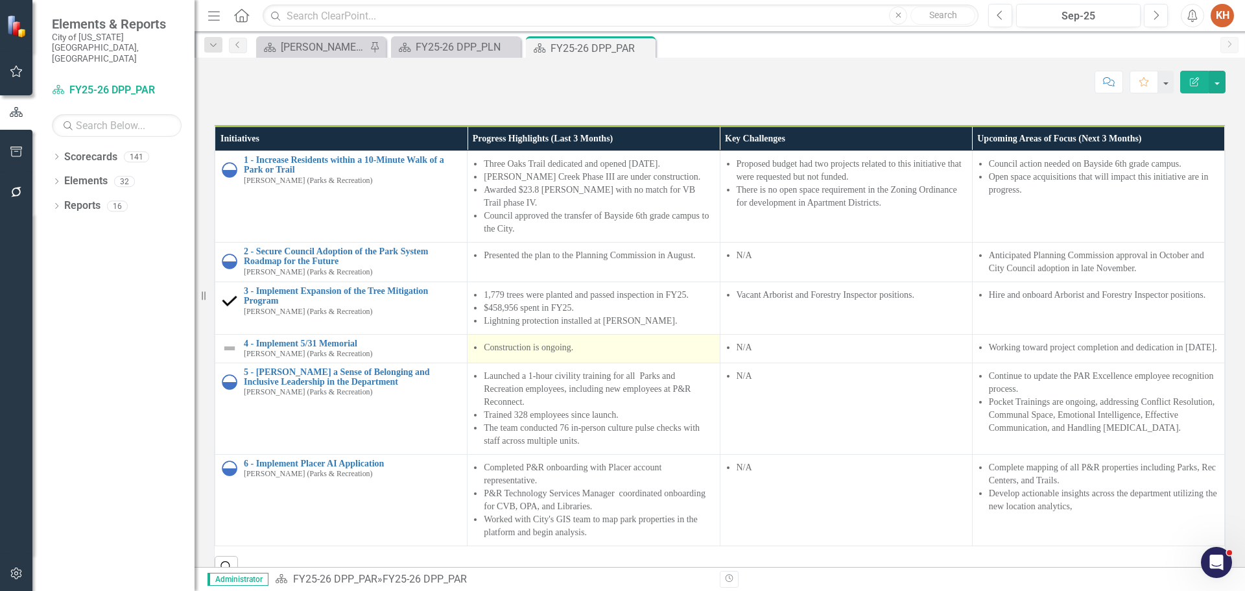
scroll to position [1167, 0]
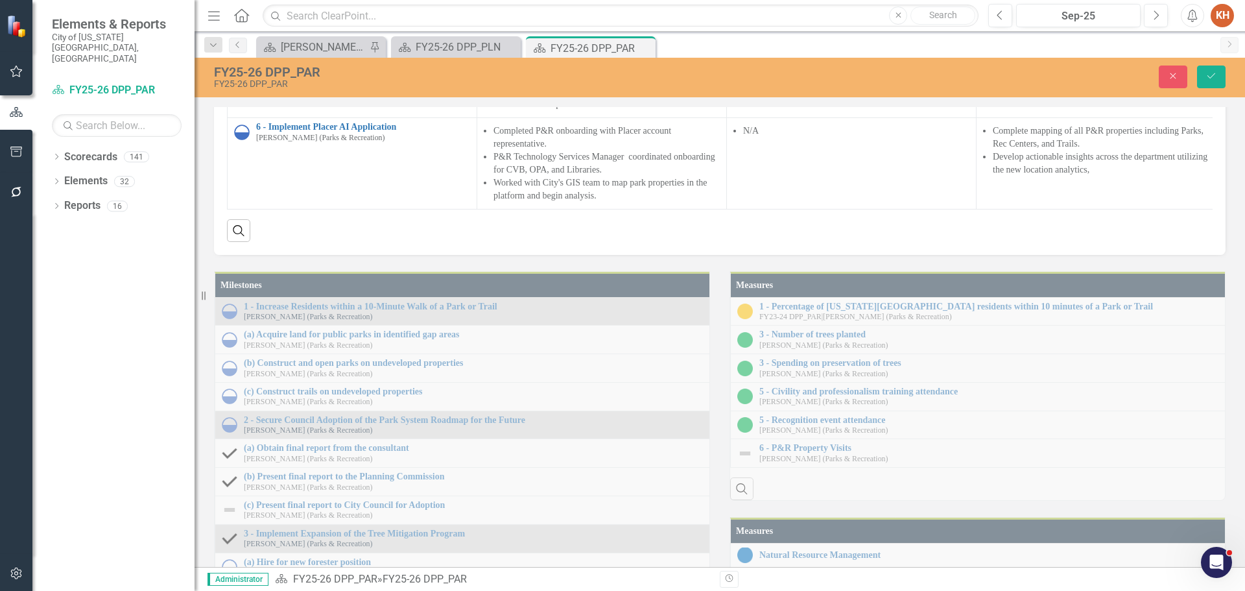
click at [256, 8] on icon "Expand" at bounding box center [262, 2] width 13 height 10
click at [1210, 71] on button "Save" at bounding box center [1211, 76] width 29 height 23
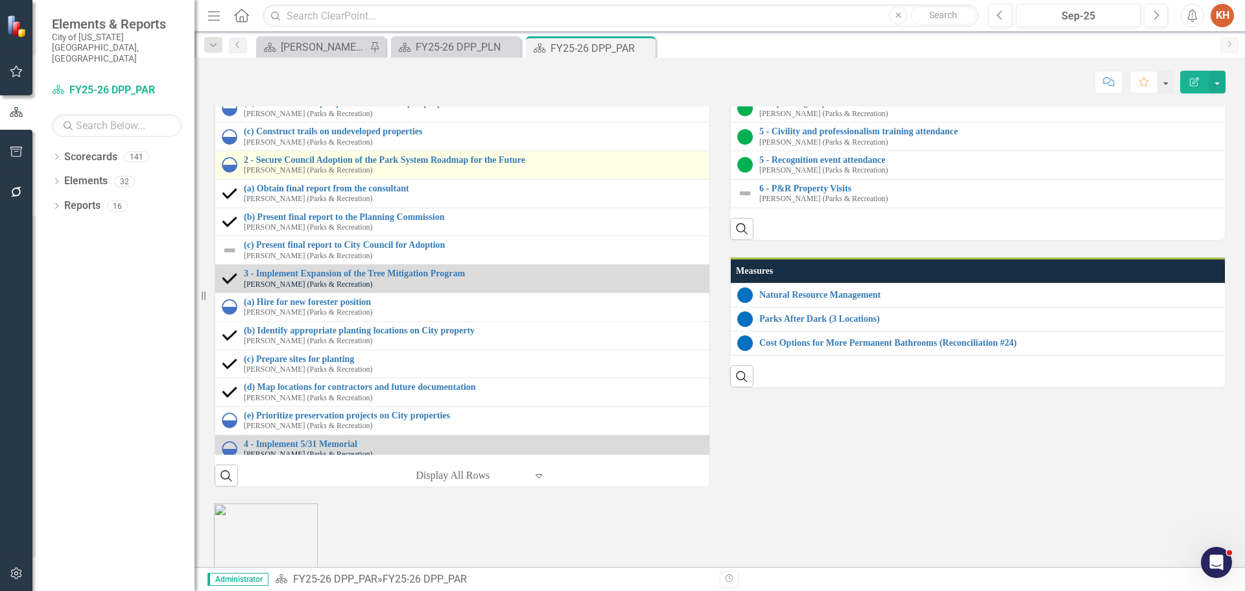
scroll to position [1556, 0]
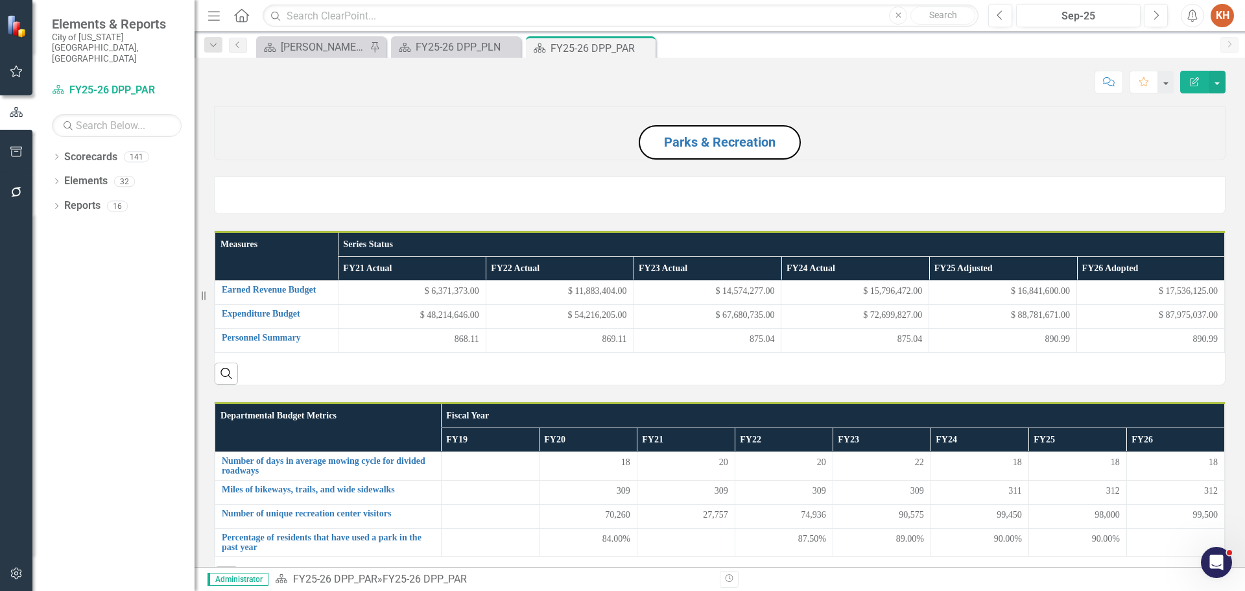
scroll to position [1556, 0]
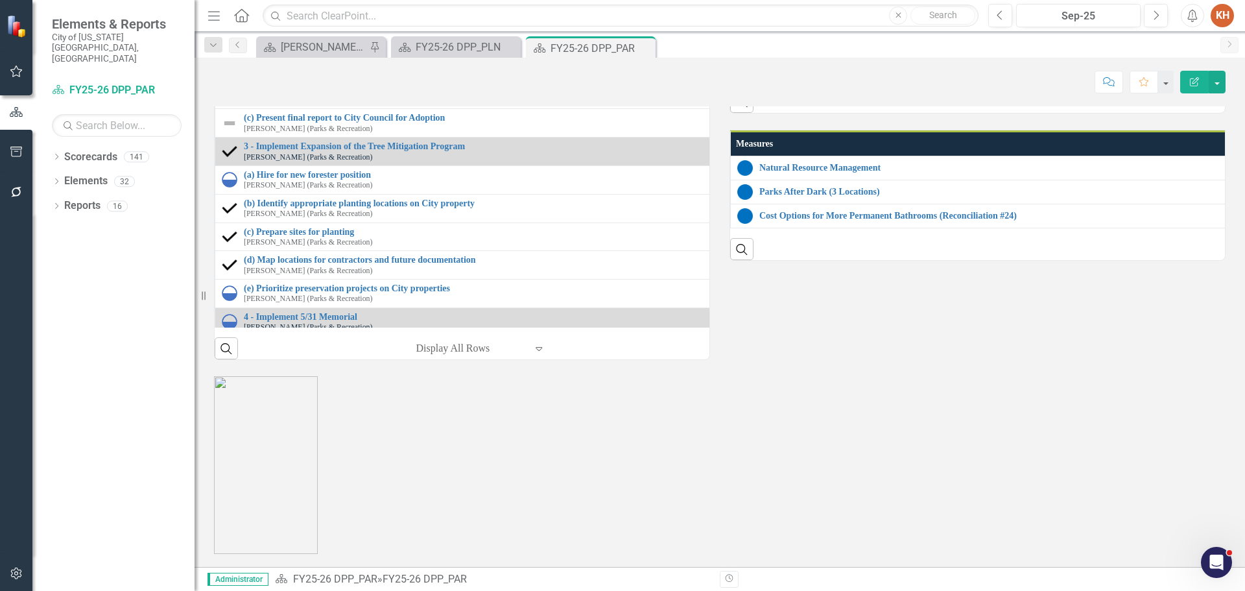
click at [814, 360] on div "Milestones 1 - Increase Residents within a 10-Minute Walk of a Park or Trail Ch…" at bounding box center [719, 114] width 1031 height 493
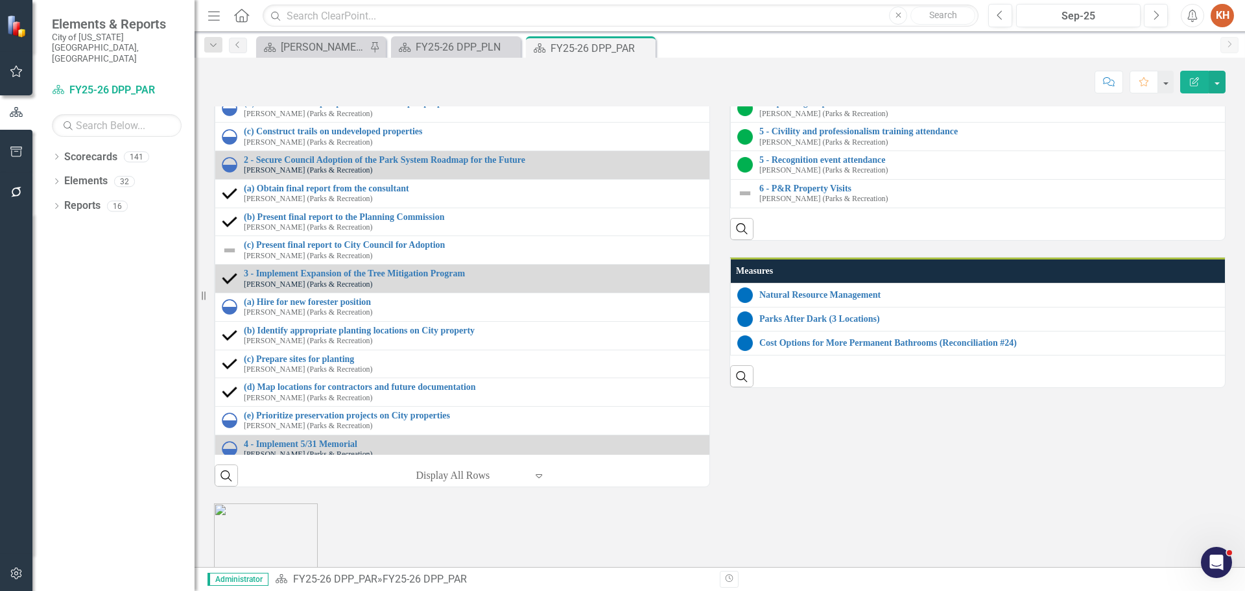
scroll to position [1232, 0]
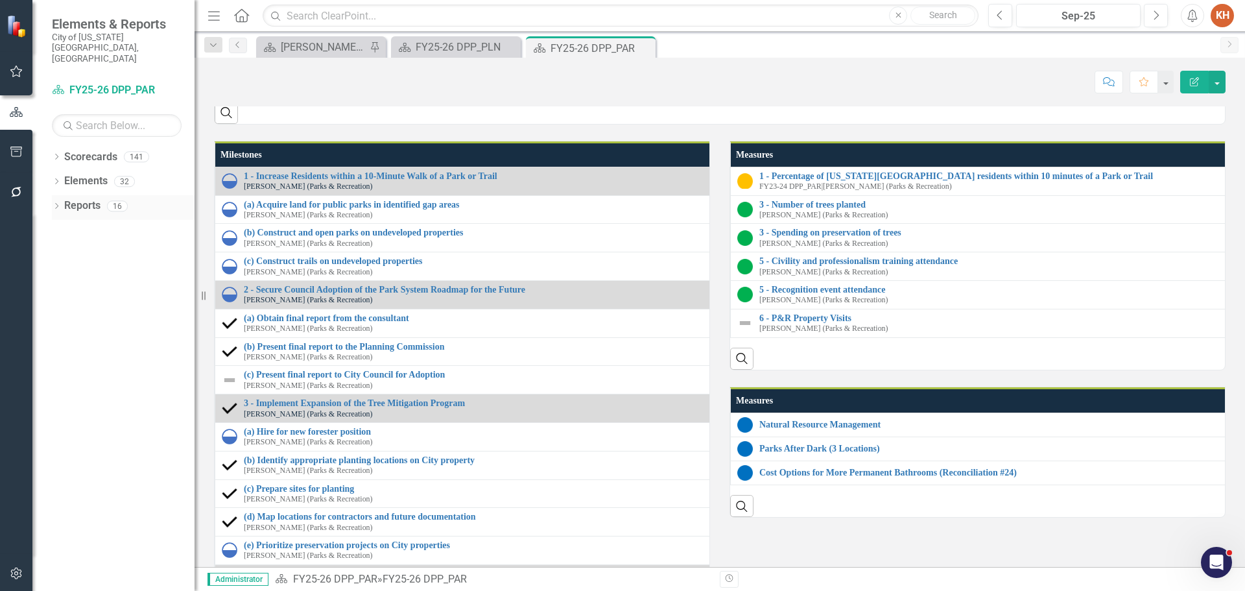
click at [86, 198] on link "Reports" at bounding box center [82, 205] width 36 height 15
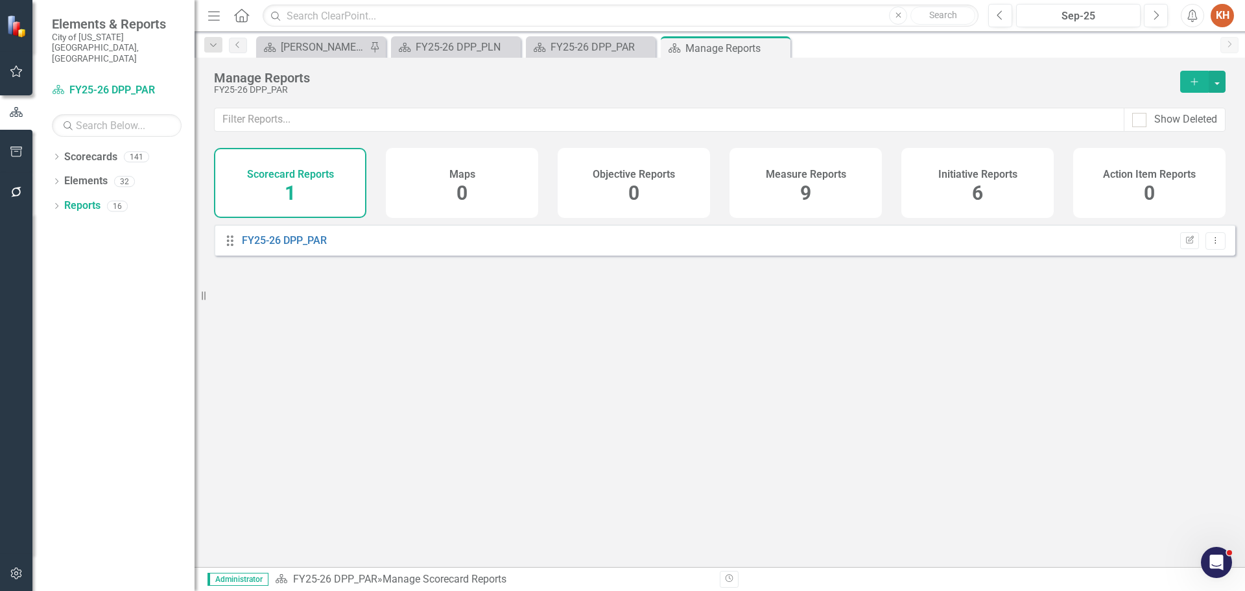
click at [981, 182] on span "6" at bounding box center [977, 193] width 11 height 23
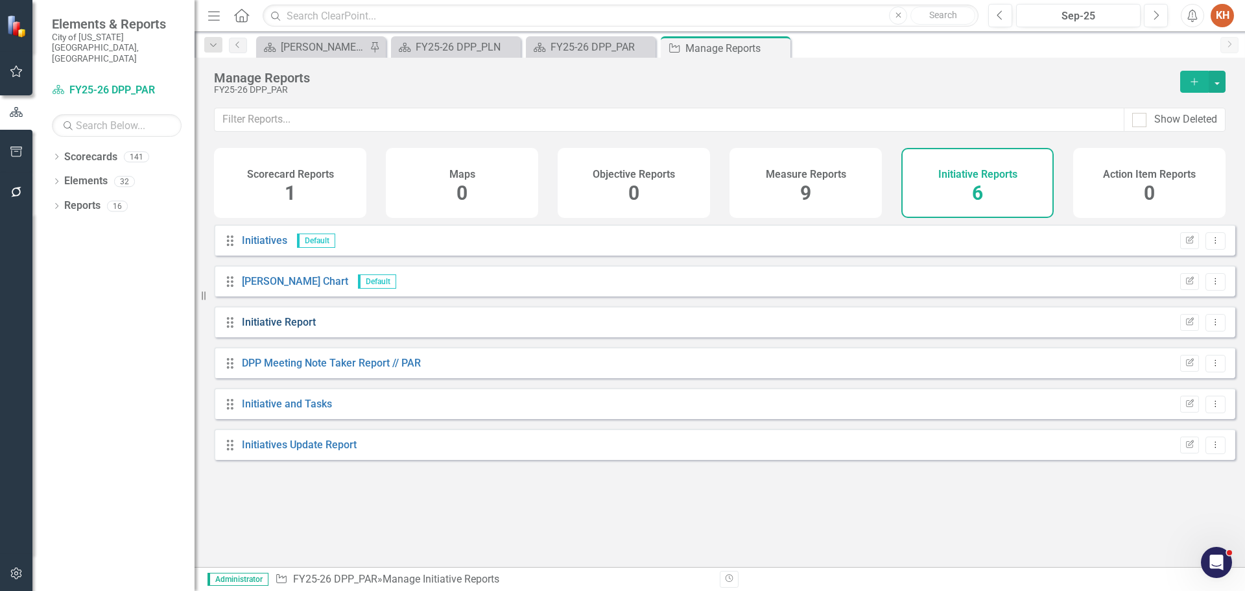
click at [280, 328] on link "Initiative Report" at bounding box center [279, 322] width 74 height 12
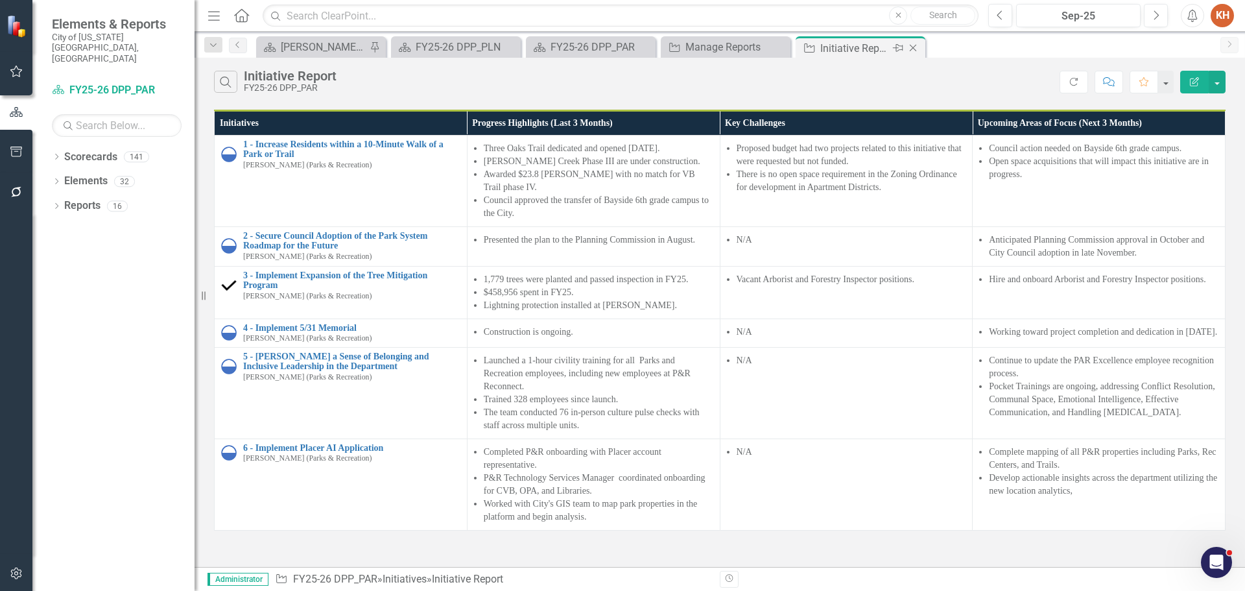
click at [914, 47] on icon "Close" at bounding box center [912, 48] width 13 height 10
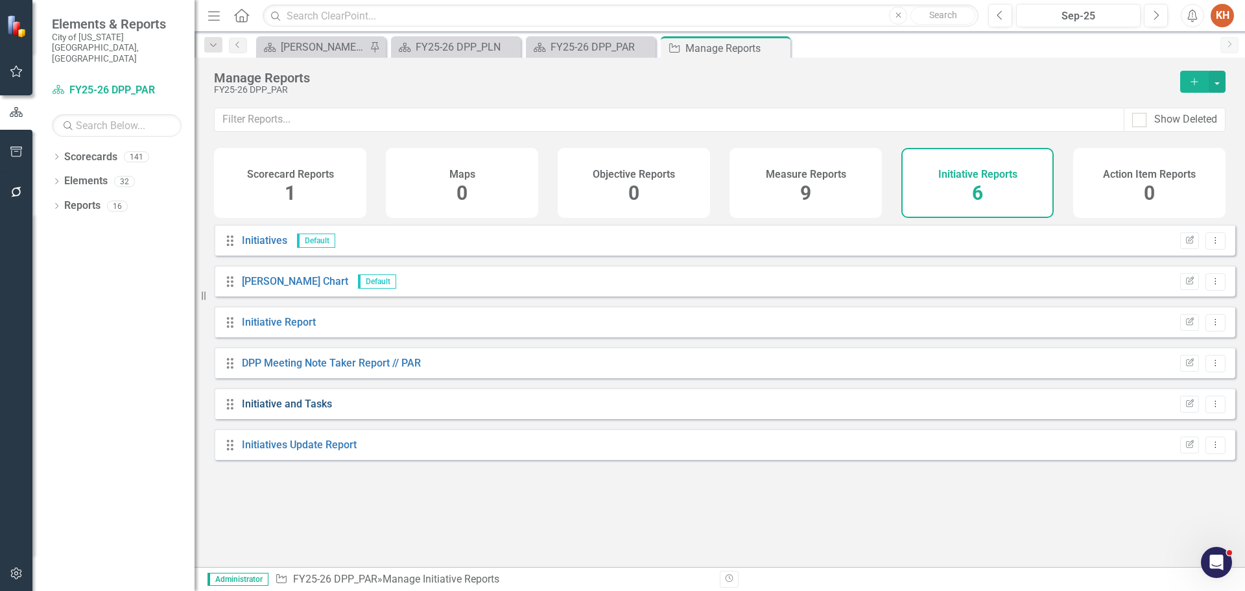
click at [268, 410] on link "Initiative and Tasks" at bounding box center [287, 403] width 90 height 12
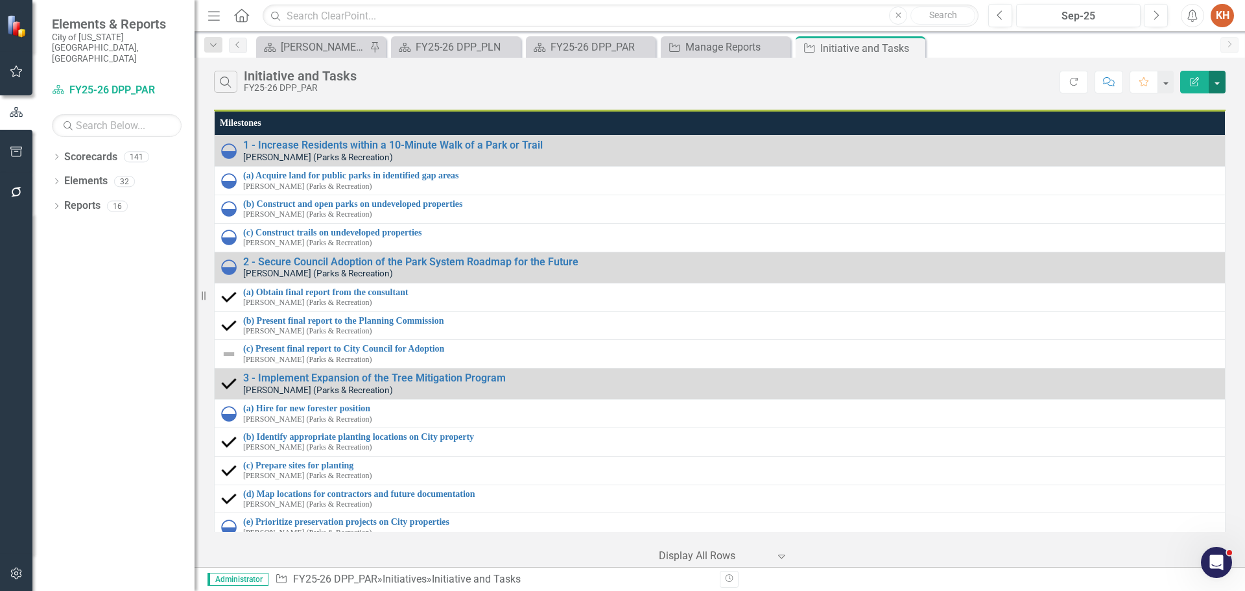
click at [1216, 84] on button "button" at bounding box center [1217, 82] width 17 height 23
click at [1194, 106] on link "Edit Report Edit Report" at bounding box center [1173, 106] width 102 height 24
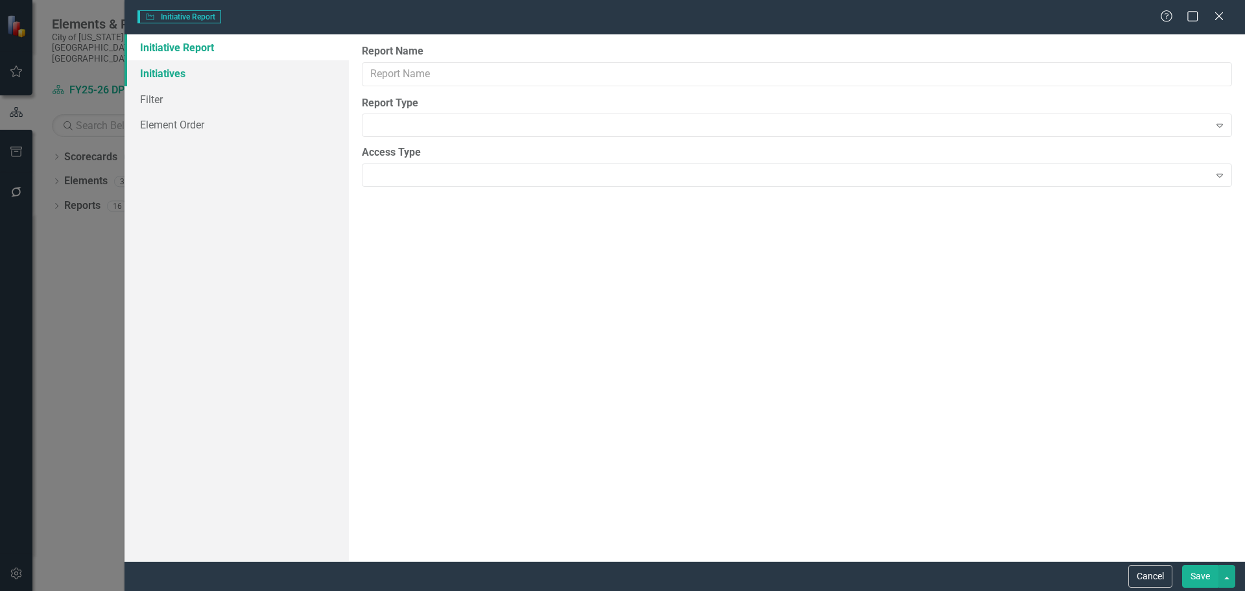
type input "Initiative and Tasks"
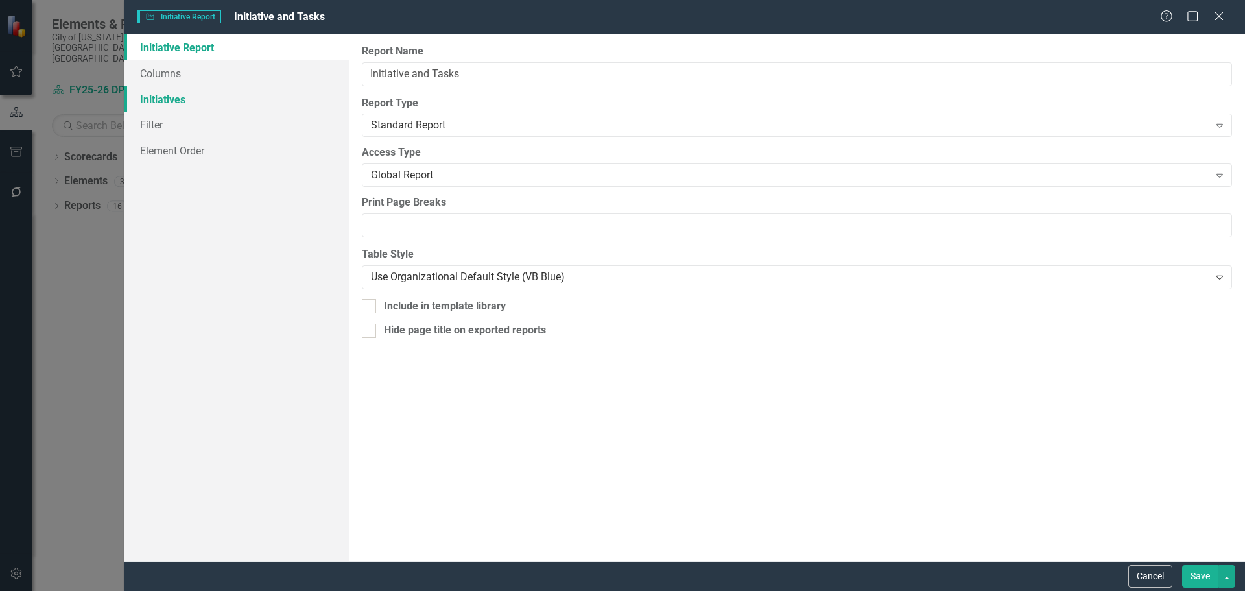
click at [182, 104] on link "Initiatives" at bounding box center [236, 99] width 224 height 26
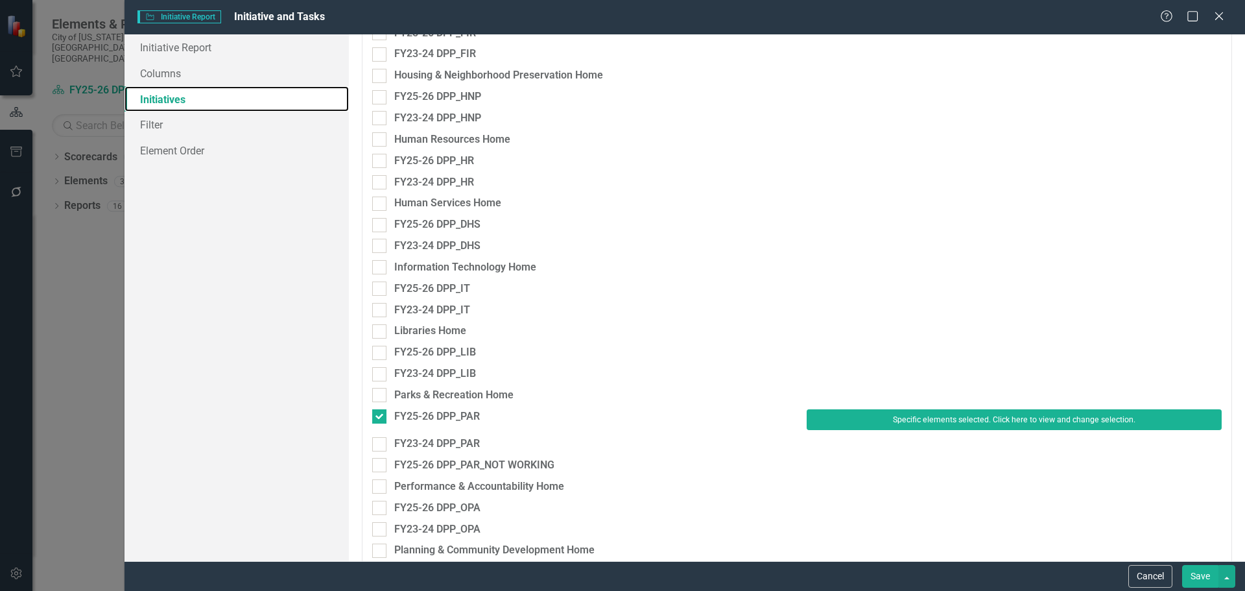
scroll to position [1362, 0]
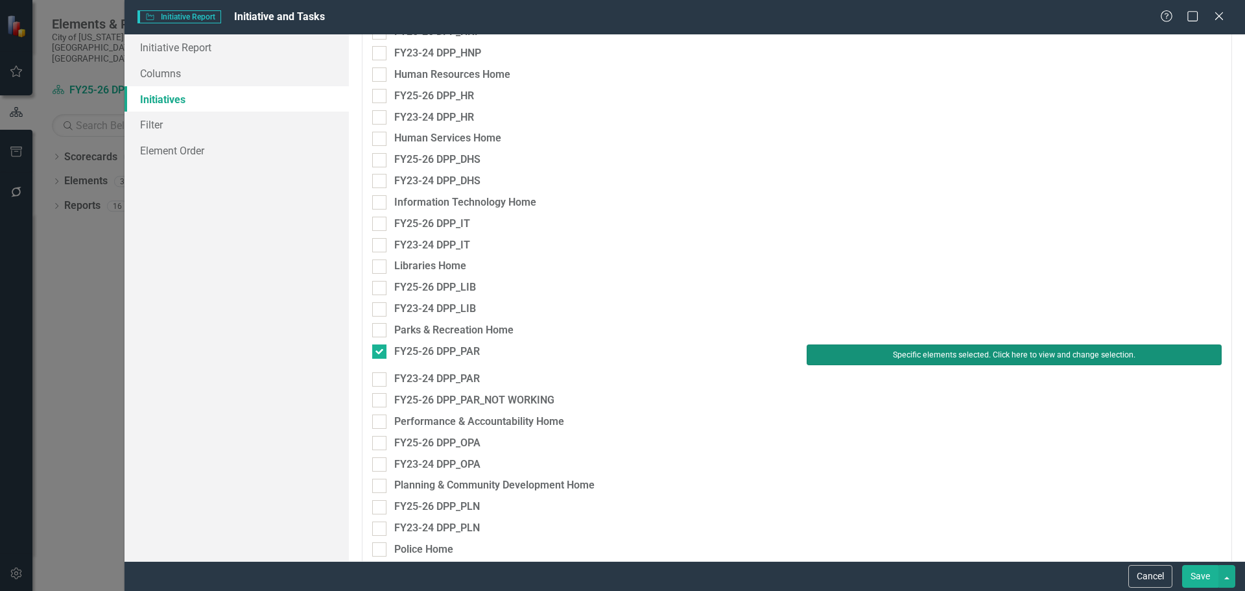
click at [908, 357] on button "Specific elements selected. Click here to view and change selection." at bounding box center [1014, 354] width 415 height 21
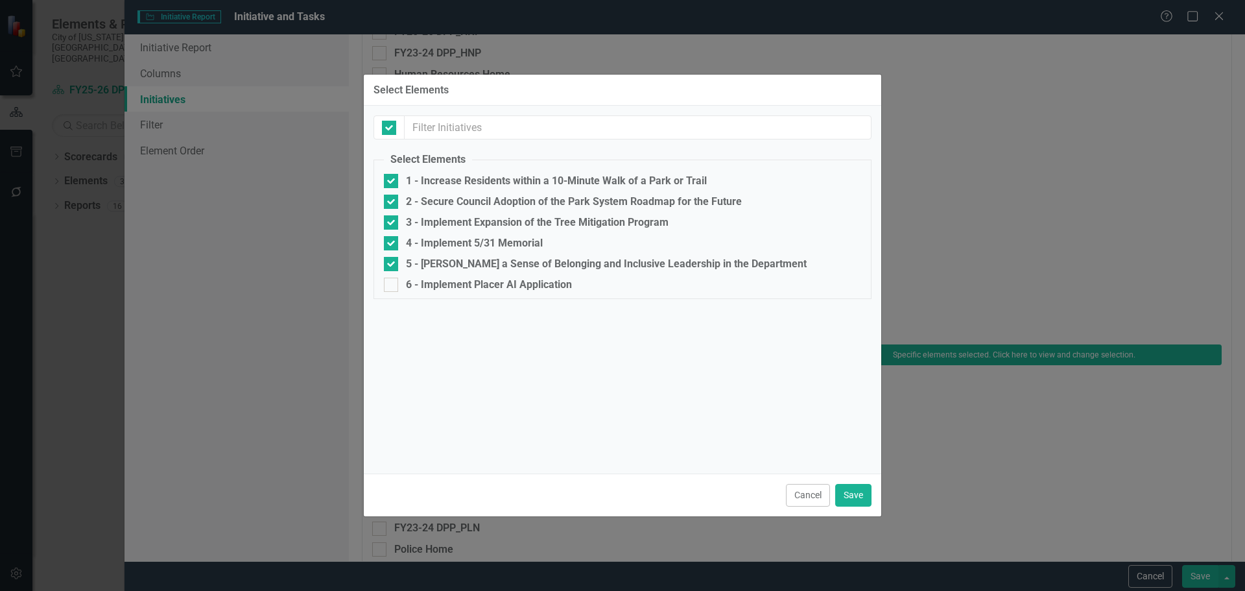
checkbox input "false"
click at [390, 279] on input "6 - Implement Placer AI Application" at bounding box center [388, 281] width 8 height 8
checkbox input "true"
click at [857, 491] on button "Save" at bounding box center [853, 495] width 36 height 23
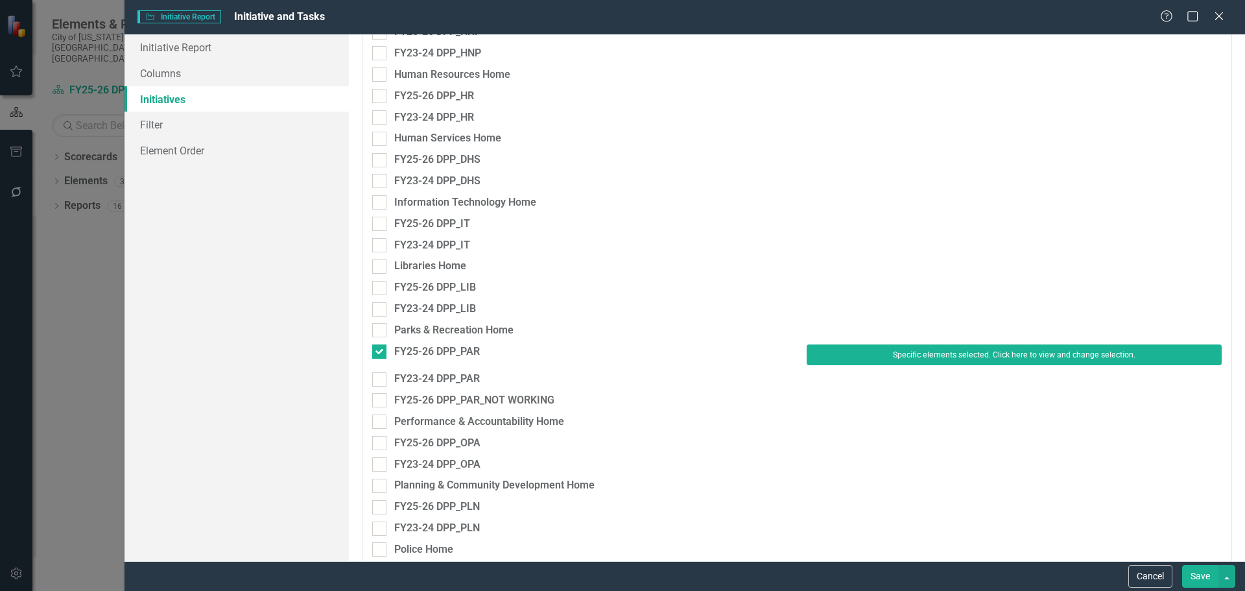
click at [1199, 573] on button "Save" at bounding box center [1200, 576] width 36 height 23
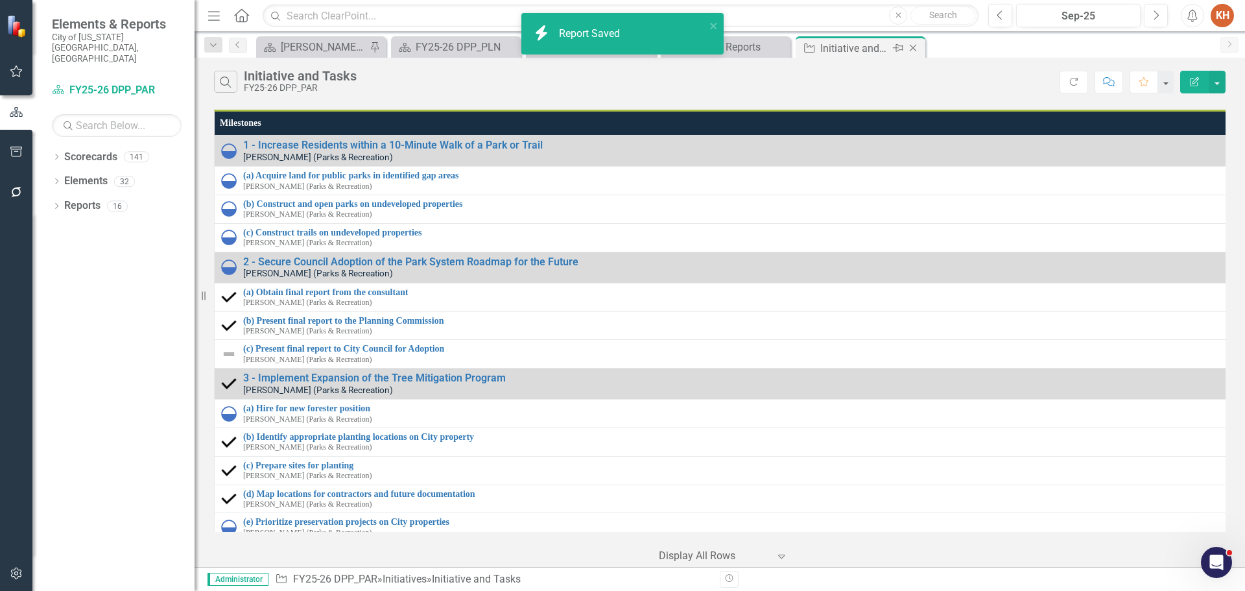
click at [912, 47] on icon at bounding box center [913, 48] width 7 height 7
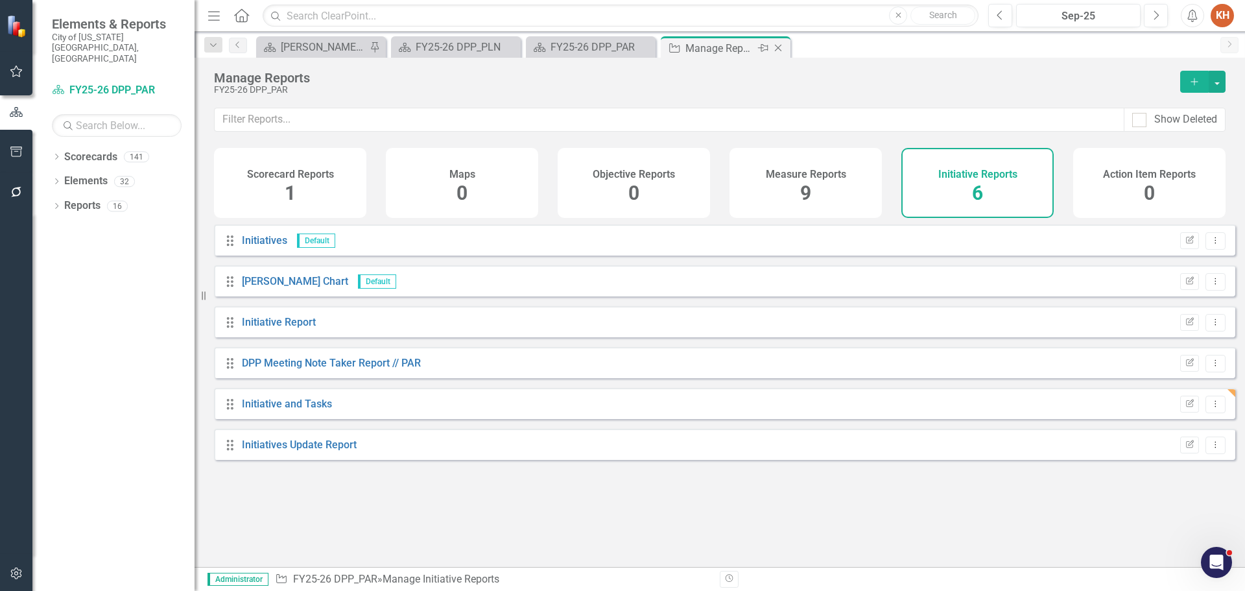
click at [779, 49] on icon at bounding box center [778, 48] width 7 height 7
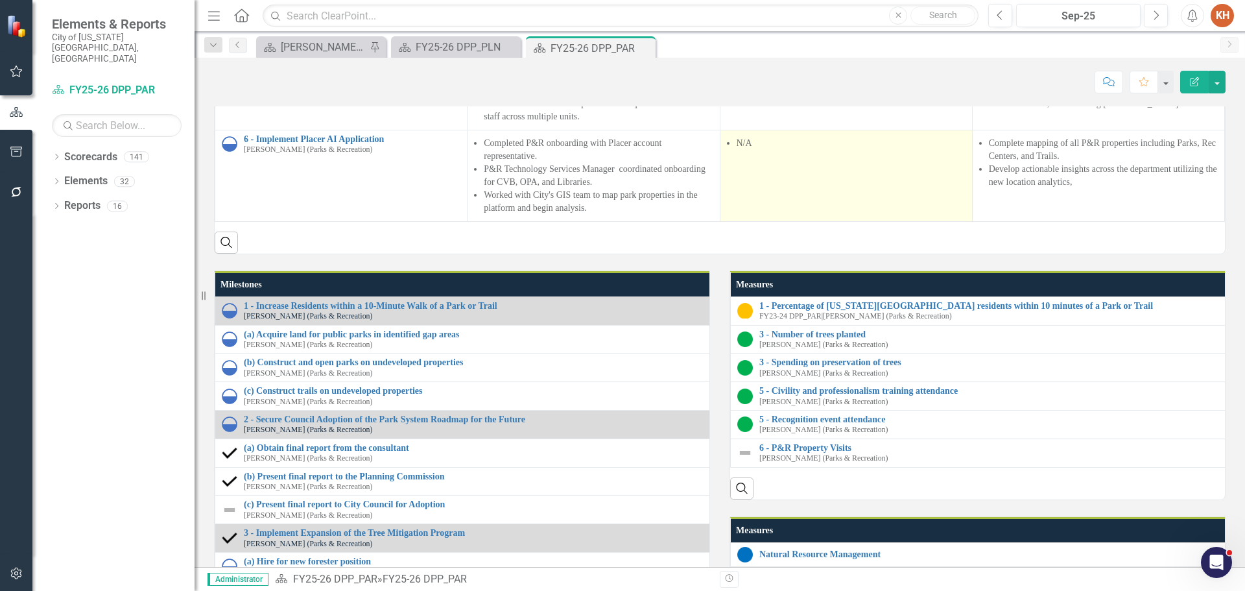
scroll to position [1037, 0]
